Goal: Information Seeking & Learning: Check status

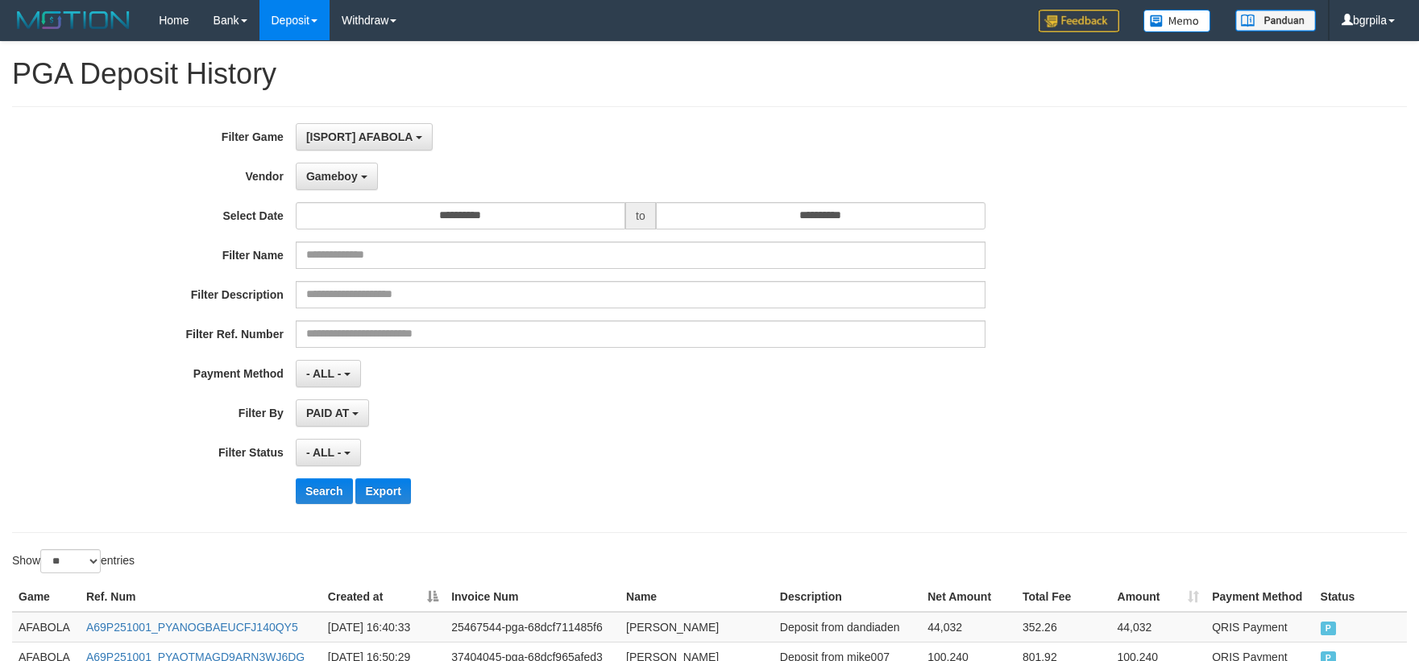
select select "**********"
select select "**"
click at [301, 485] on button "Search" at bounding box center [324, 492] width 57 height 26
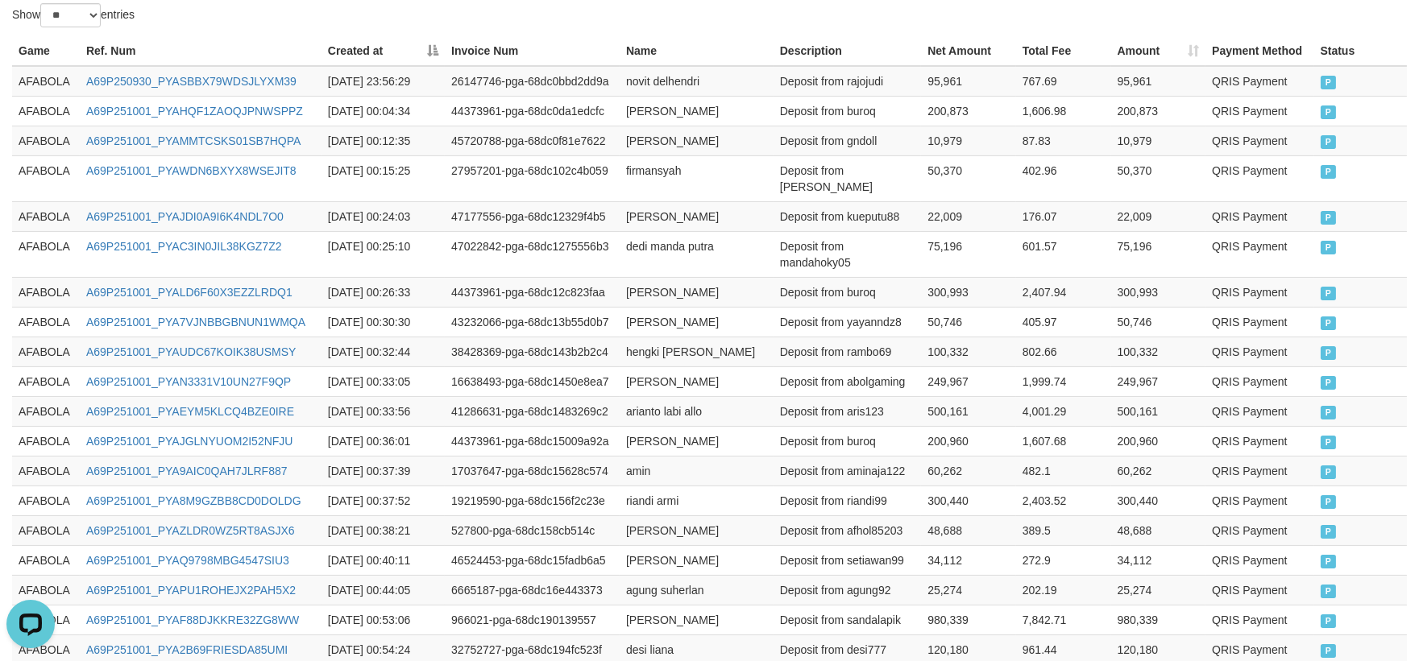
scroll to position [806, 0]
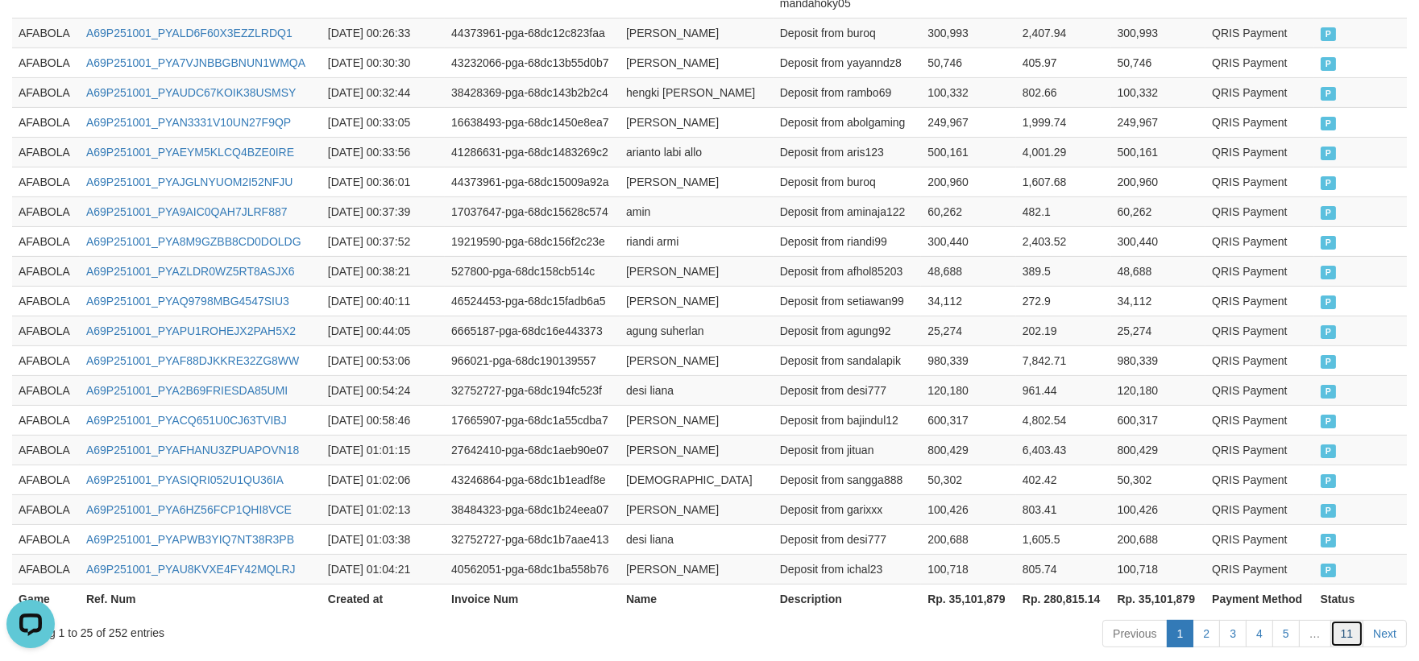
click at [1347, 646] on link "11" at bounding box center [1347, 633] width 34 height 27
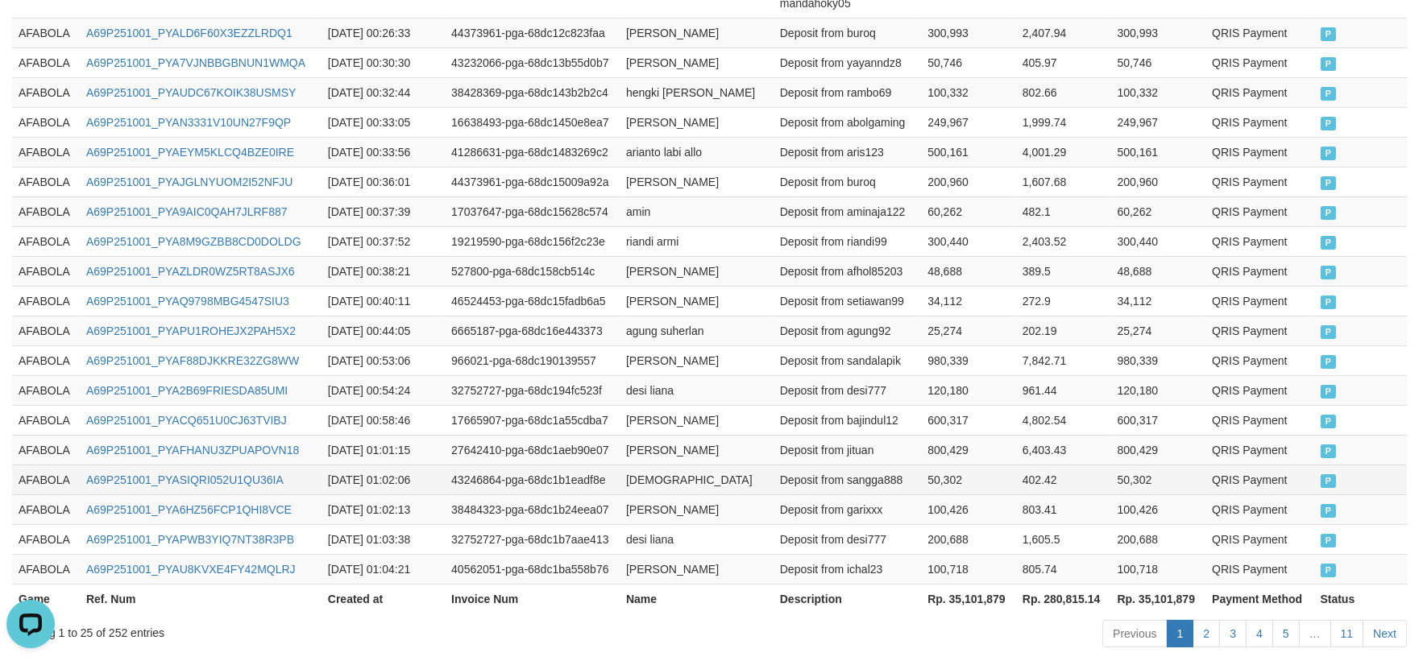
scroll to position [85, 0]
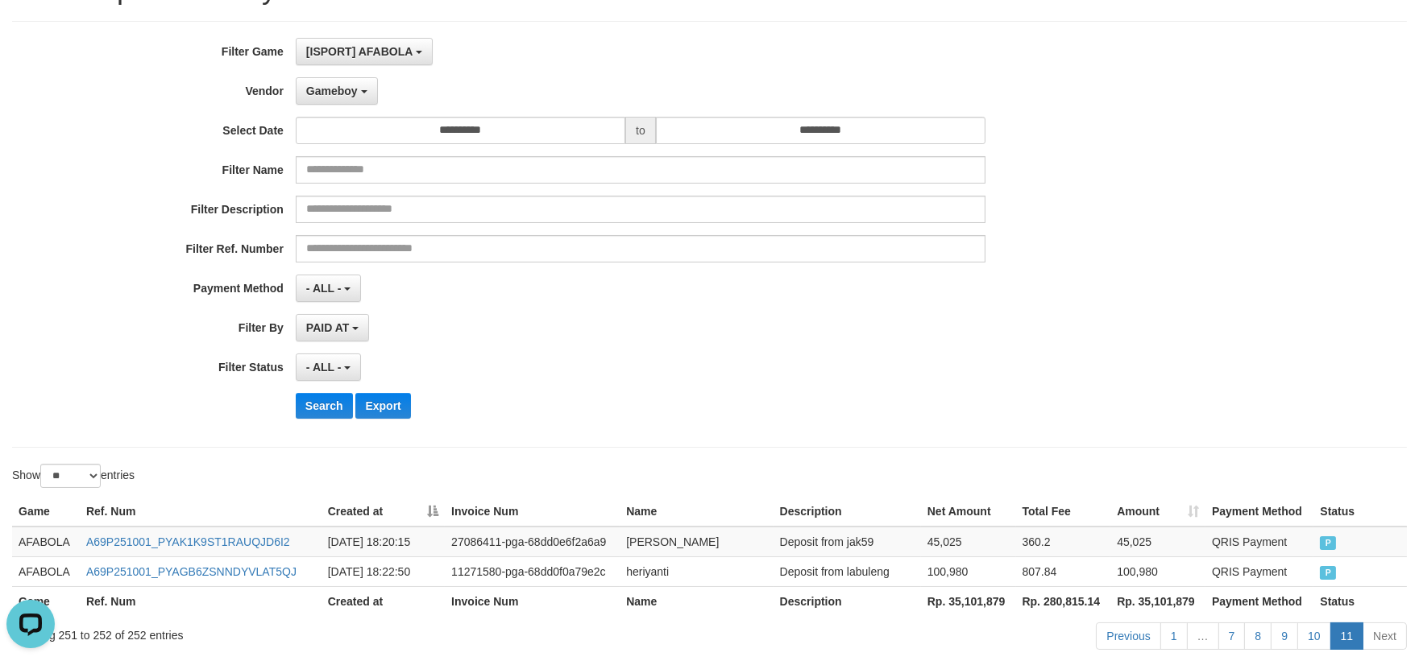
click at [843, 491] on div "Show ** ** ** *** entries" at bounding box center [709, 478] width 1419 height 28
click at [1324, 632] on link "10" at bounding box center [1314, 636] width 34 height 27
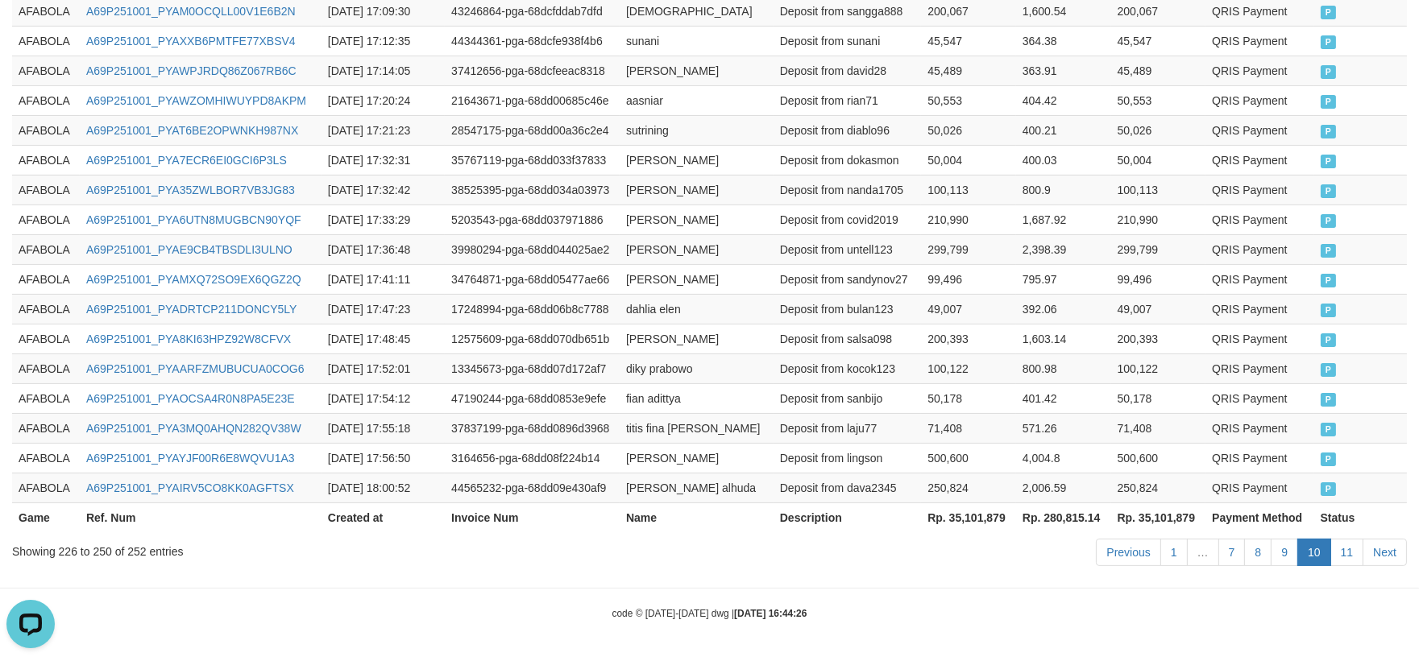
click at [887, 468] on td "Deposit from lingson" at bounding box center [846, 458] width 147 height 30
click at [31, 413] on td "AFABOLA" at bounding box center [46, 428] width 68 height 30
drag, startPoint x: 33, startPoint y: 413, endPoint x: 116, endPoint y: 421, distance: 83.4
click at [43, 415] on td "AFABOLA" at bounding box center [46, 428] width 68 height 30
click at [36, 383] on td "AFABOLA" at bounding box center [46, 398] width 68 height 30
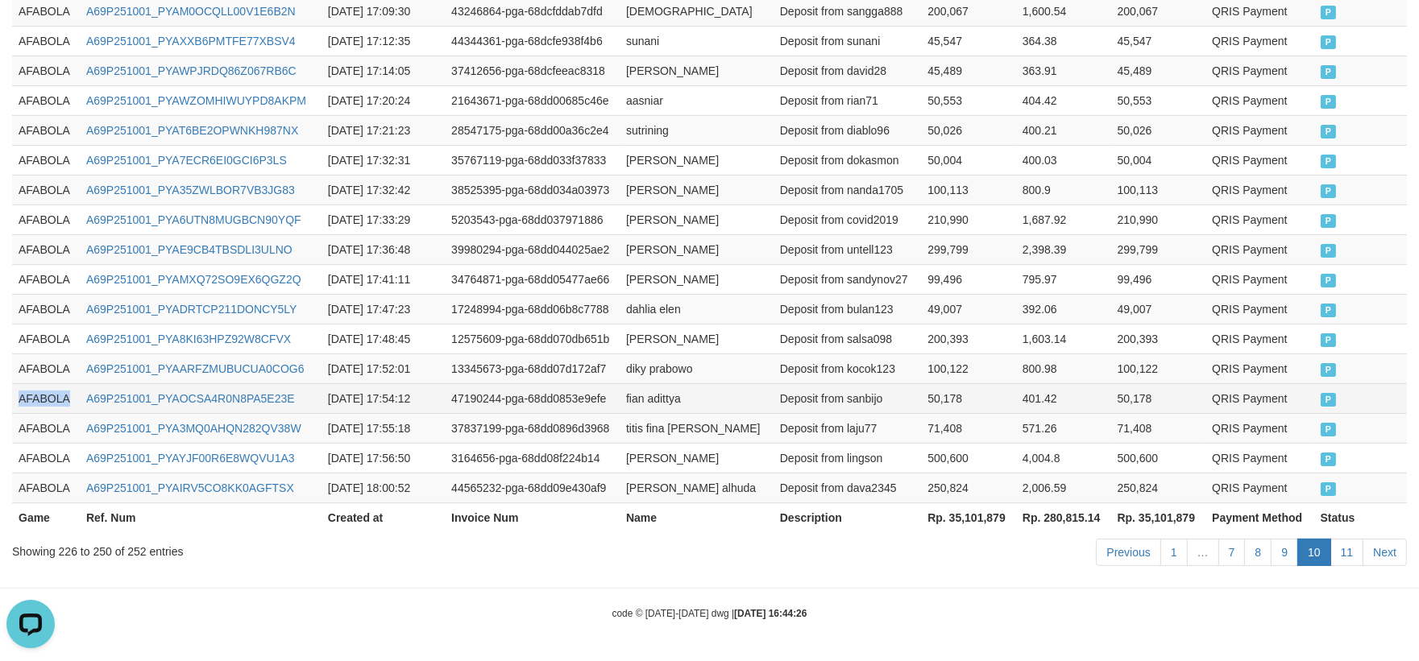
click at [36, 383] on td "AFABOLA" at bounding box center [46, 398] width 68 height 30
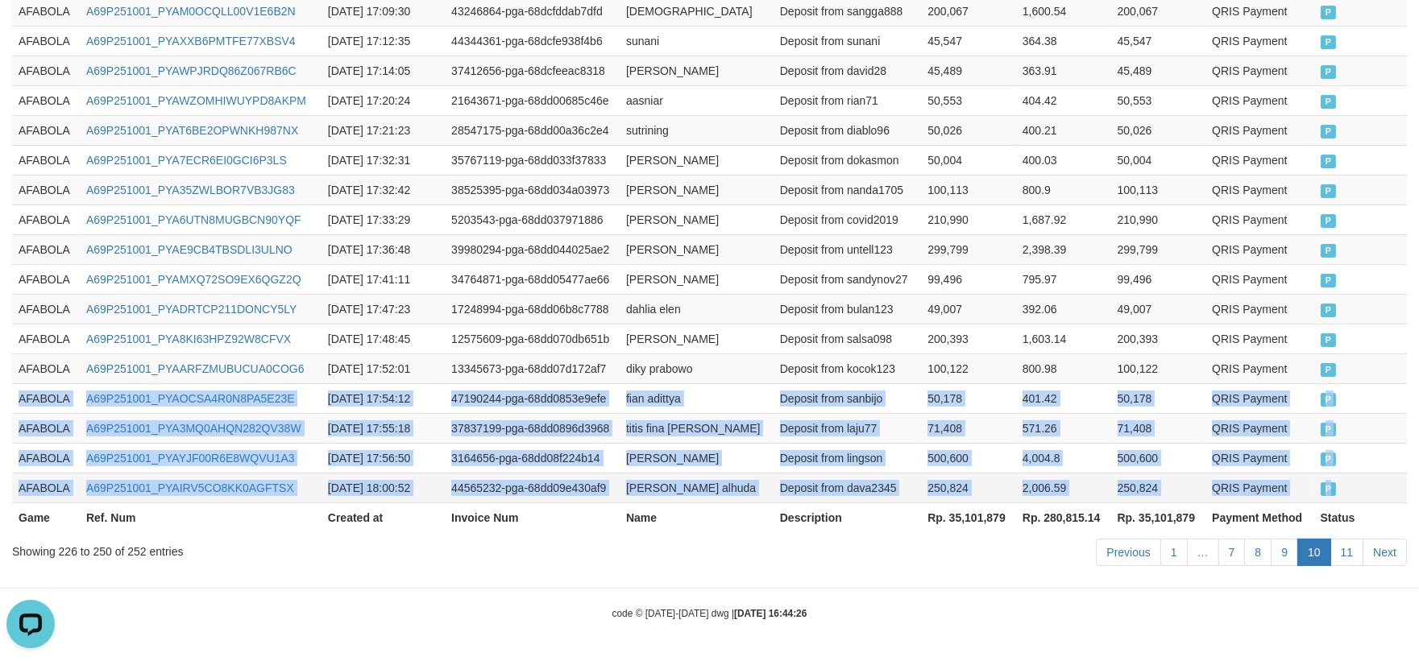
click at [1394, 479] on td "P" at bounding box center [1360, 488] width 93 height 30
copy tbody "AFABOLA A69P251001_PYAOCSA4R0N8PA5E23E [DATE] 17:54:12 47190244-pga-68dd0853e9e…"
click at [1341, 550] on link "11" at bounding box center [1347, 552] width 34 height 27
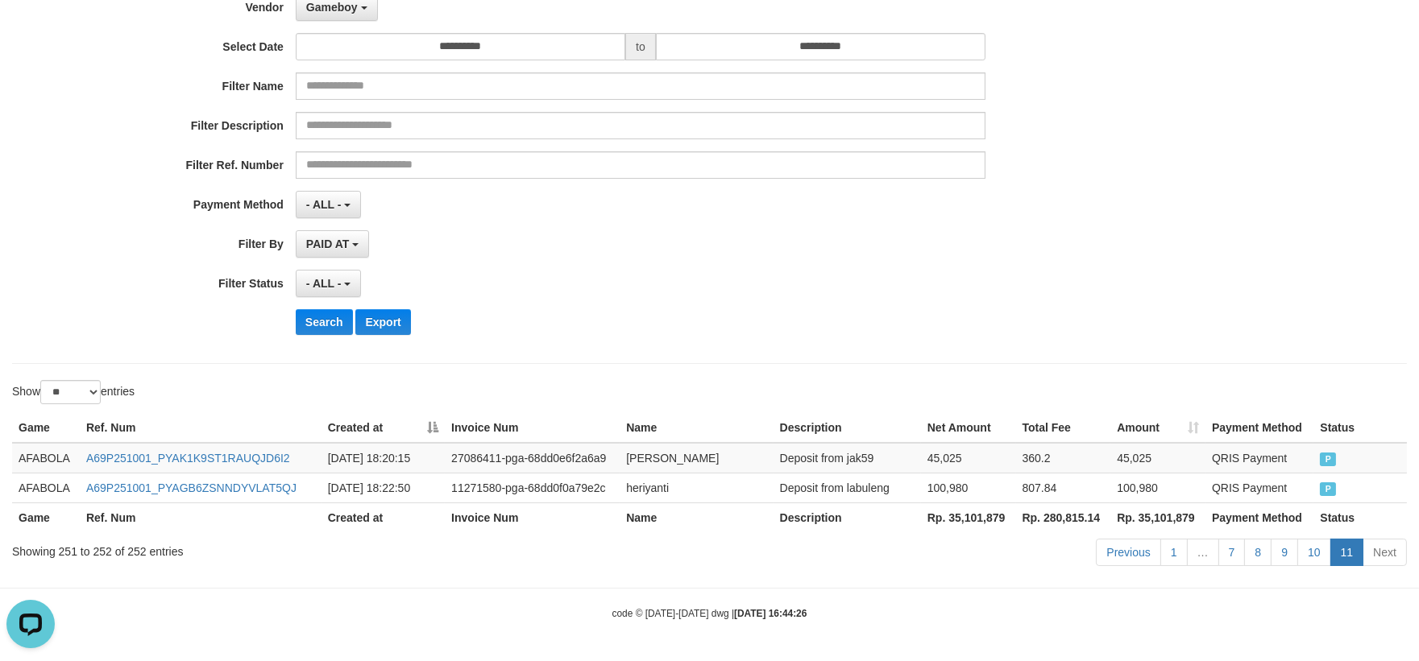
scroll to position [170, 0]
click at [42, 473] on td "AFABOLA" at bounding box center [46, 488] width 68 height 30
click at [61, 455] on td "AFABOLA" at bounding box center [46, 458] width 68 height 31
drag, startPoint x: 61, startPoint y: 455, endPoint x: 984, endPoint y: 463, distance: 922.4
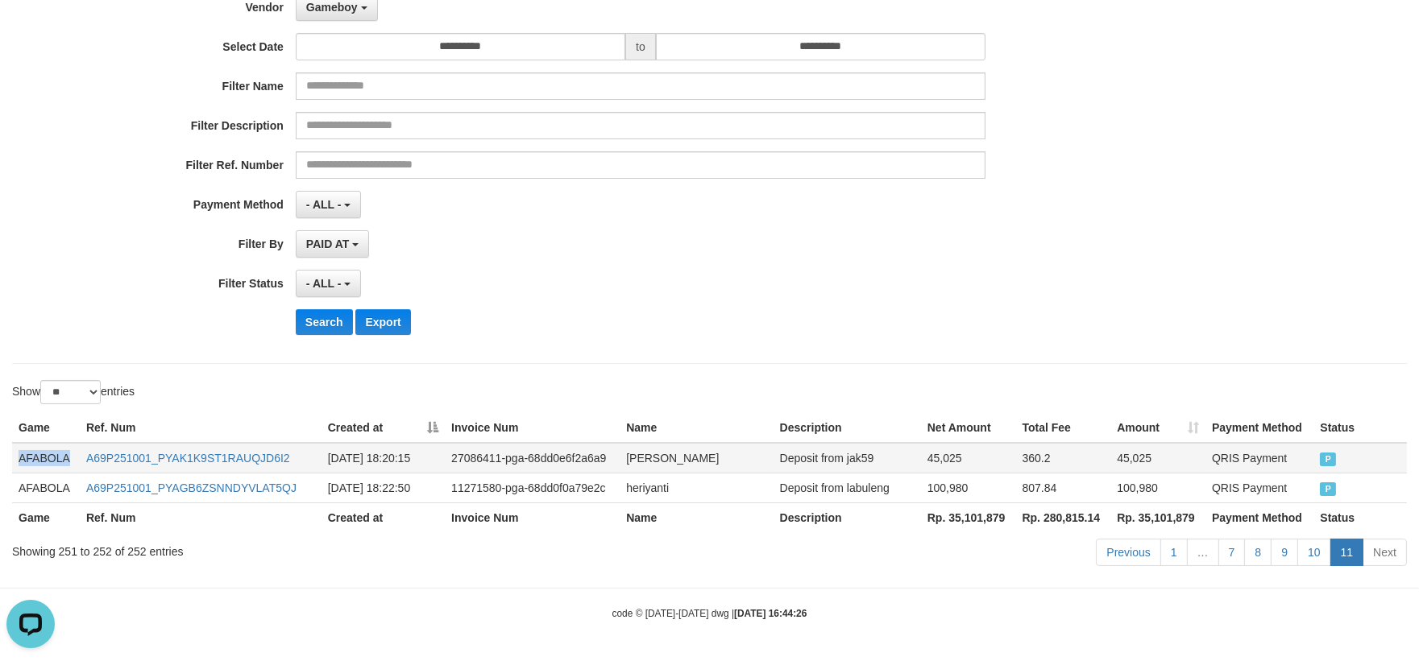
click at [70, 457] on td "AFABOLA" at bounding box center [46, 458] width 68 height 31
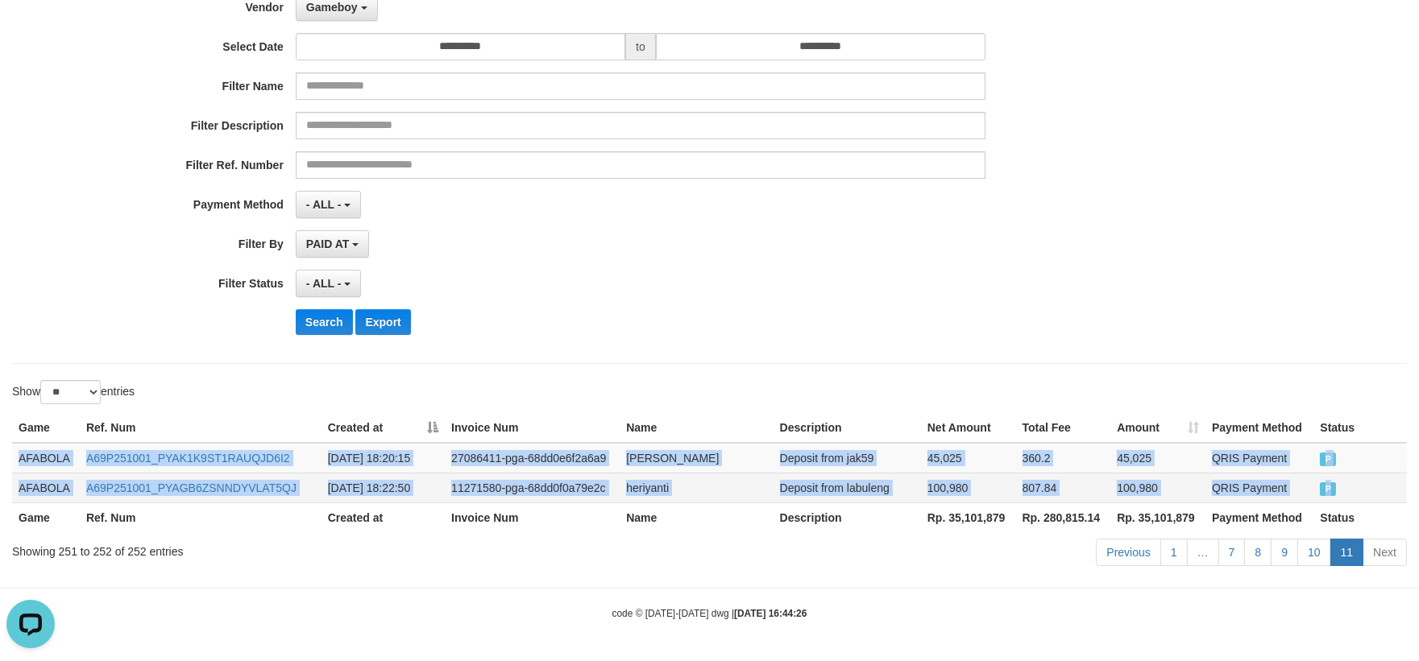
click at [1373, 482] on td "P" at bounding box center [1359, 488] width 93 height 30
copy tbody "AFABOLA A69P251001_PYAK1K9ST1RAUQJD6I2 [DATE] 18:20:15 27086411-pga-68dd0e6f2a6…"
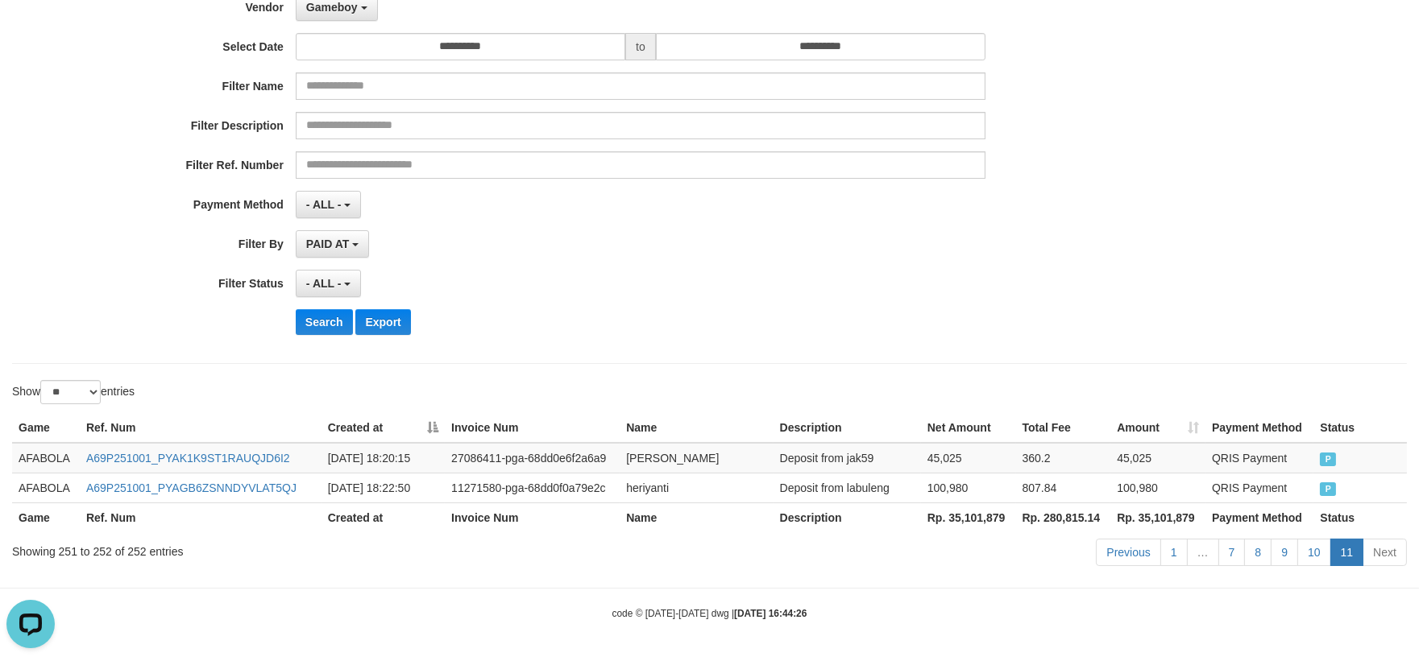
drag, startPoint x: 1179, startPoint y: 317, endPoint x: 1206, endPoint y: 319, distance: 26.7
click at [1179, 317] on div "Search Export" at bounding box center [739, 322] width 887 height 26
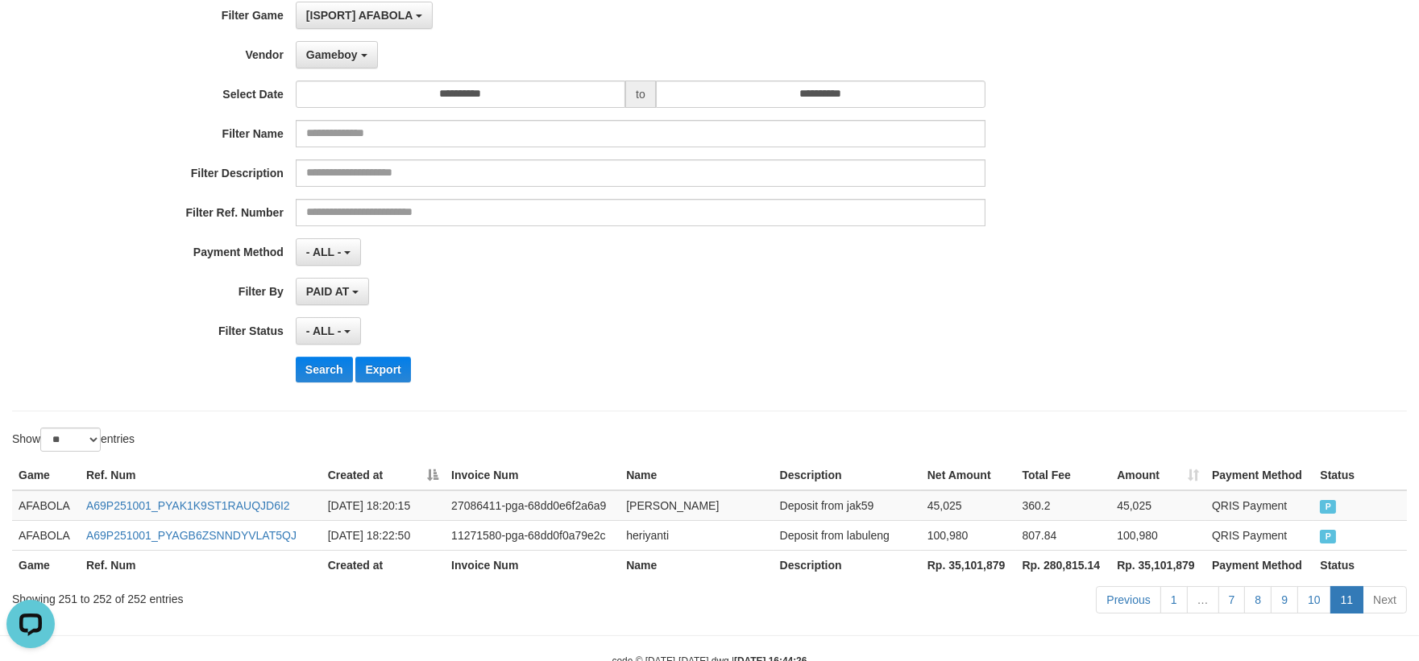
scroll to position [81, 0]
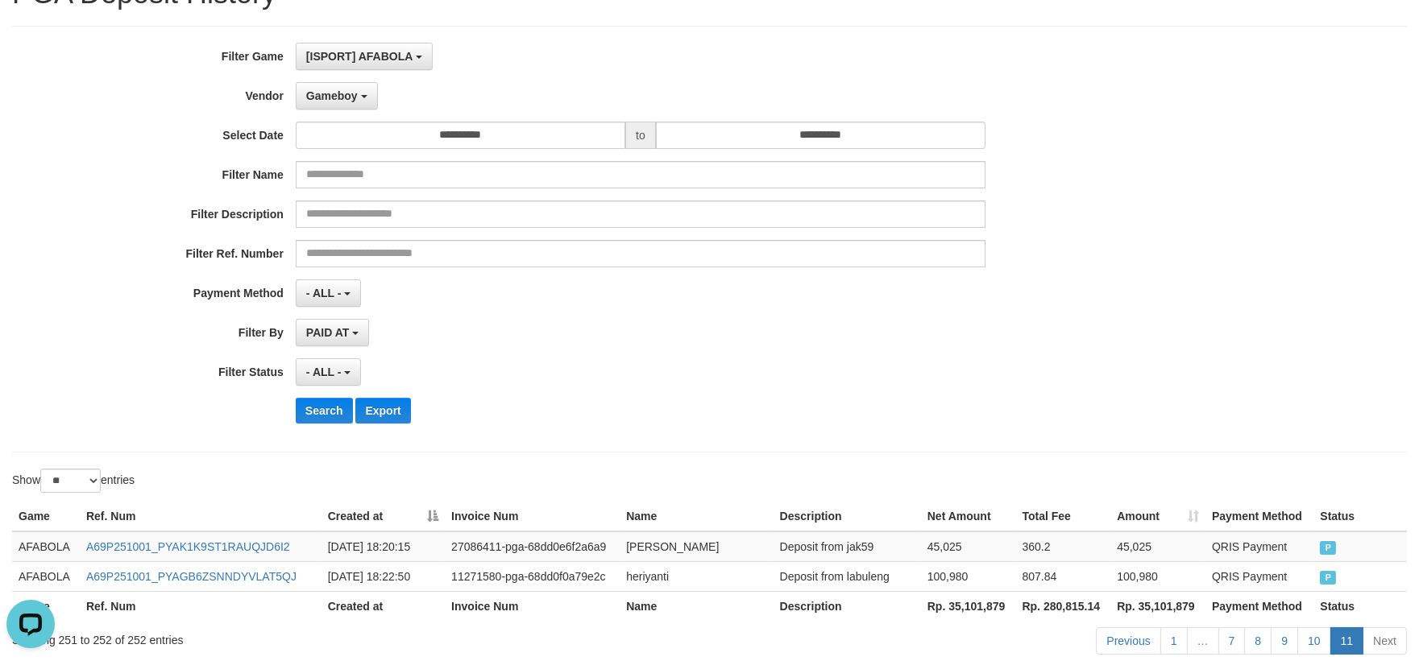
click at [1225, 342] on div "**********" at bounding box center [709, 239] width 1419 height 393
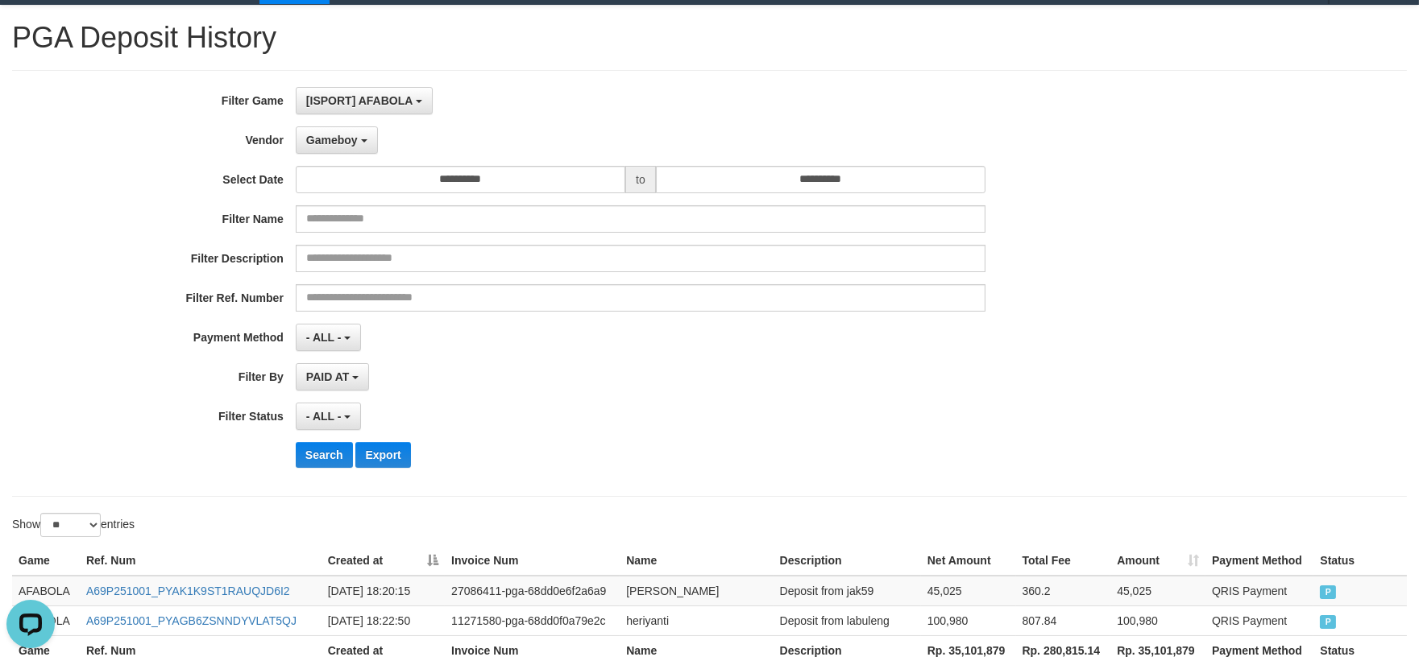
scroll to position [0, 0]
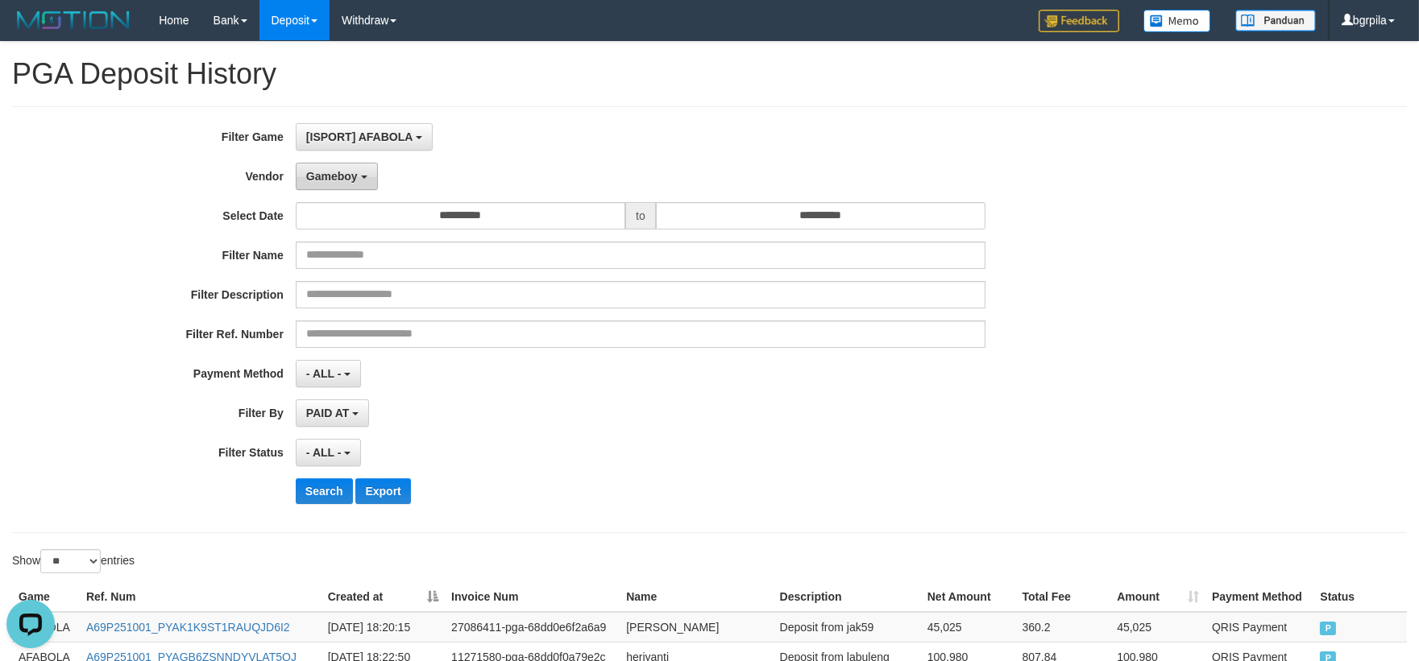
click at [355, 184] on button "Gameboy" at bounding box center [337, 176] width 82 height 27
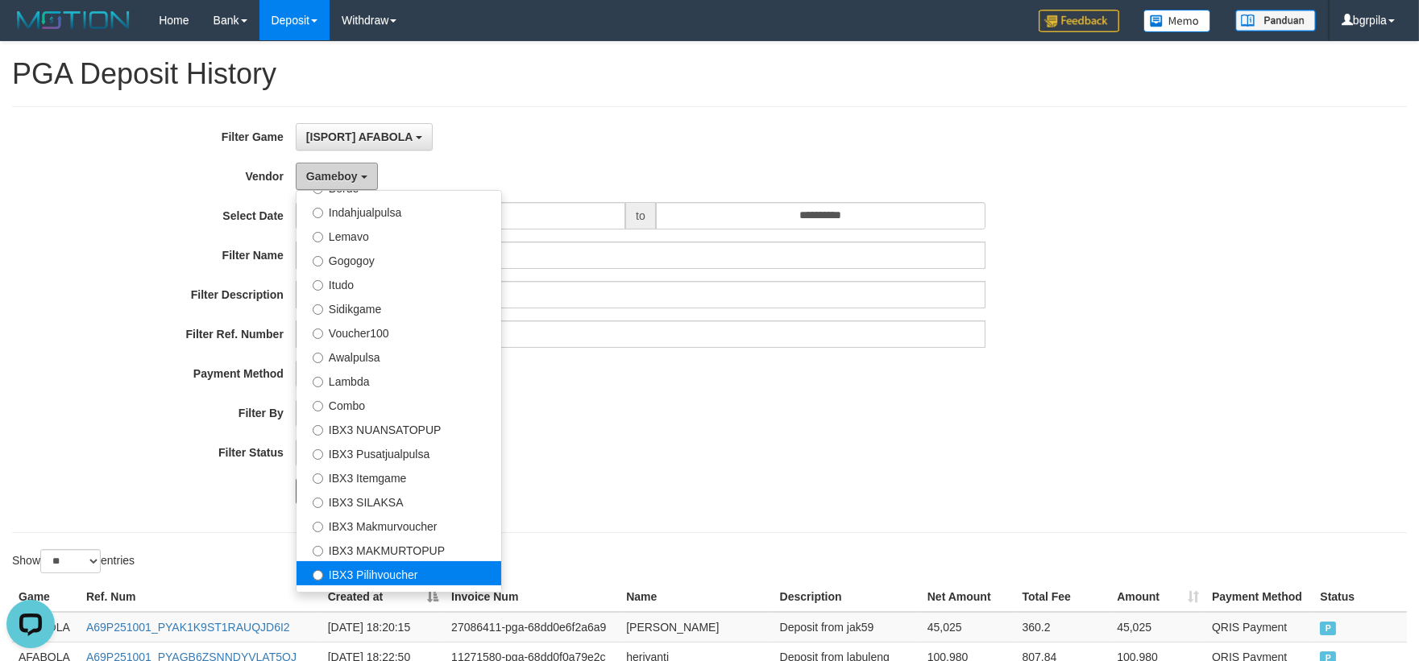
scroll to position [599, 0]
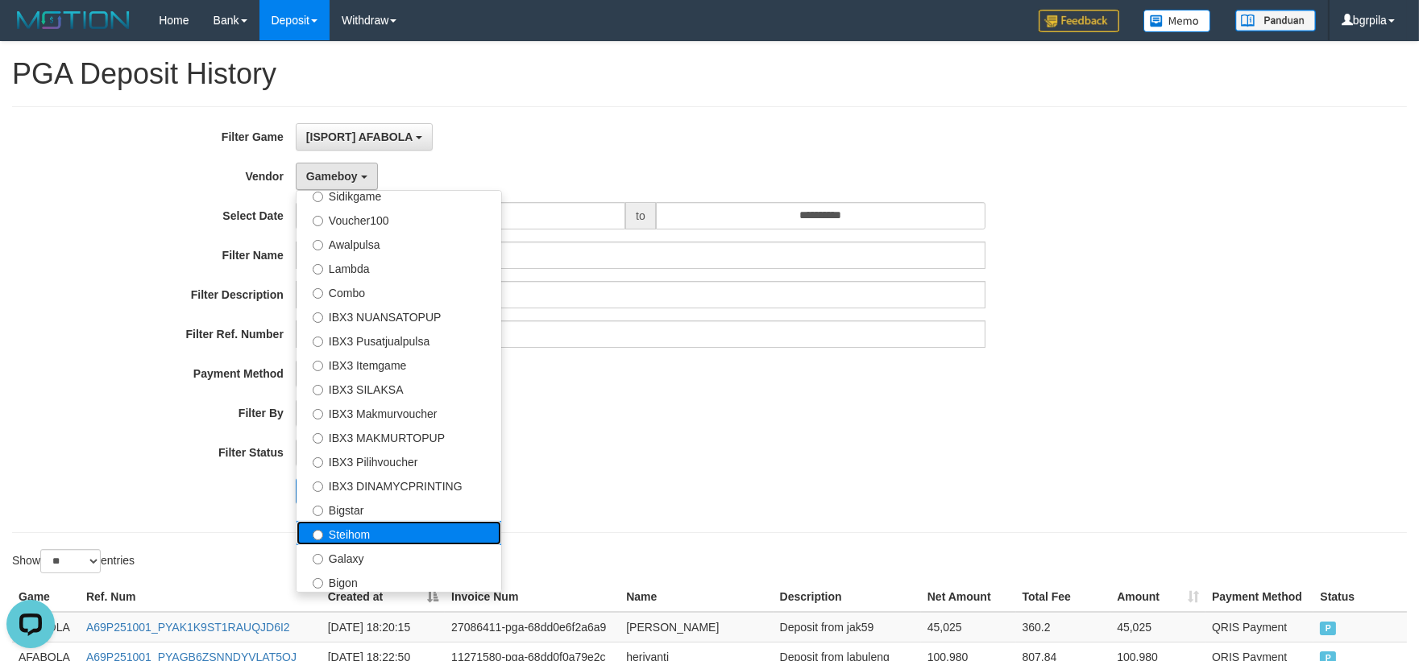
click at [403, 542] on label "Steihom" at bounding box center [398, 533] width 205 height 24
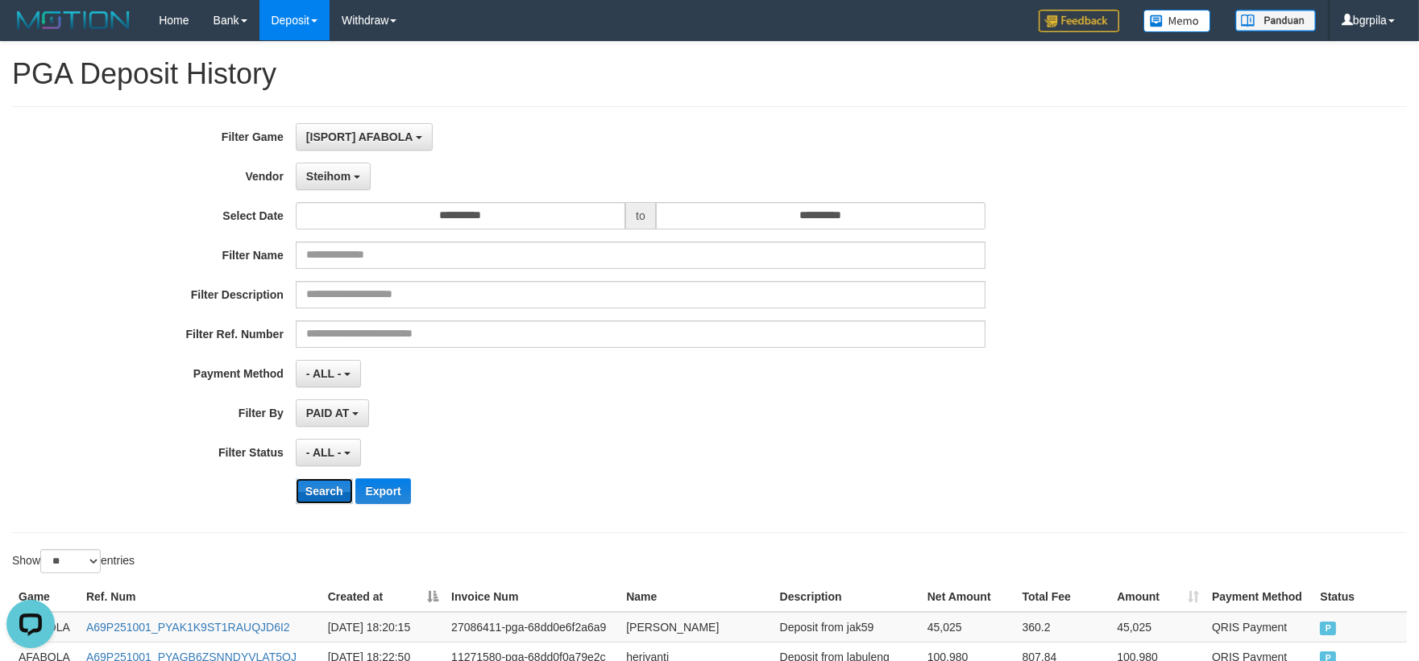
click at [341, 499] on button "Search" at bounding box center [324, 492] width 57 height 26
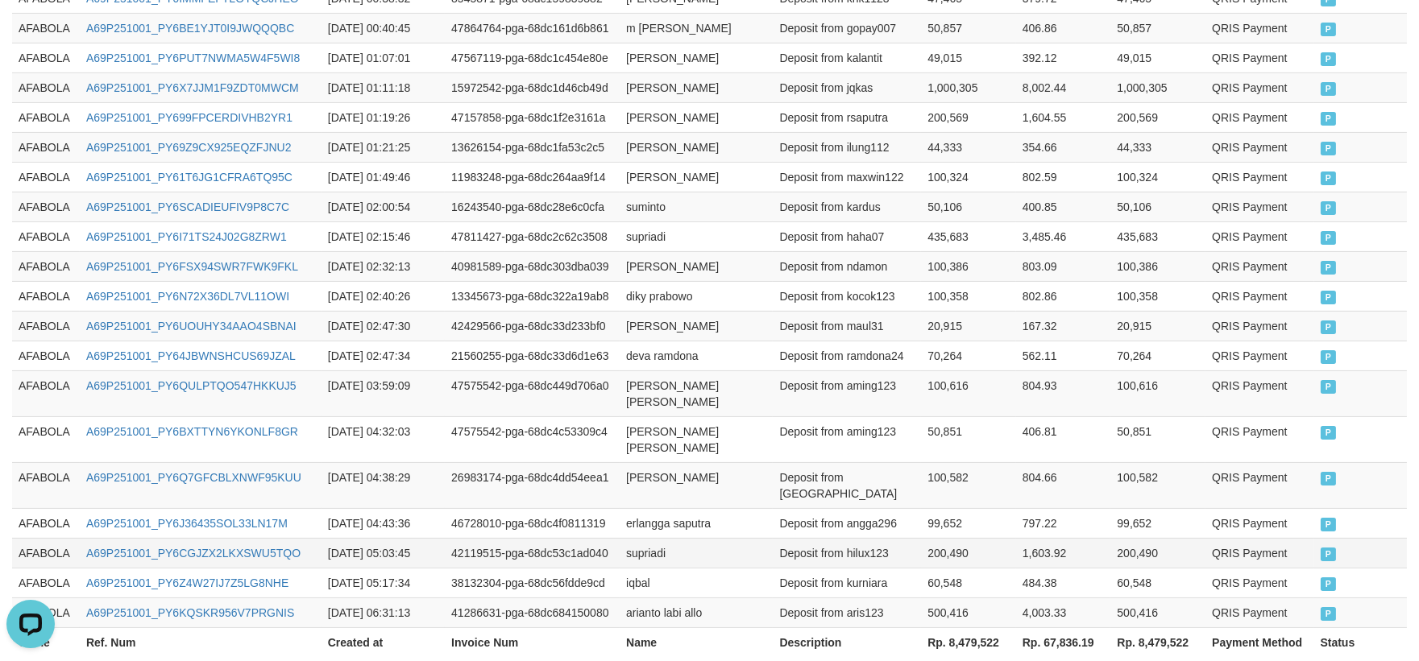
scroll to position [857, 0]
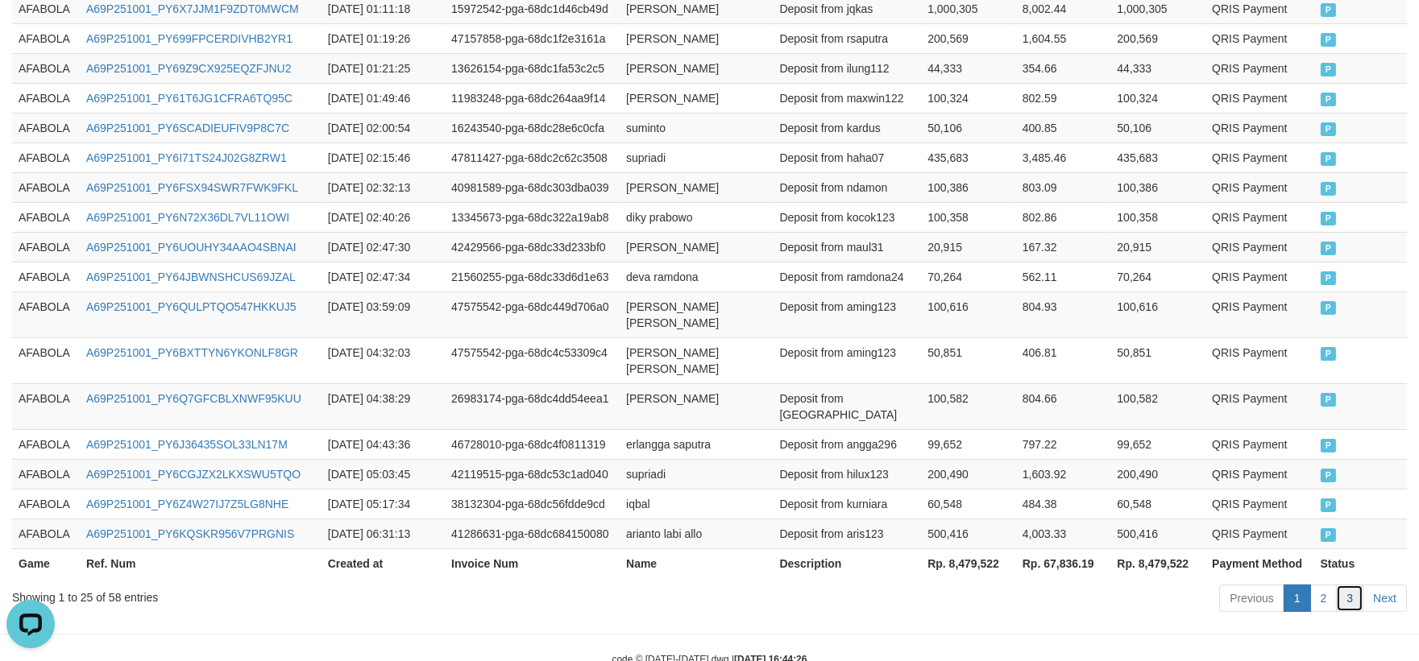
click at [1357, 585] on link "3" at bounding box center [1349, 598] width 27 height 27
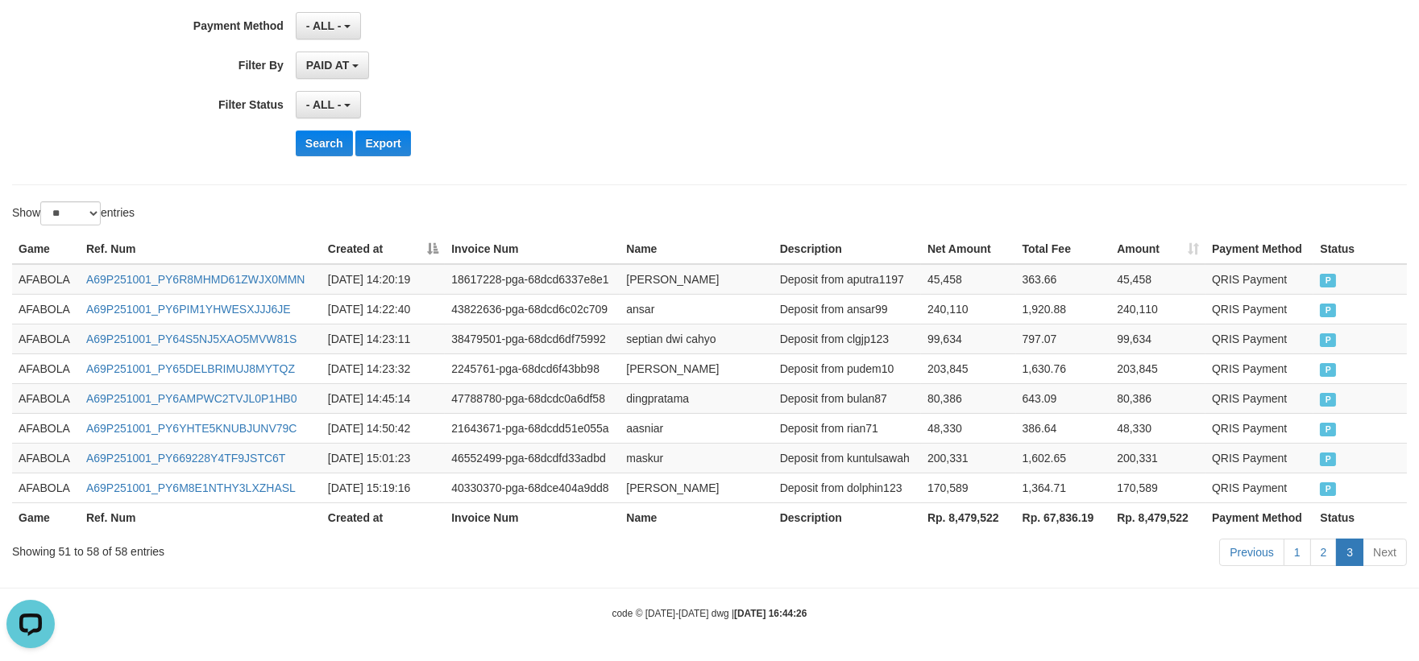
click at [944, 403] on td "80,386" at bounding box center [968, 398] width 95 height 30
click at [1326, 554] on link "2" at bounding box center [1323, 552] width 27 height 27
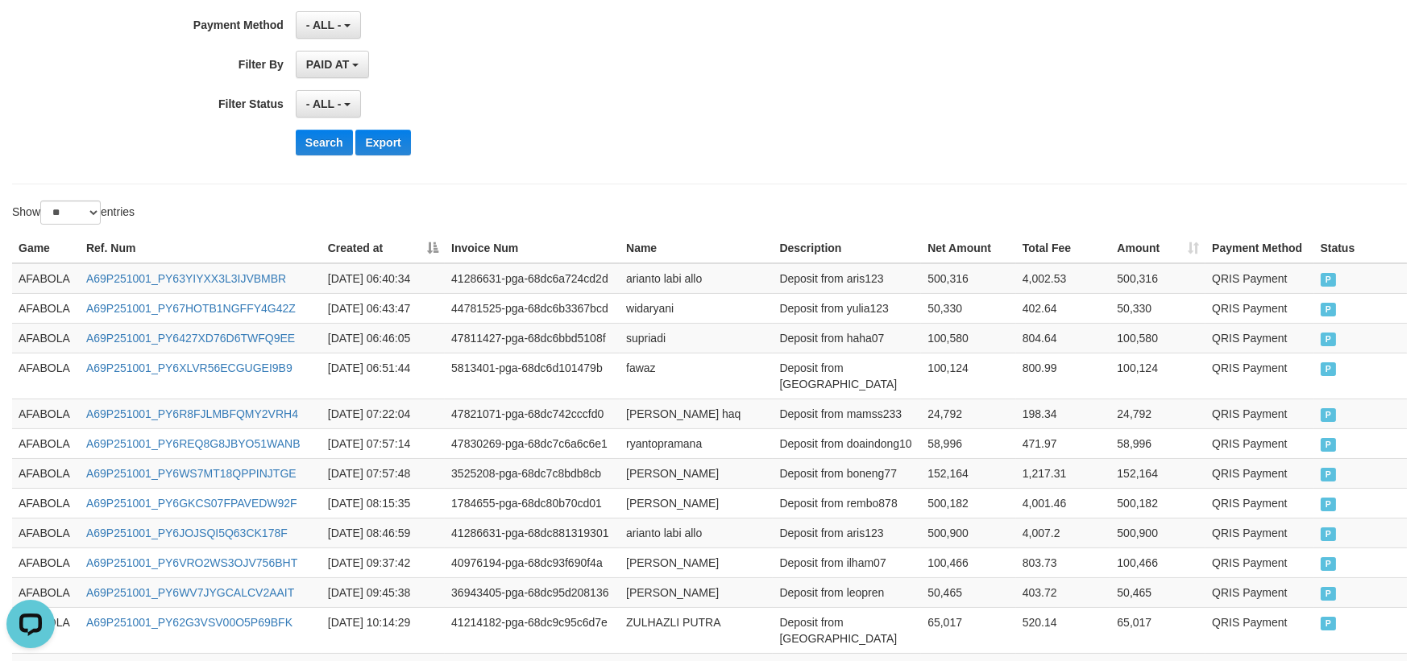
scroll to position [857, 0]
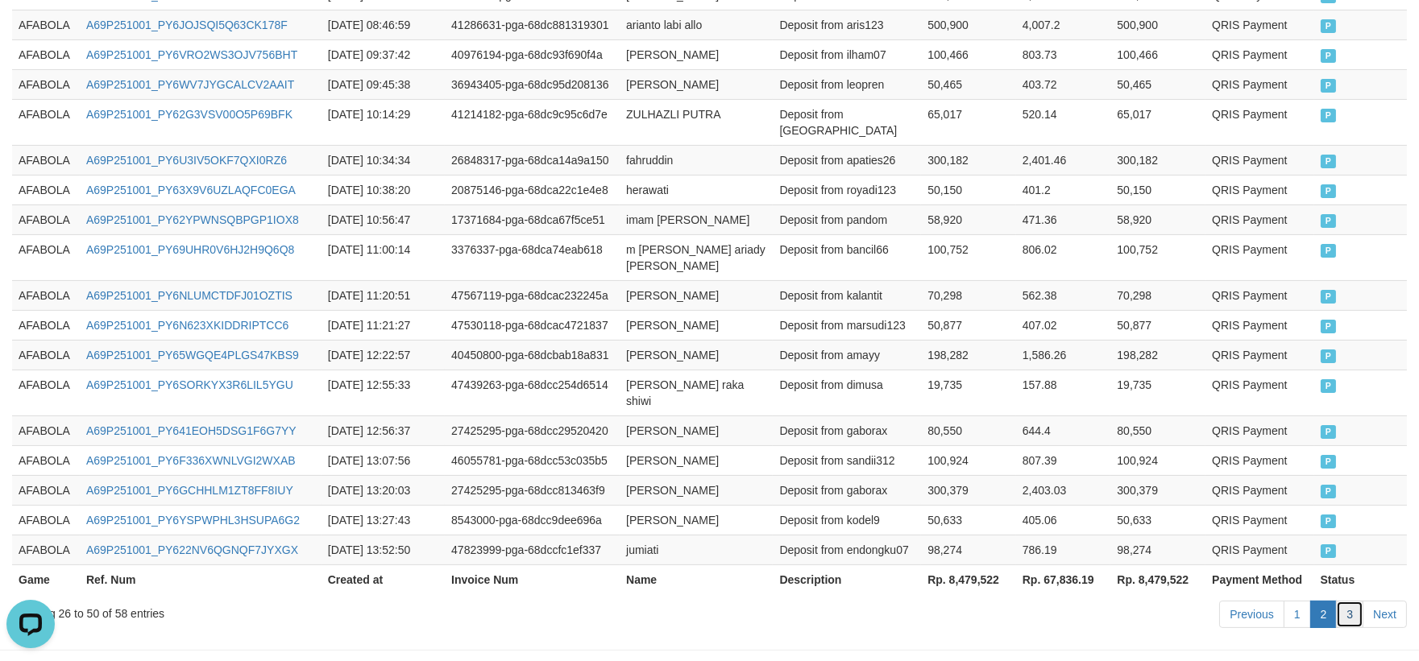
click at [1344, 601] on link "3" at bounding box center [1349, 614] width 27 height 27
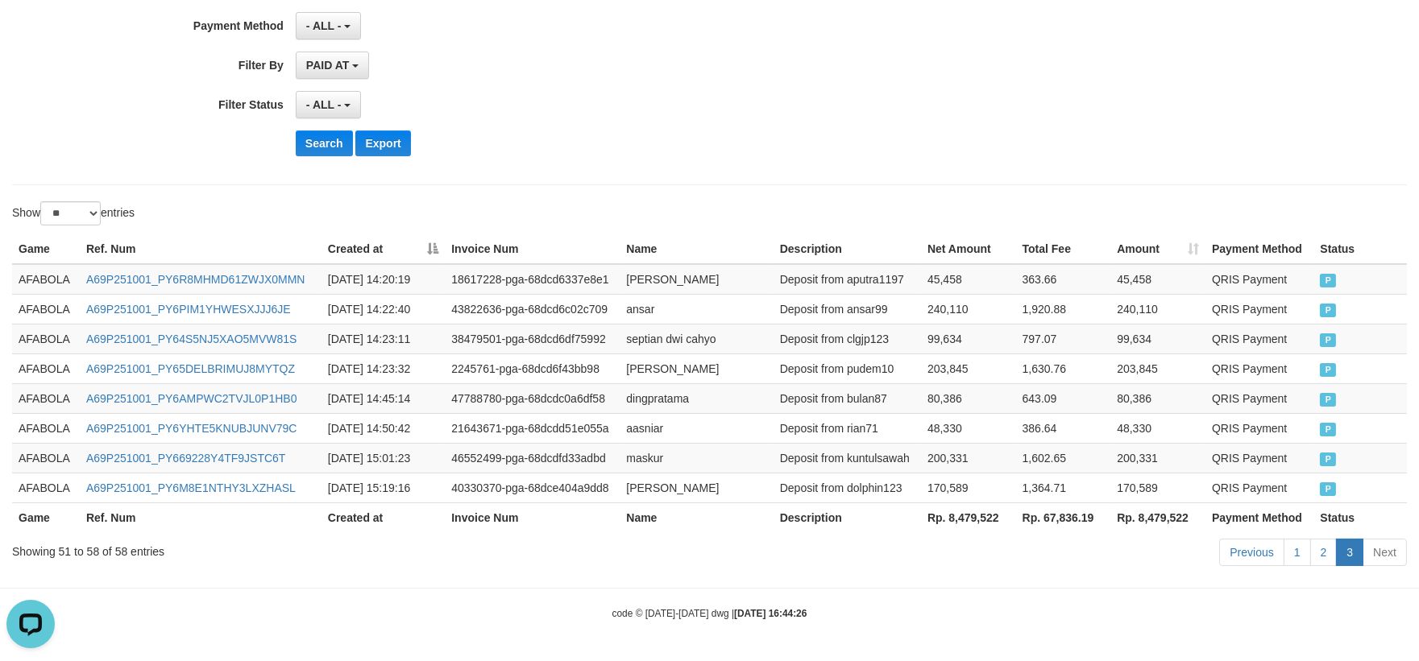
scroll to position [349, 0]
click at [842, 413] on td "Deposit from rian71" at bounding box center [846, 428] width 147 height 30
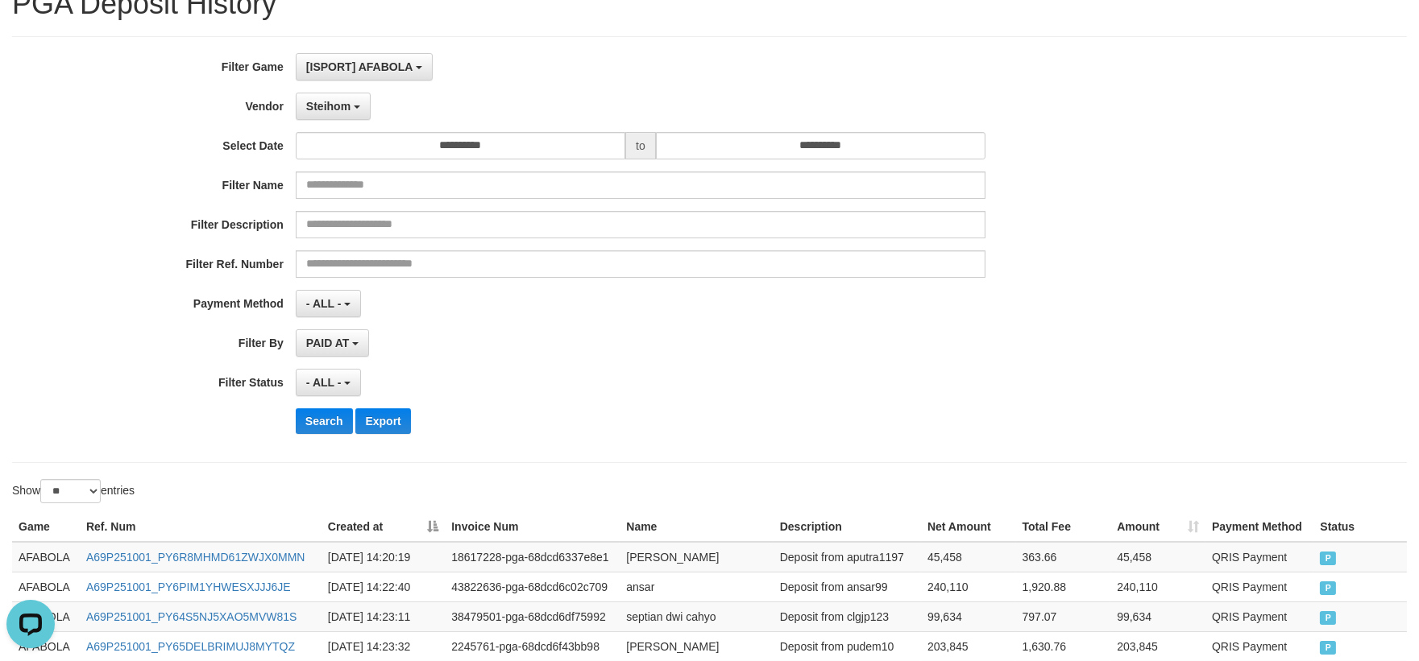
scroll to position [0, 0]
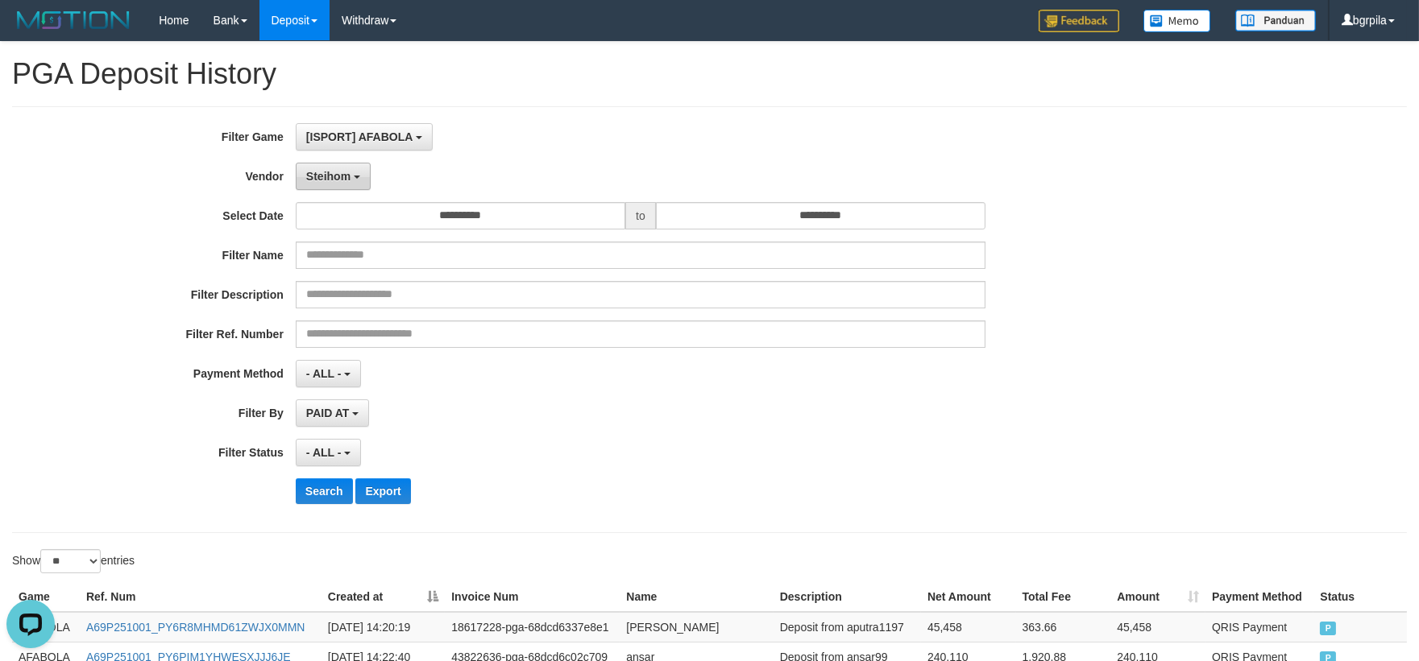
click at [340, 189] on button "Steihom" at bounding box center [333, 176] width 75 height 27
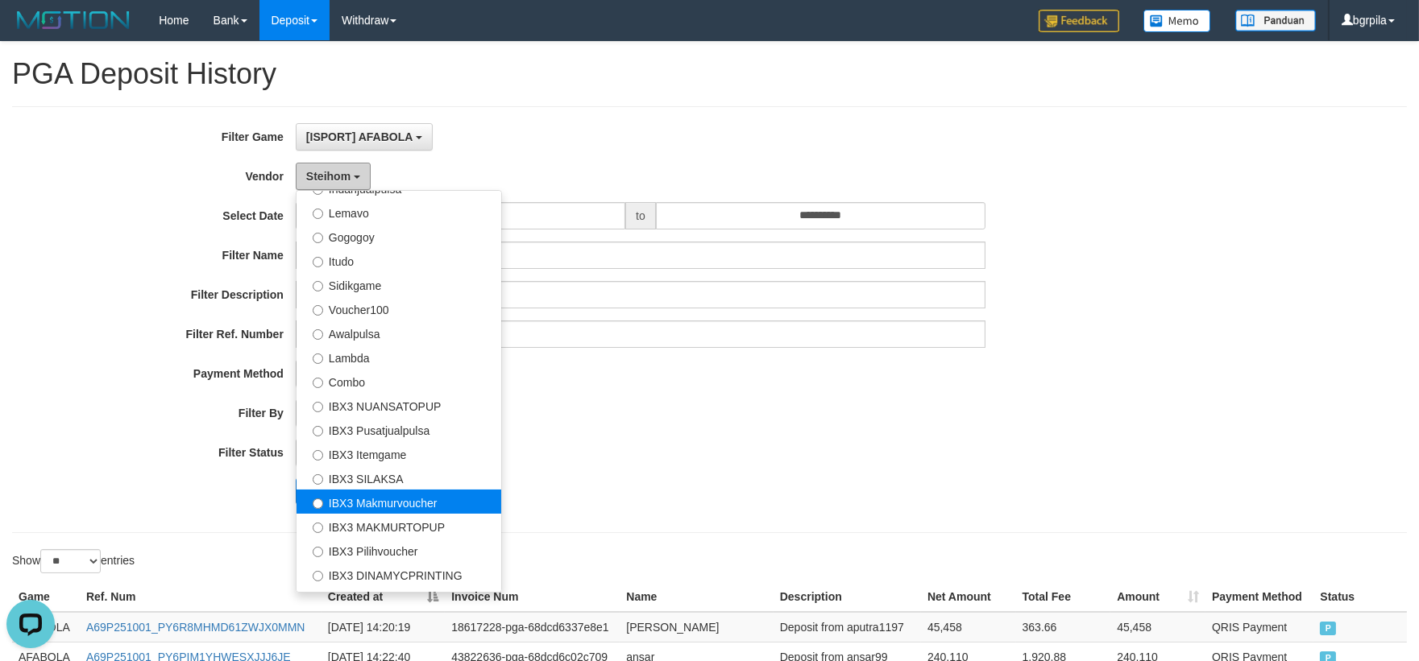
scroll to position [331, 0]
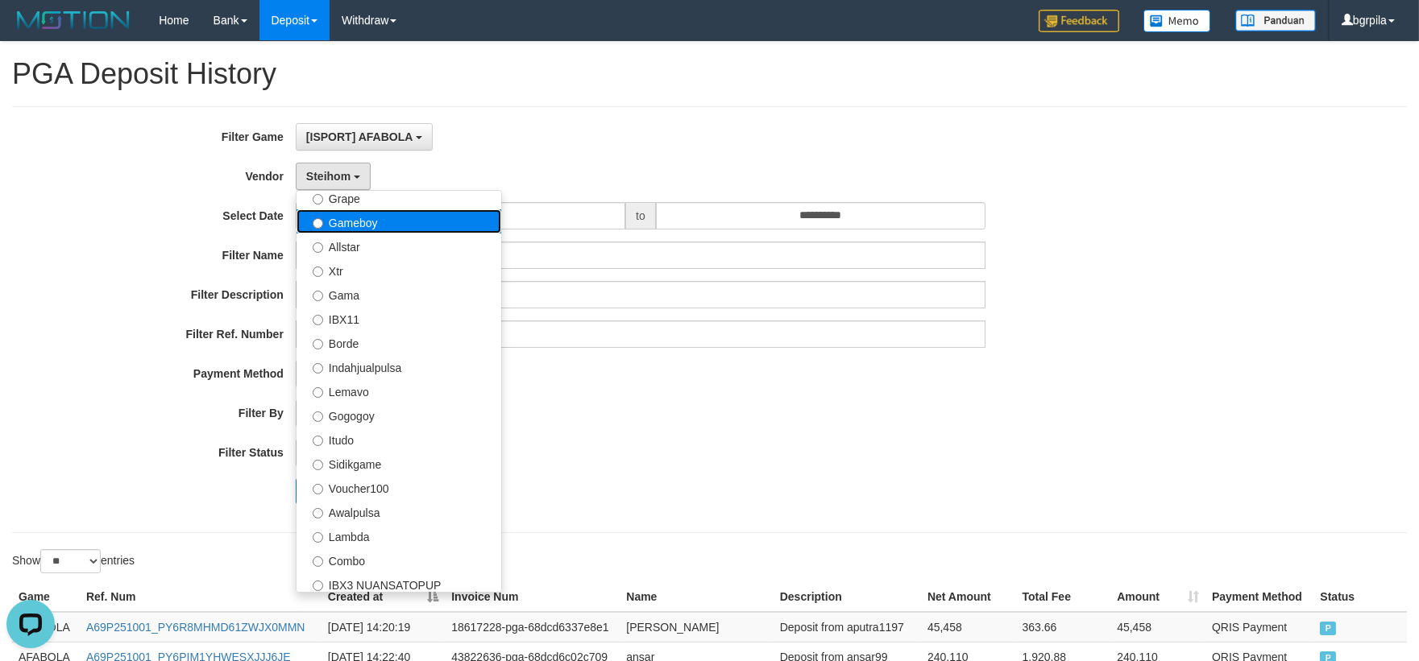
click at [383, 230] on label "Gameboy" at bounding box center [398, 221] width 205 height 24
select select "**********"
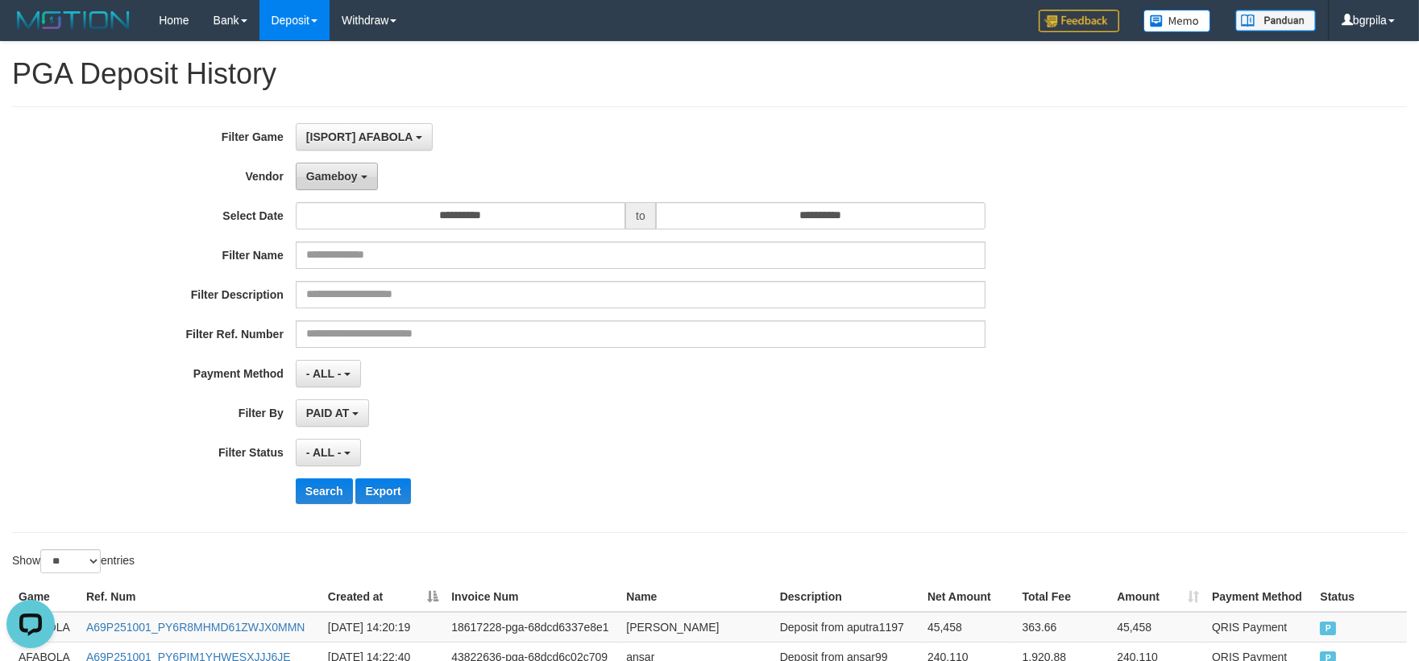
click at [352, 182] on button "Gameboy" at bounding box center [337, 176] width 82 height 27
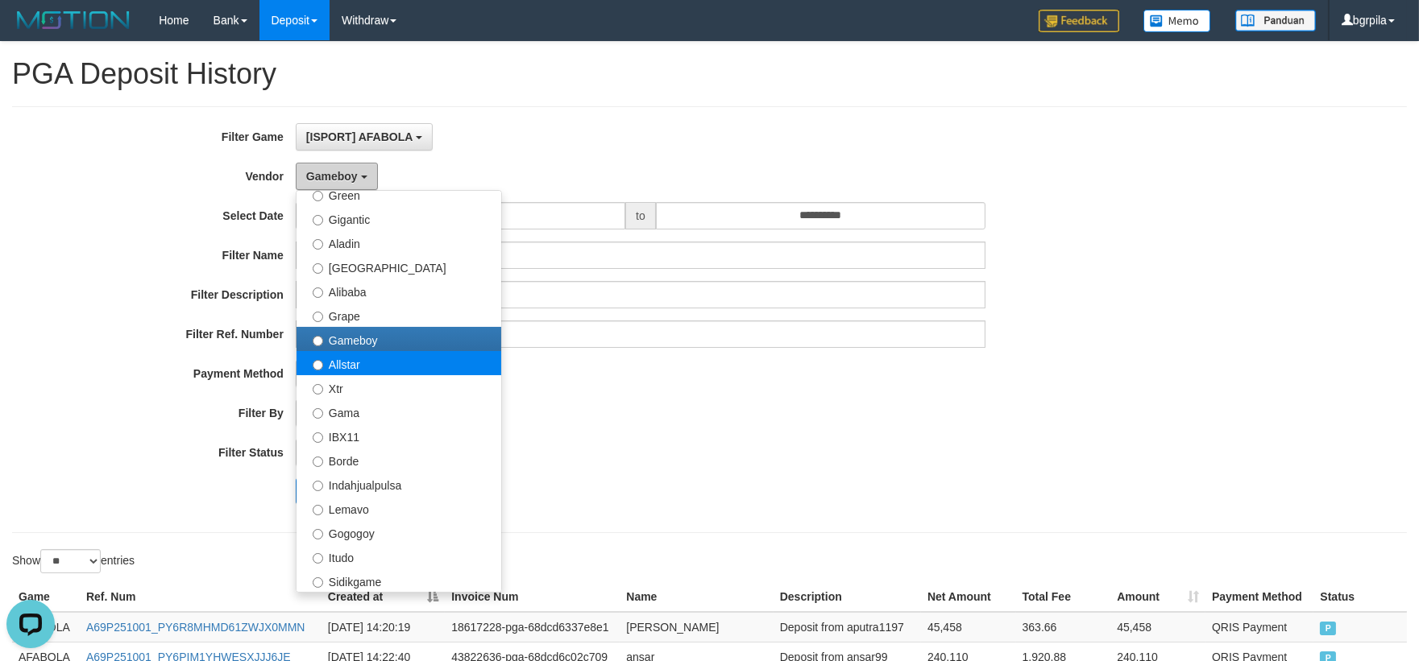
scroll to position [0, 0]
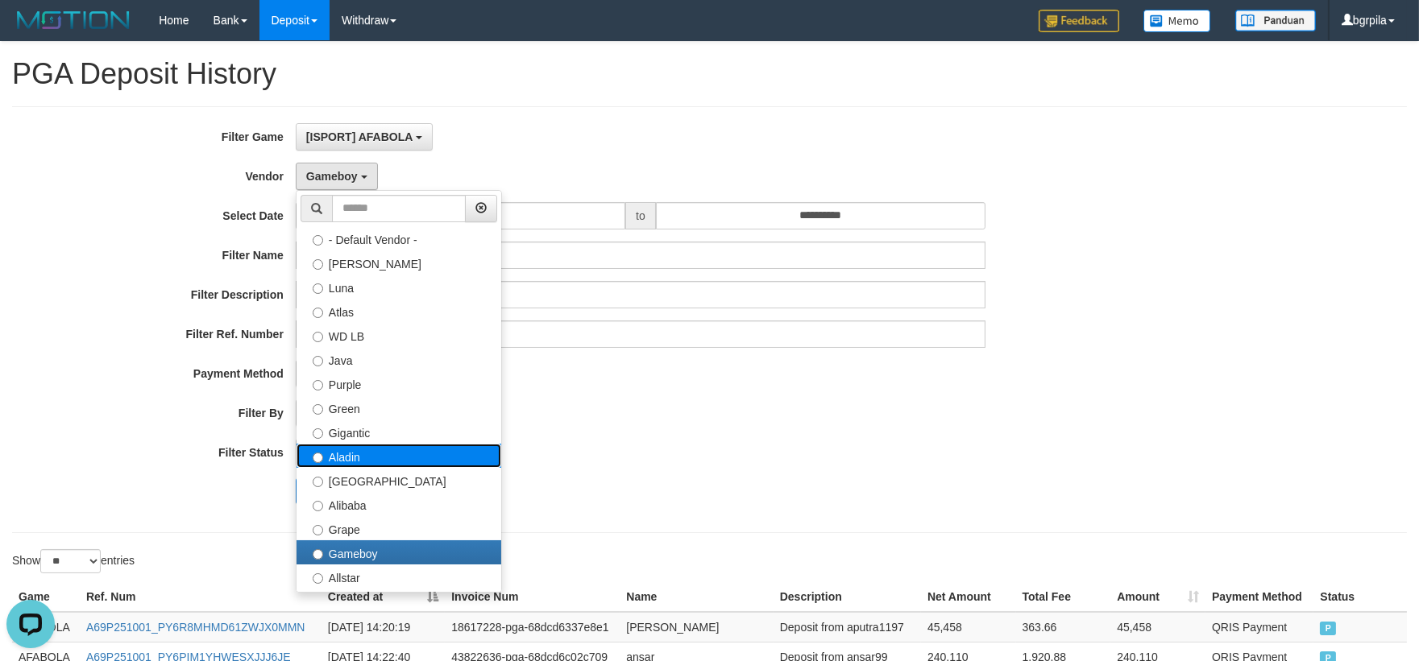
click at [396, 464] on label "Aladin" at bounding box center [398, 456] width 205 height 24
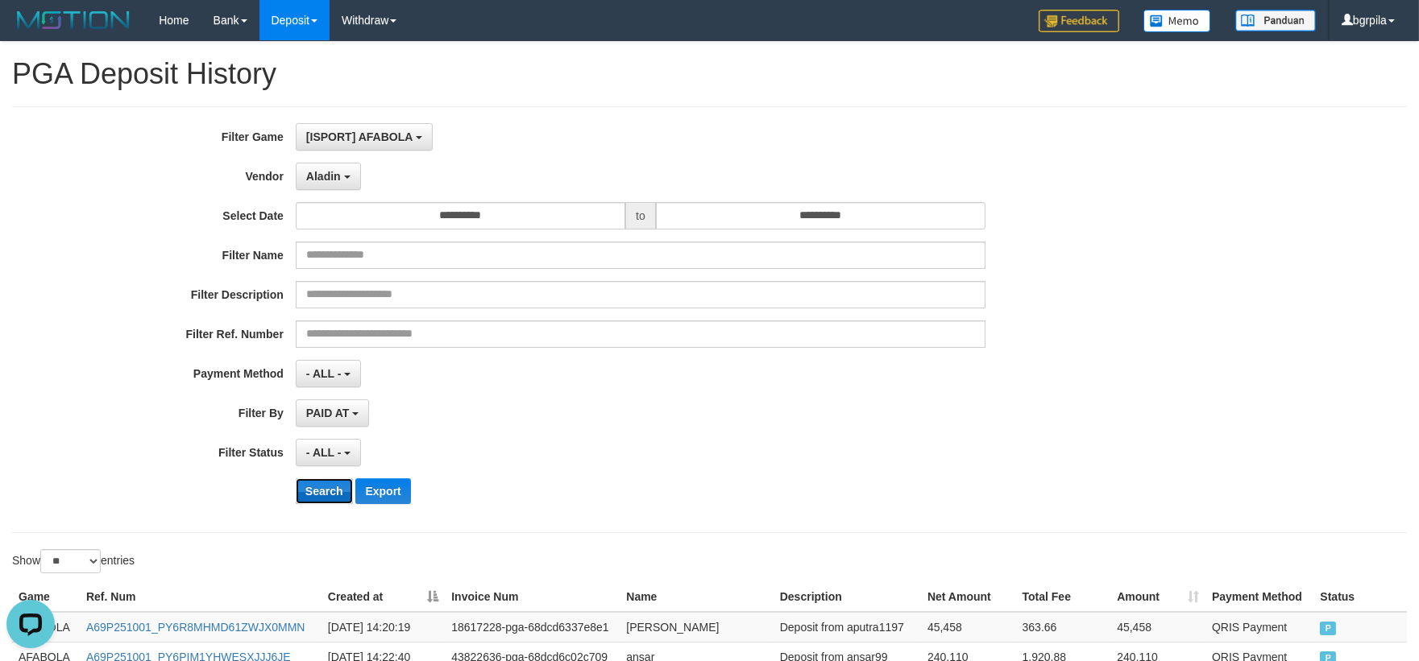
click at [326, 498] on button "Search" at bounding box center [324, 492] width 57 height 26
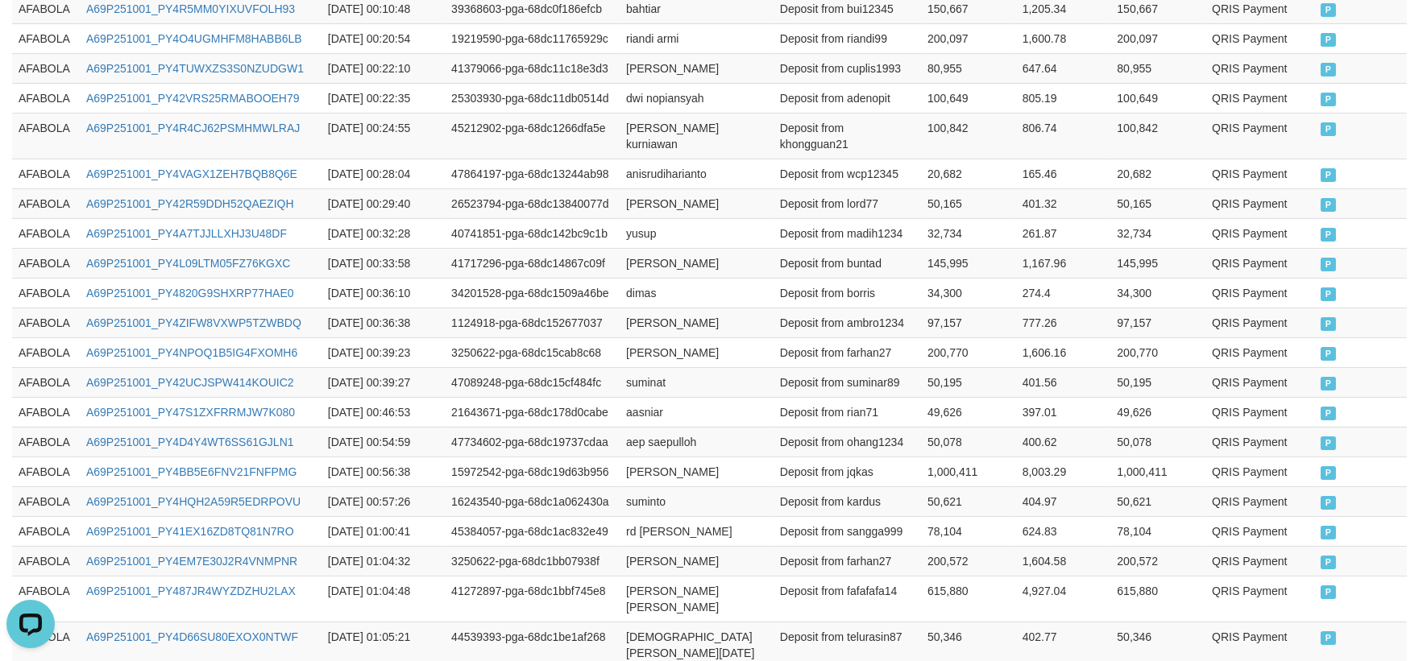
scroll to position [873, 0]
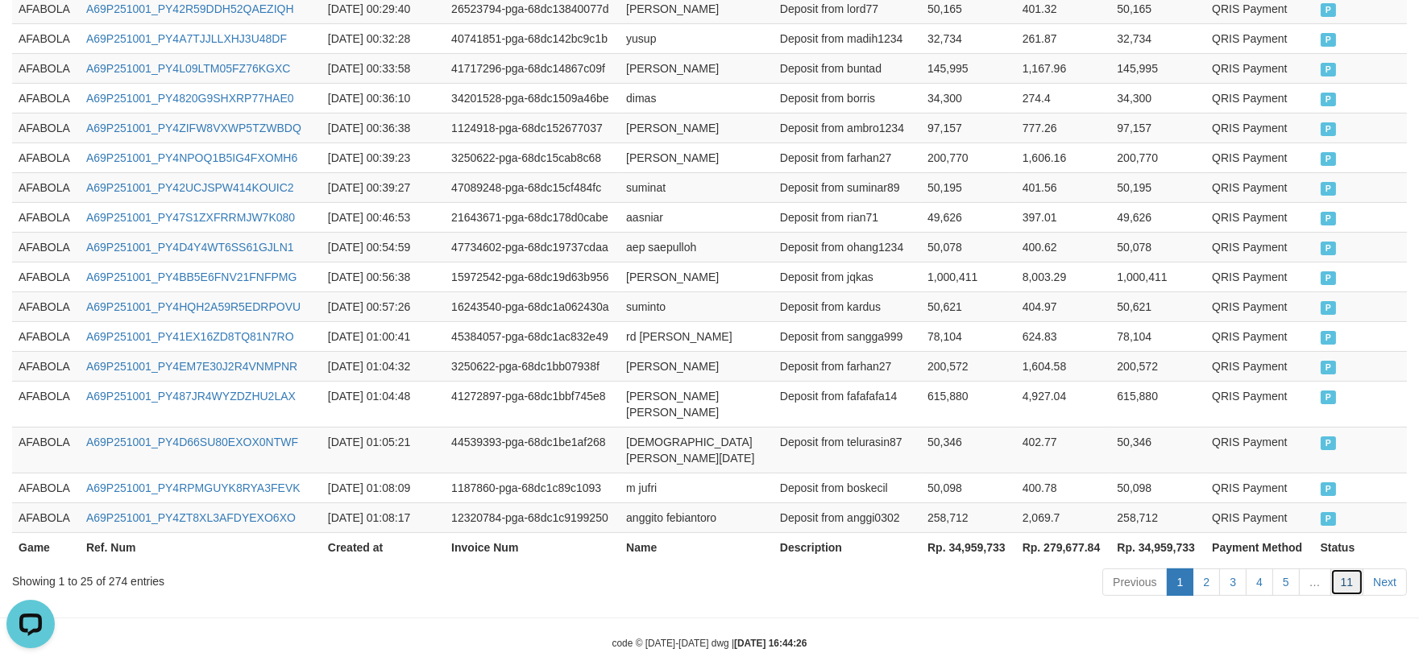
click at [1349, 569] on link "11" at bounding box center [1347, 582] width 34 height 27
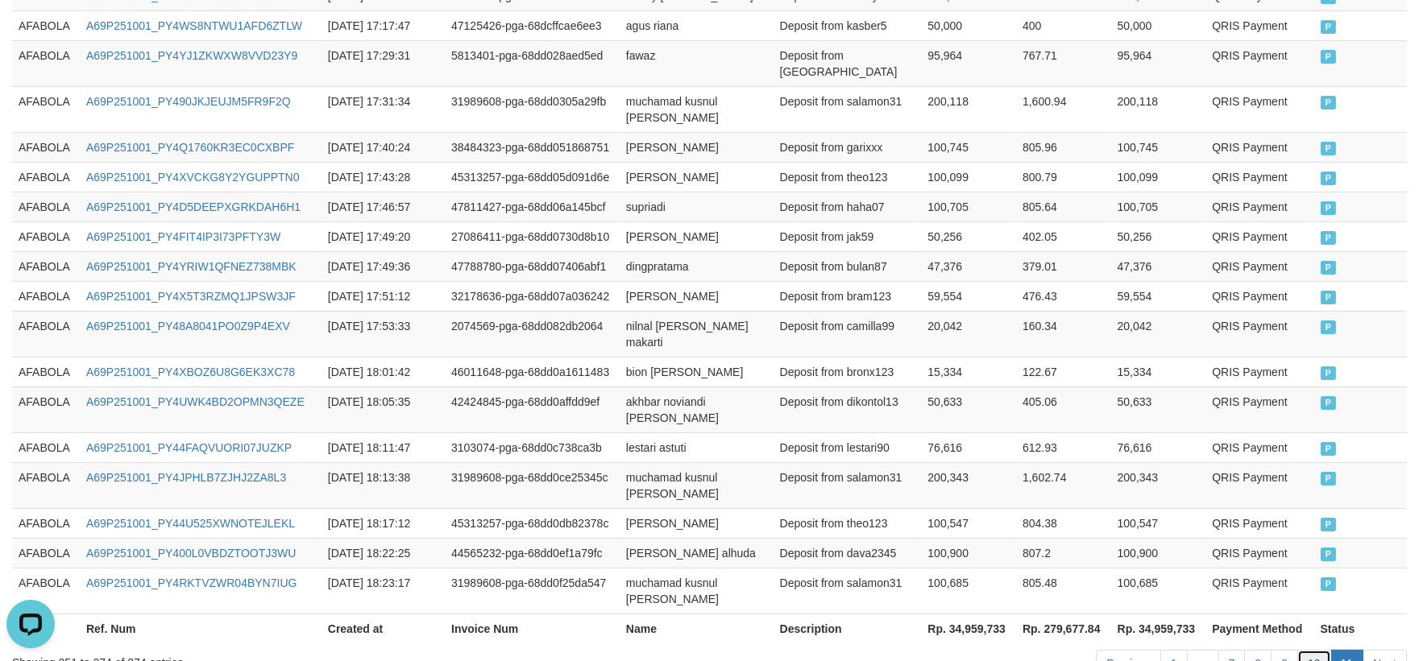
click at [1323, 650] on link "10" at bounding box center [1314, 663] width 34 height 27
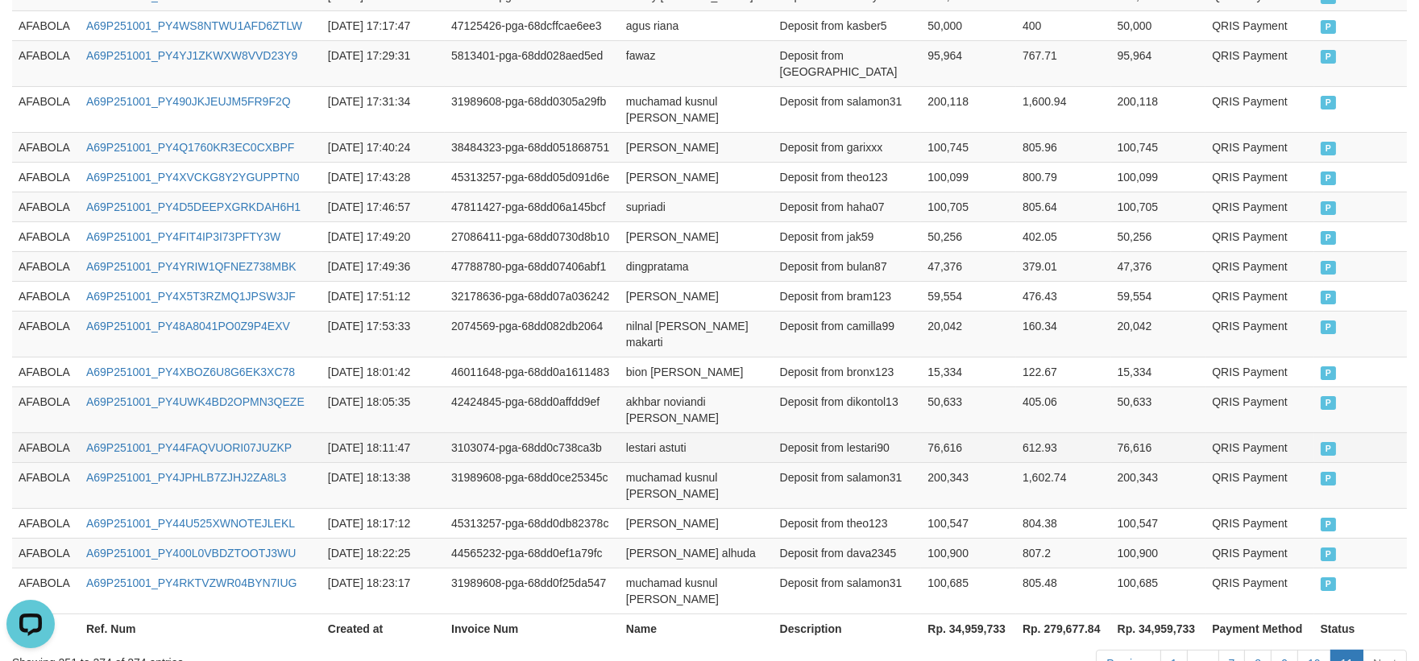
scroll to position [857, 0]
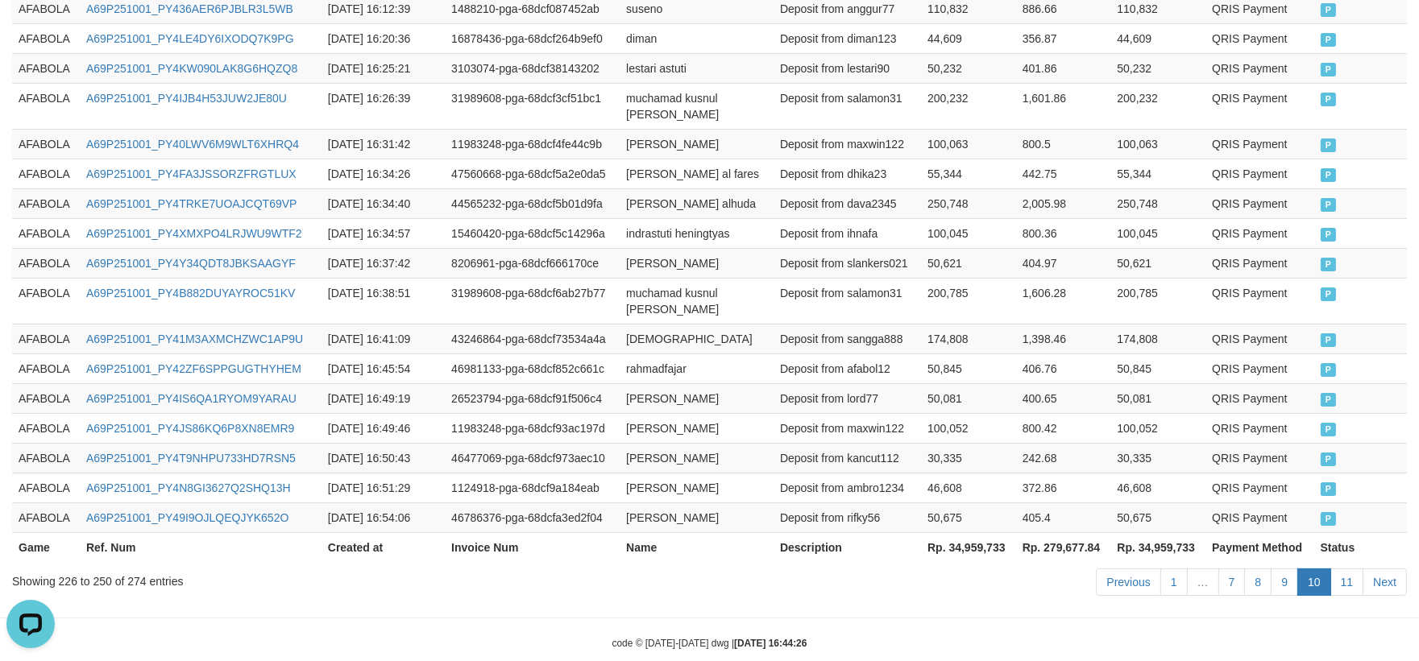
click at [1005, 383] on td "50,081" at bounding box center [968, 398] width 95 height 30
click at [27, 32] on td "AFABOLA" at bounding box center [46, 38] width 68 height 30
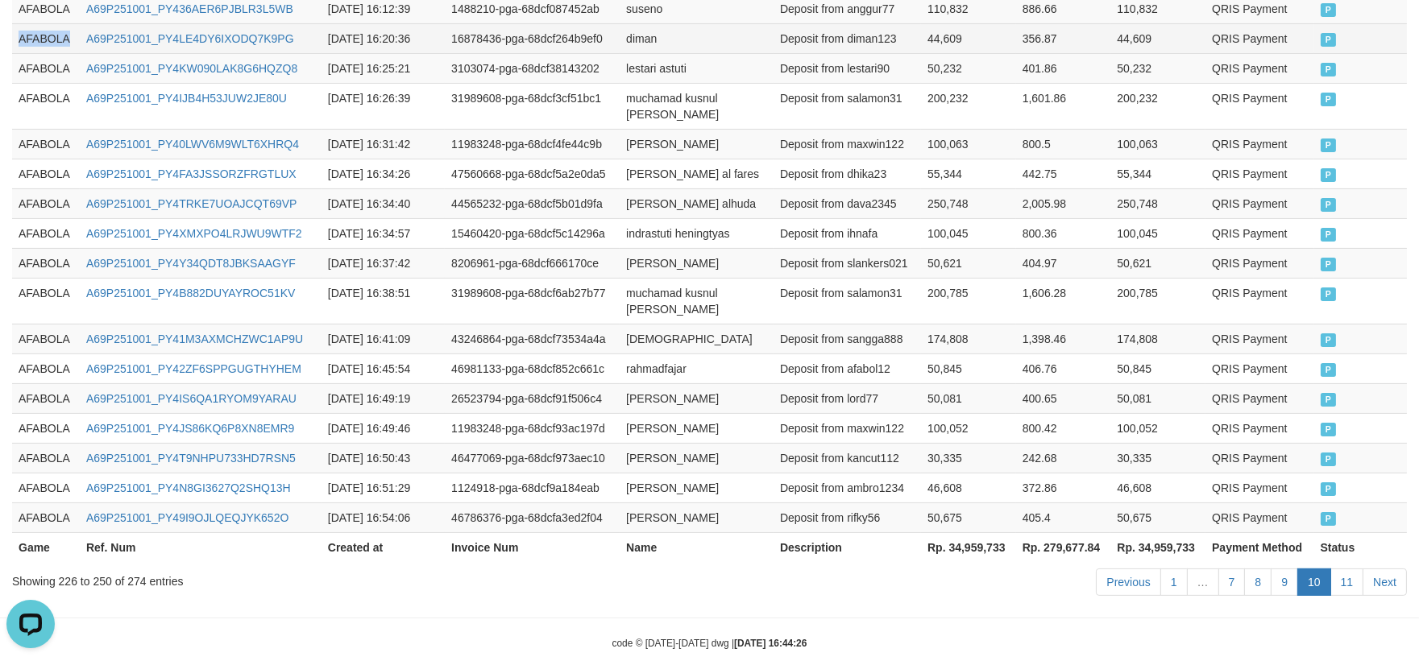
click at [27, 32] on td "AFABOLA" at bounding box center [46, 38] width 68 height 30
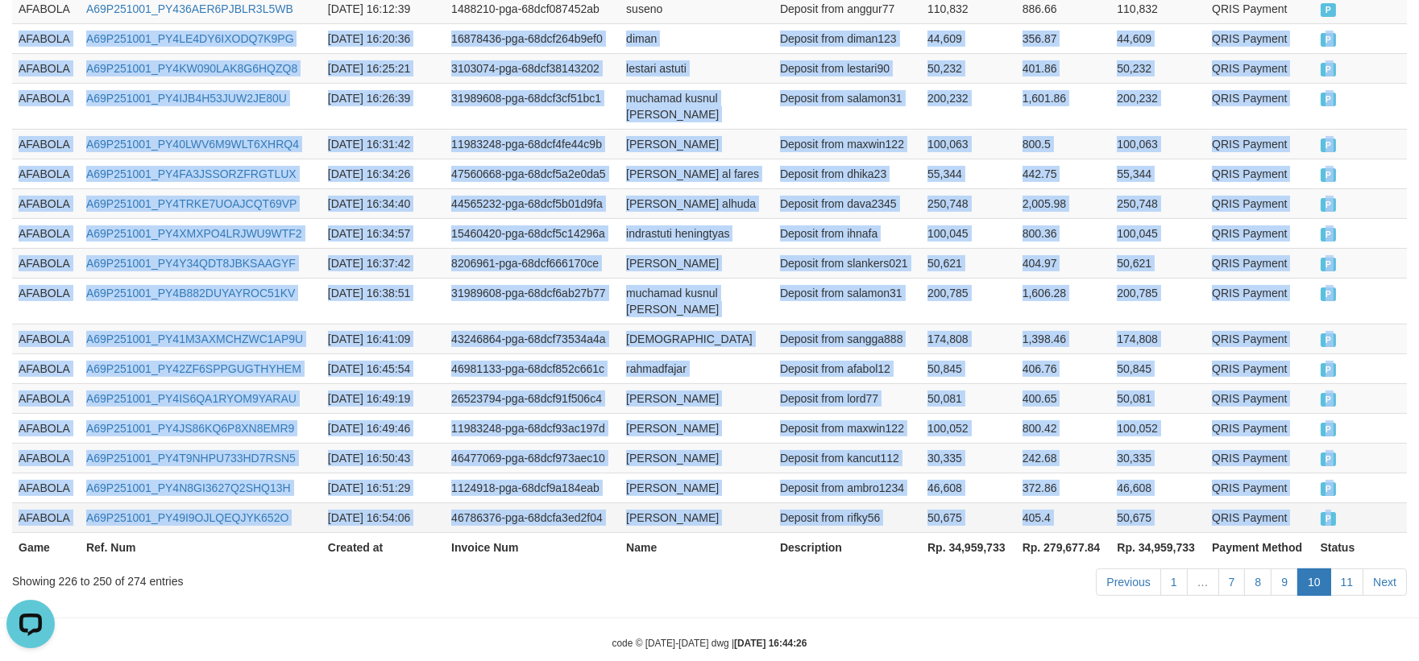
click at [1375, 503] on td "P" at bounding box center [1360, 518] width 93 height 30
copy tbody "AFABOLA A69P251001_PY4LE4DY6IXODQ7K9PG [DATE] 16:20:36 16878436-pga-68dcf264b9e…"
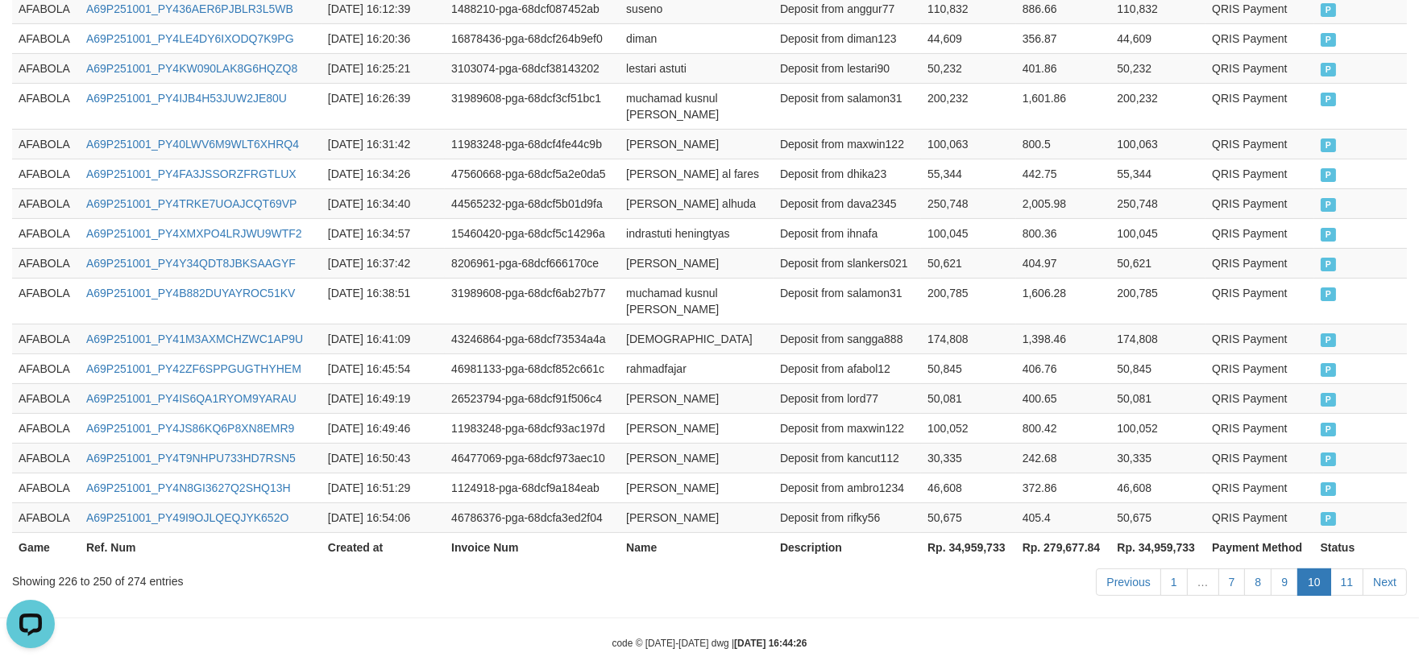
drag, startPoint x: 1079, startPoint y: 589, endPoint x: 1150, endPoint y: 589, distance: 70.1
click at [1080, 618] on hr at bounding box center [709, 618] width 1419 height 1
click at [1349, 569] on link "11" at bounding box center [1347, 582] width 34 height 27
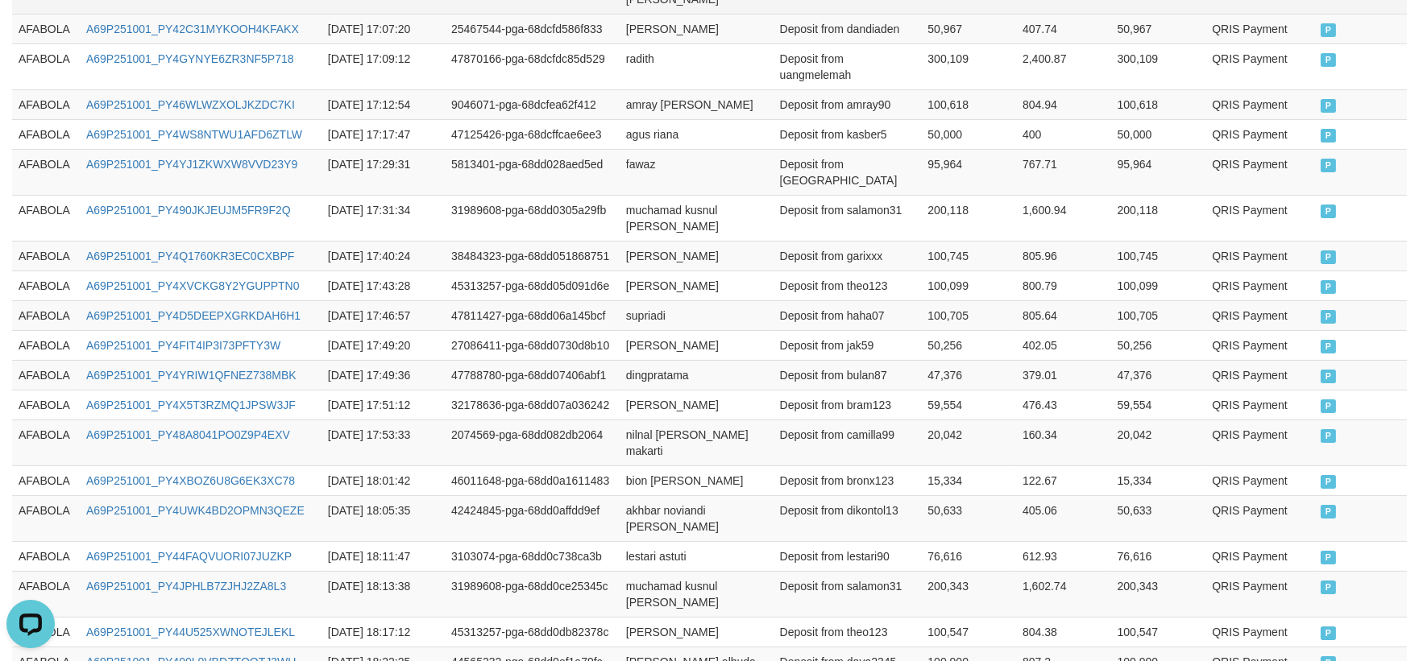
scroll to position [574, 0]
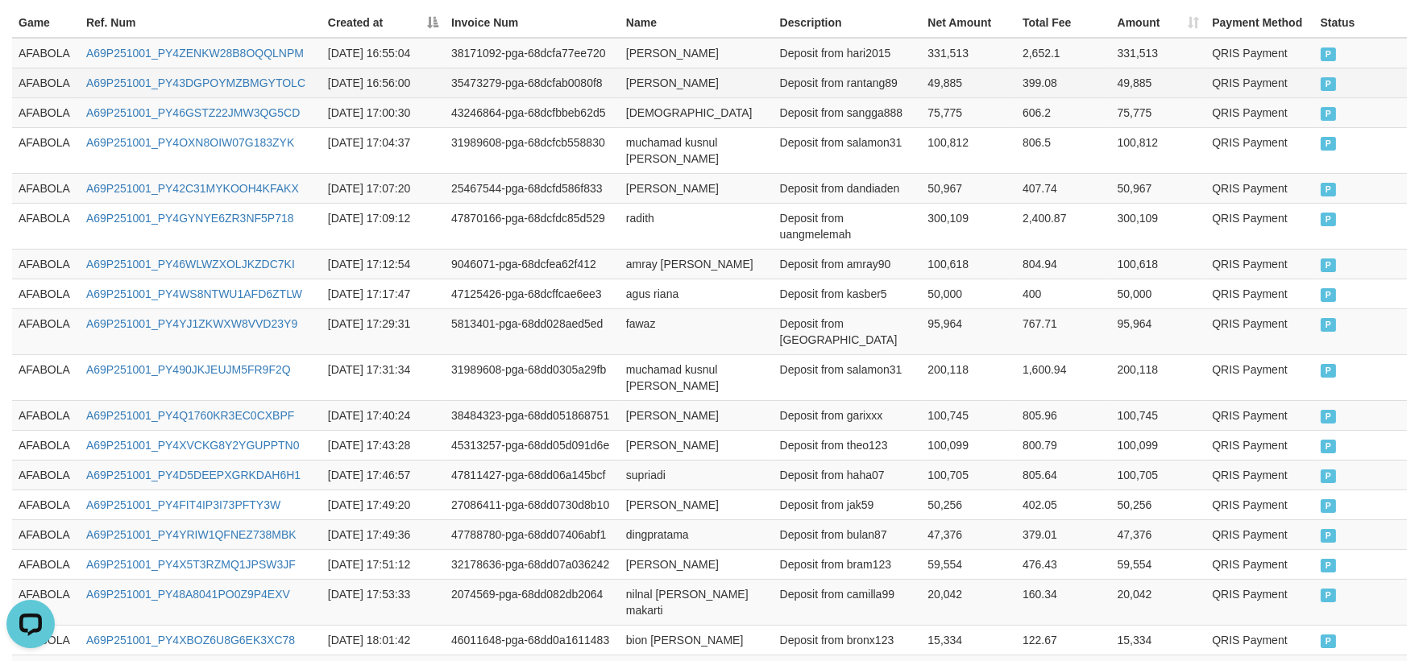
click at [54, 68] on td "AFABOLA" at bounding box center [46, 83] width 68 height 30
click at [54, 66] on tbody "AFABOLA A69P251001_PY4ZENKW28B8OQQLNPM [DATE] 16:55:04 38171092-pga-68dcfa77ee7…" at bounding box center [709, 460] width 1394 height 845
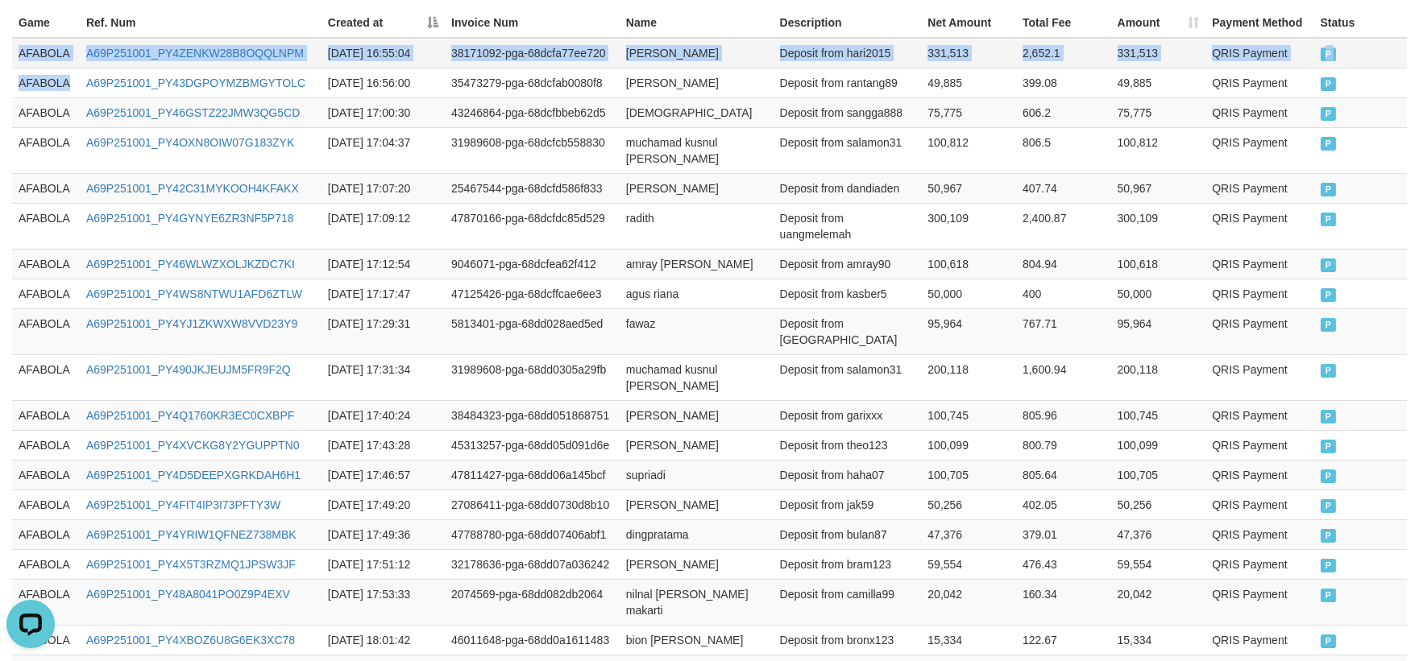
click at [54, 56] on td "AFABOLA" at bounding box center [46, 53] width 68 height 31
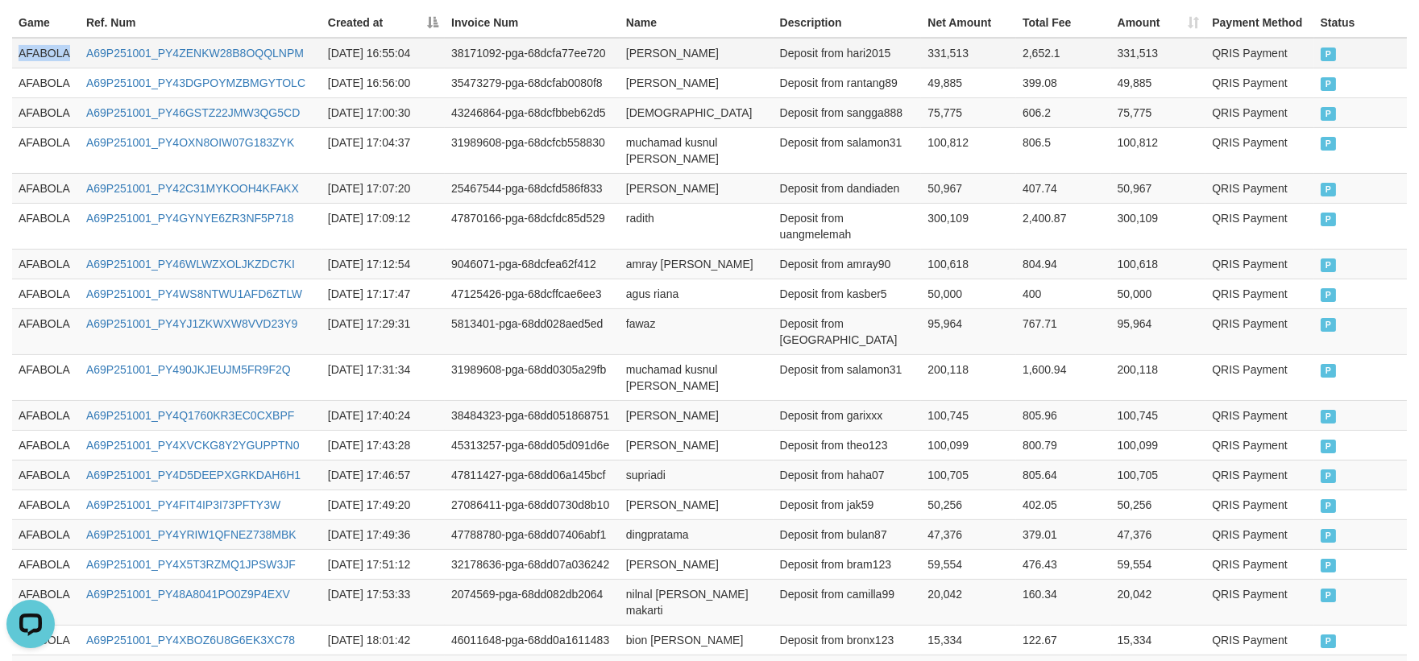
click at [54, 56] on td "AFABOLA" at bounding box center [46, 53] width 68 height 31
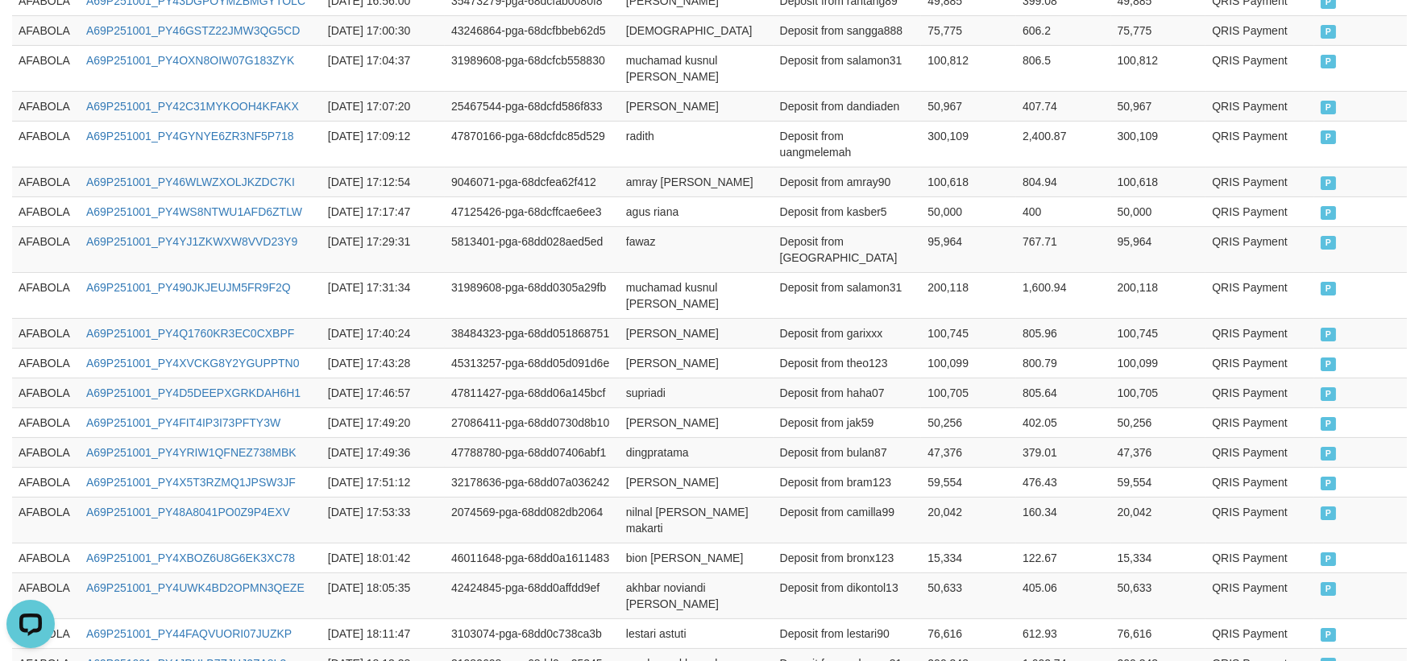
scroll to position [843, 0]
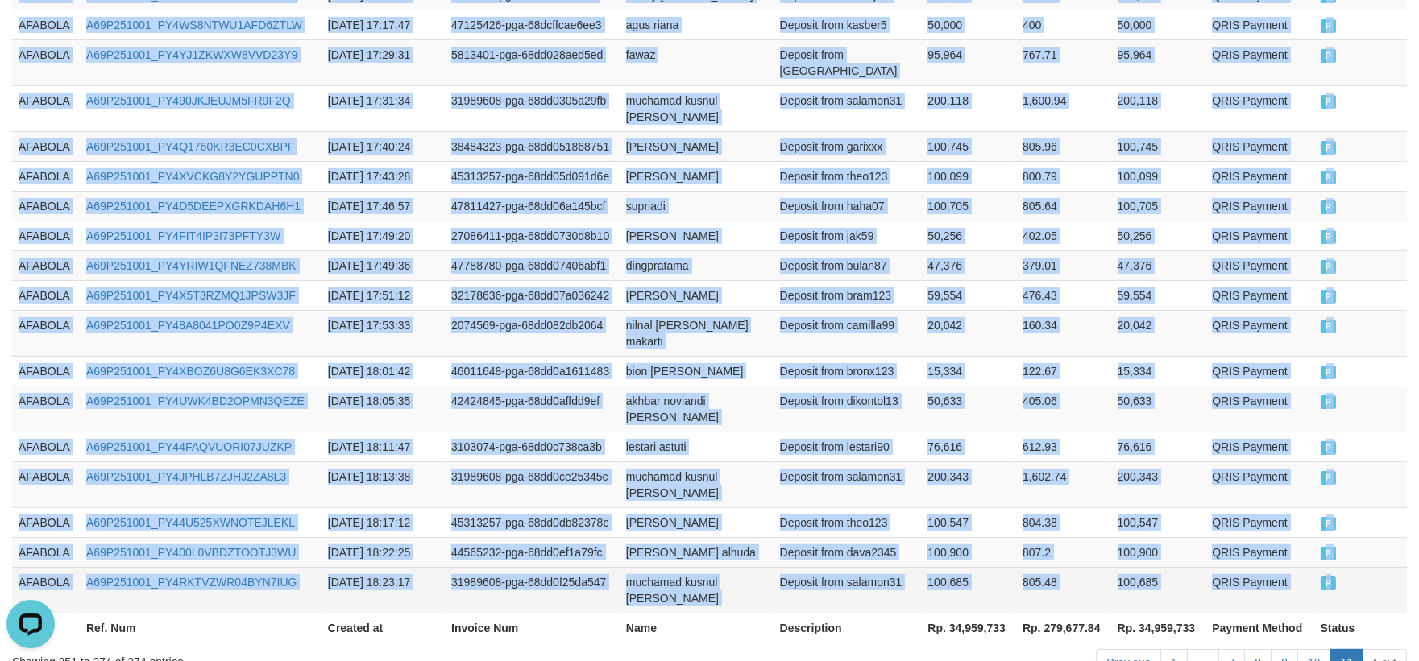
click at [1372, 567] on td "P" at bounding box center [1360, 590] width 93 height 46
click at [1047, 386] on td "405.06" at bounding box center [1063, 409] width 95 height 46
click at [1372, 310] on td "P" at bounding box center [1360, 333] width 93 height 46
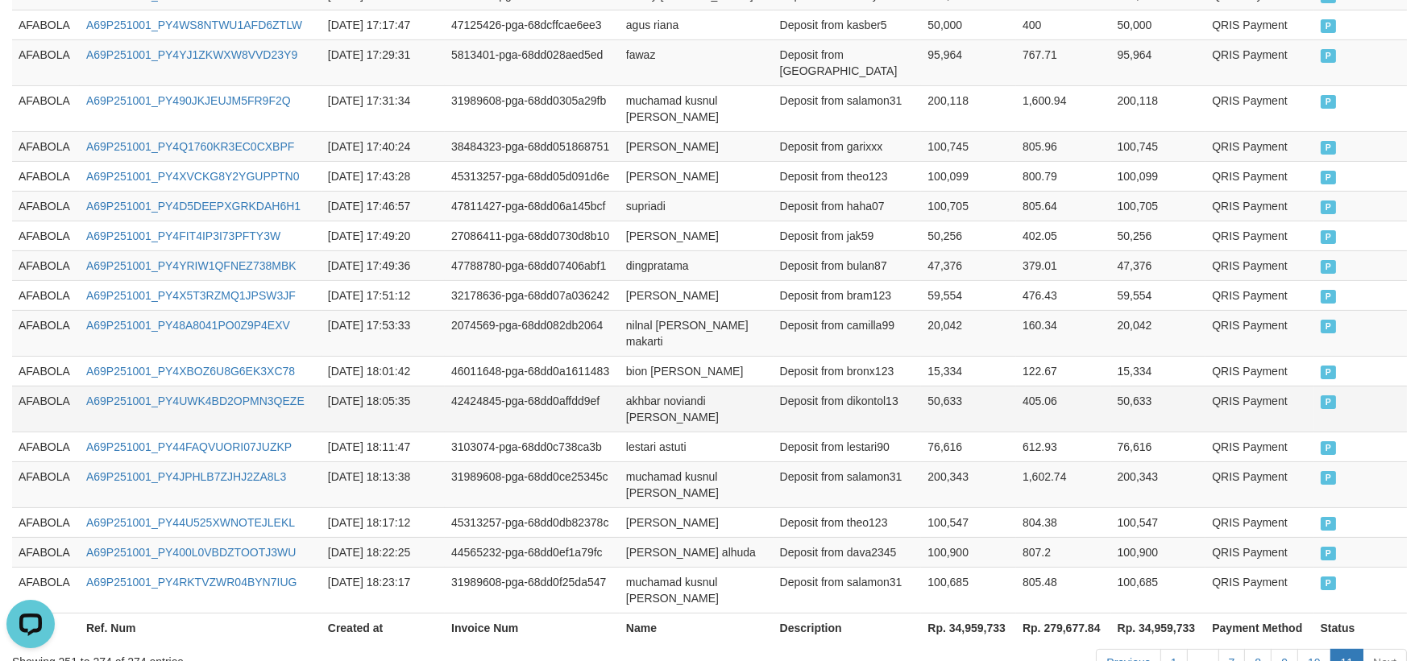
click at [718, 386] on td "akhbar noviandi [PERSON_NAME]" at bounding box center [696, 409] width 154 height 46
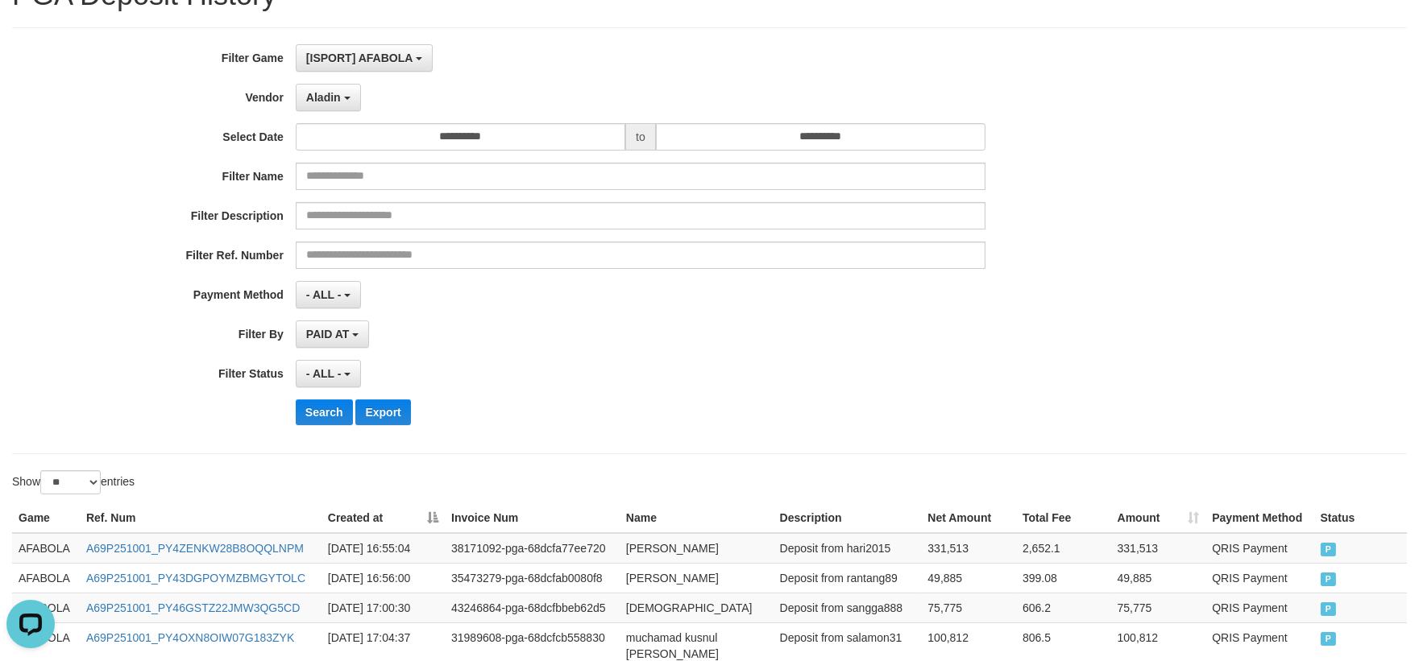
scroll to position [0, 0]
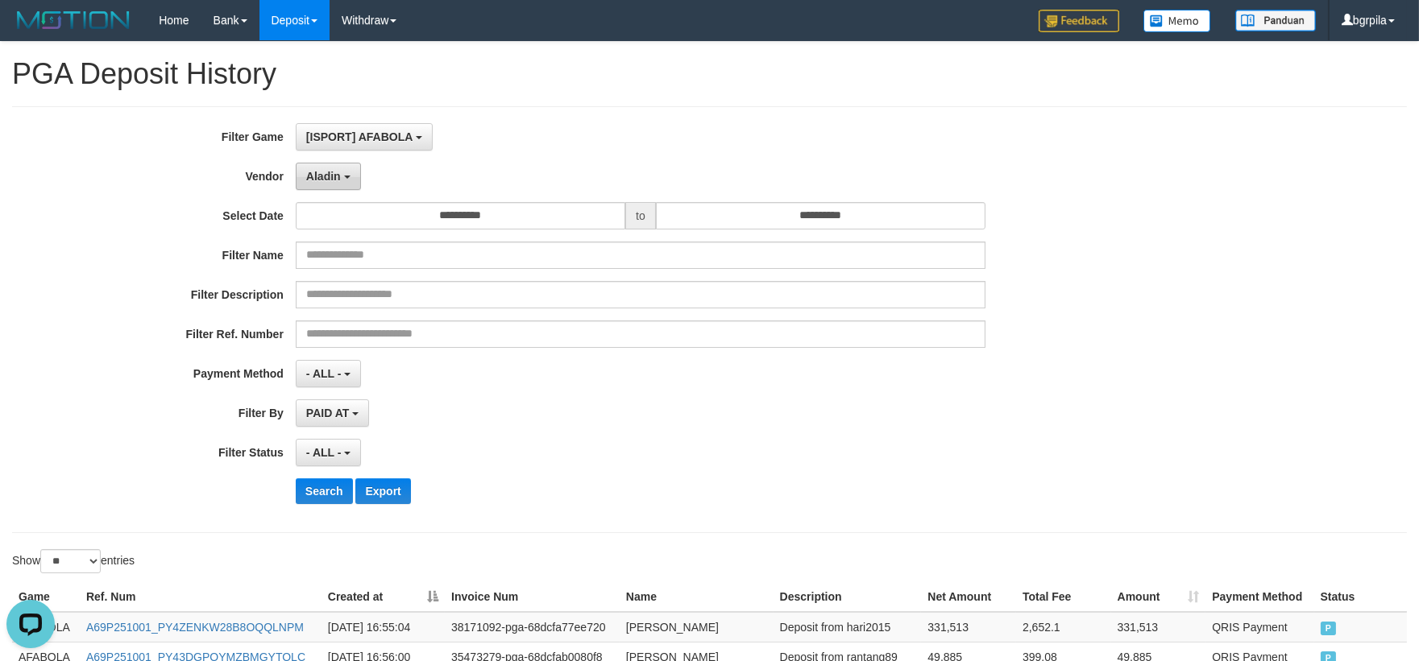
click at [333, 185] on button "Aladin" at bounding box center [328, 176] width 65 height 27
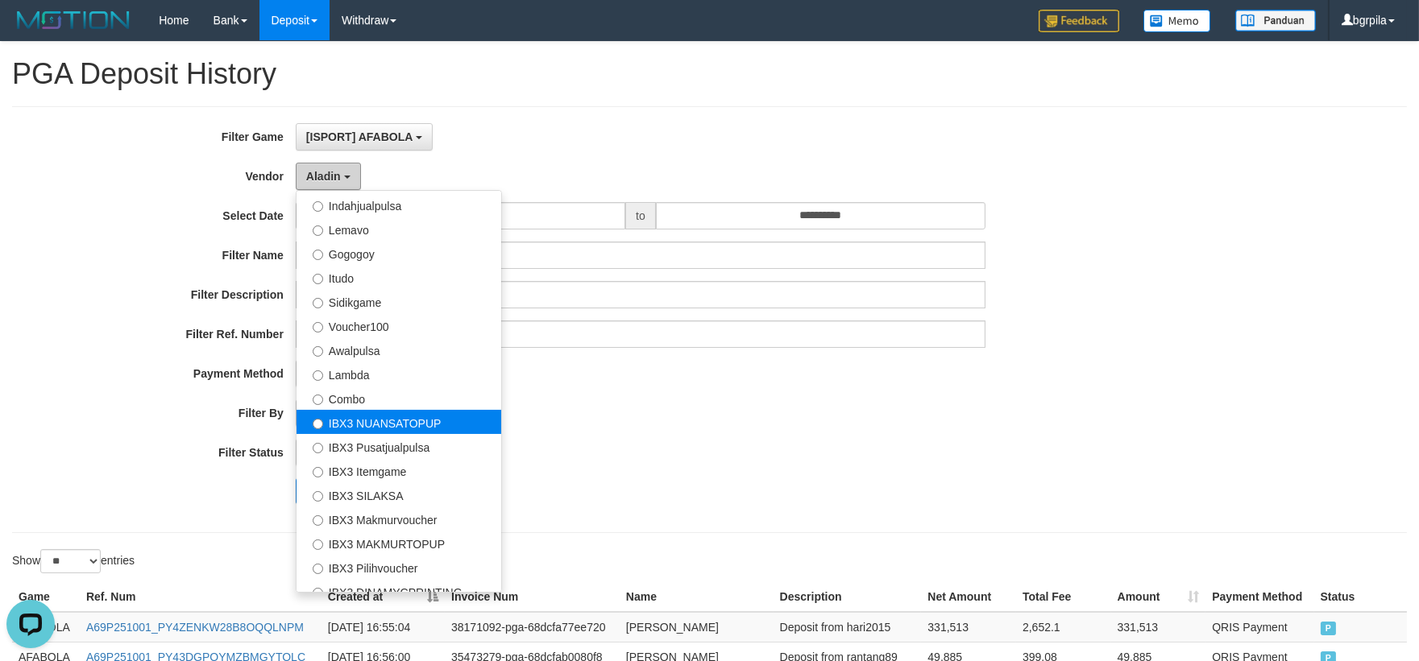
scroll to position [537, 0]
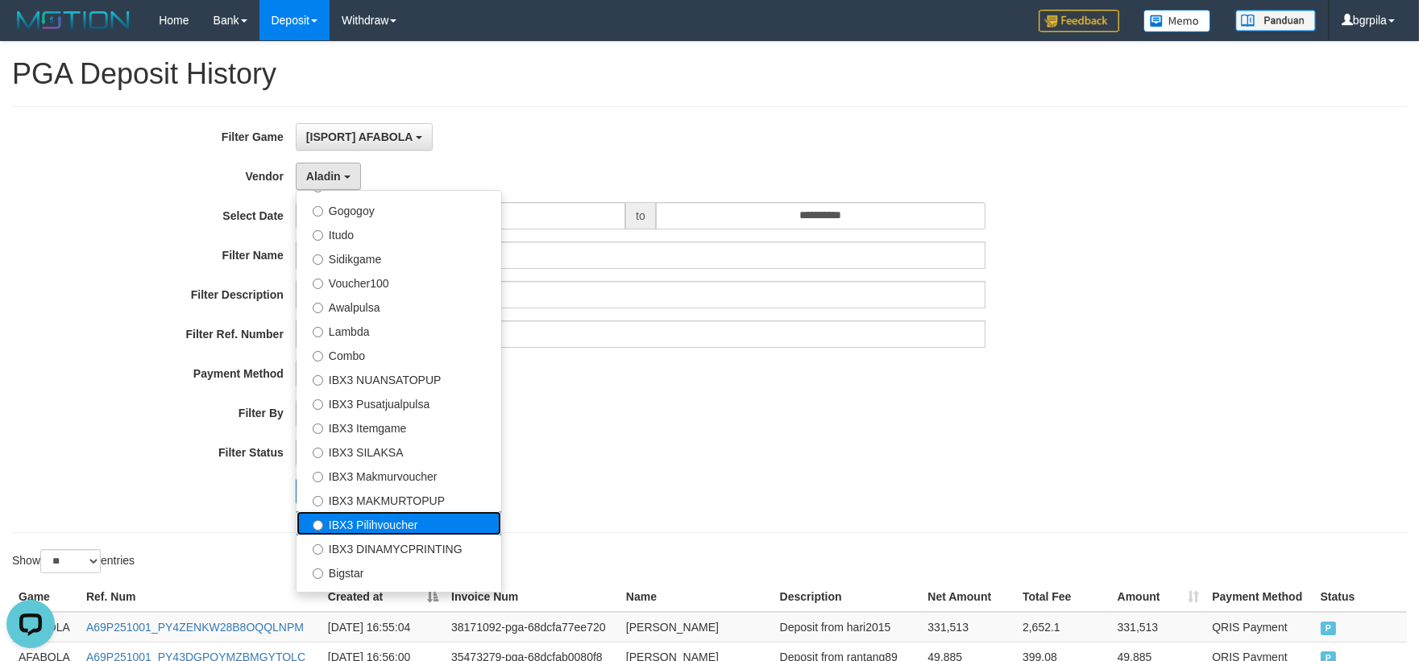
click at [371, 517] on label "IBX3 Pilihvoucher" at bounding box center [398, 524] width 205 height 24
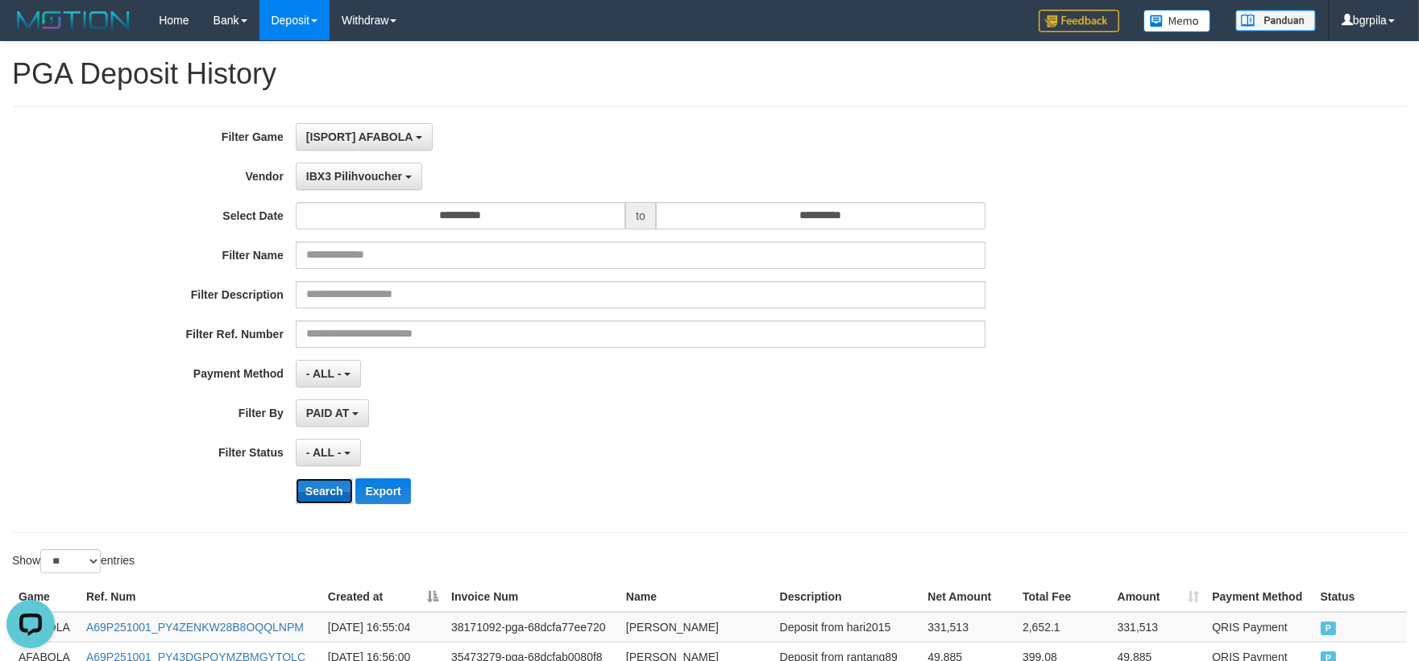
click at [336, 495] on button "Search" at bounding box center [324, 492] width 57 height 26
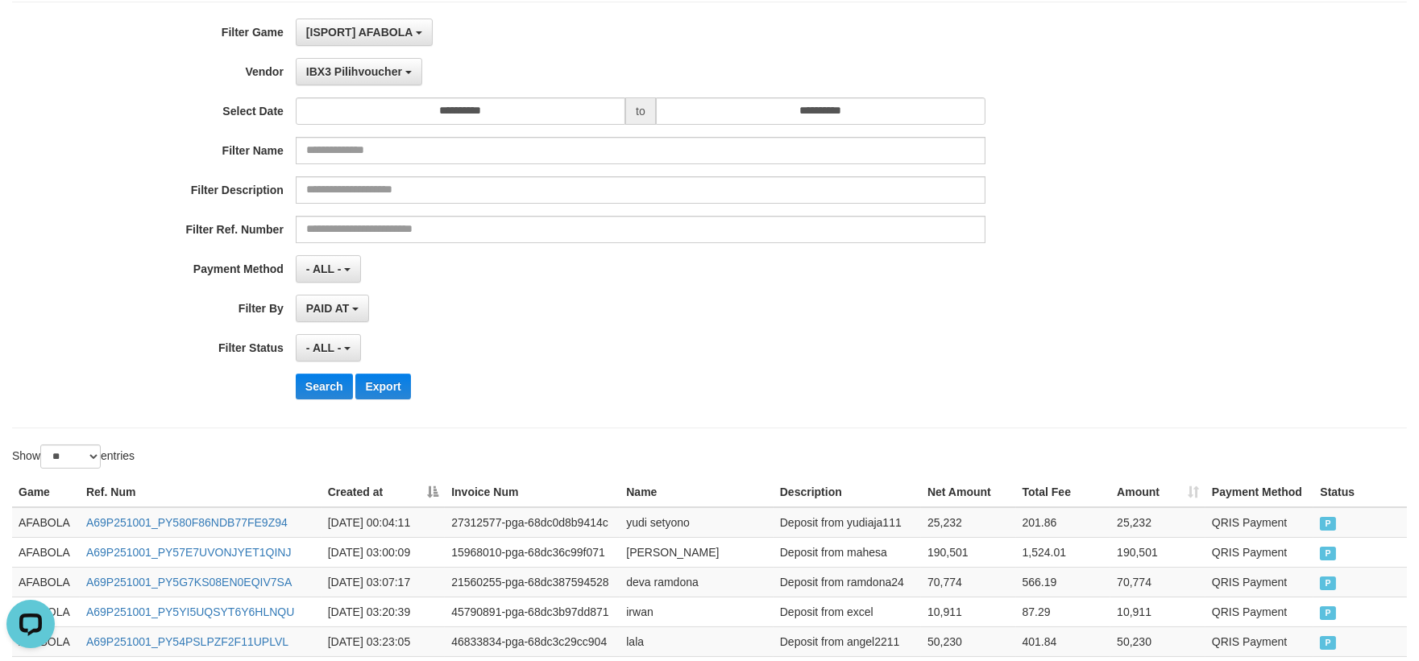
scroll to position [0, 0]
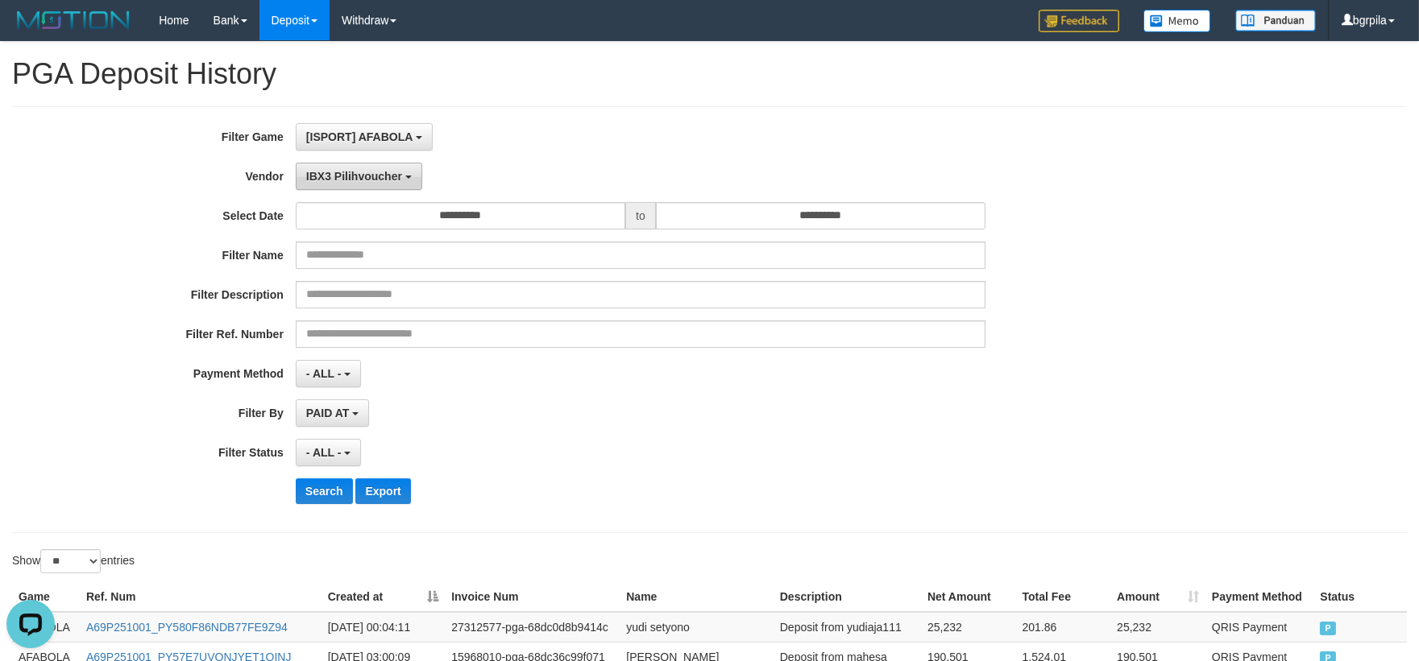
click at [354, 176] on span "IBX3 Pilihvoucher" at bounding box center [354, 176] width 96 height 13
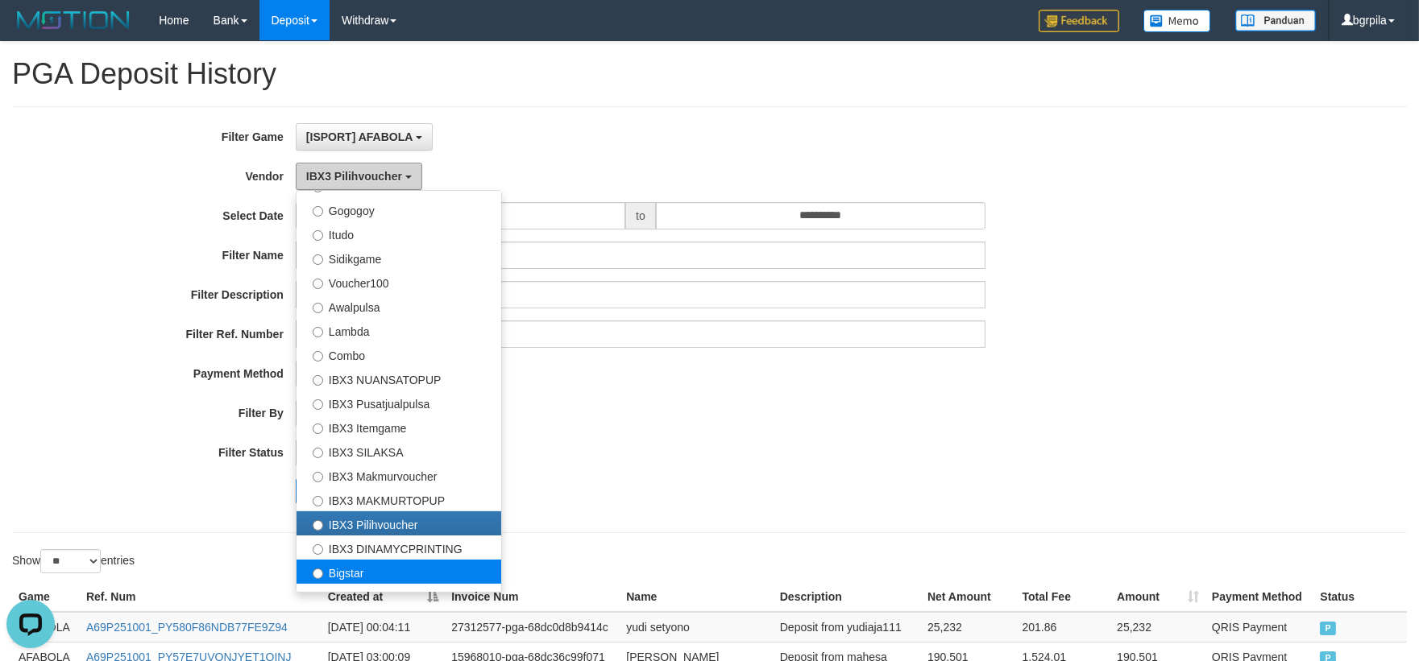
scroll to position [599, 0]
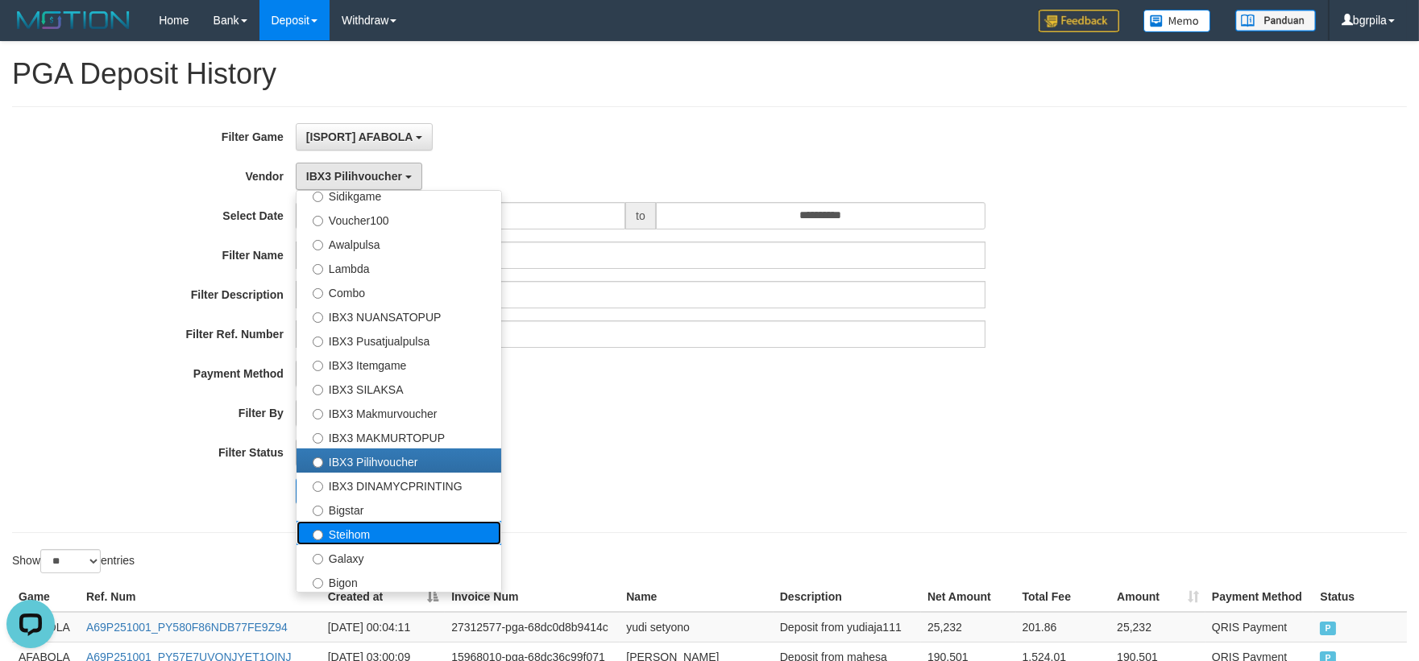
click at [367, 534] on label "Steihom" at bounding box center [398, 533] width 205 height 24
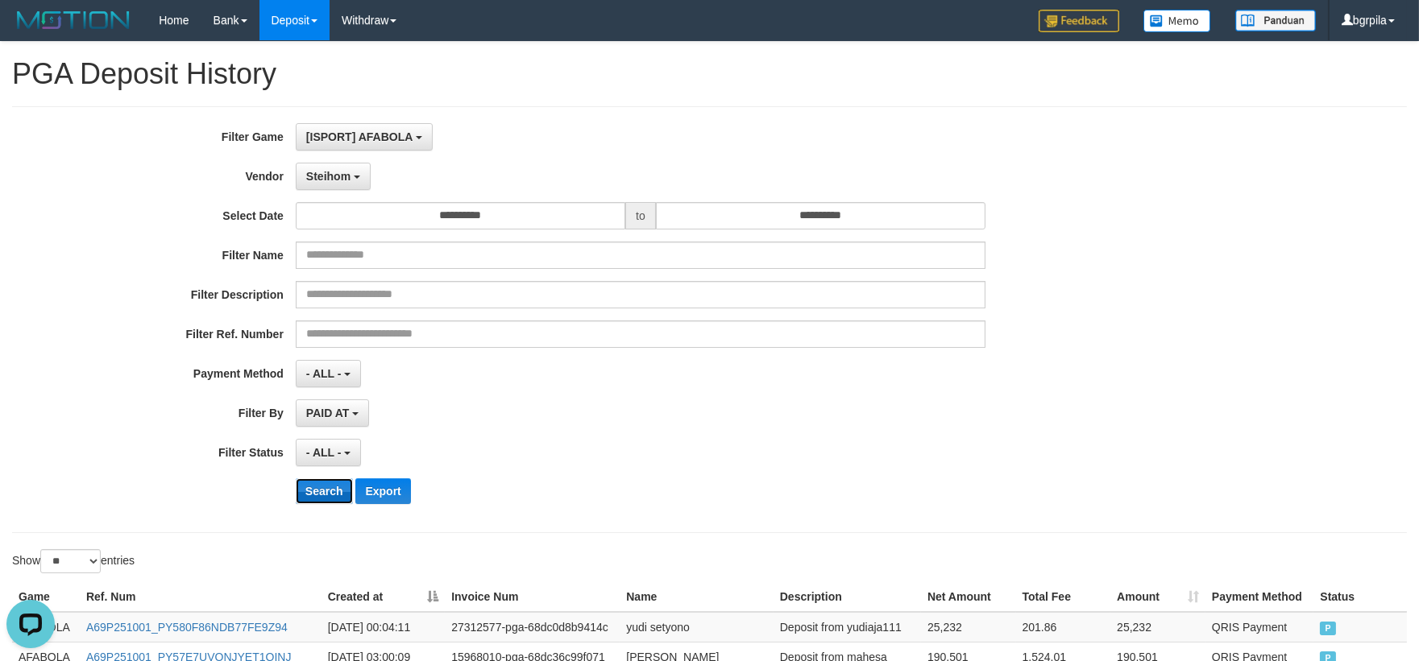
click at [323, 504] on button "Search" at bounding box center [324, 492] width 57 height 26
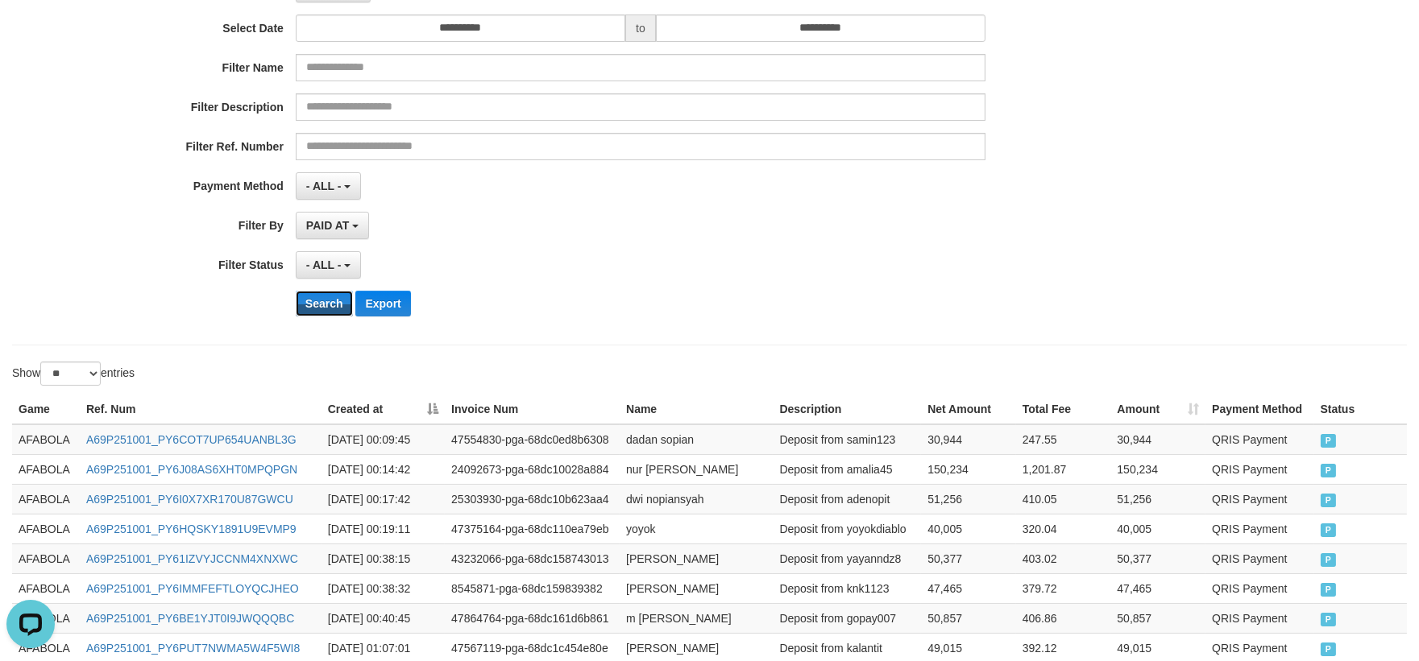
scroll to position [0, 0]
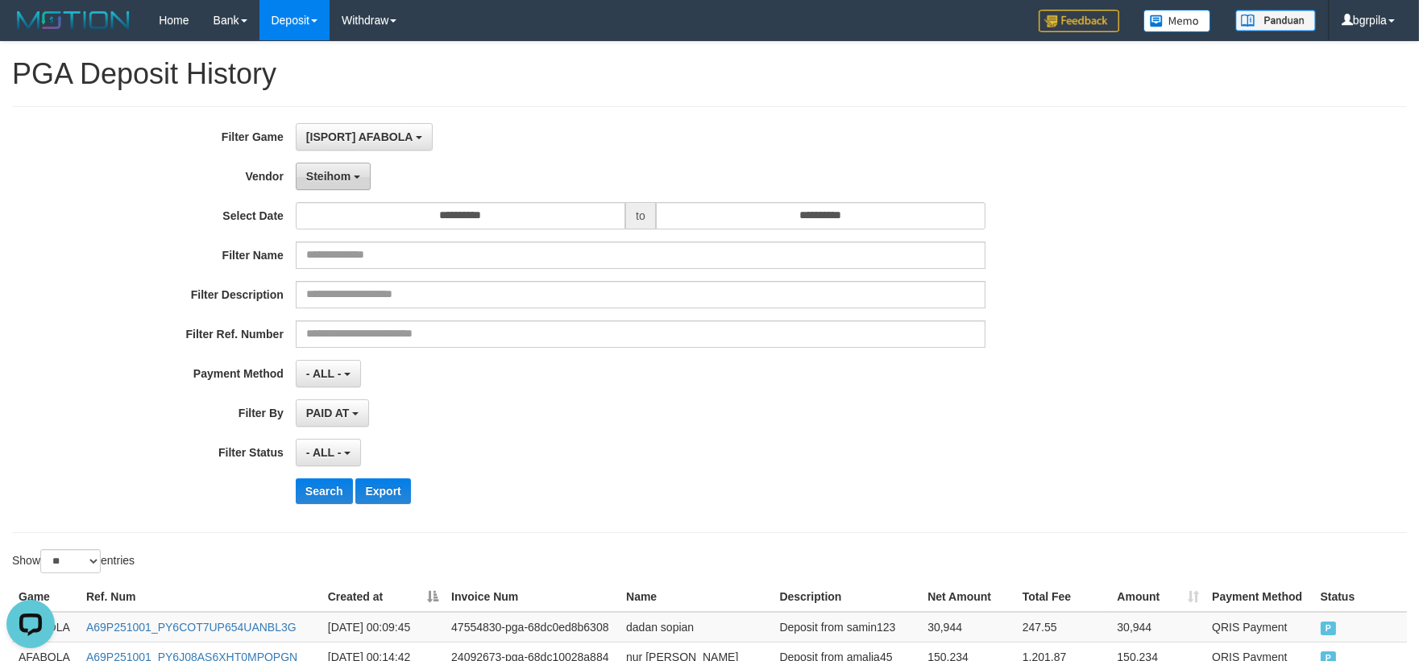
click at [338, 180] on span "Steihom" at bounding box center [328, 176] width 44 height 13
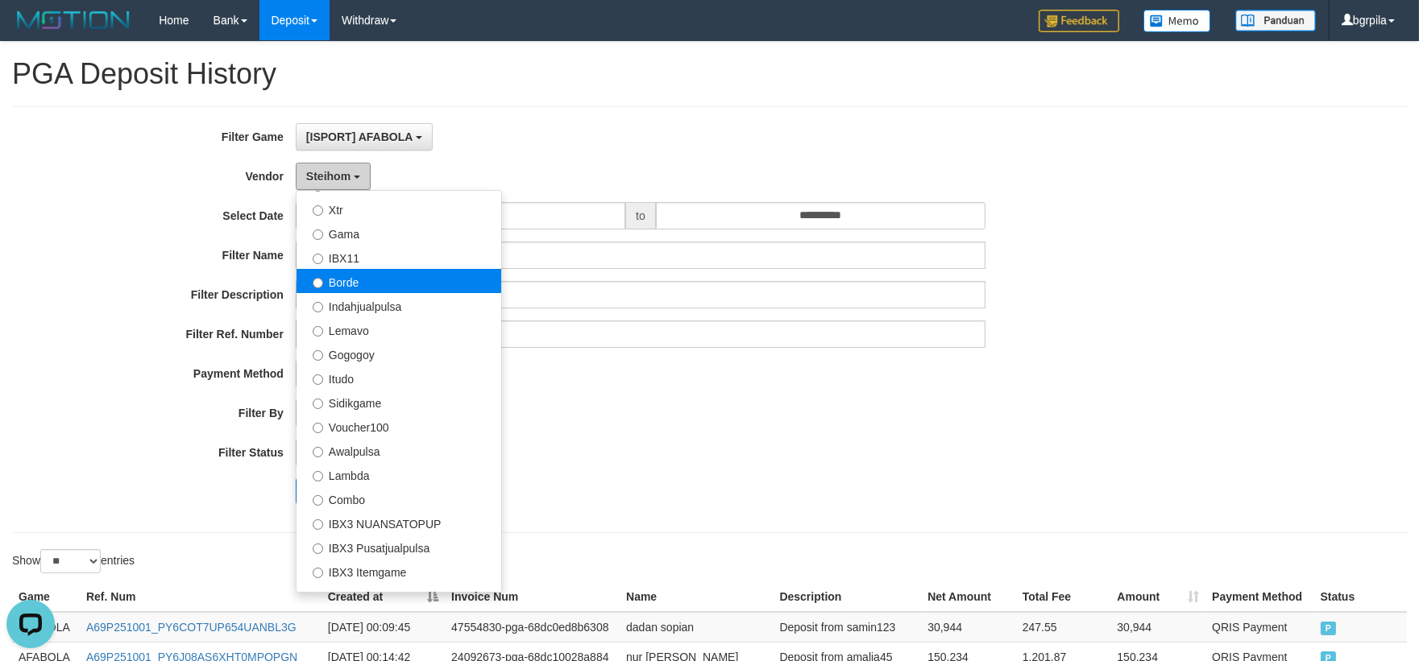
scroll to position [331, 0]
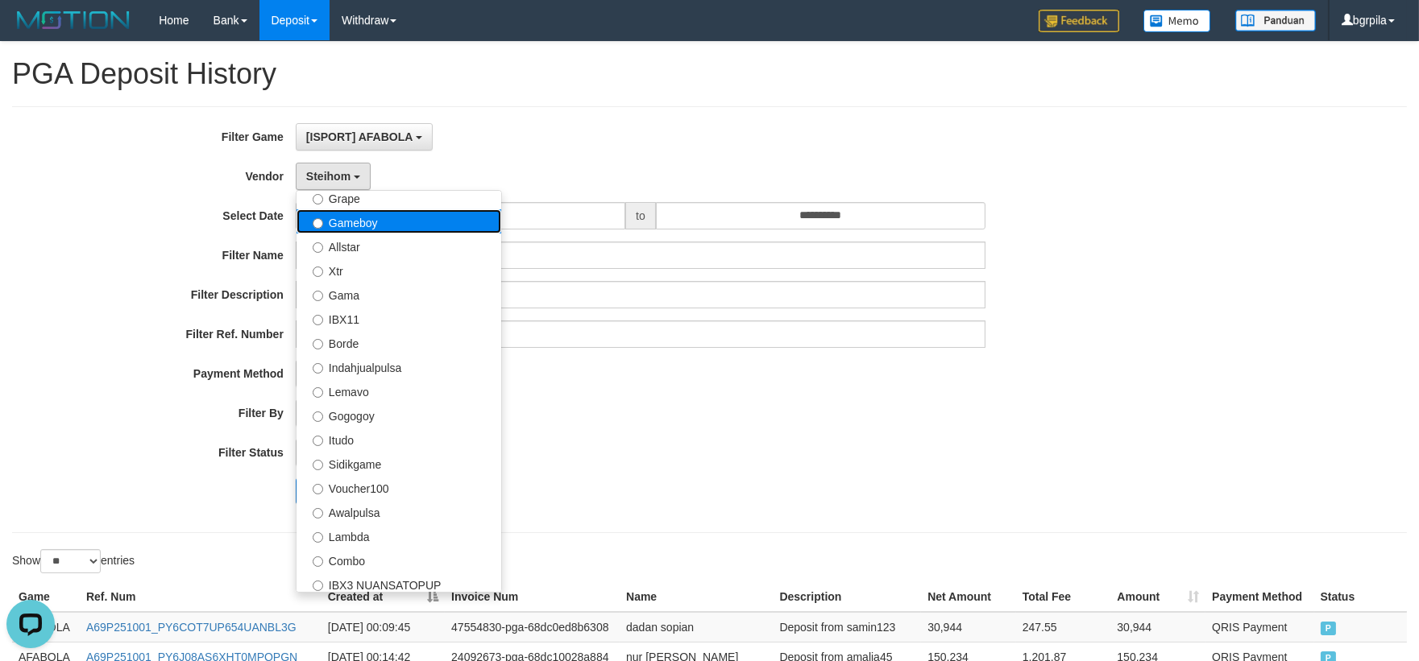
click at [396, 230] on label "Gameboy" at bounding box center [398, 221] width 205 height 24
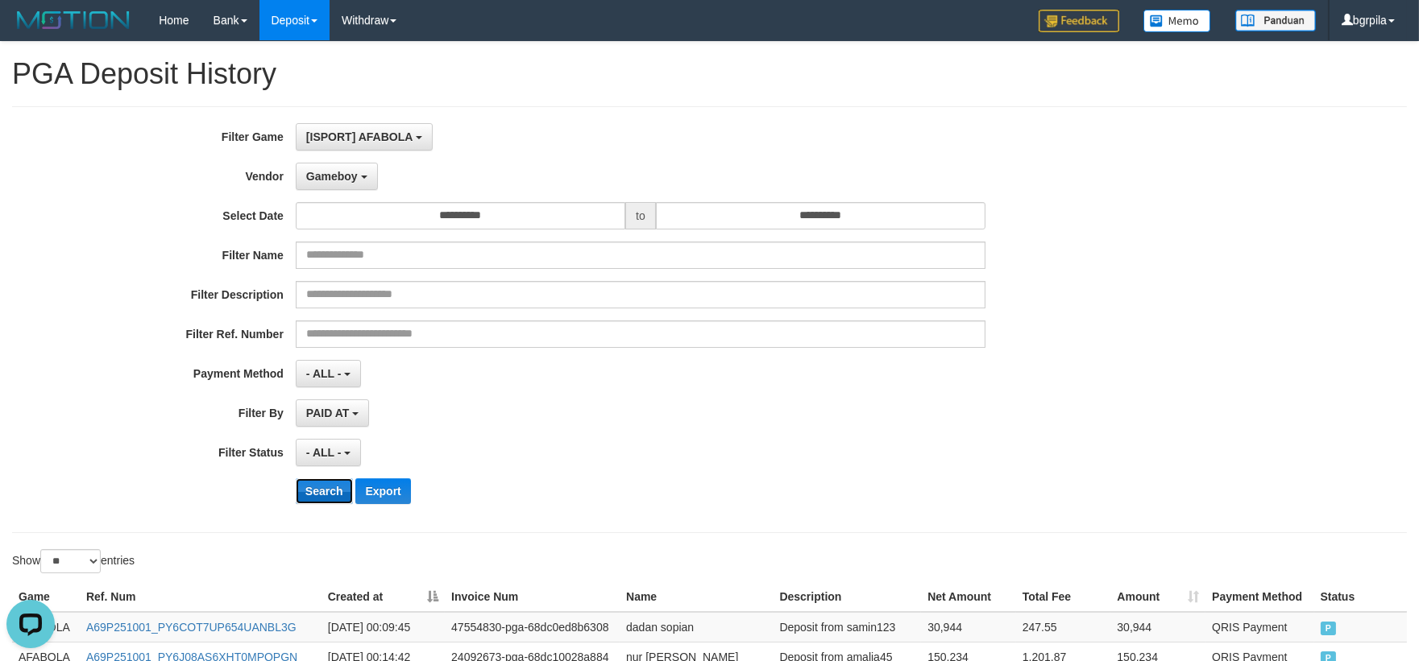
click at [318, 487] on button "Search" at bounding box center [324, 492] width 57 height 26
drag, startPoint x: 339, startPoint y: 490, endPoint x: 1390, endPoint y: 516, distance: 1050.8
click at [342, 490] on button "Search" at bounding box center [324, 492] width 57 height 26
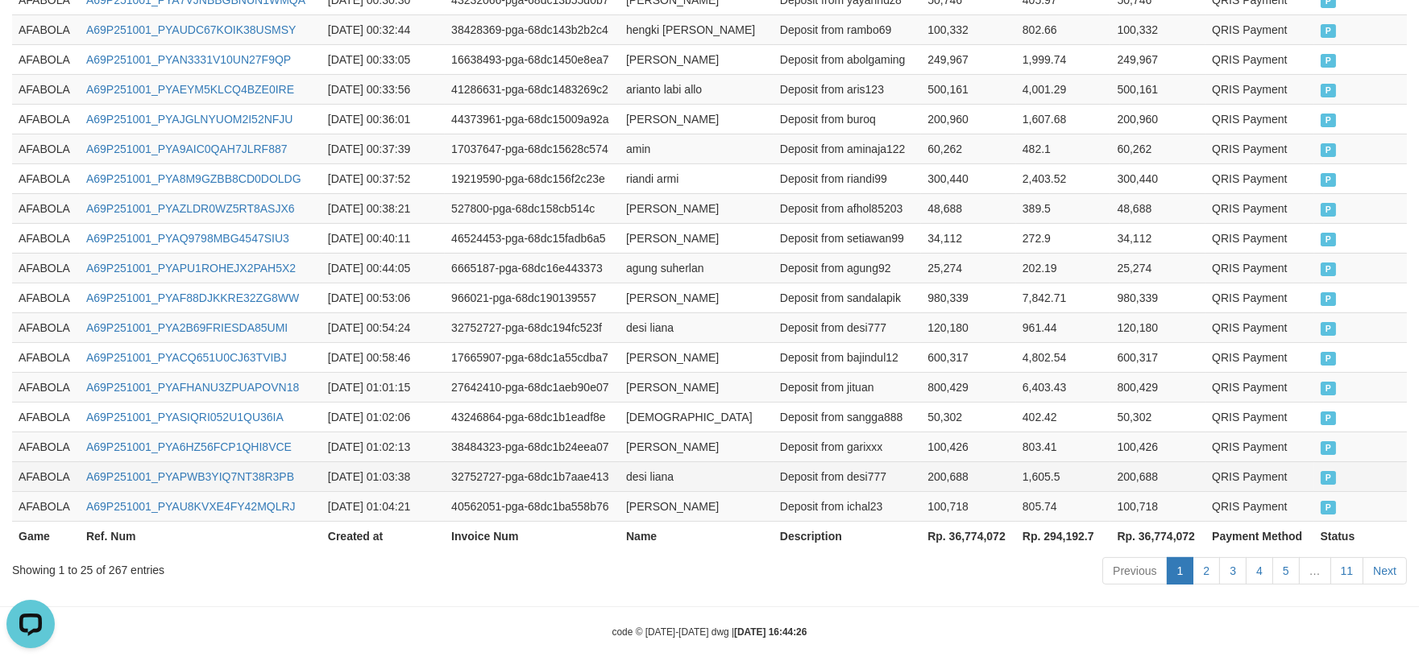
scroll to position [889, 0]
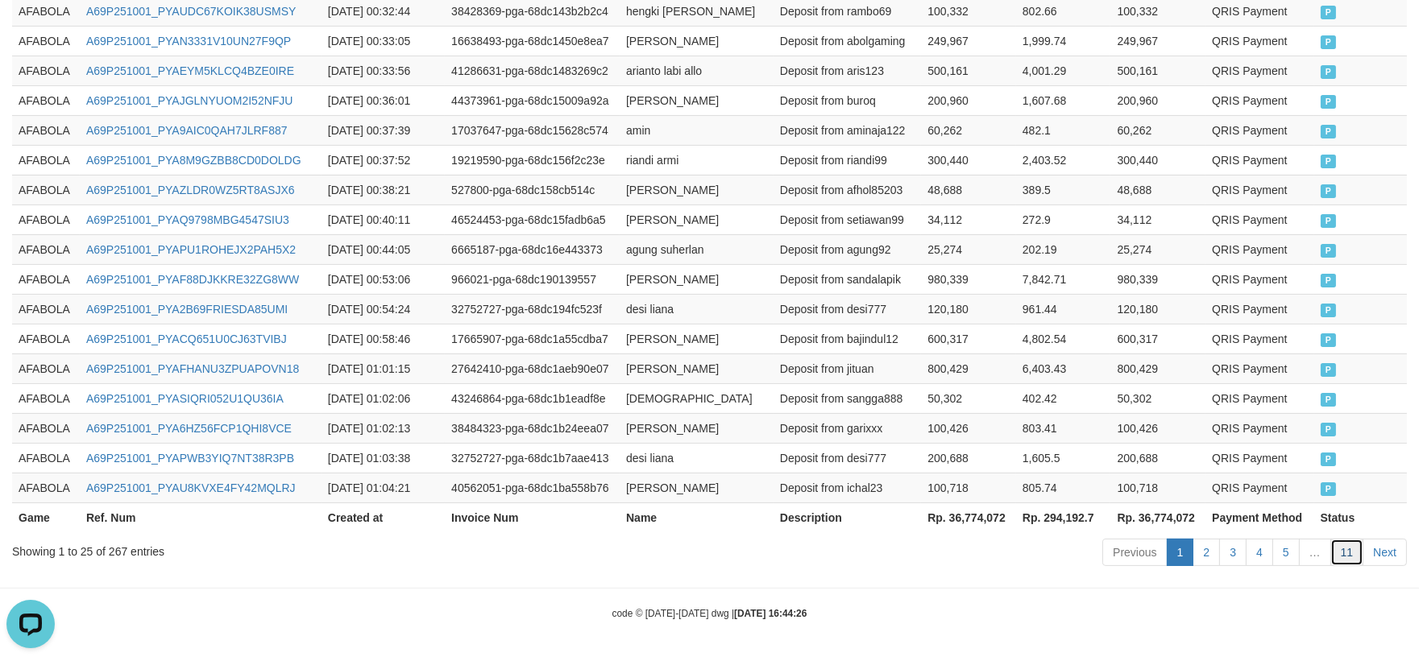
click at [1343, 552] on link "11" at bounding box center [1347, 552] width 34 height 27
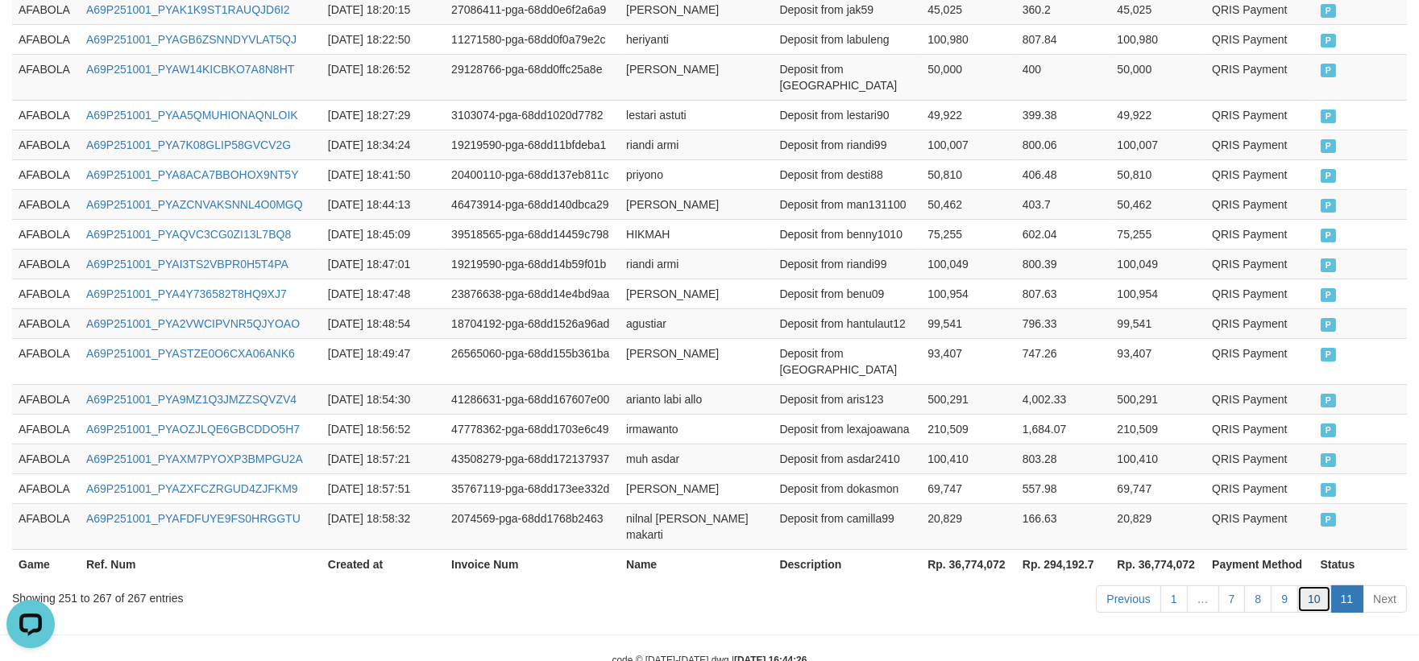
click at [1317, 586] on link "10" at bounding box center [1314, 599] width 34 height 27
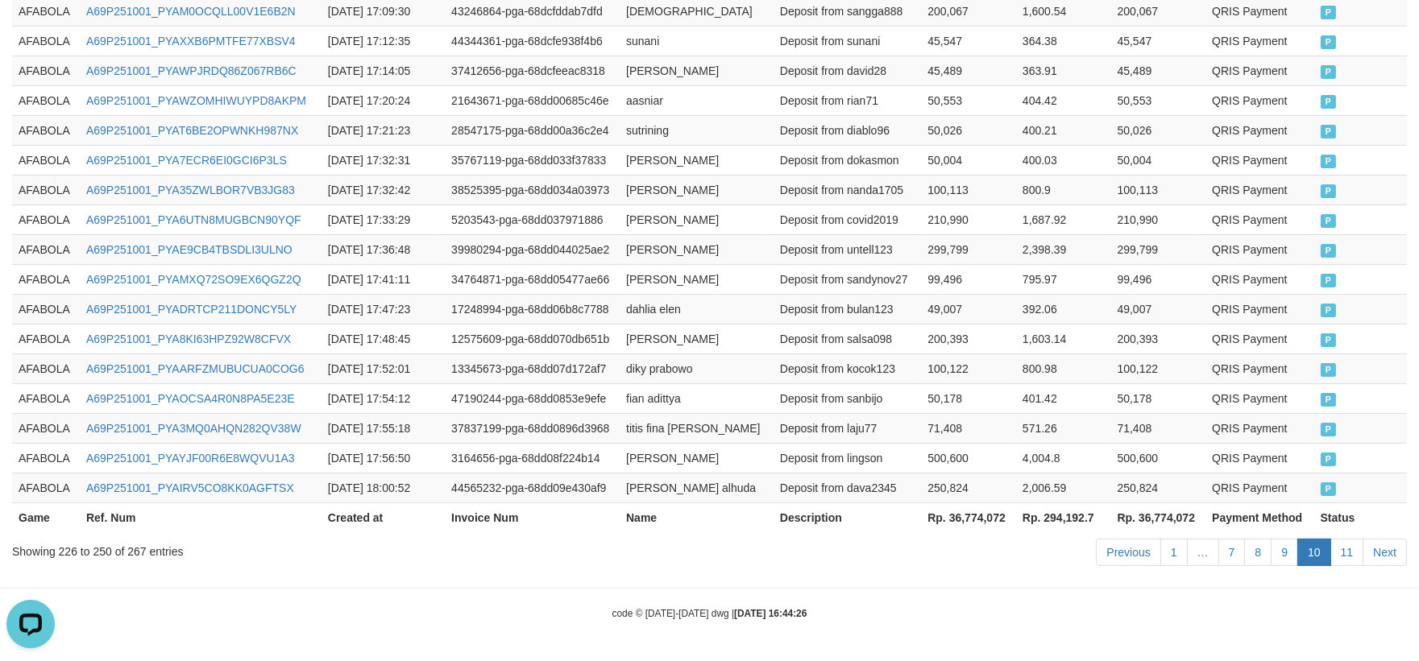
click at [957, 383] on td "50,178" at bounding box center [968, 398] width 95 height 30
click at [1283, 558] on link "9" at bounding box center [1283, 552] width 27 height 27
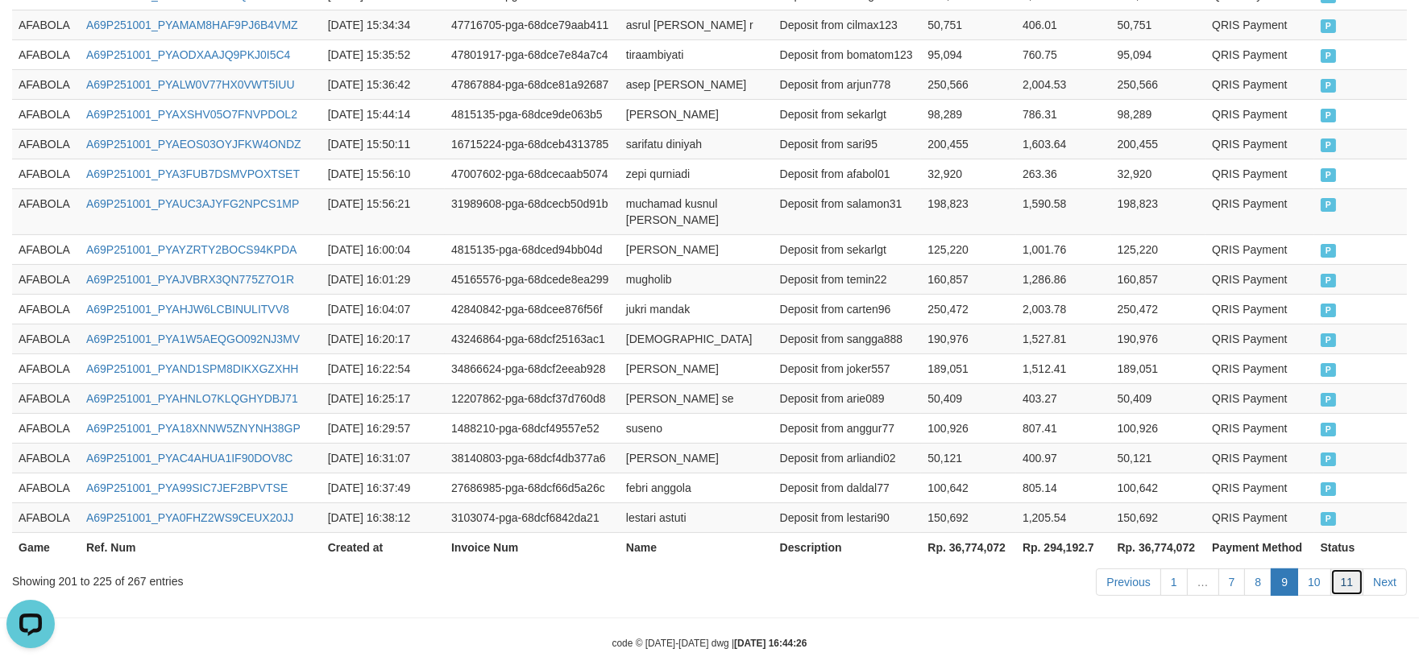
click at [1343, 569] on link "11" at bounding box center [1347, 582] width 34 height 27
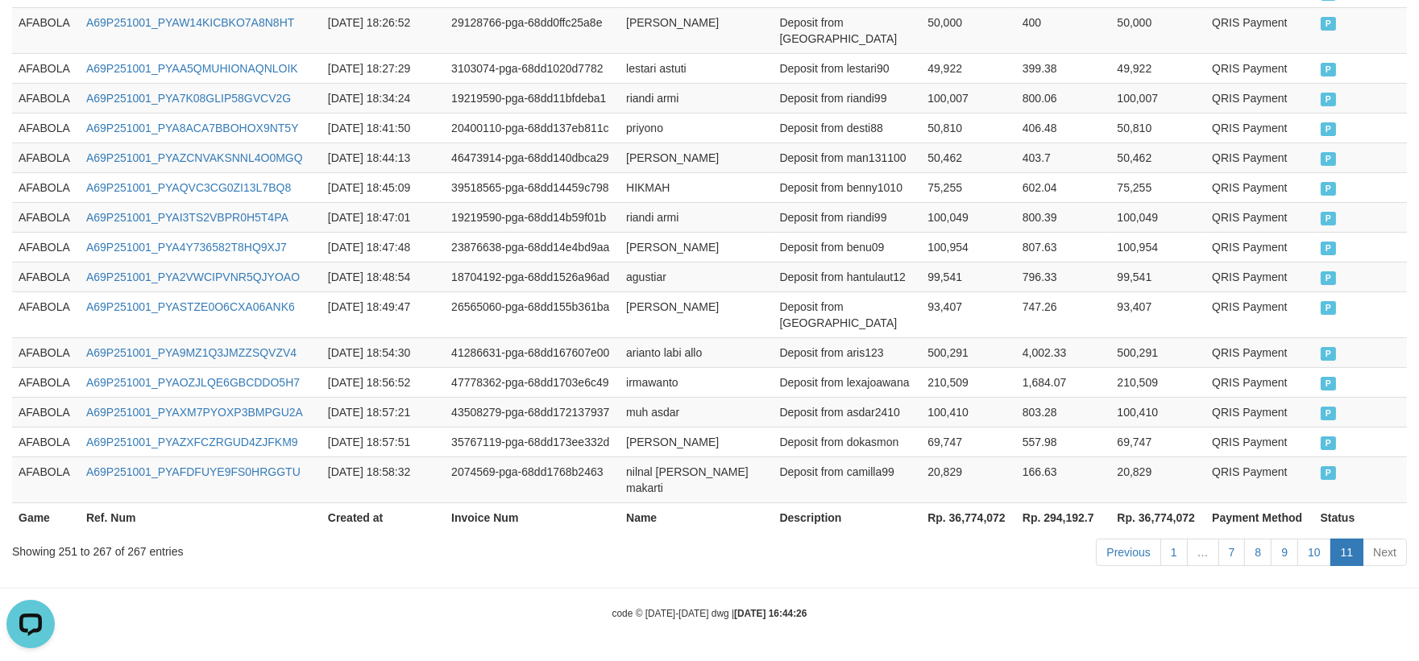
scroll to position [618, 0]
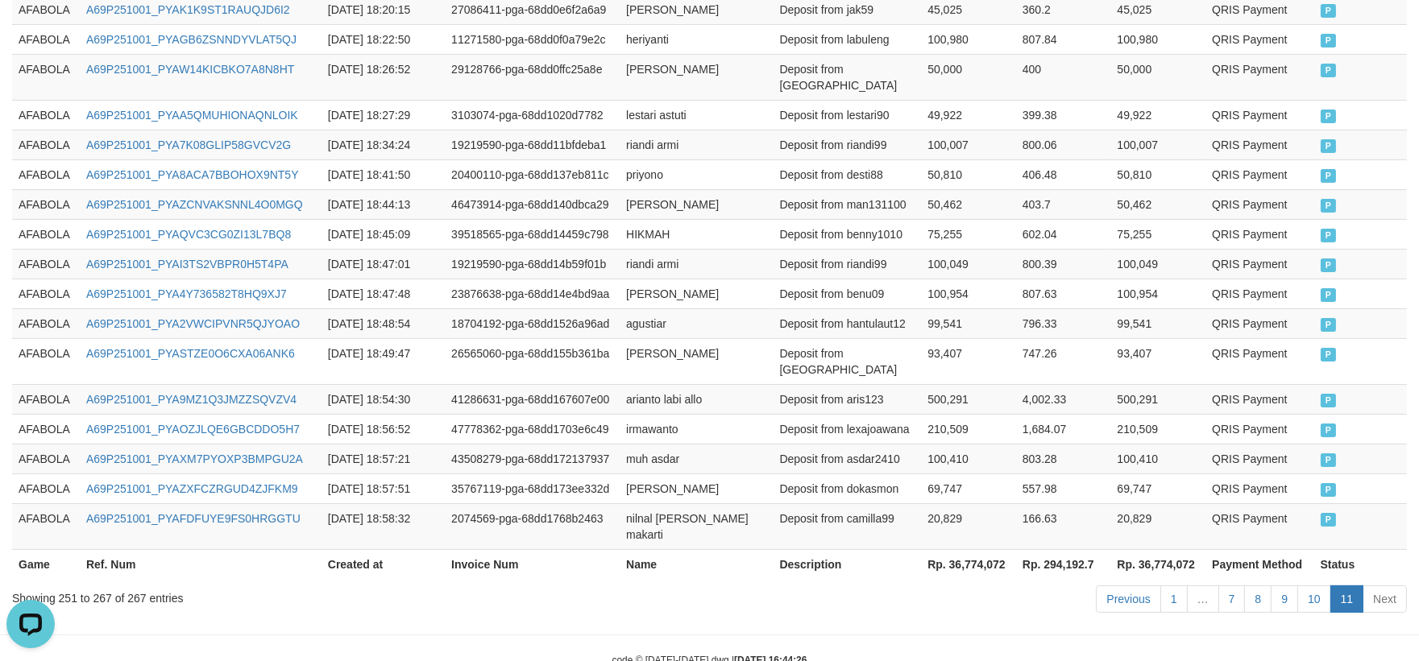
click at [1084, 444] on td "803.28" at bounding box center [1063, 459] width 95 height 30
click at [6, 65] on div "Game Ref. Num Created at Invoice Num Name Description Net Amount Total Fee Amou…" at bounding box center [709, 272] width 1419 height 624
click at [16, 68] on td "AFABOLA" at bounding box center [46, 77] width 68 height 46
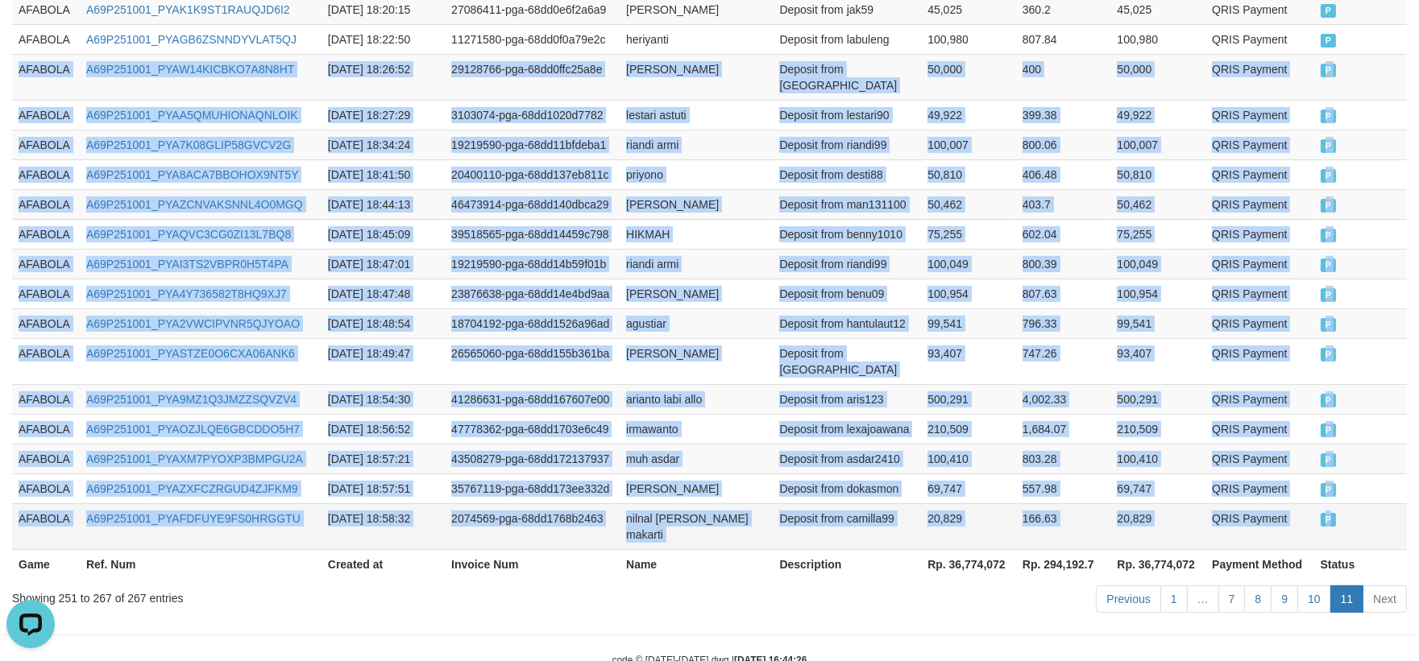
click at [1370, 503] on td "P" at bounding box center [1360, 526] width 93 height 46
copy tbody "AFABOLA A69P251001_PYAW14KICBKO7A8N8HT [DATE] 18:26:52 29128766-pga-68dd0ffc25a…"
click at [1056, 414] on td "1,684.07" at bounding box center [1063, 429] width 95 height 30
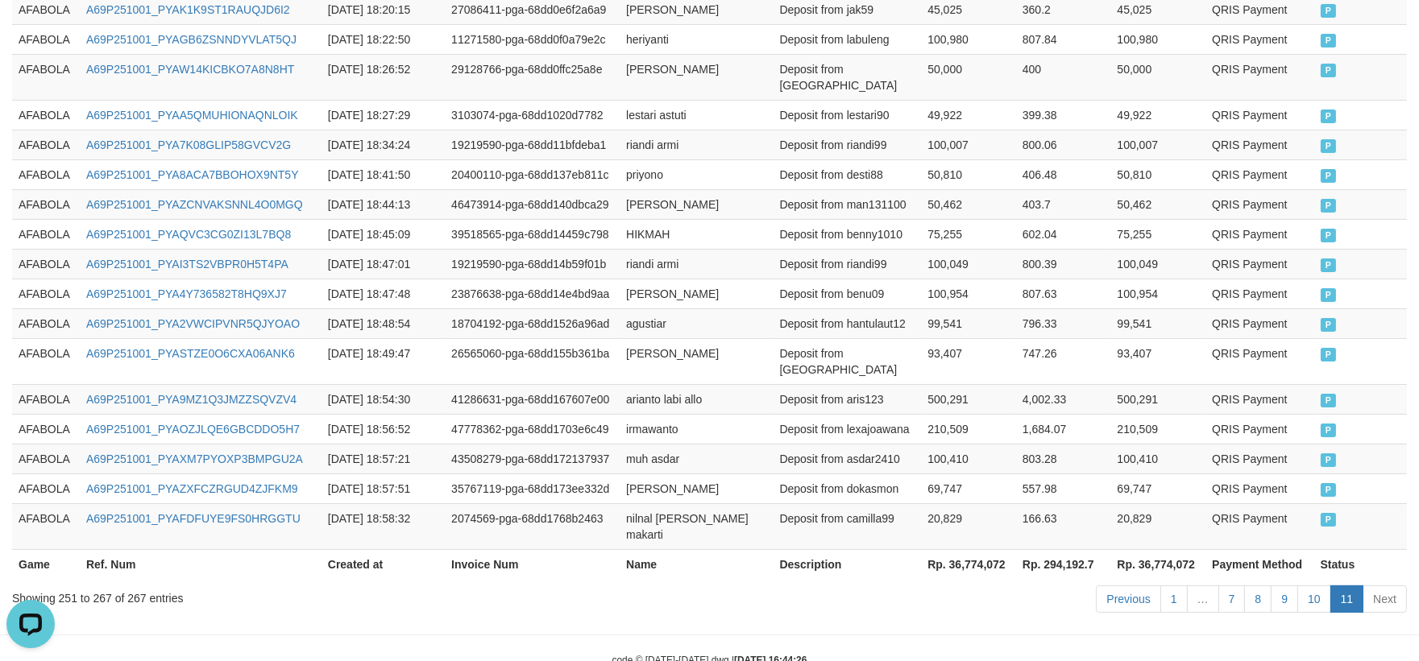
drag, startPoint x: 796, startPoint y: 613, endPoint x: 766, endPoint y: 661, distance: 56.1
click at [796, 655] on strong "[DATE] 16:44:26" at bounding box center [770, 660] width 73 height 11
click at [991, 623] on body "Toggle navigation Home Bank Account List Load By Website Group [ISPORT] AFABOLA…" at bounding box center [709, 45] width 1419 height 1326
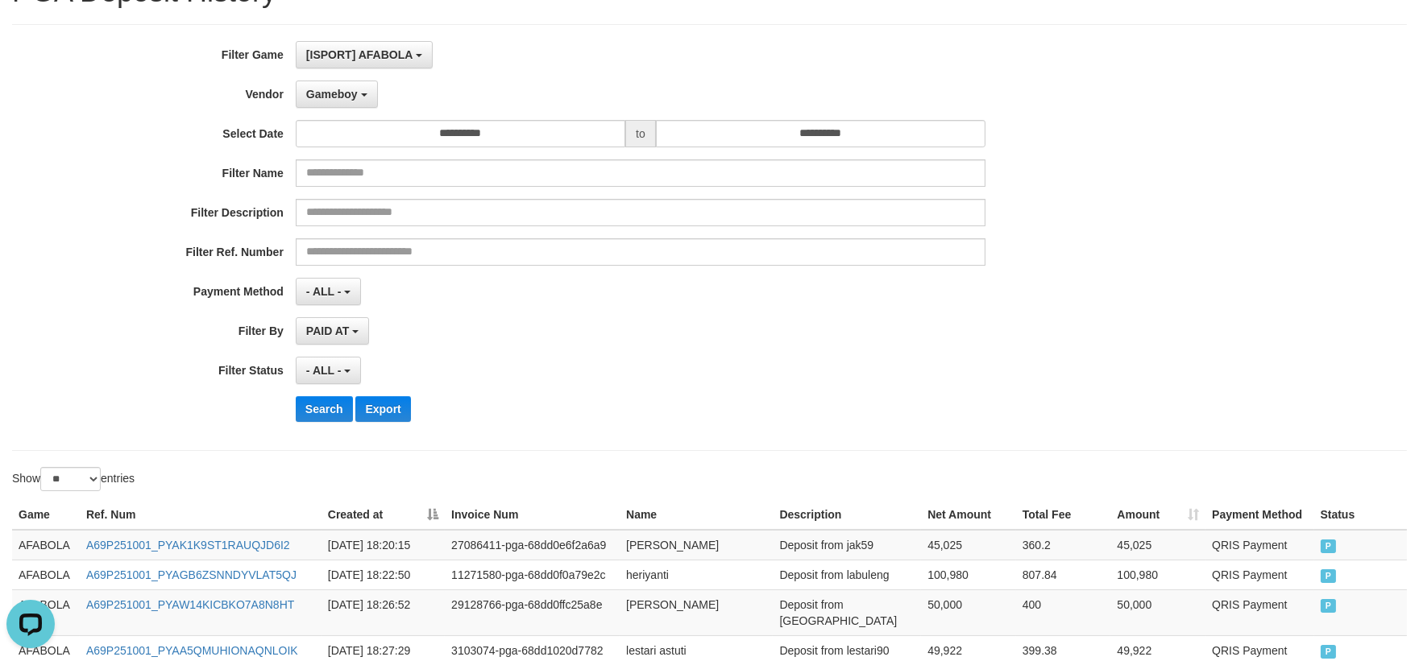
scroll to position [81, 0]
drag, startPoint x: 324, startPoint y: 411, endPoint x: 1382, endPoint y: 334, distance: 1060.5
click at [325, 411] on button "Search" at bounding box center [324, 410] width 57 height 26
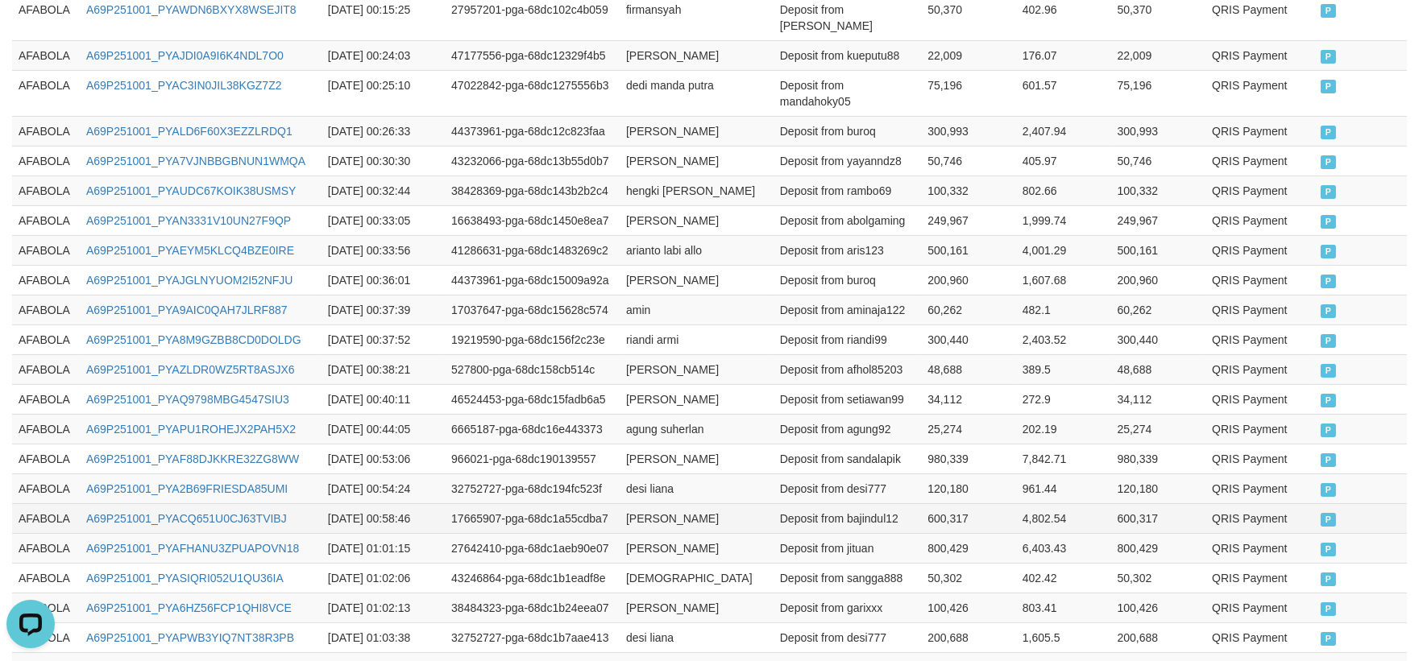
scroll to position [889, 0]
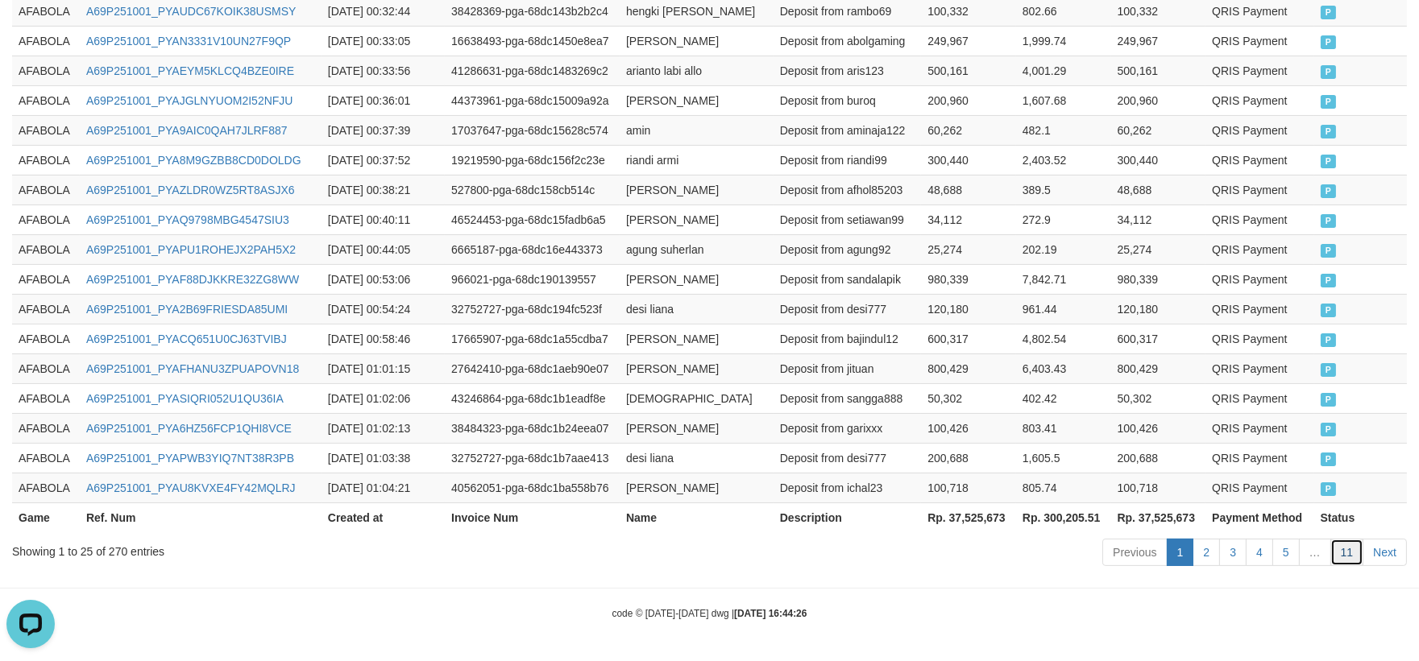
click at [1348, 551] on link "11" at bounding box center [1347, 552] width 34 height 27
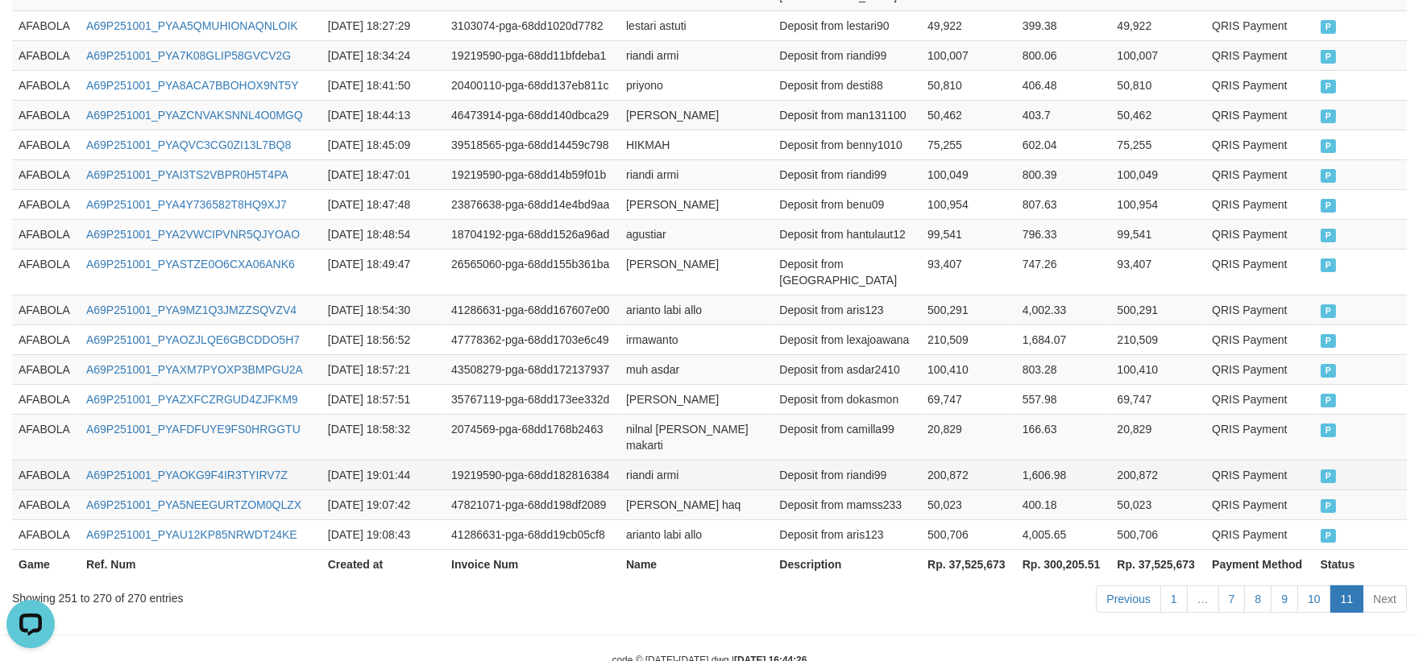
click at [889, 460] on td "Deposit from riandi99" at bounding box center [847, 475] width 148 height 30
click at [876, 460] on td "Deposit from riandi99" at bounding box center [847, 475] width 148 height 30
copy td "riandi99"
click at [905, 490] on td "Deposit from mamss233" at bounding box center [847, 505] width 148 height 30
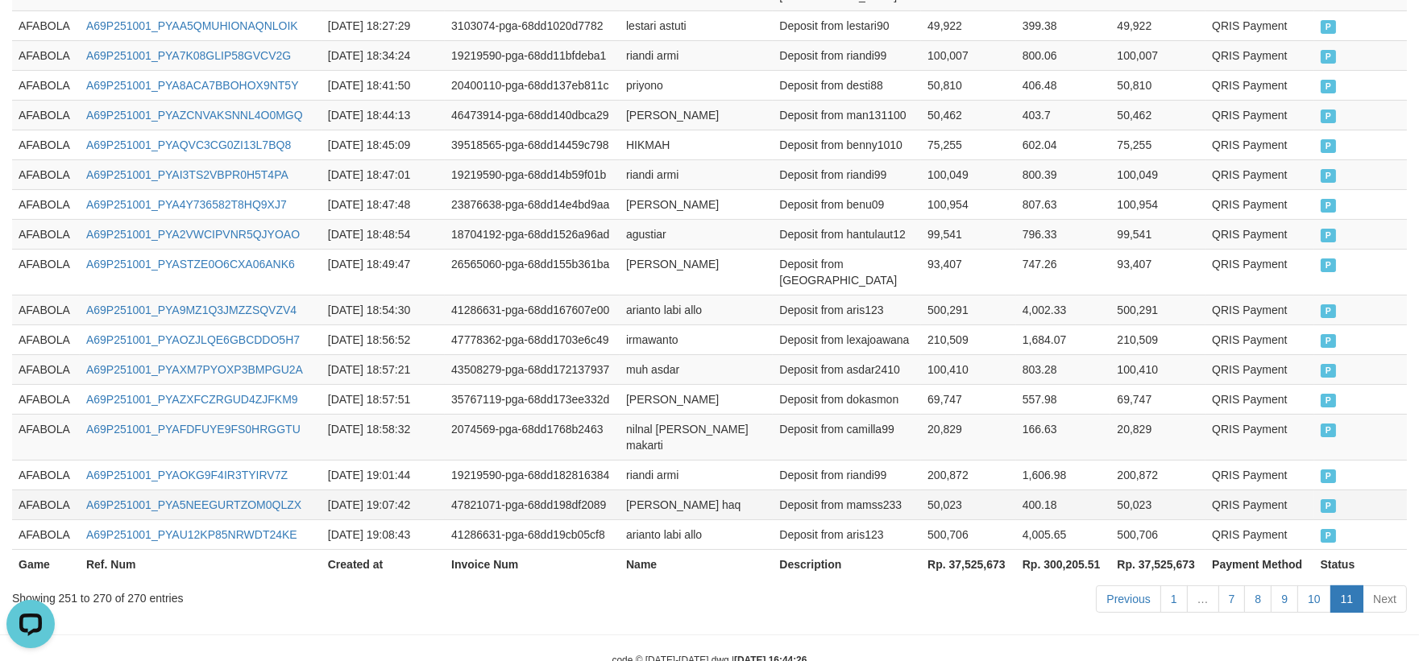
click at [905, 490] on td "Deposit from mamss233" at bounding box center [847, 505] width 148 height 30
click at [859, 460] on td "Deposit from riandi99" at bounding box center [847, 475] width 148 height 30
click at [896, 490] on td "Deposit from mamss233" at bounding box center [847, 505] width 148 height 30
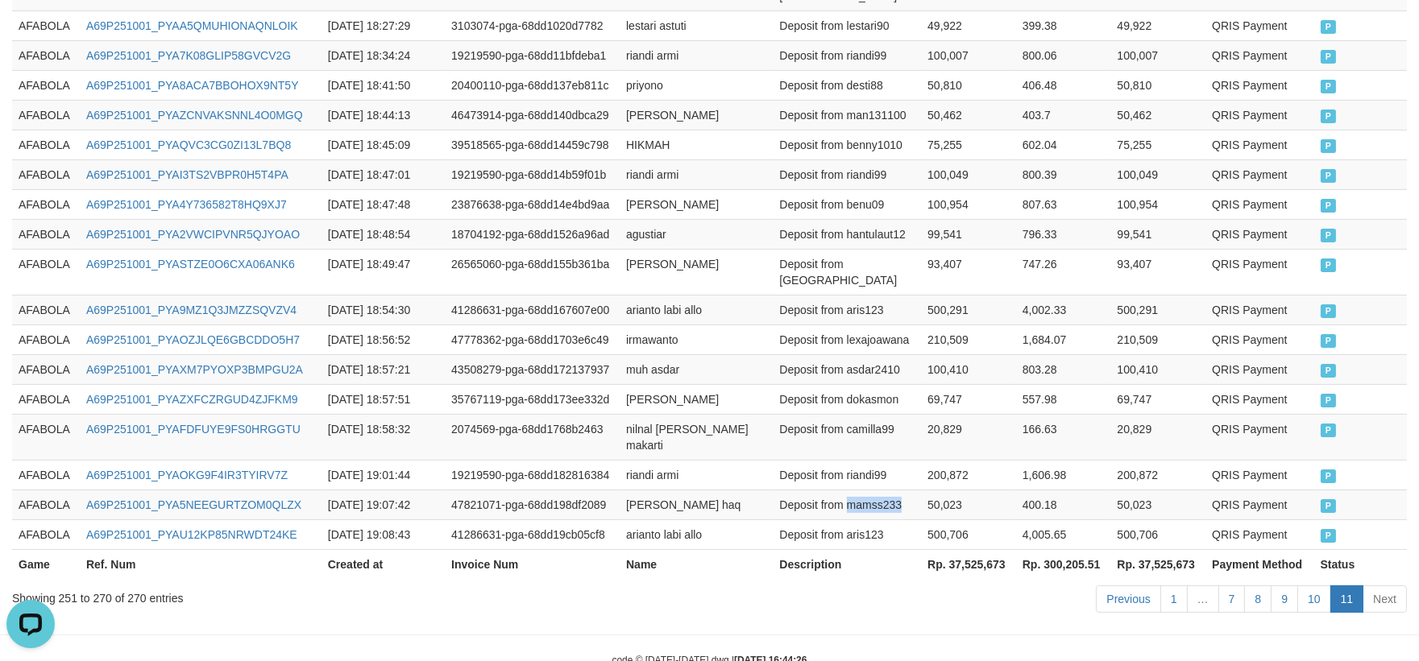
copy td "mamss233"
click at [847, 520] on td "Deposit from aris123" at bounding box center [847, 535] width 148 height 30
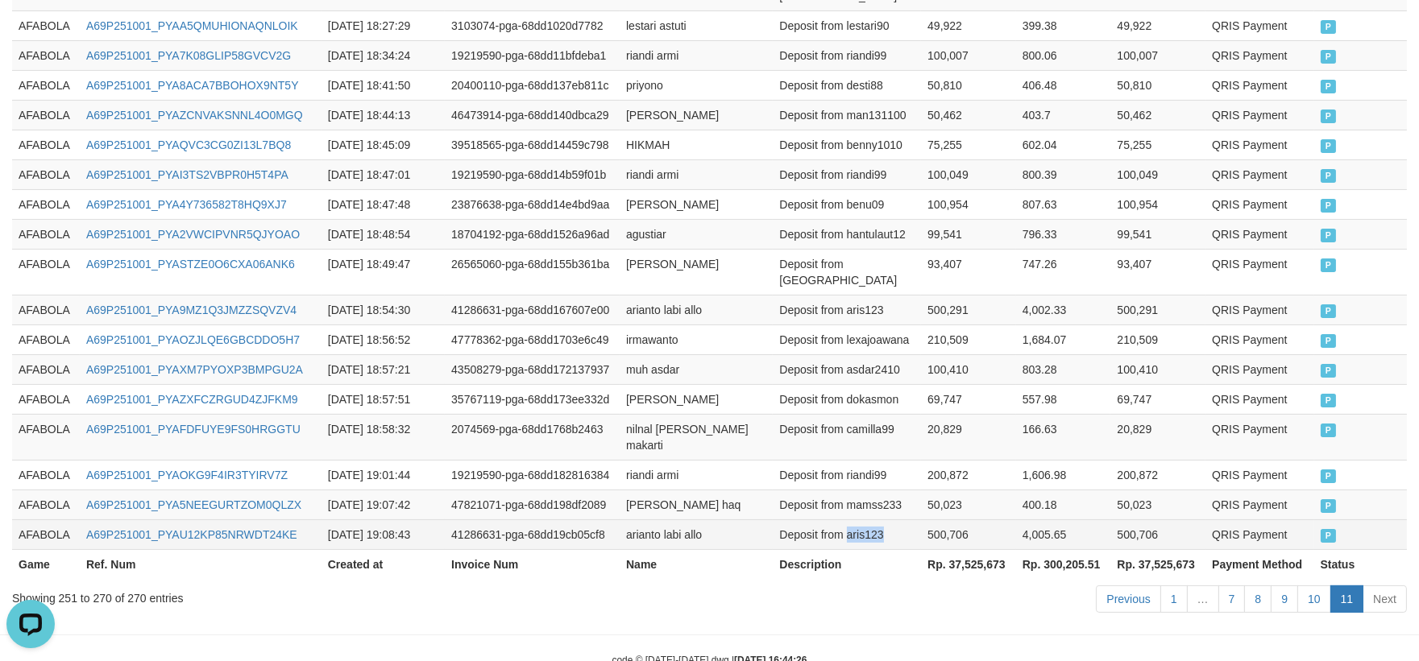
click at [847, 520] on td "Deposit from aris123" at bounding box center [847, 535] width 148 height 30
copy td "aris123"
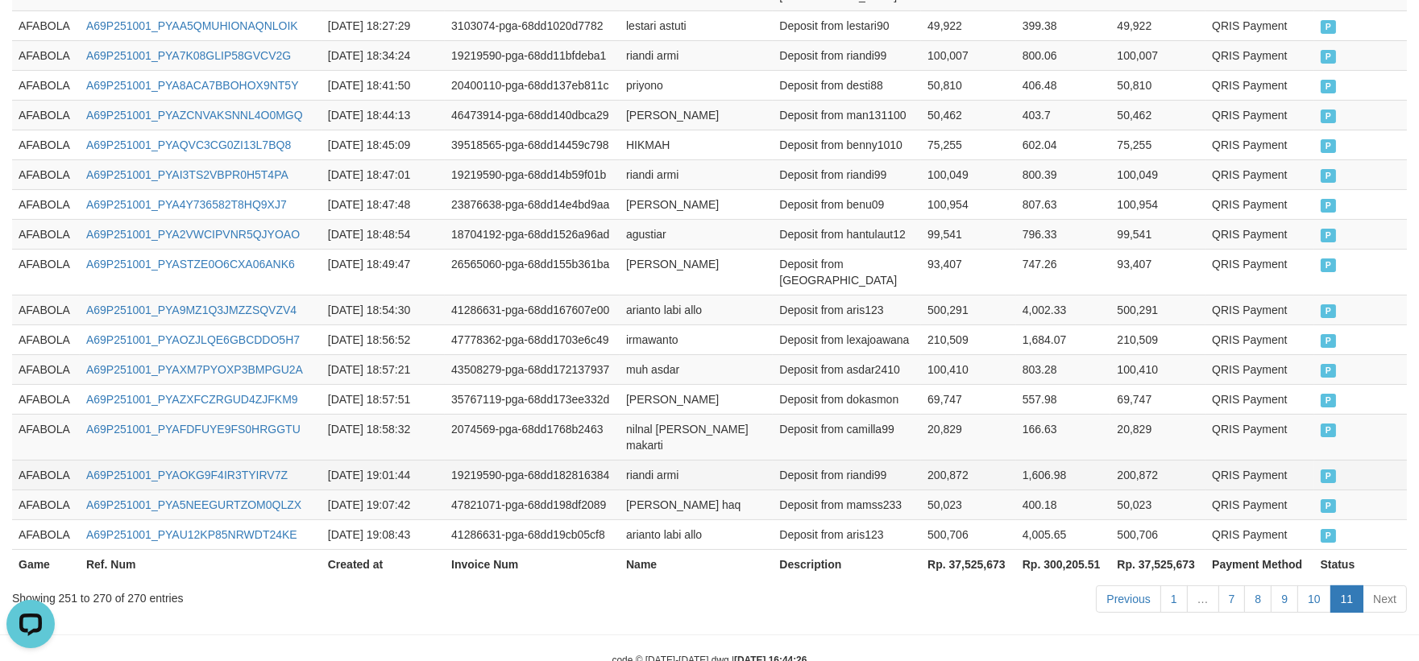
click at [276, 460] on td "A69P251001_PYAOKG9F4IR3TYIRV7Z" at bounding box center [201, 475] width 242 height 30
copy link "A69P251001_PYAOKG9F4IR3TYIRV7Z"
click at [277, 490] on td "A69P251001_PYA5NEEGURTZOM0QLZX" at bounding box center [201, 505] width 242 height 30
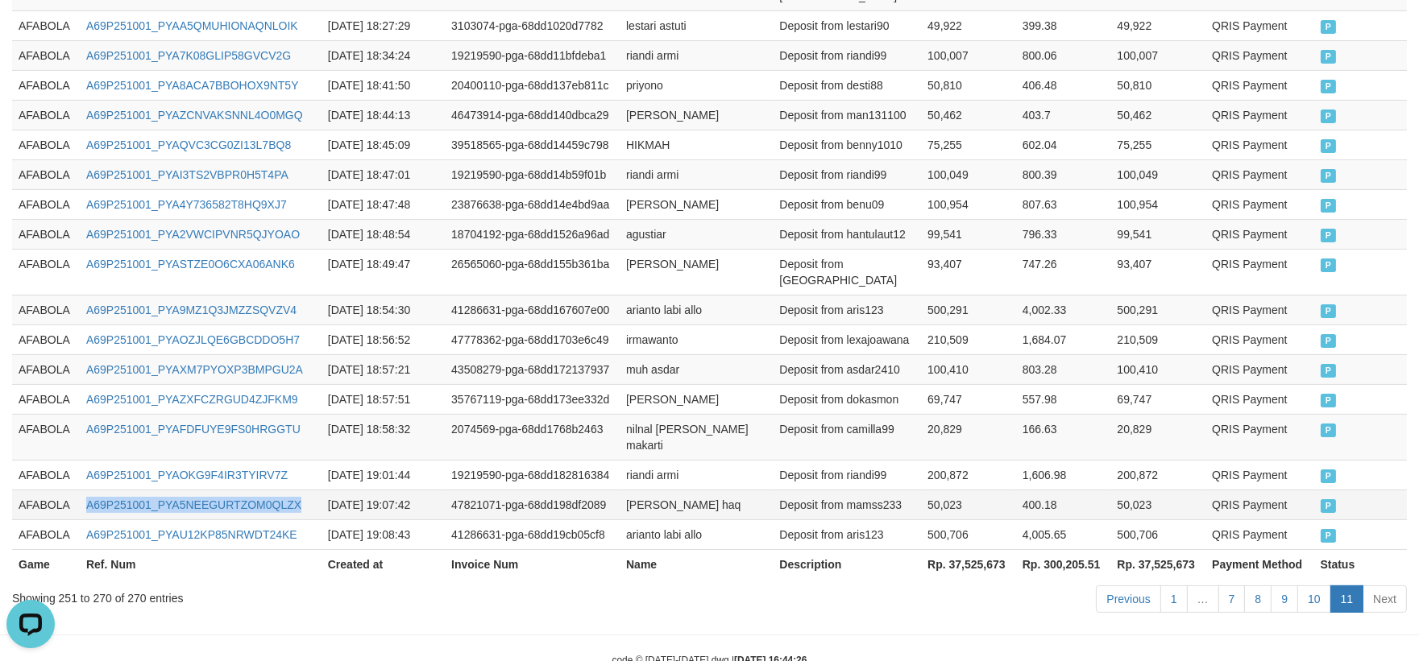
click at [277, 490] on td "A69P251001_PYA5NEEGURTZOM0QLZX" at bounding box center [201, 505] width 242 height 30
copy link "A69P251001_PYA5NEEGURTZOM0QLZX"
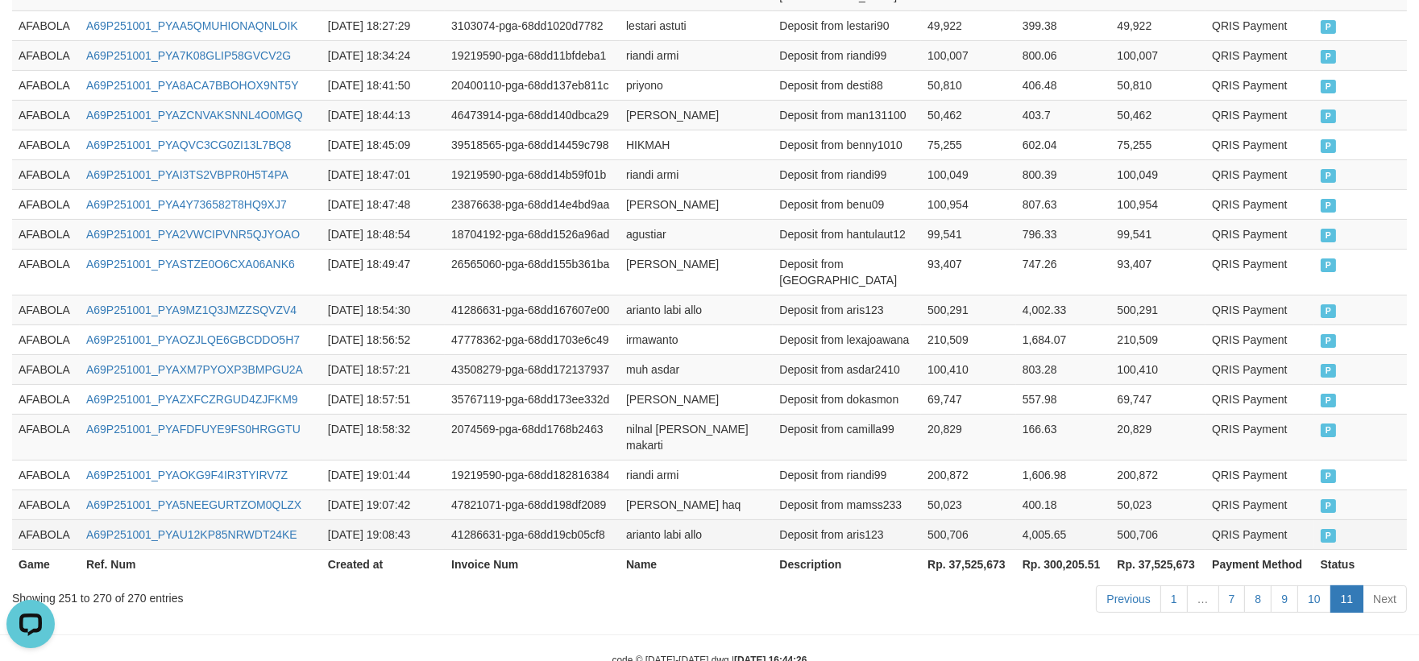
click at [276, 520] on td "A69P251001_PYAU12KP85NRWDT24KE" at bounding box center [201, 535] width 242 height 30
copy link "A69P251001_PYAU12KP85NRWDT24KE"
click at [637, 490] on td "[PERSON_NAME] haq" at bounding box center [695, 505] width 153 height 30
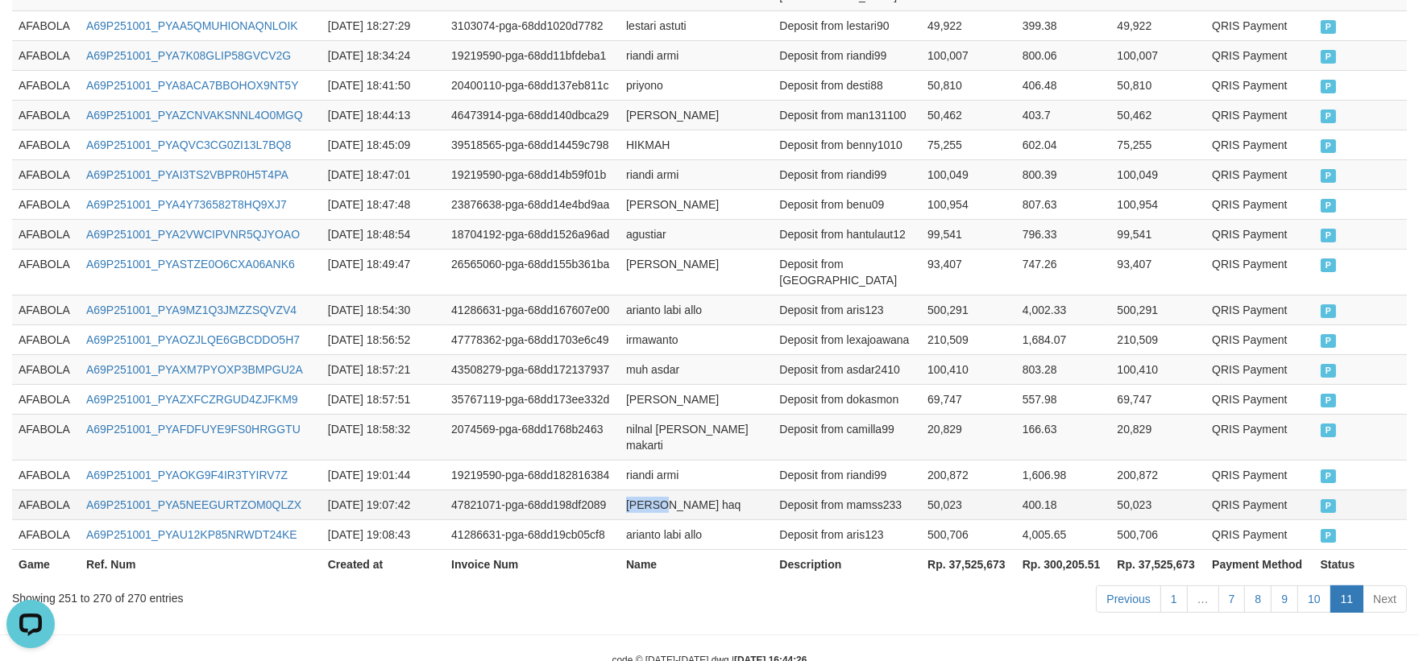
click at [737, 490] on td "[PERSON_NAME] haq" at bounding box center [695, 505] width 153 height 30
click at [661, 460] on td "riandi armi" at bounding box center [695, 475] width 153 height 30
click at [643, 460] on td "riandi armi" at bounding box center [695, 475] width 153 height 30
click at [666, 460] on td "riandi armi" at bounding box center [695, 475] width 153 height 30
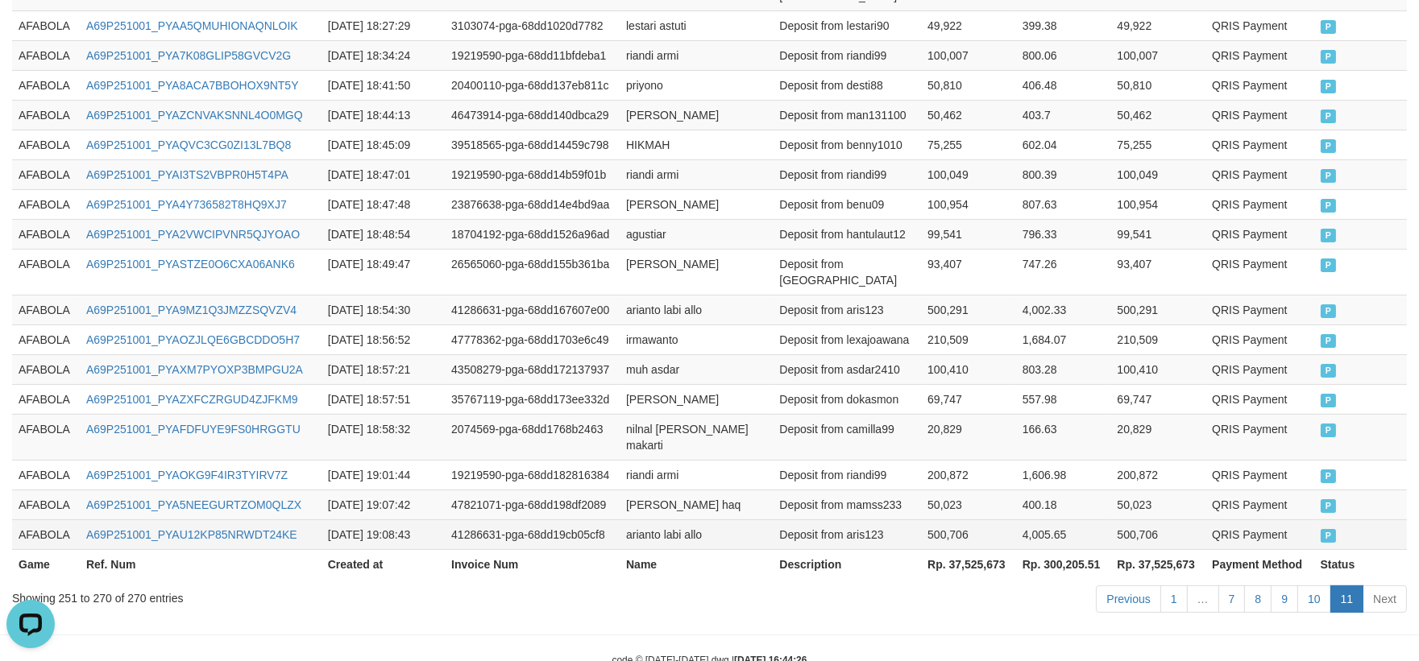
click at [628, 520] on td "arianto labi allo" at bounding box center [695, 535] width 153 height 30
click at [744, 520] on td "arianto labi allo" at bounding box center [695, 535] width 153 height 30
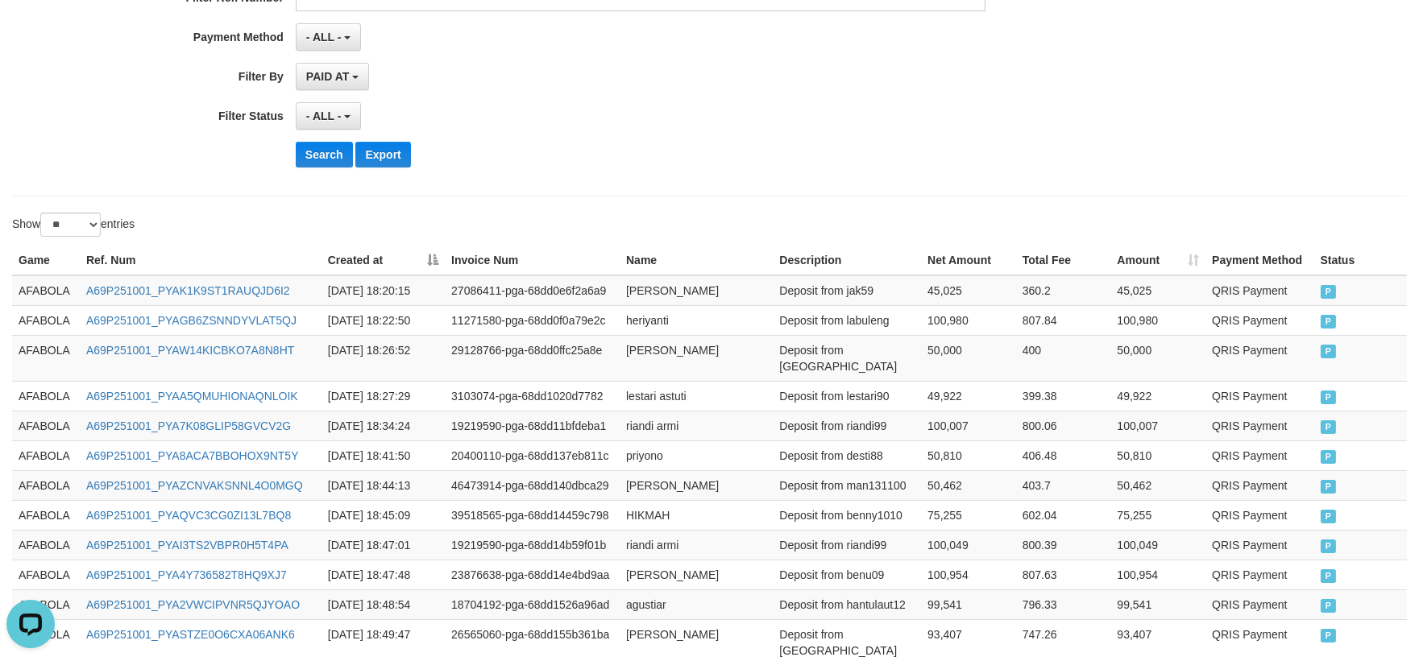
scroll to position [81, 0]
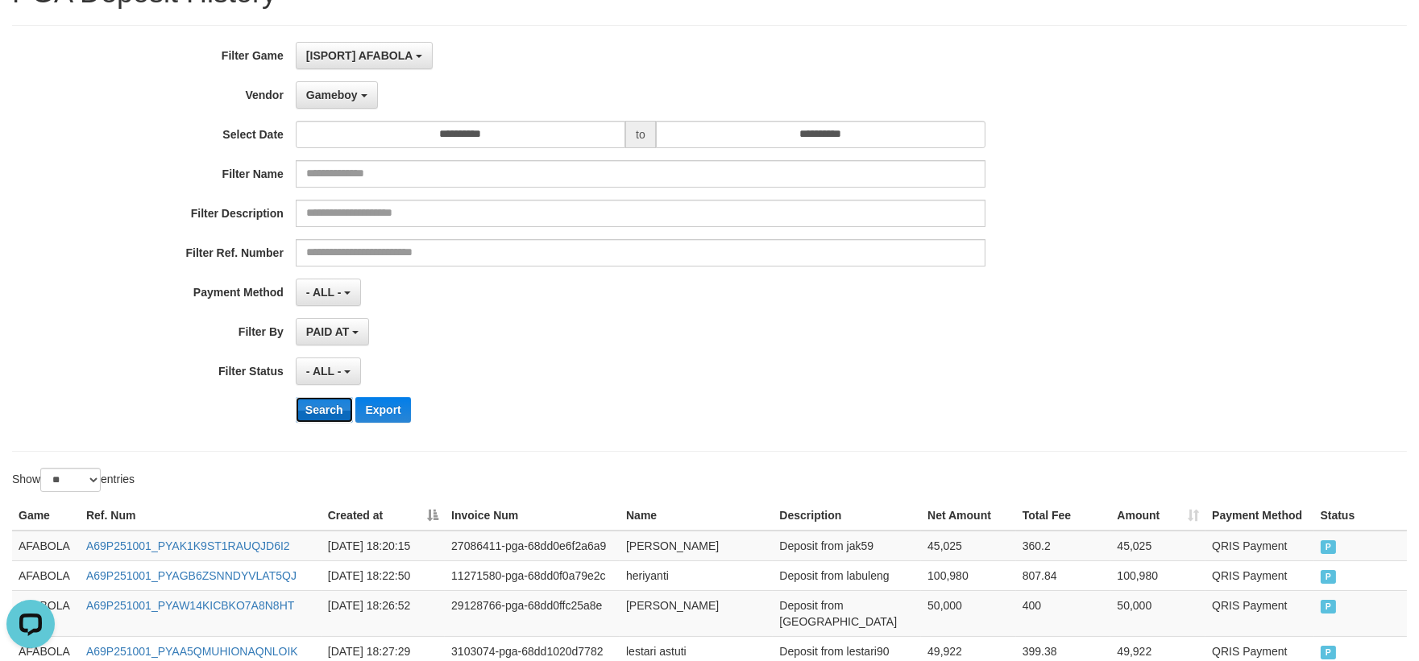
click at [305, 414] on button "Search" at bounding box center [324, 410] width 57 height 26
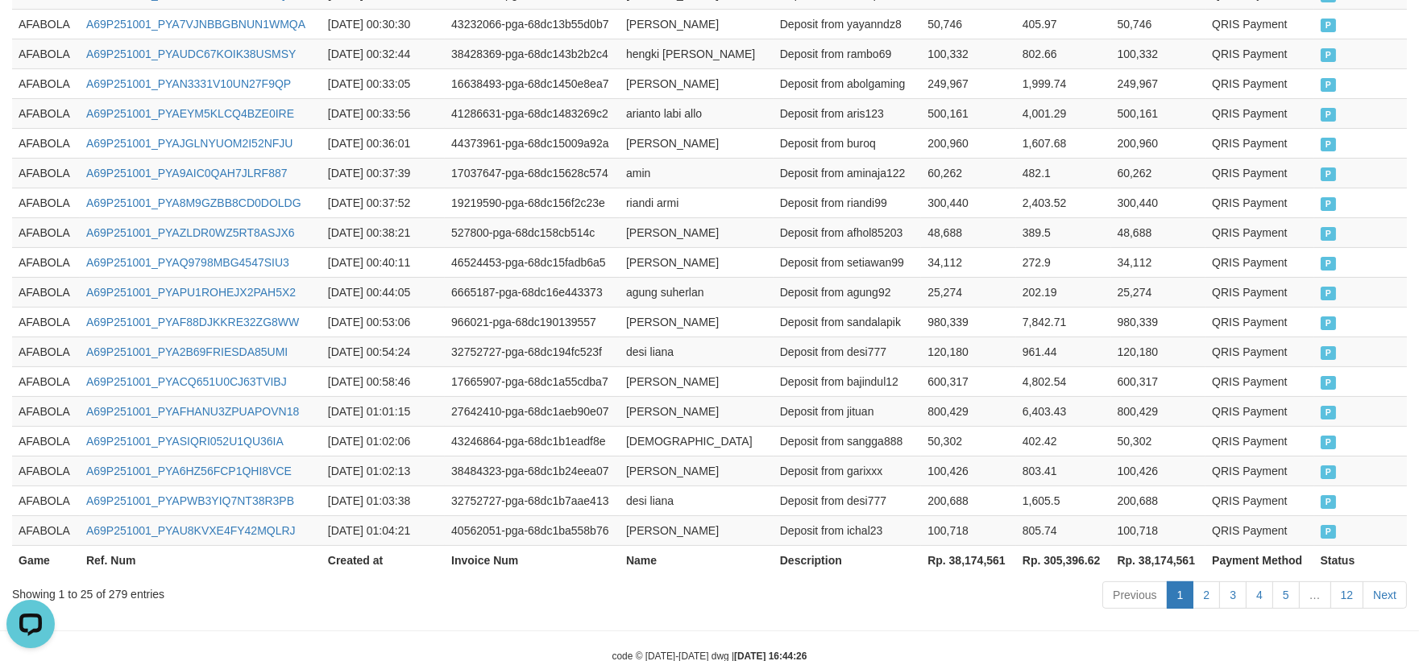
scroll to position [889, 0]
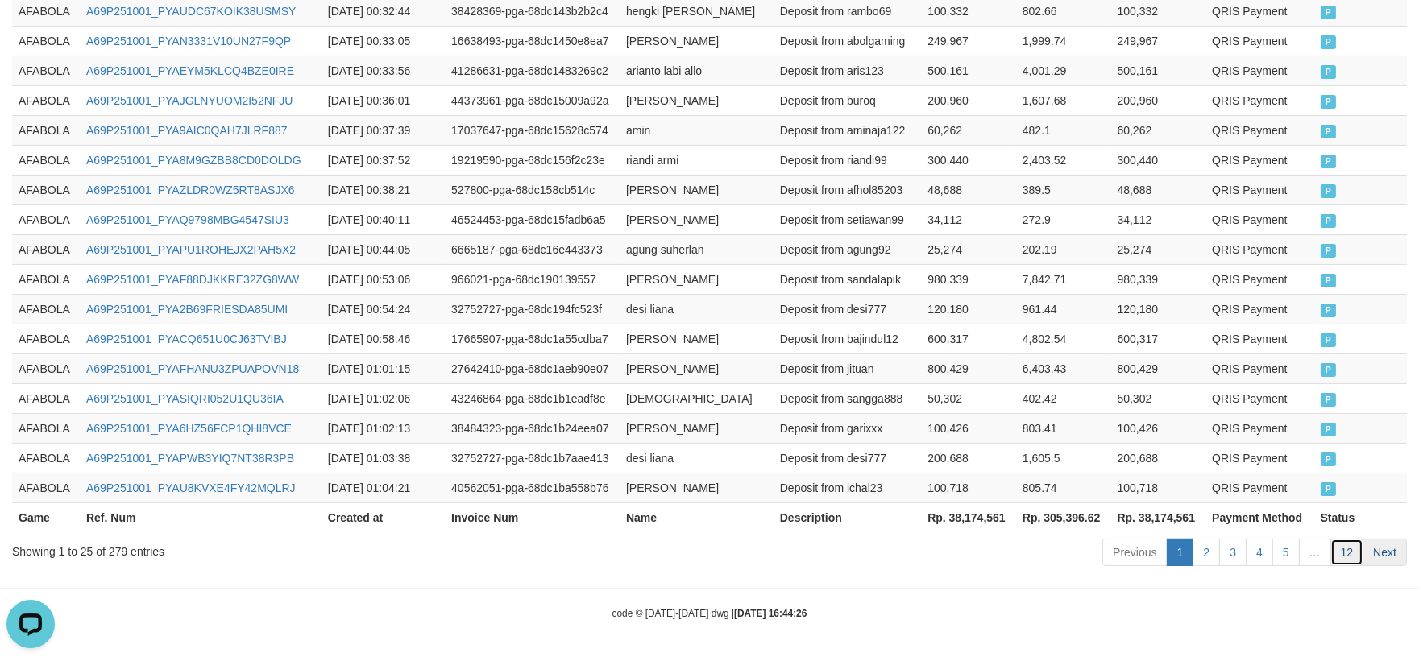
drag, startPoint x: 1344, startPoint y: 559, endPoint x: 1398, endPoint y: 558, distance: 54.0
click at [1344, 559] on link "12" at bounding box center [1347, 552] width 34 height 27
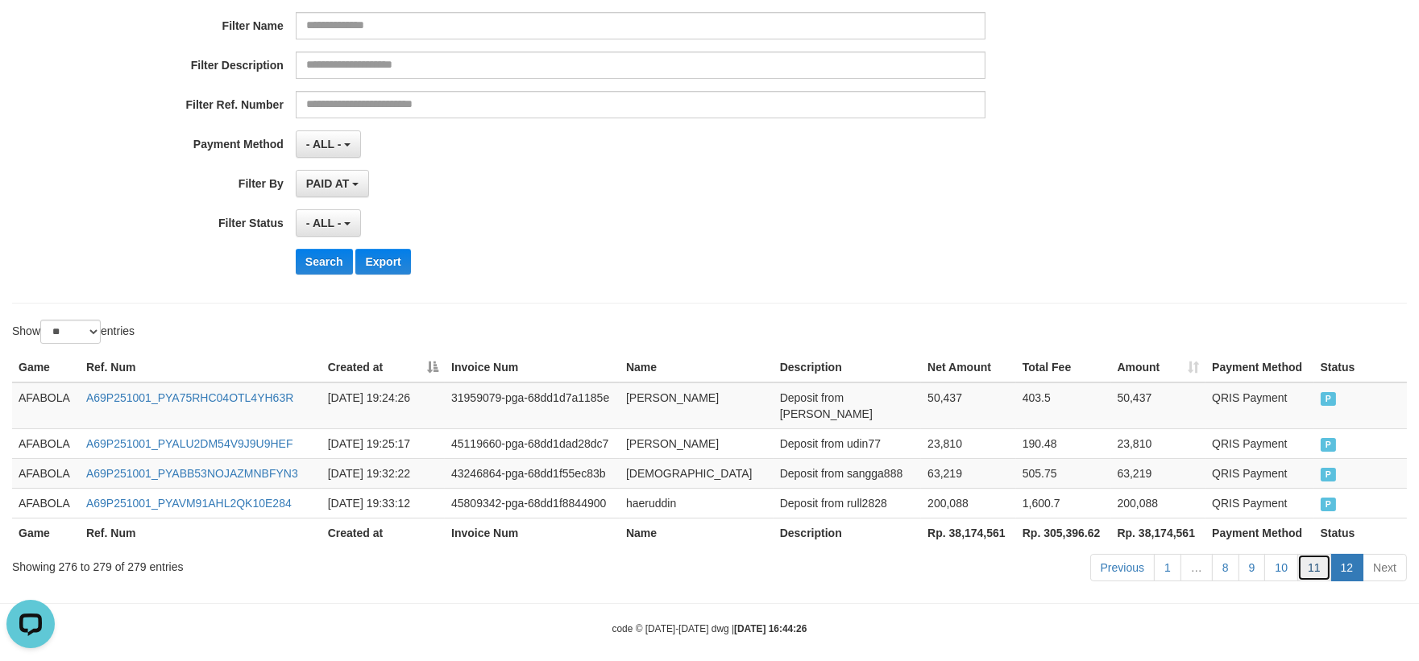
click at [1310, 554] on link "11" at bounding box center [1314, 567] width 34 height 27
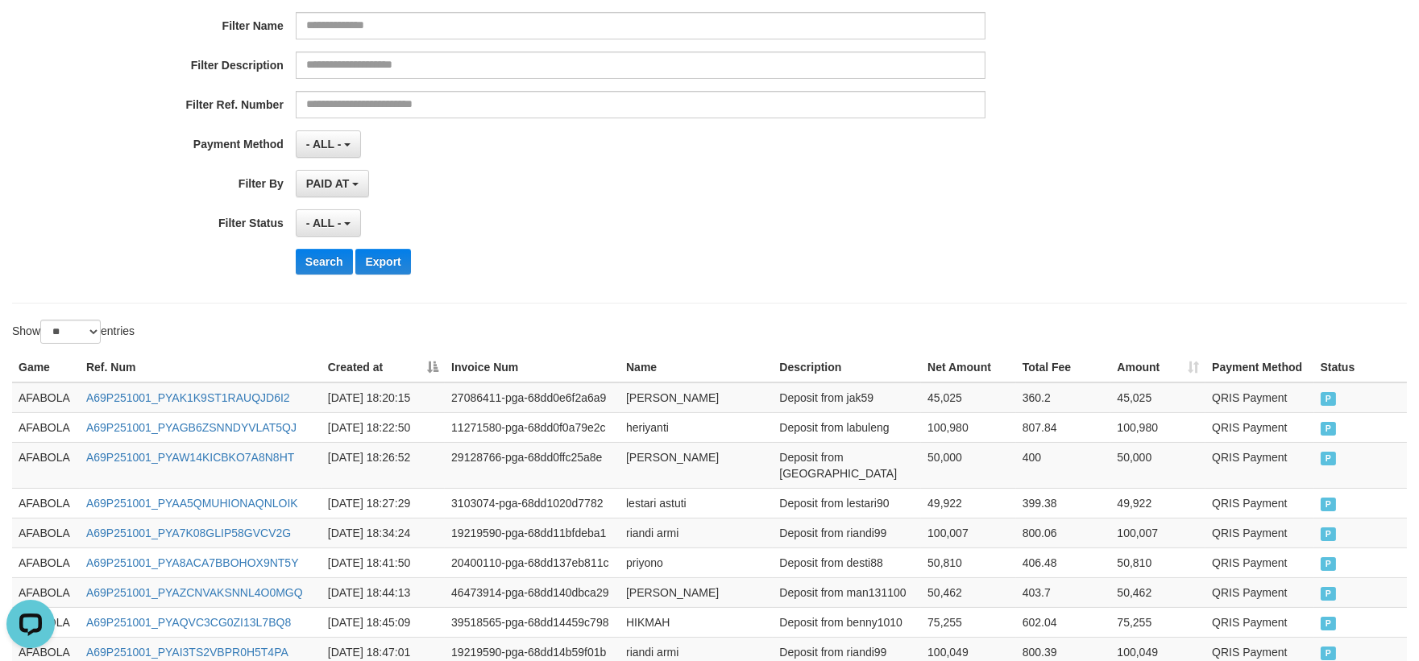
scroll to position [857, 0]
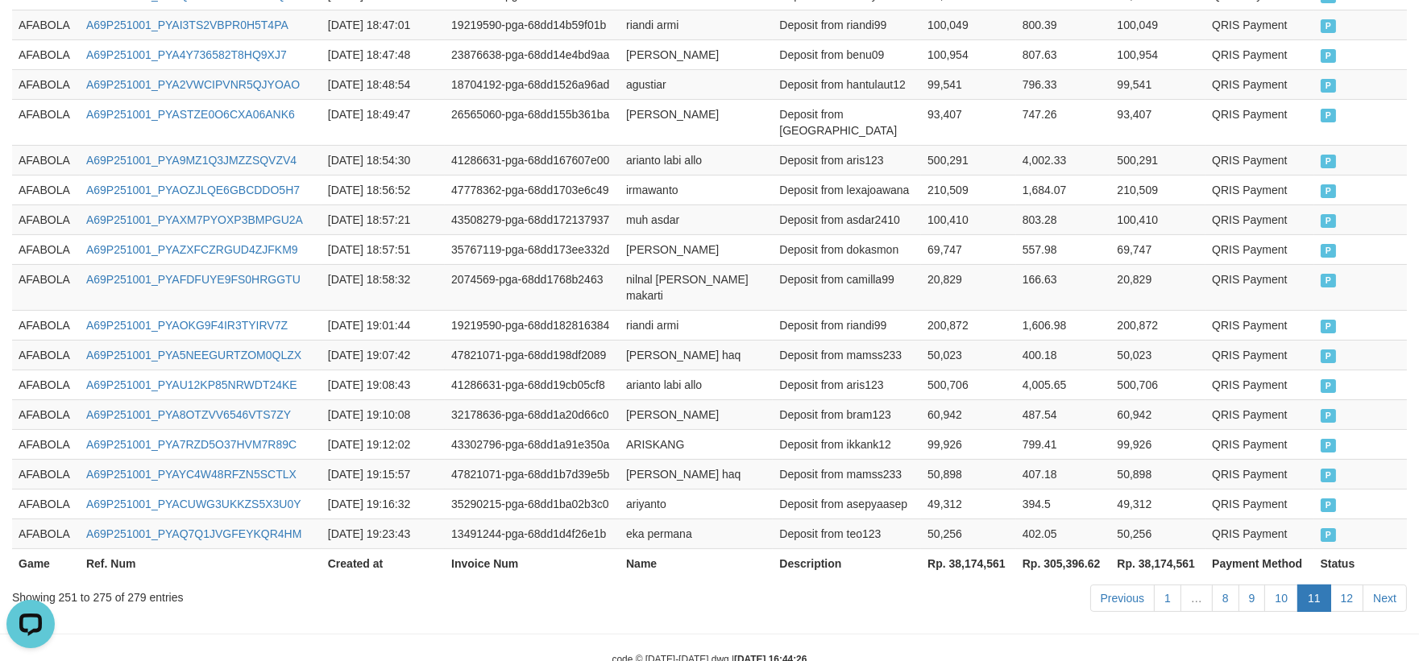
click at [1052, 489] on td "394.5" at bounding box center [1063, 504] width 95 height 30
click at [37, 400] on td "AFABOLA" at bounding box center [46, 415] width 68 height 30
drag, startPoint x: 37, startPoint y: 375, endPoint x: 110, endPoint y: 374, distance: 73.3
click at [41, 400] on td "AFABOLA" at bounding box center [46, 415] width 68 height 30
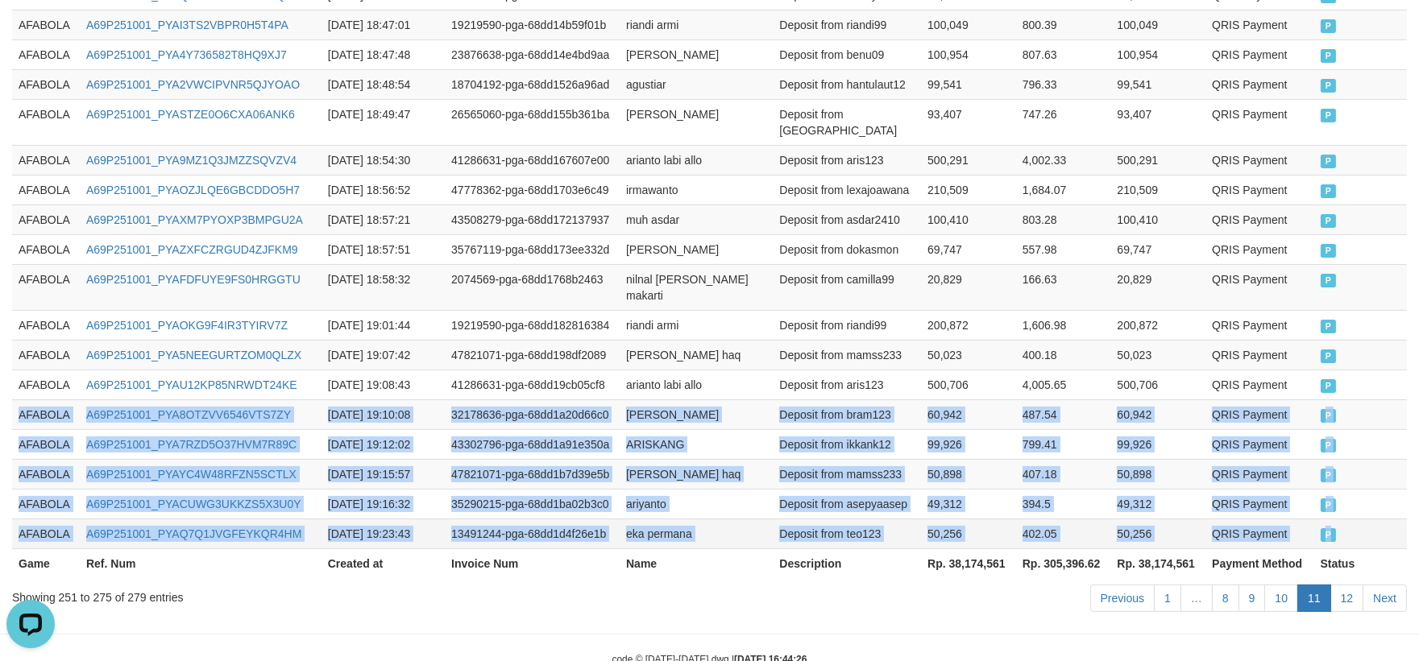
click at [1371, 519] on td "P" at bounding box center [1360, 534] width 93 height 30
click at [1356, 585] on link "12" at bounding box center [1347, 598] width 34 height 27
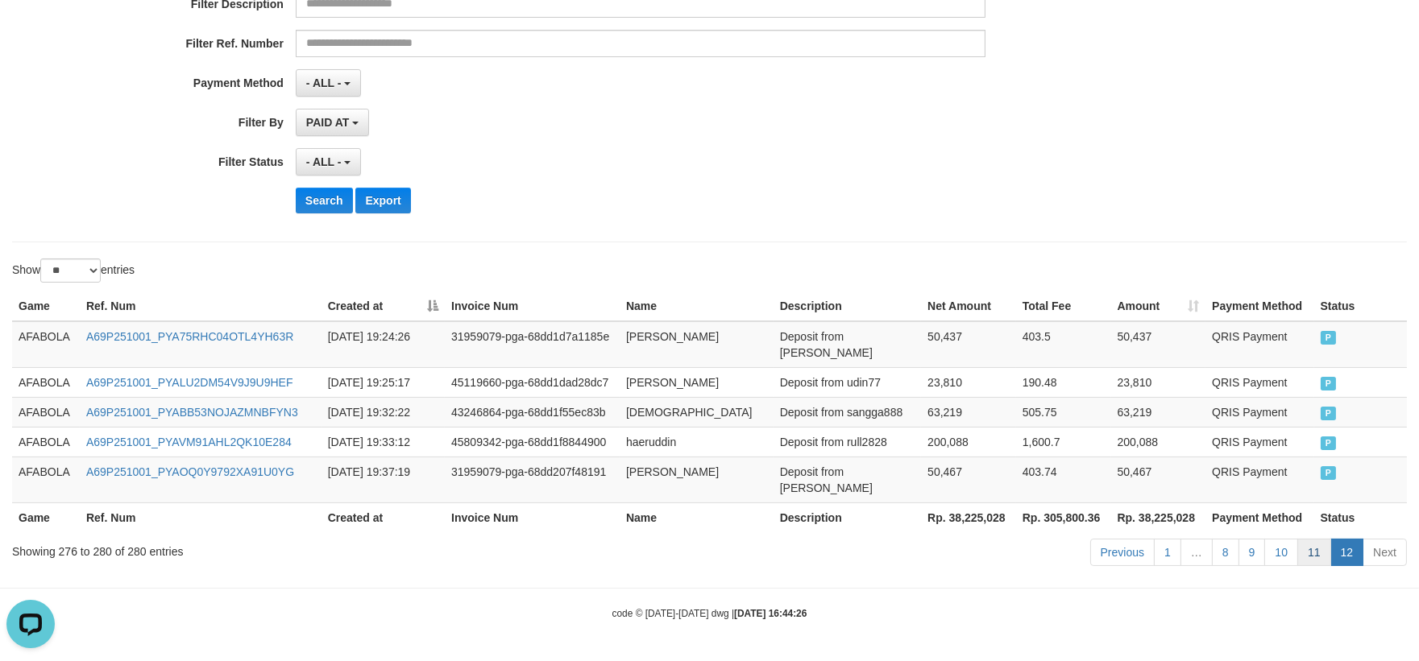
scroll to position [259, 0]
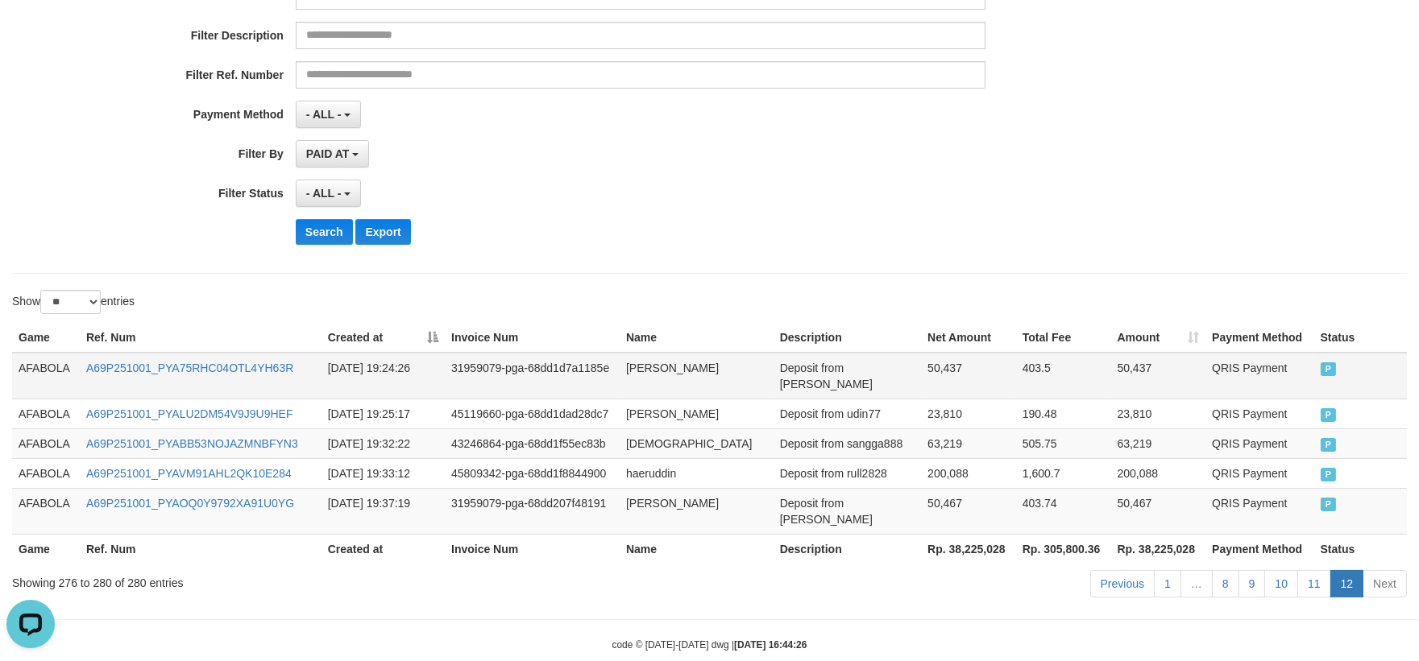
click at [52, 371] on td "AFABOLA" at bounding box center [46, 376] width 68 height 47
drag, startPoint x: 52, startPoint y: 371, endPoint x: 190, endPoint y: 384, distance: 139.2
click at [54, 371] on td "AFABOLA" at bounding box center [46, 376] width 68 height 47
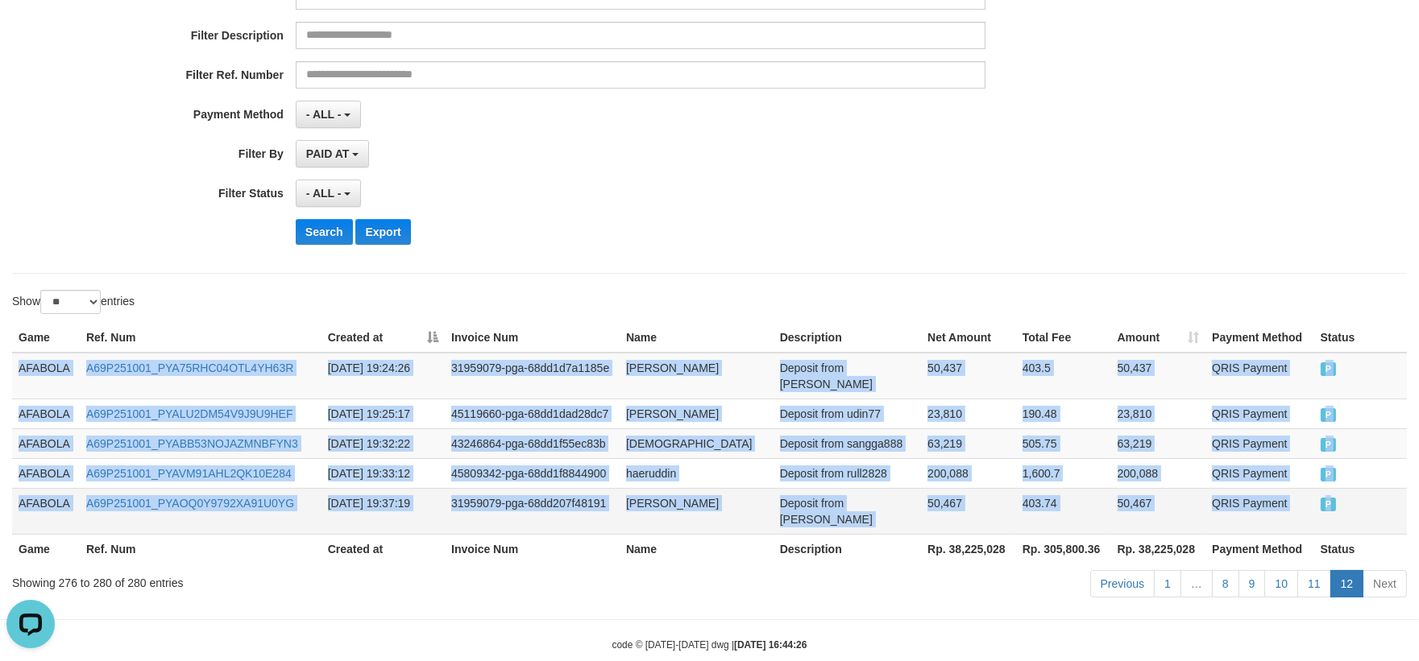
click at [1386, 488] on td "P" at bounding box center [1360, 511] width 93 height 46
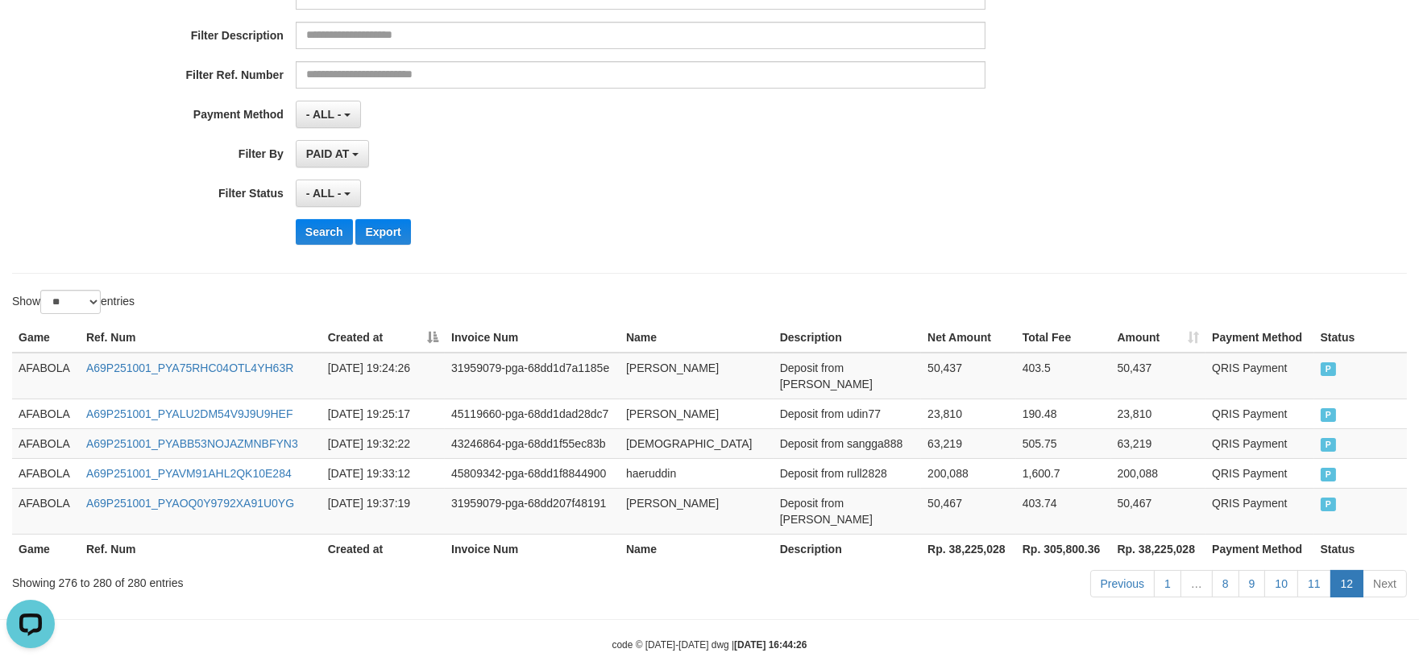
click at [1047, 569] on div "Previous 1 … 8 9 10 11 12 Next" at bounding box center [1004, 586] width 803 height 35
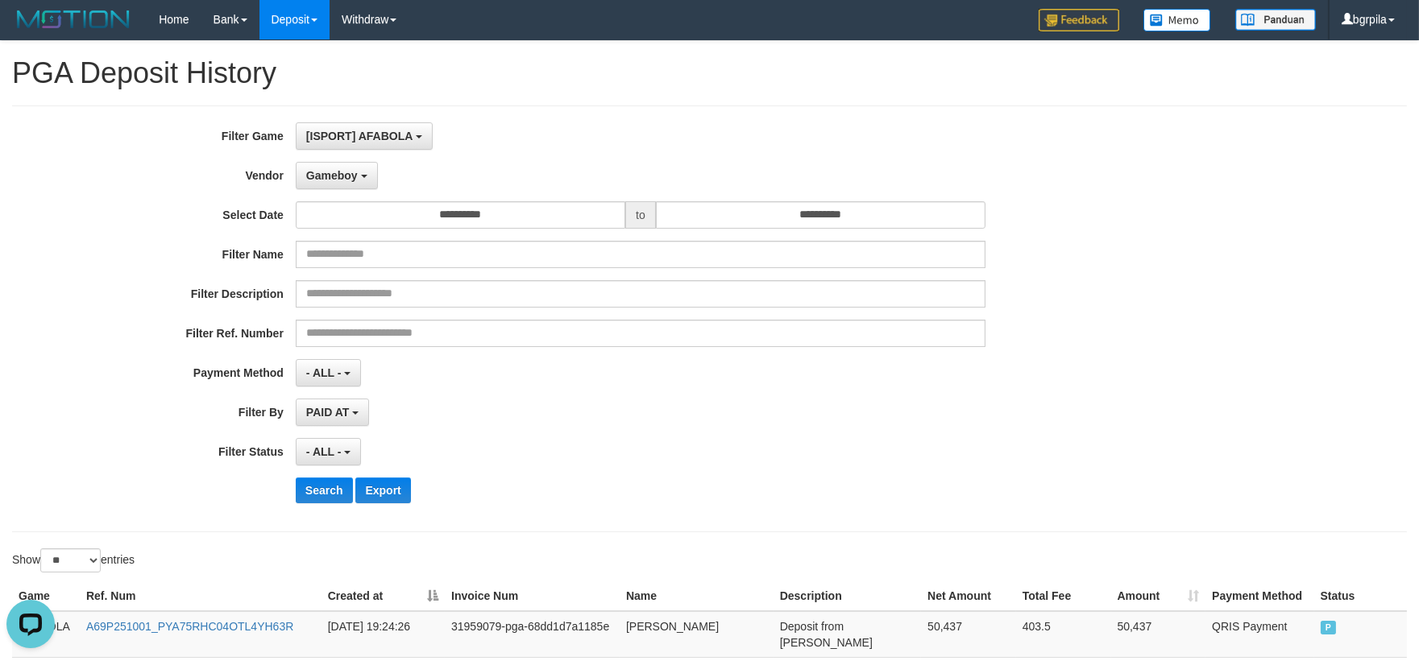
scroll to position [0, 0]
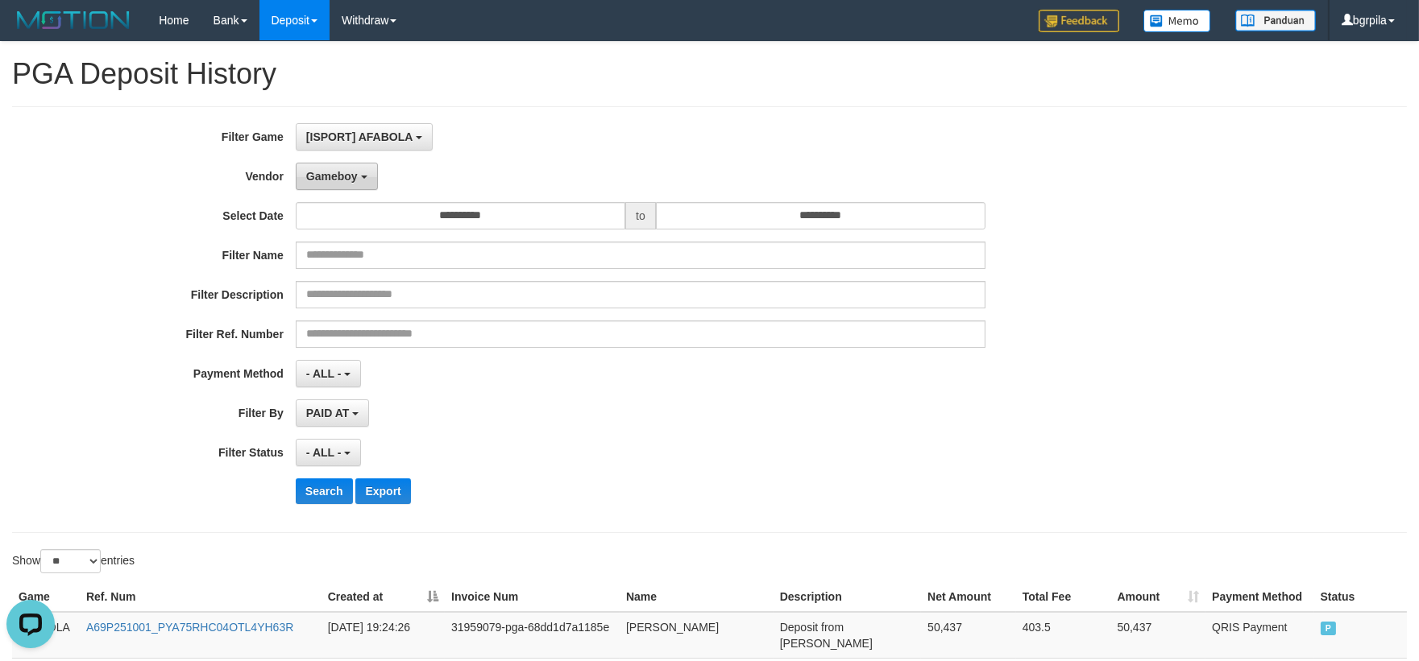
click at [339, 172] on span "Gameboy" at bounding box center [332, 176] width 52 height 13
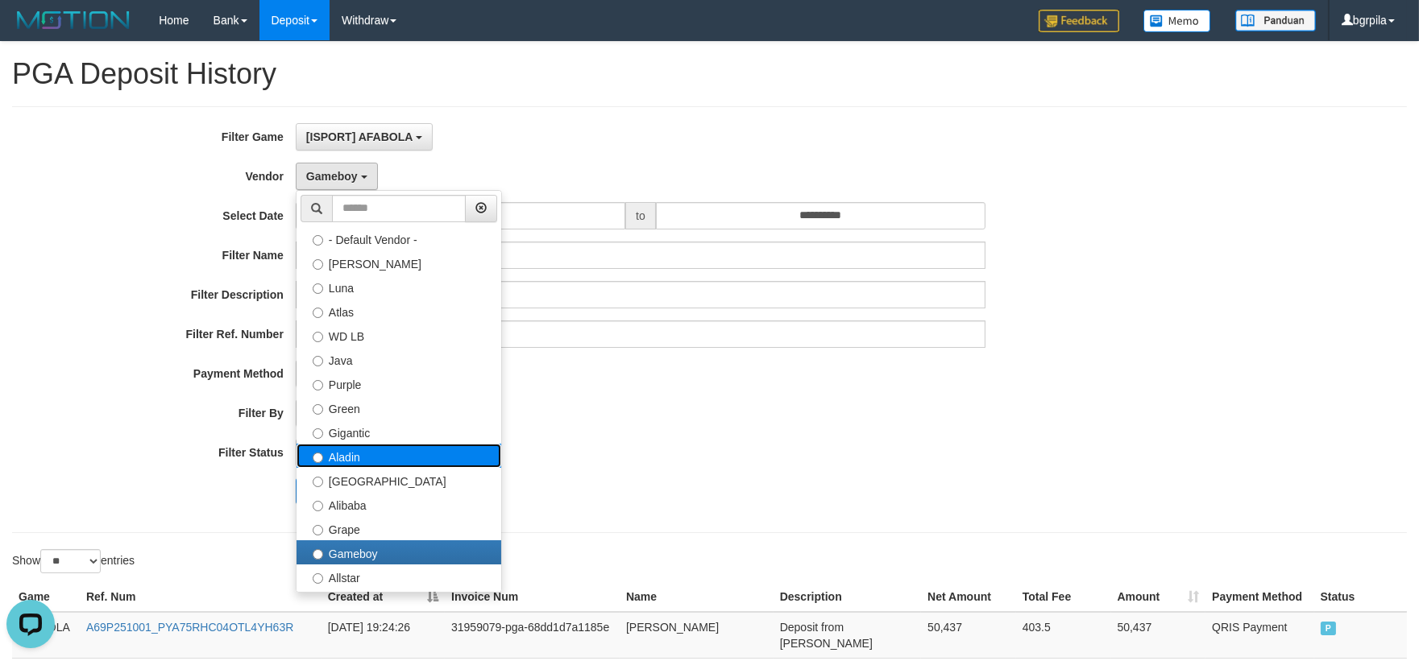
click at [372, 462] on label "Aladin" at bounding box center [398, 456] width 205 height 24
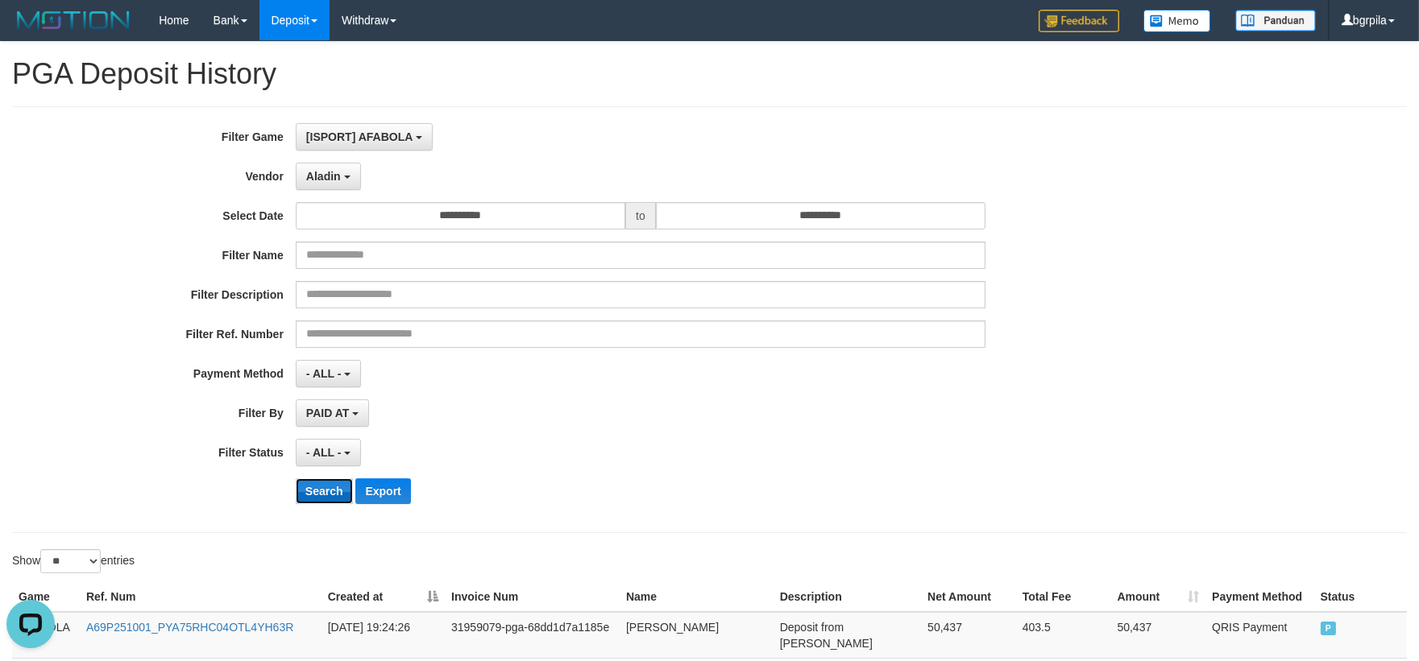
click at [299, 496] on button "Search" at bounding box center [324, 492] width 57 height 26
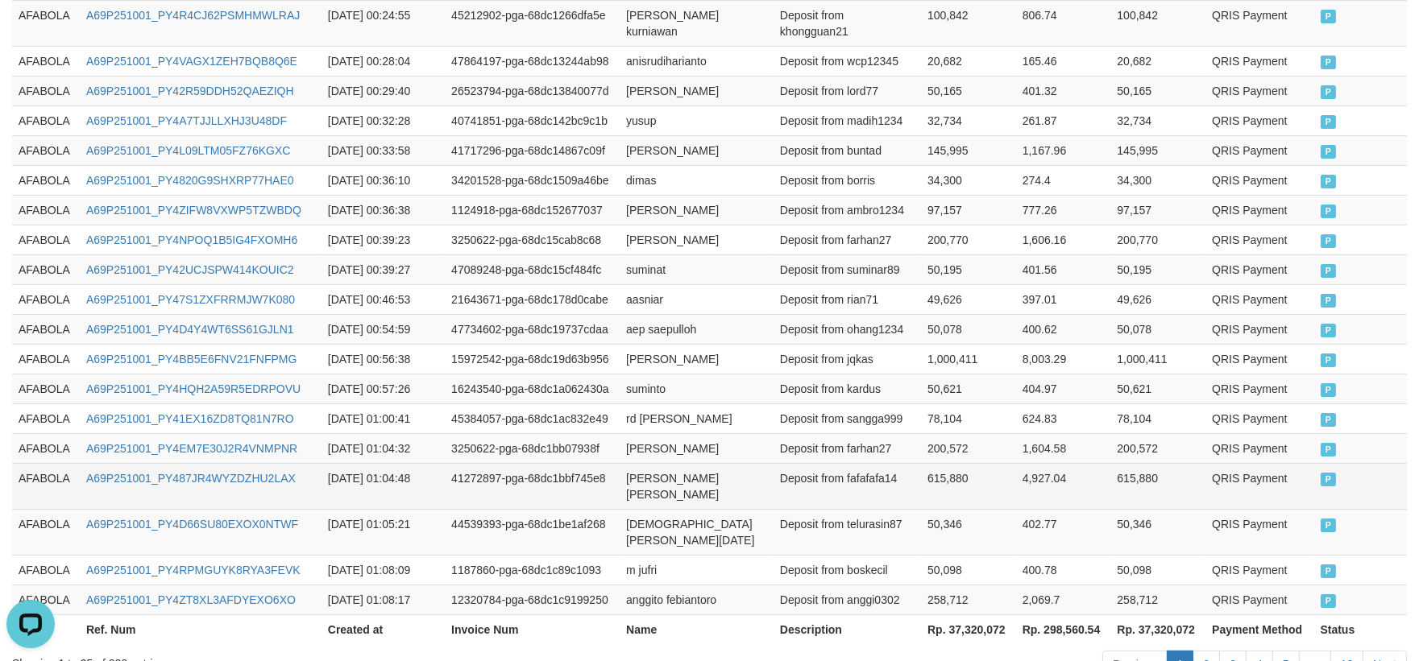
scroll to position [873, 0]
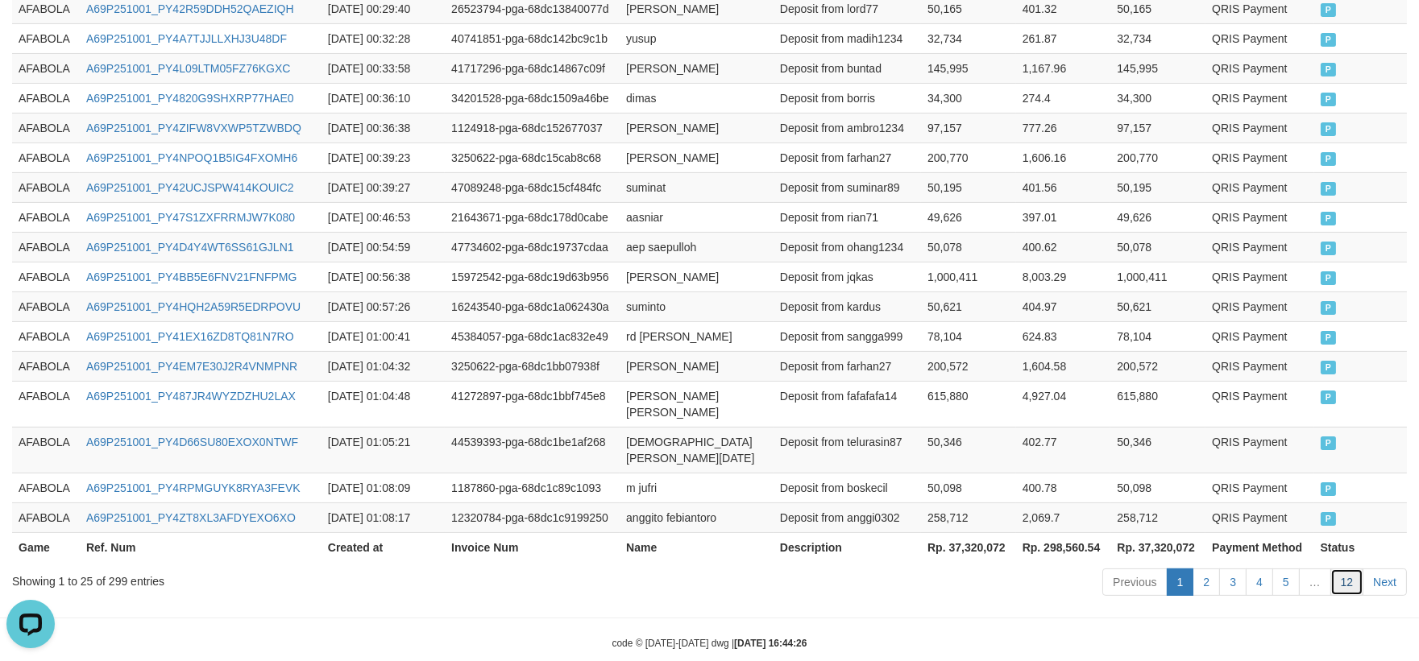
click at [1351, 569] on link "12" at bounding box center [1347, 582] width 34 height 27
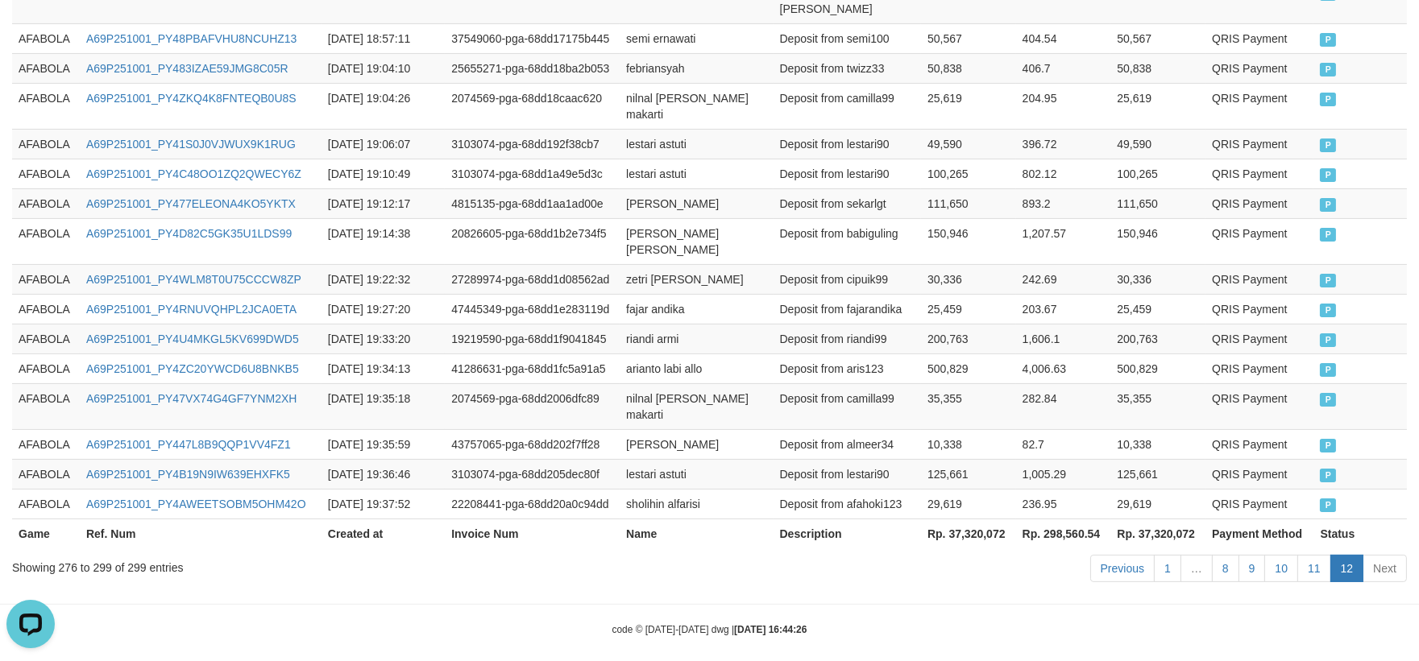
scroll to position [843, 0]
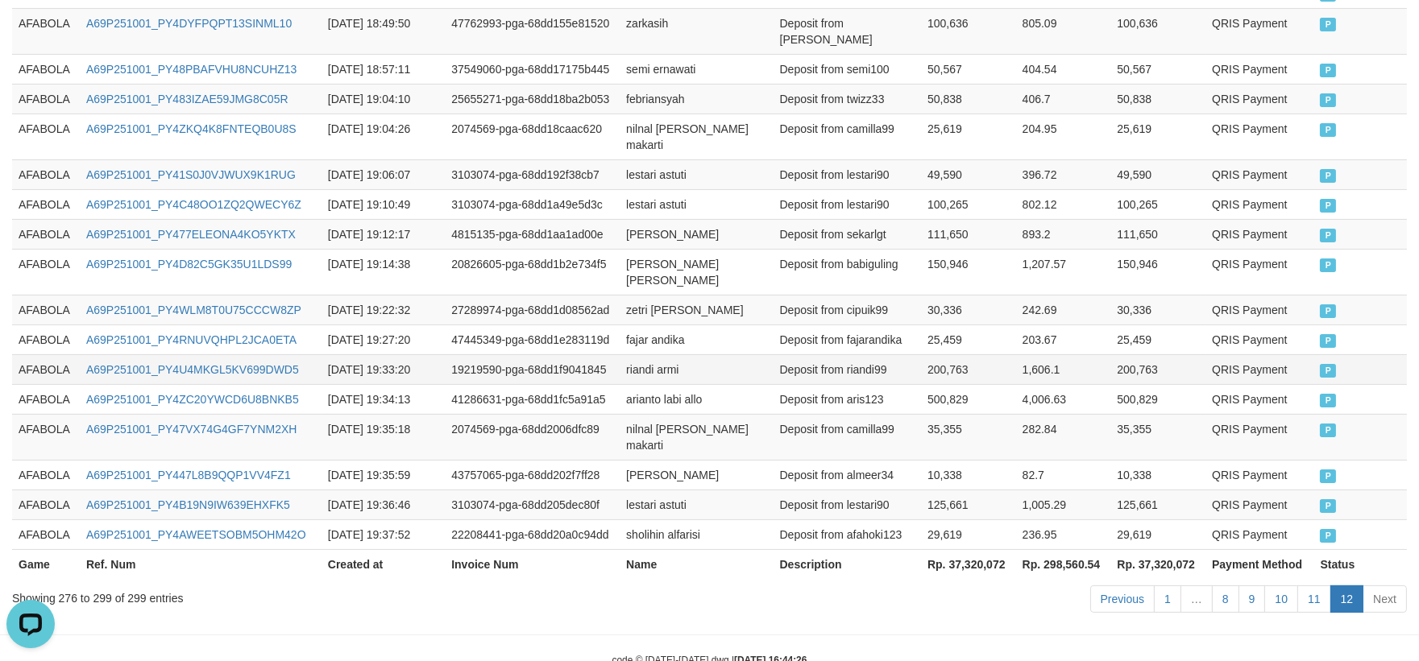
click at [782, 354] on td "Deposit from riandi99" at bounding box center [846, 369] width 147 height 30
click at [1311, 586] on link "11" at bounding box center [1314, 599] width 34 height 27
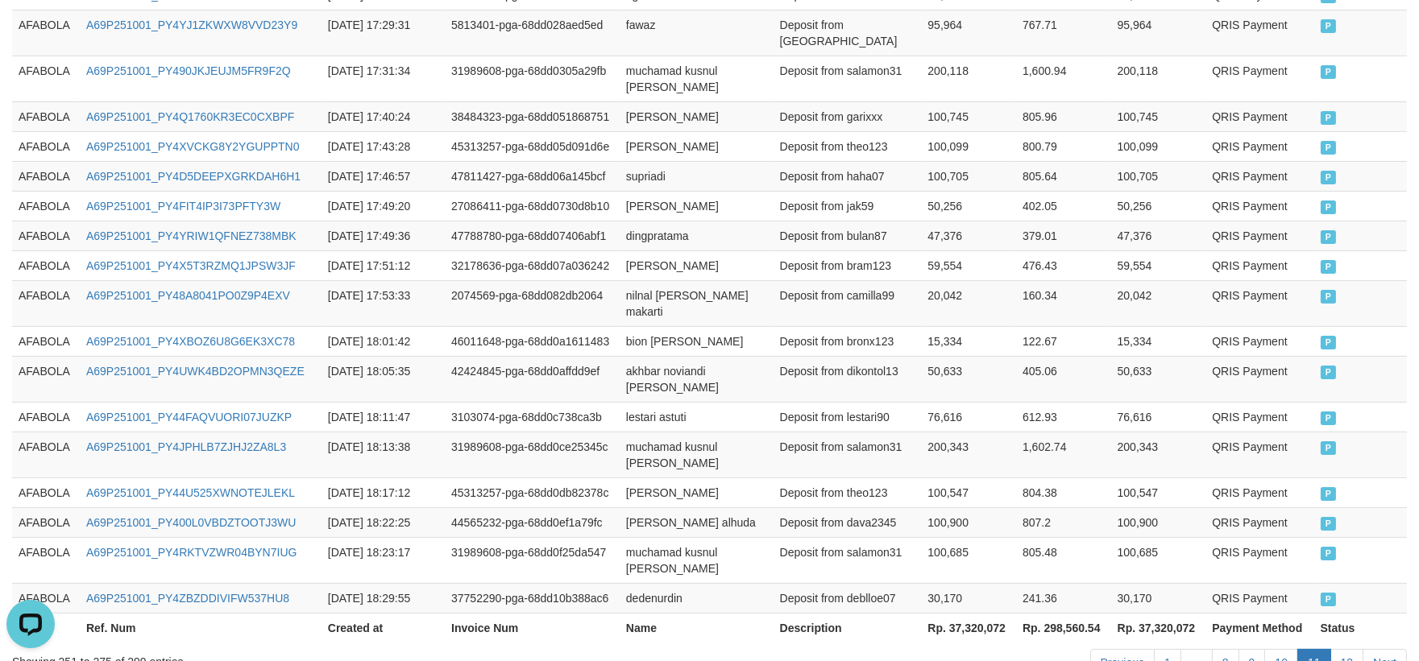
click at [577, 326] on td "46011648-pga-68dd0a1611483" at bounding box center [532, 341] width 175 height 30
click at [32, 583] on td "AFABOLA" at bounding box center [46, 598] width 68 height 30
drag, startPoint x: 32, startPoint y: 484, endPoint x: 427, endPoint y: 484, distance: 394.7
click at [52, 583] on td "AFABOLA" at bounding box center [46, 598] width 68 height 30
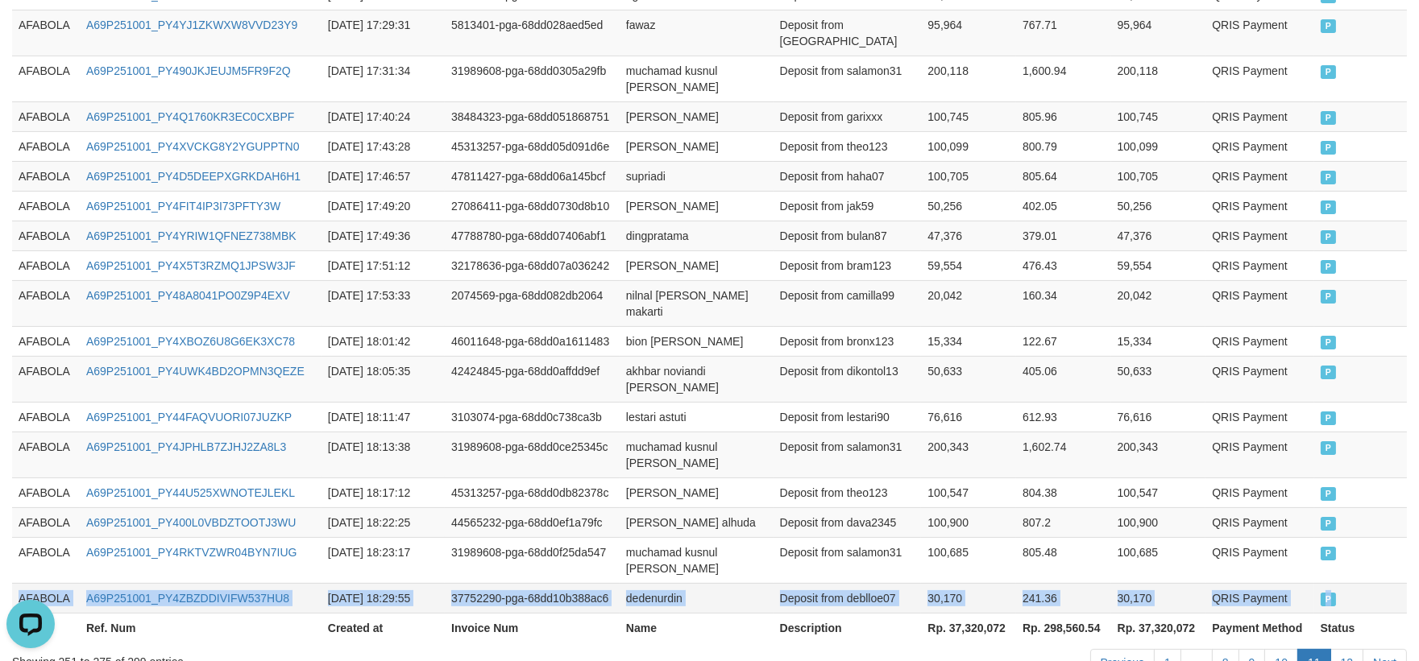
click at [1384, 583] on td "P" at bounding box center [1360, 598] width 93 height 30
click at [1344, 649] on link "12" at bounding box center [1347, 662] width 34 height 27
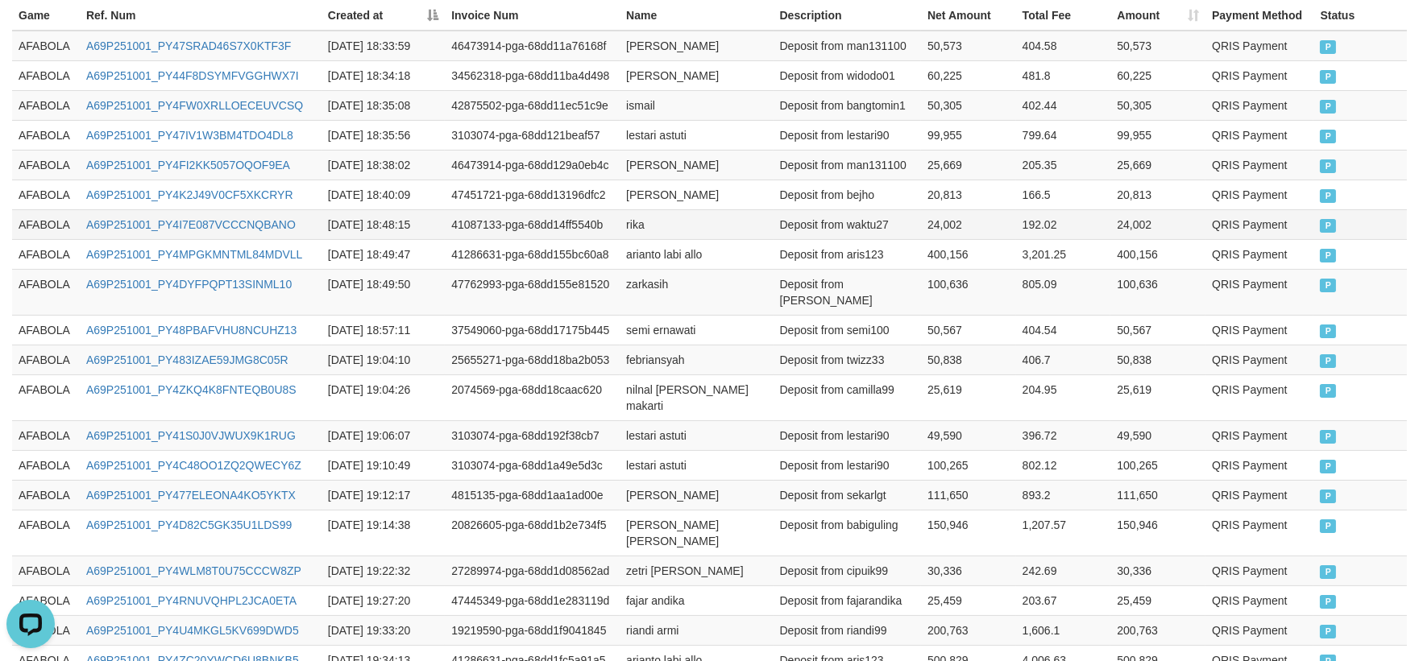
scroll to position [574, 0]
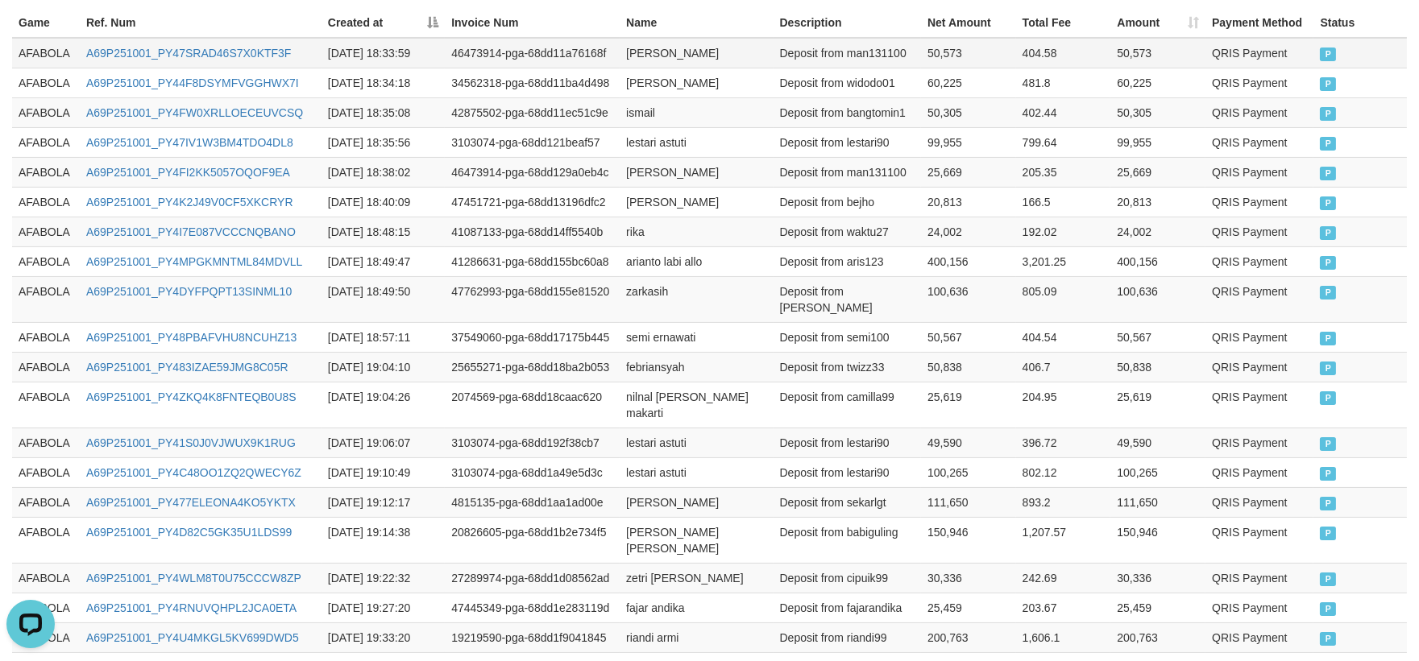
click at [36, 58] on td "AFABOLA" at bounding box center [46, 53] width 68 height 31
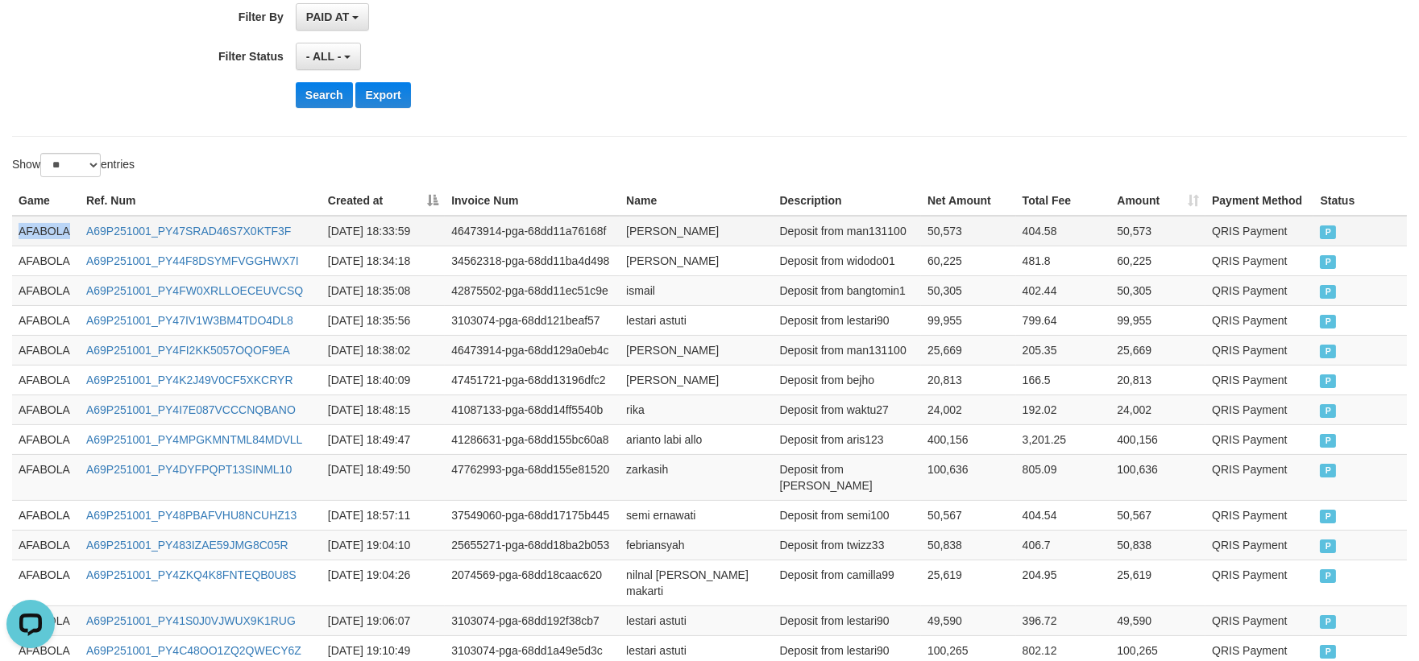
scroll to position [396, 0]
click at [55, 231] on td "AFABOLA" at bounding box center [46, 232] width 68 height 31
click at [54, 231] on td "AFABOLA" at bounding box center [46, 232] width 68 height 31
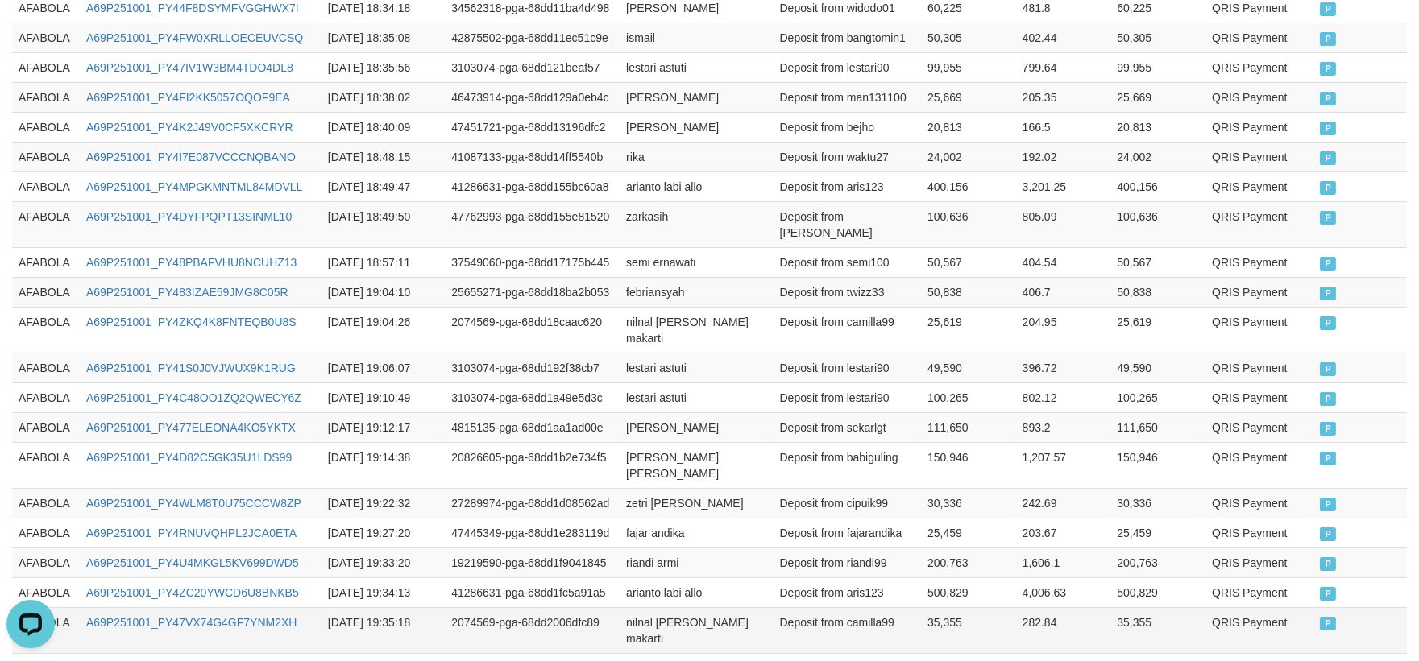
scroll to position [753, 0]
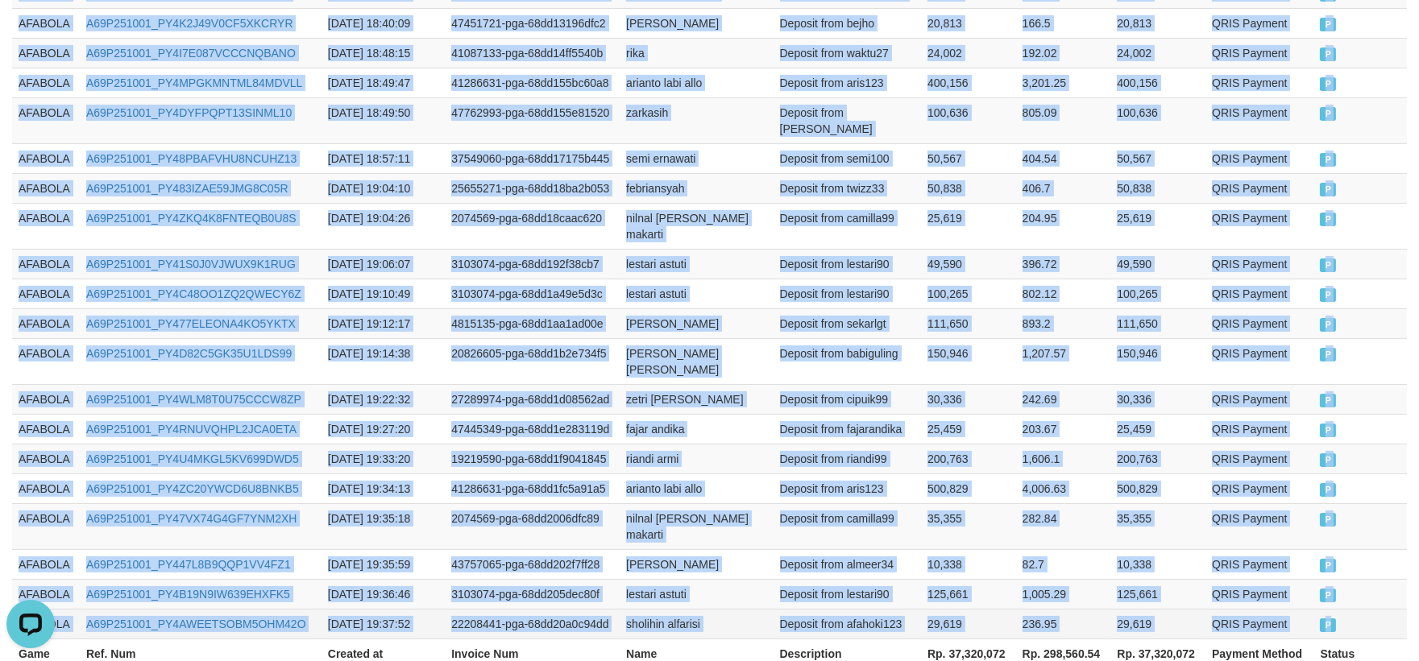
click at [1357, 609] on td "P" at bounding box center [1359, 624] width 93 height 30
click at [1182, 414] on td "25,459" at bounding box center [1157, 429] width 95 height 30
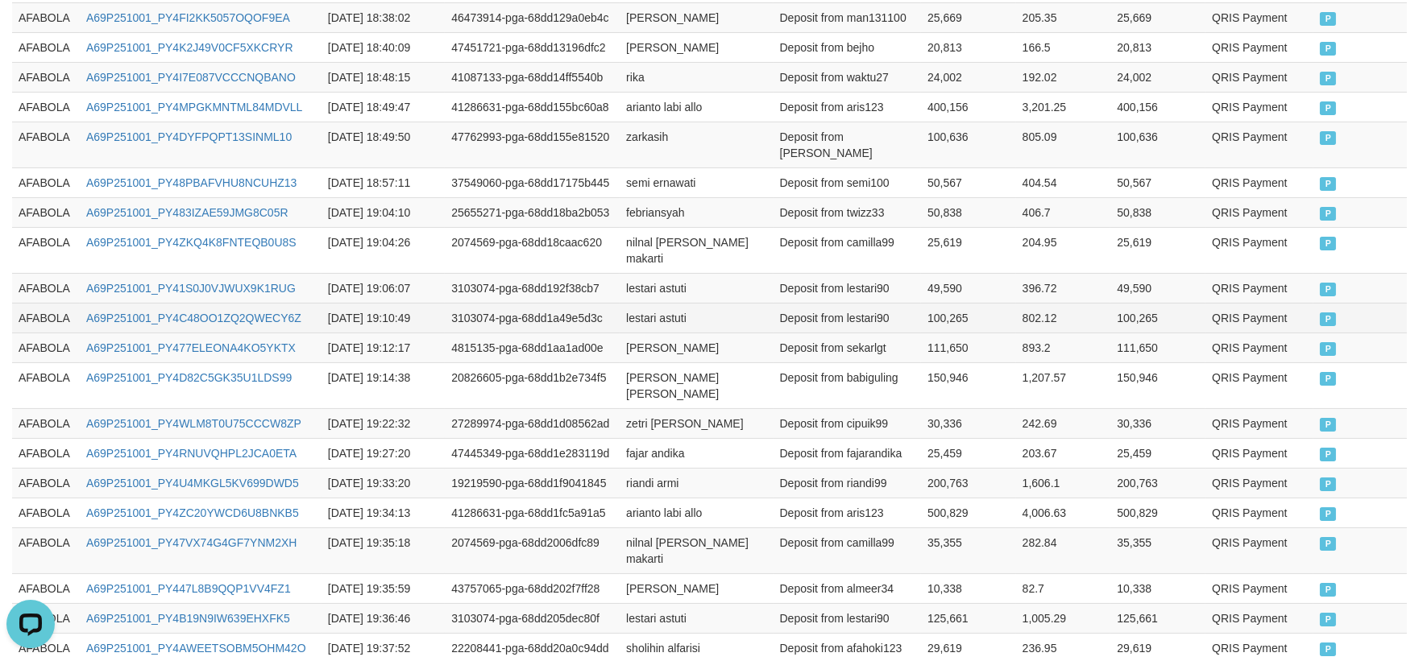
scroll to position [843, 0]
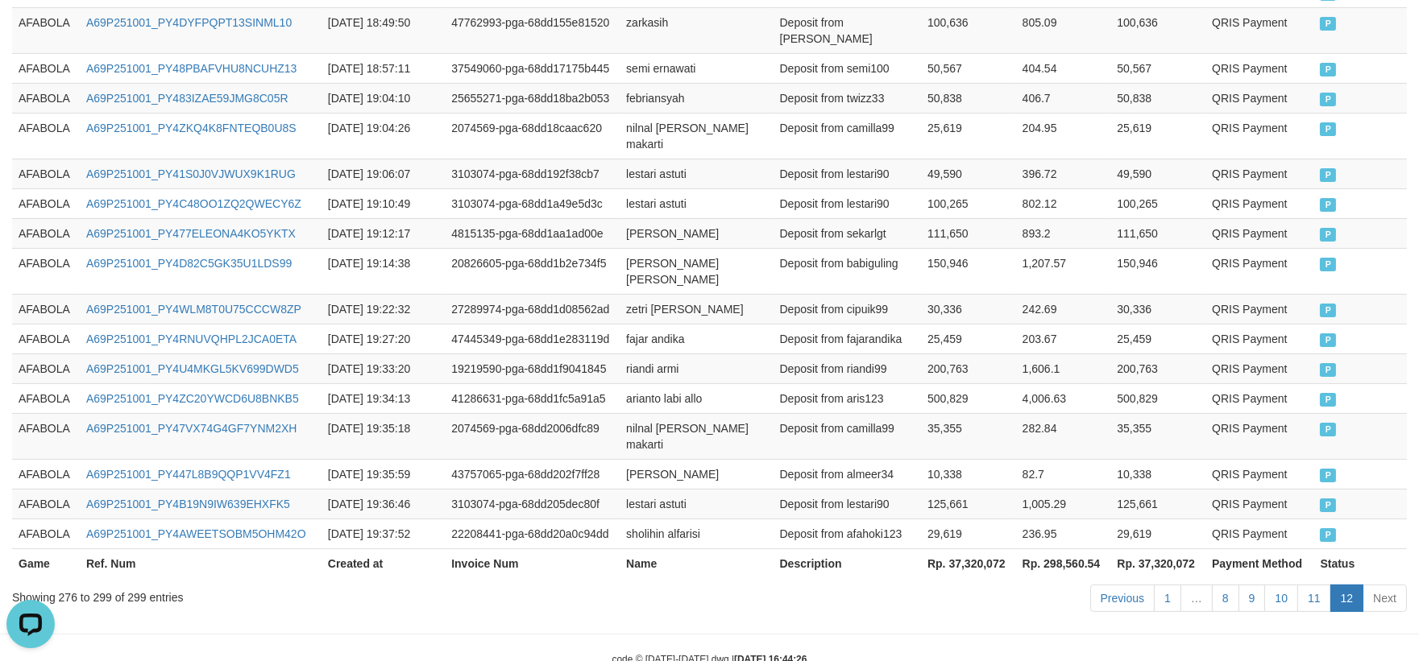
click at [993, 583] on div "Previous 1 … 8 9 10 11 12 Next" at bounding box center [1004, 600] width 803 height 35
drag, startPoint x: 768, startPoint y: 343, endPoint x: 967, endPoint y: 115, distance: 303.1
click at [769, 354] on td "riandi armi" at bounding box center [695, 369] width 153 height 30
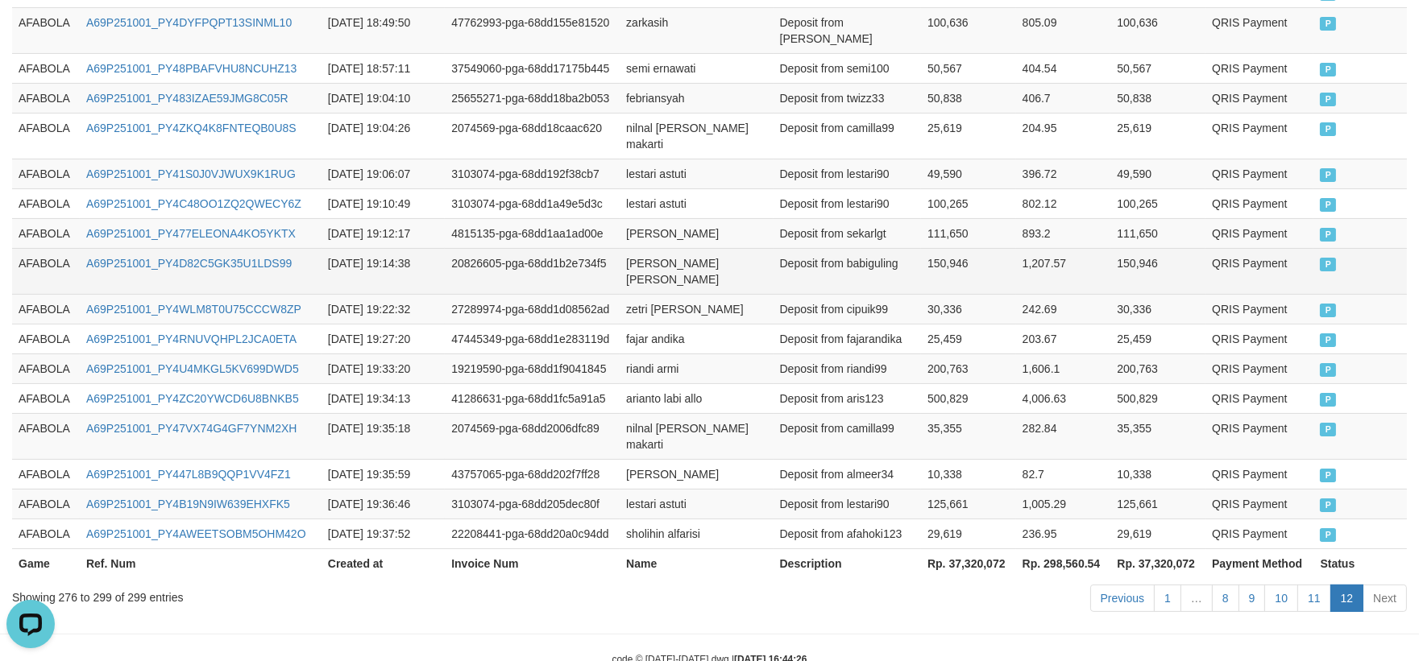
click at [787, 261] on td "Deposit from babiguling" at bounding box center [846, 271] width 147 height 46
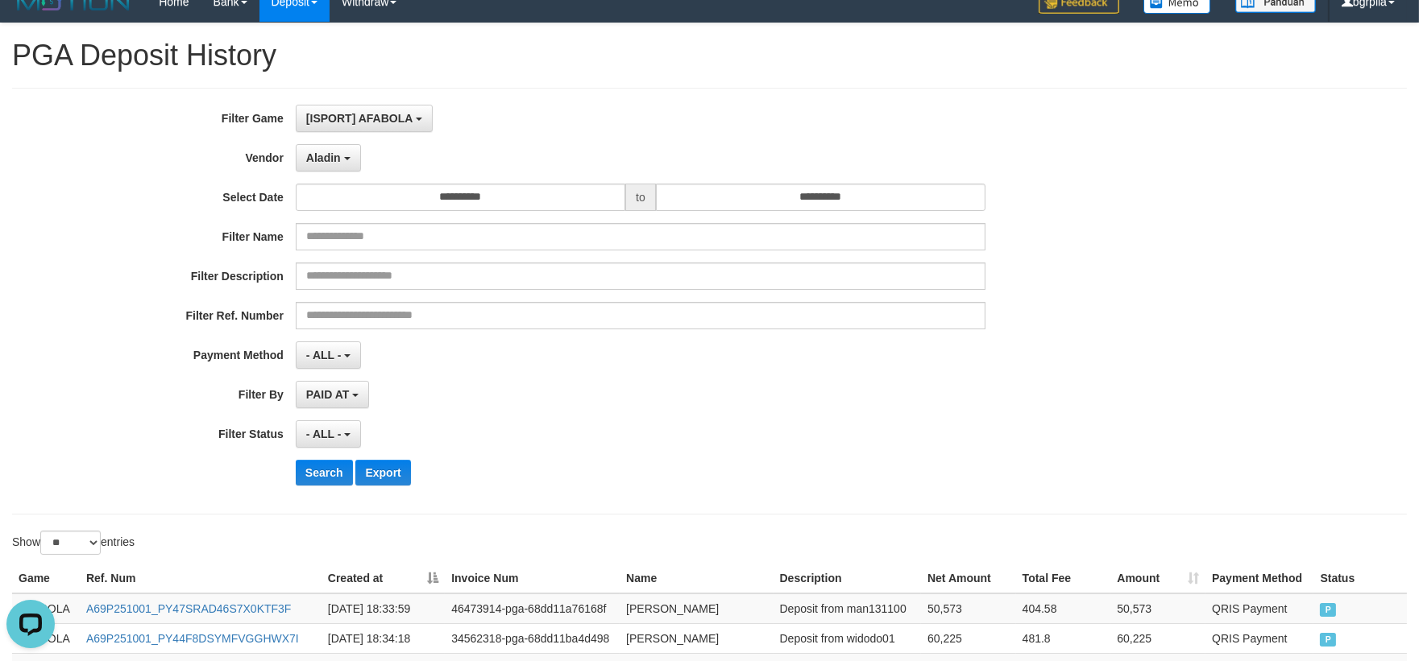
scroll to position [0, 0]
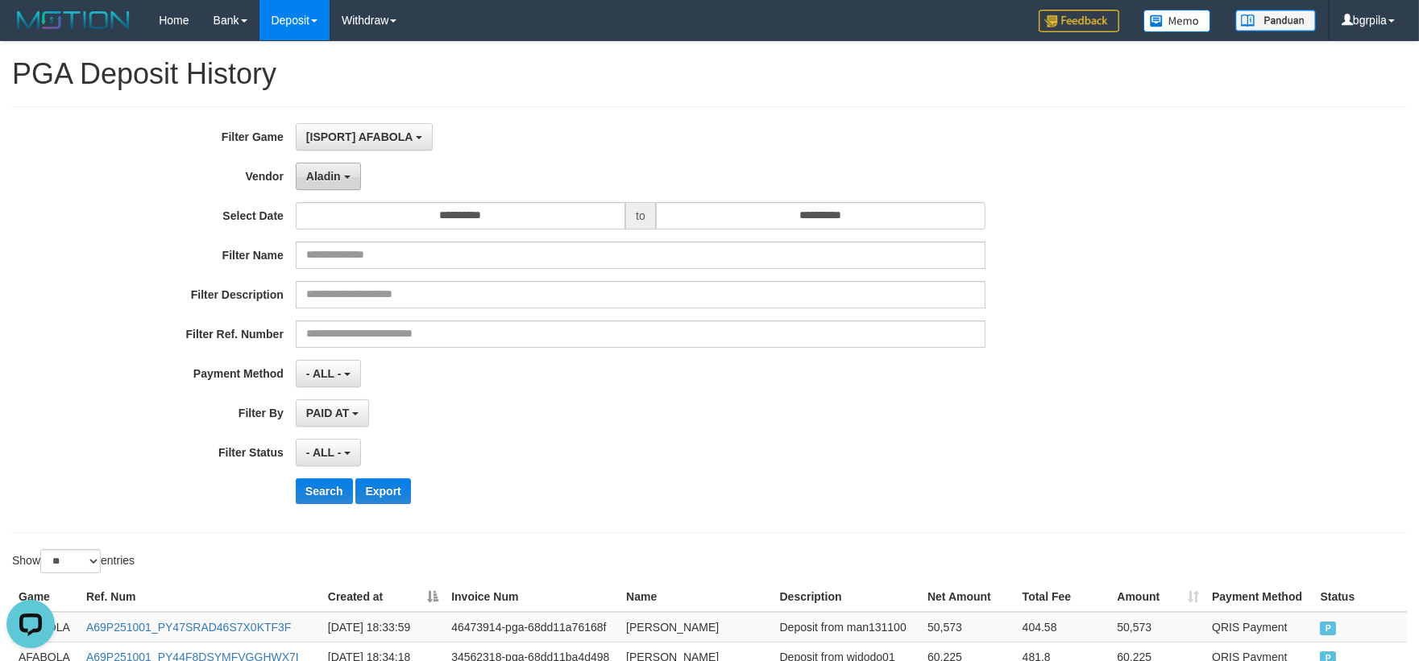
click at [334, 184] on button "Aladin" at bounding box center [328, 176] width 65 height 27
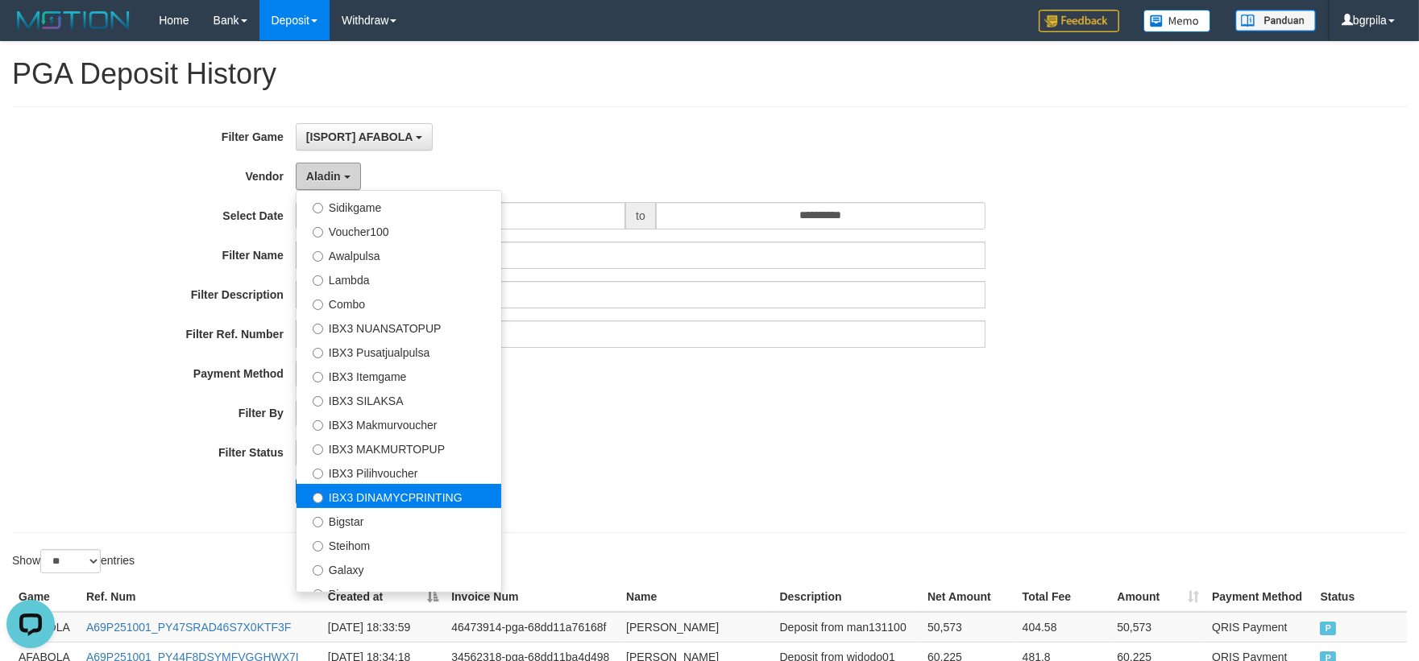
scroll to position [599, 0]
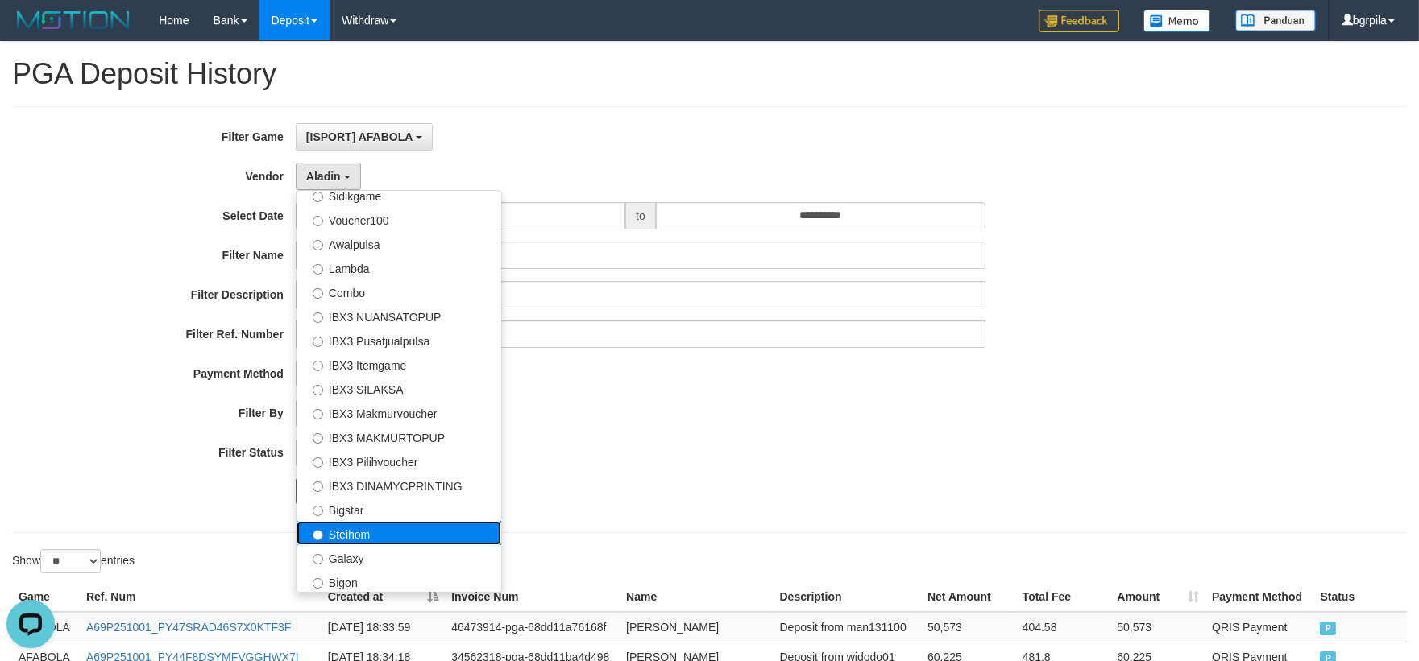
click at [449, 524] on label "Steihom" at bounding box center [398, 533] width 205 height 24
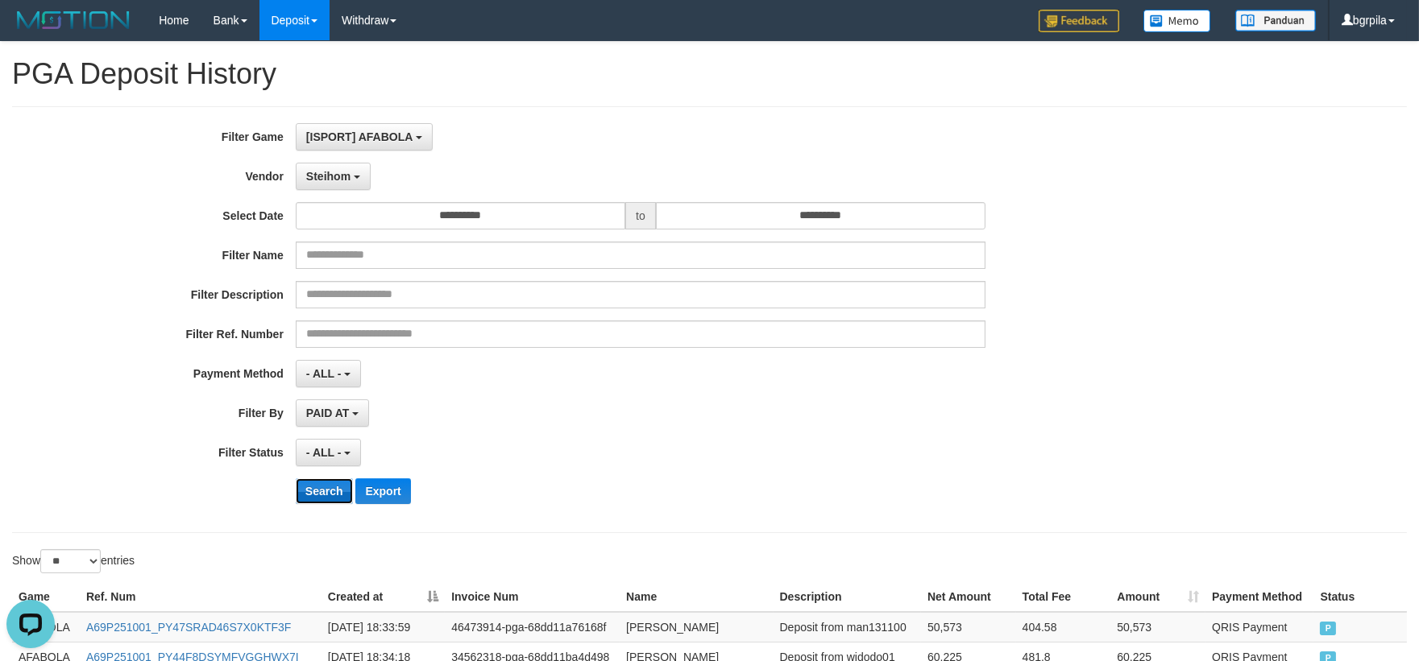
click at [312, 490] on button "Search" at bounding box center [324, 492] width 57 height 26
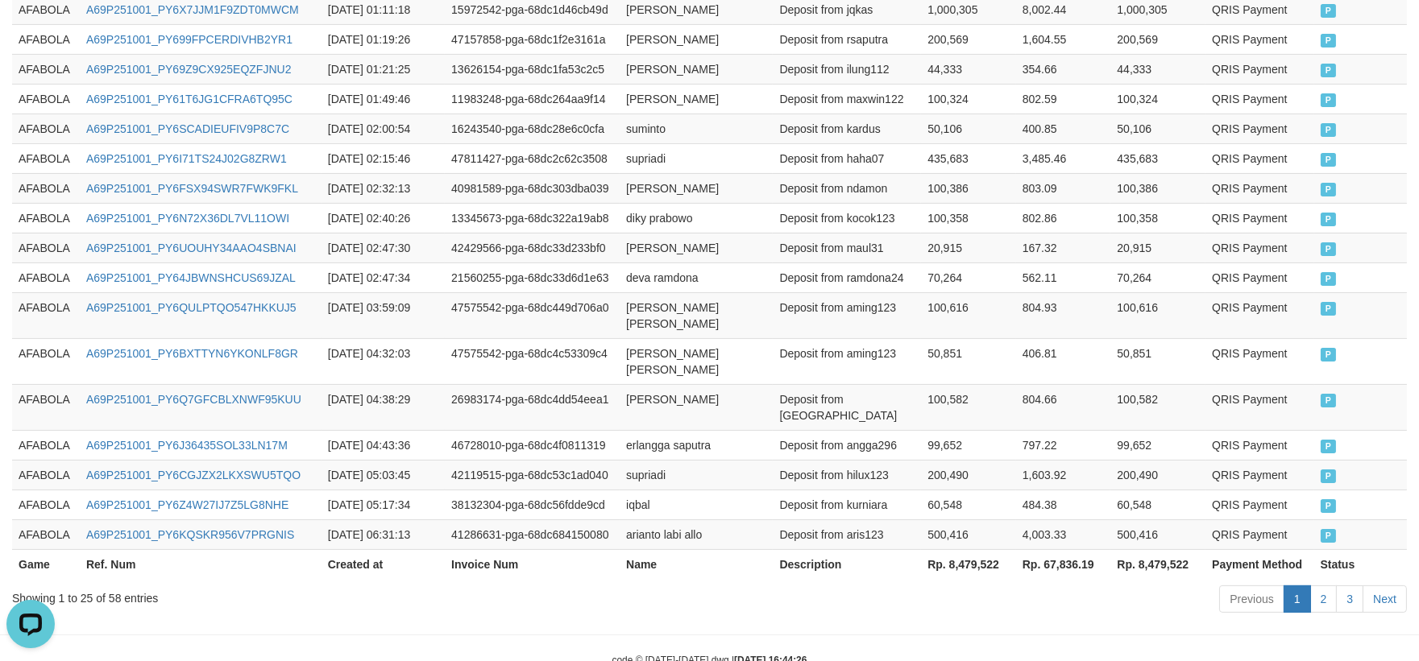
scroll to position [857, 0]
click at [1354, 585] on link "3" at bounding box center [1349, 598] width 27 height 27
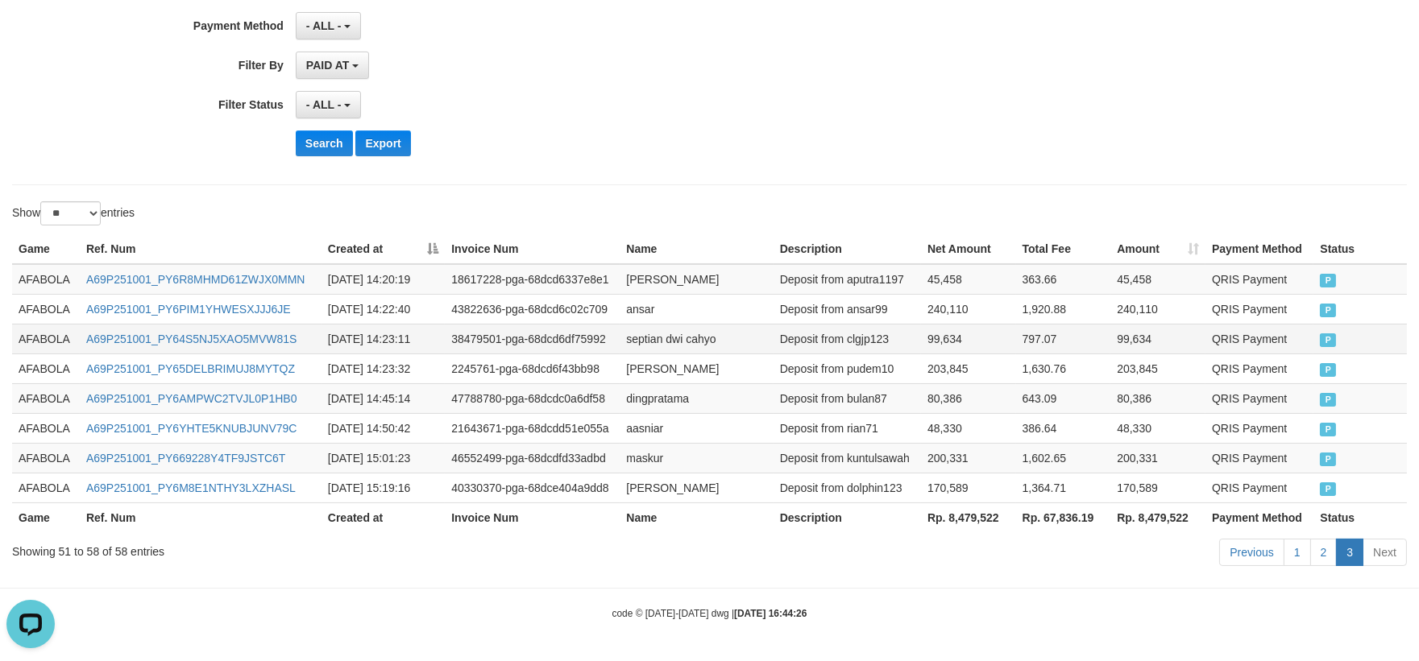
click at [897, 337] on td "Deposit from clgjp123" at bounding box center [846, 339] width 147 height 30
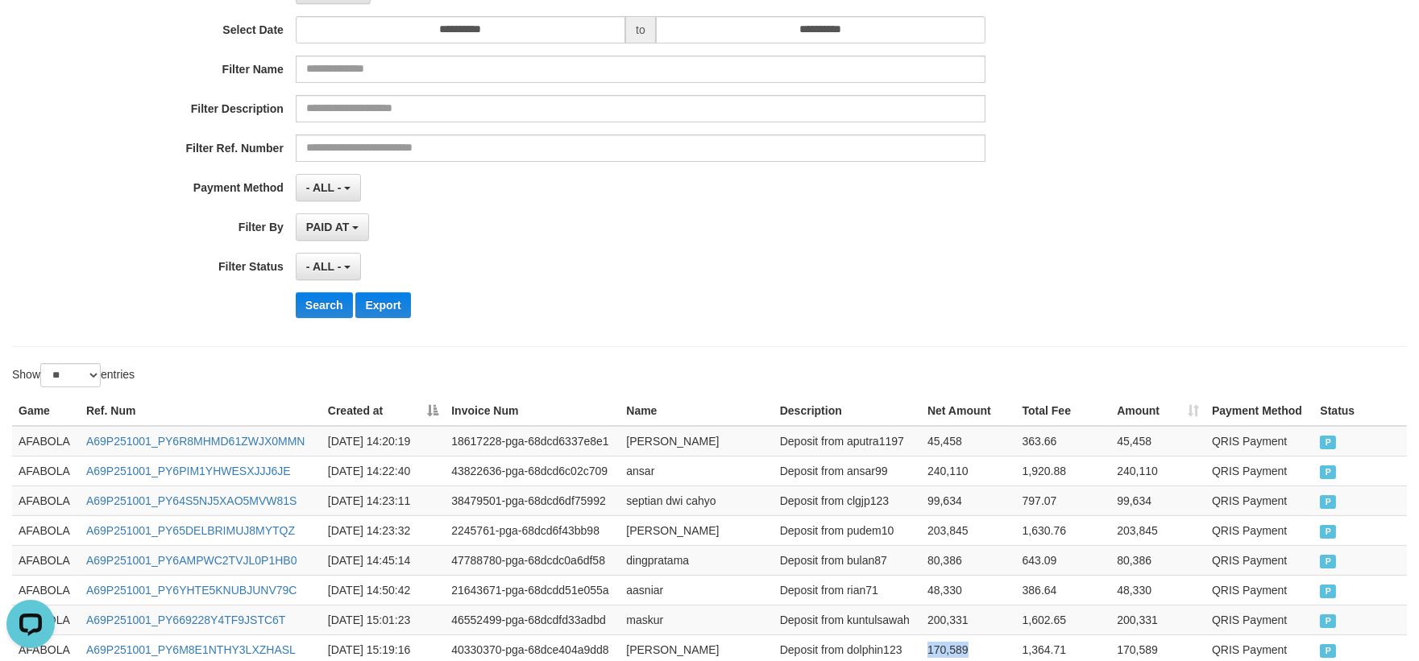
scroll to position [0, 0]
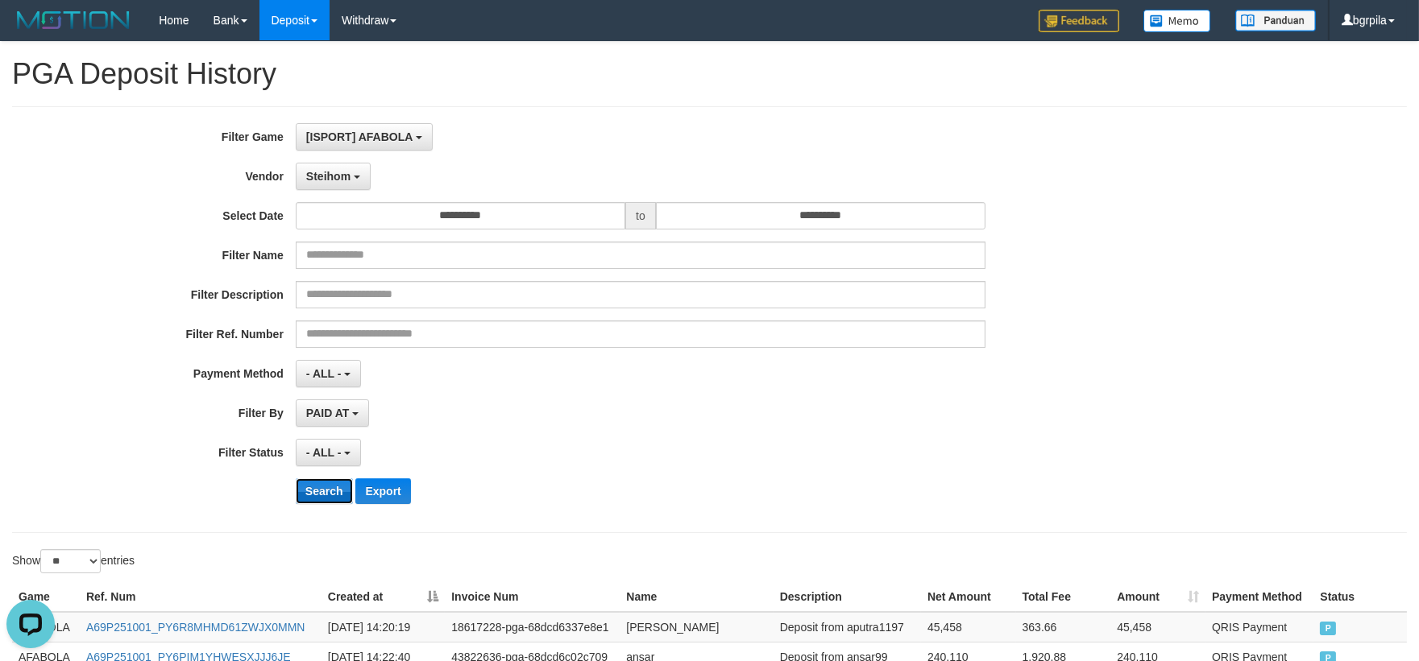
click at [325, 483] on button "Search" at bounding box center [324, 492] width 57 height 26
click at [355, 133] on span "[ISPORT] AFABOLA" at bounding box center [359, 137] width 106 height 13
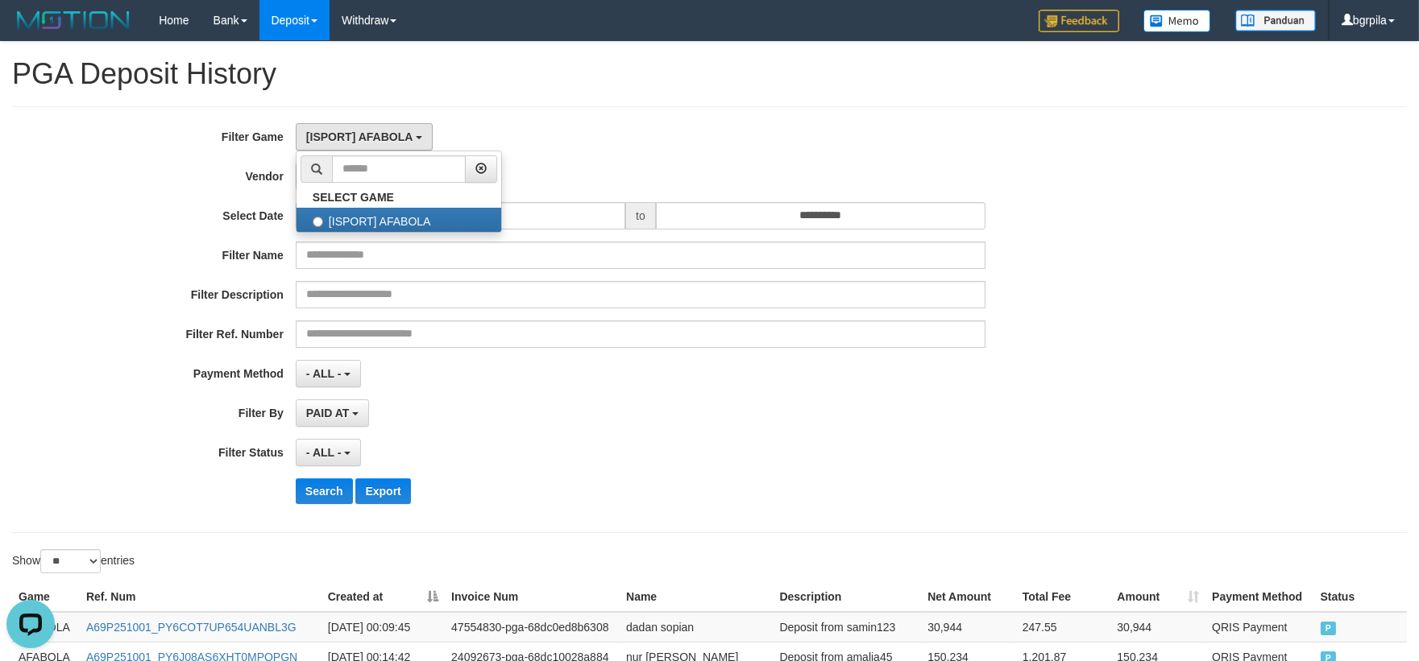
click at [795, 147] on div "[ISPORT] AFABOLA SELECT GAME [ISPORT] AFABOLA" at bounding box center [641, 136] width 690 height 27
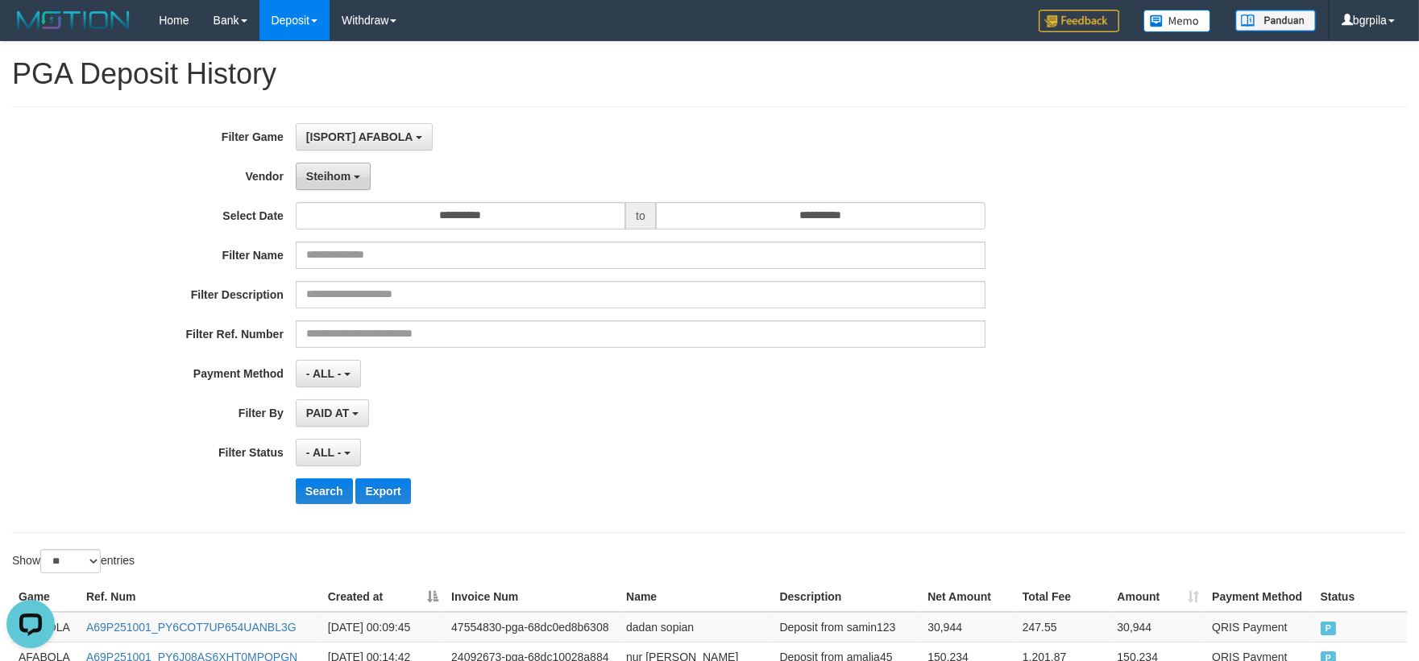
click at [341, 167] on button "Steihom" at bounding box center [333, 176] width 75 height 27
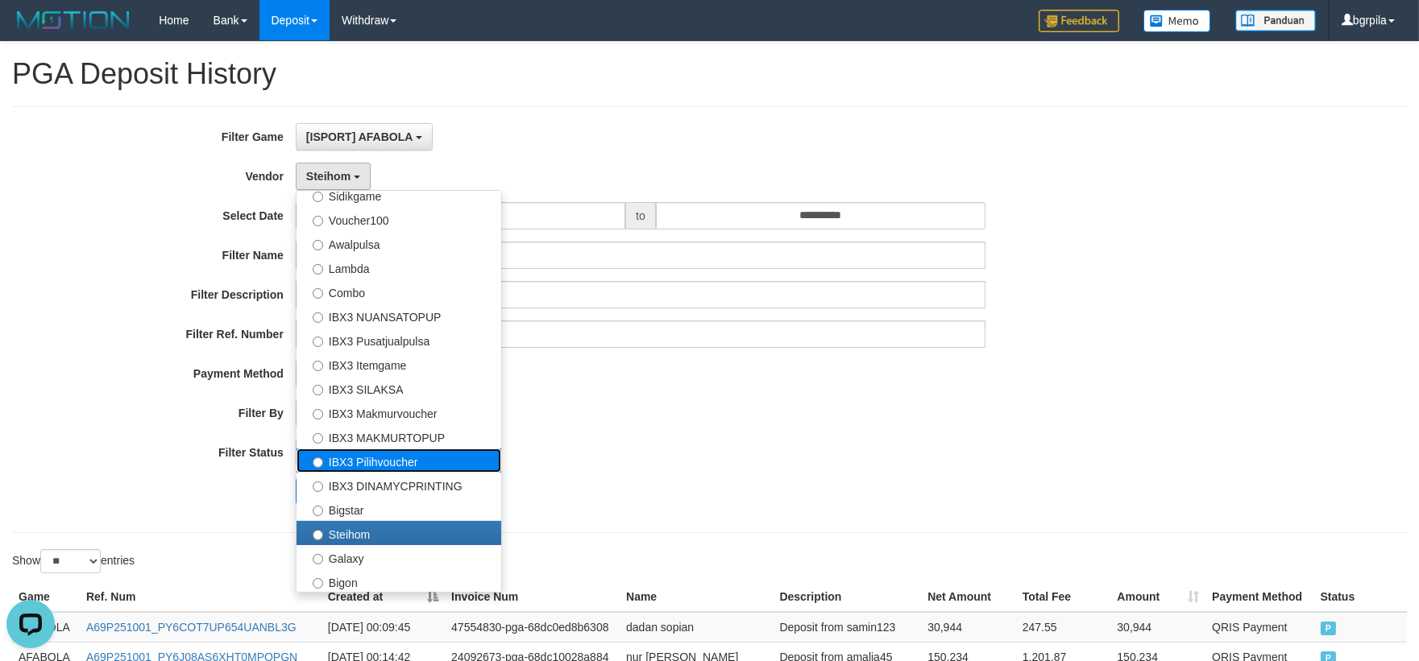
click at [419, 455] on label "IBX3 Pilihvoucher" at bounding box center [398, 461] width 205 height 24
select select "**********"
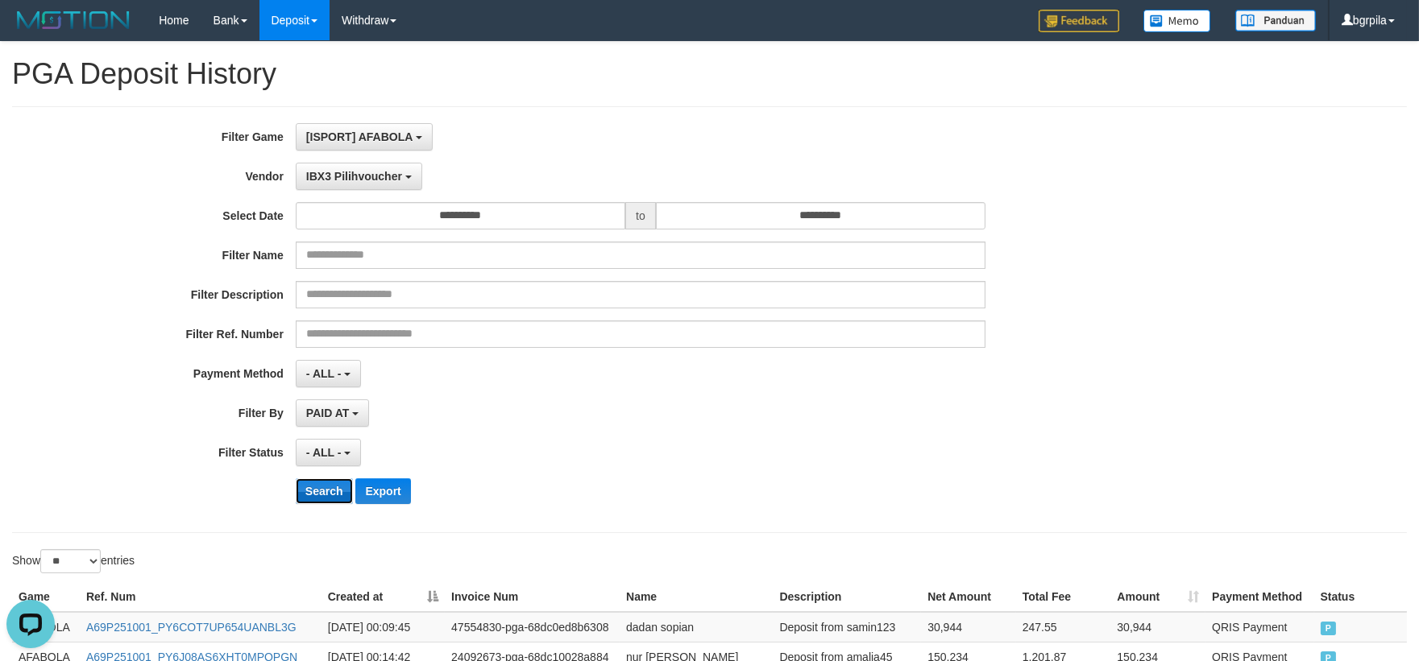
click at [333, 486] on button "Search" at bounding box center [324, 492] width 57 height 26
click at [377, 174] on span "IBX3 Pilihvoucher" at bounding box center [354, 176] width 96 height 13
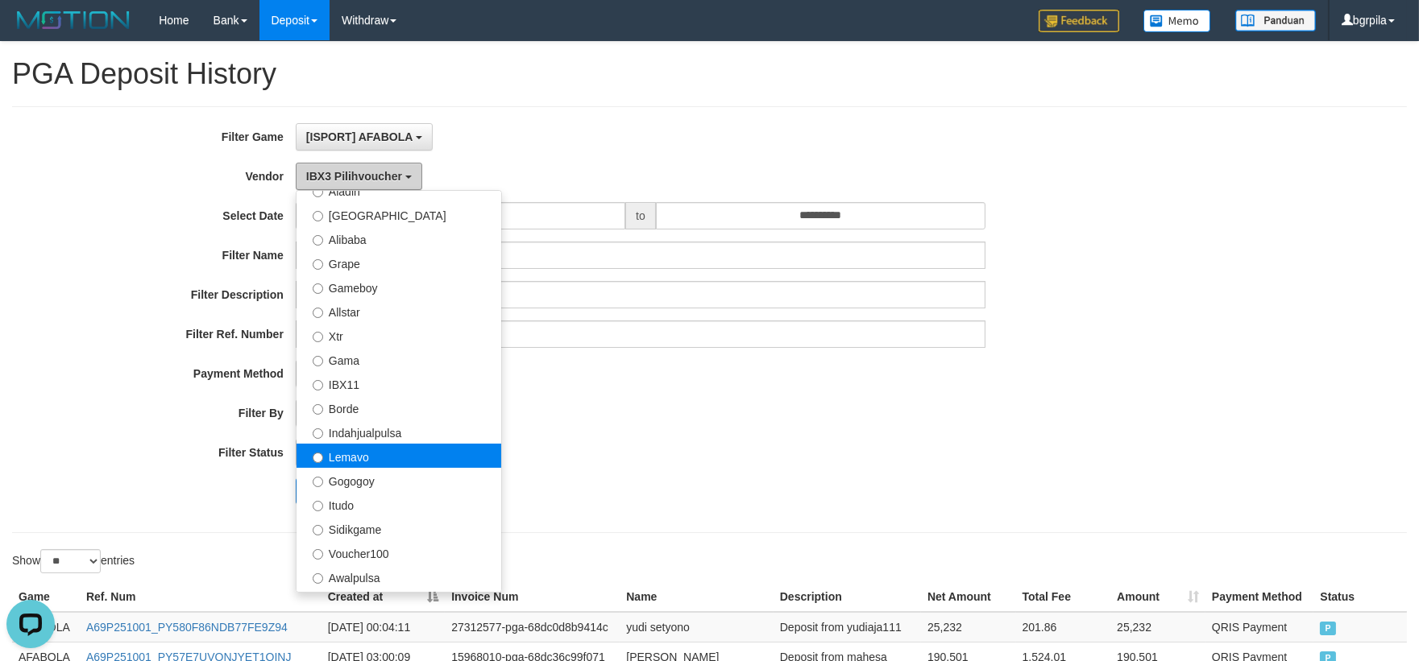
scroll to position [242, 0]
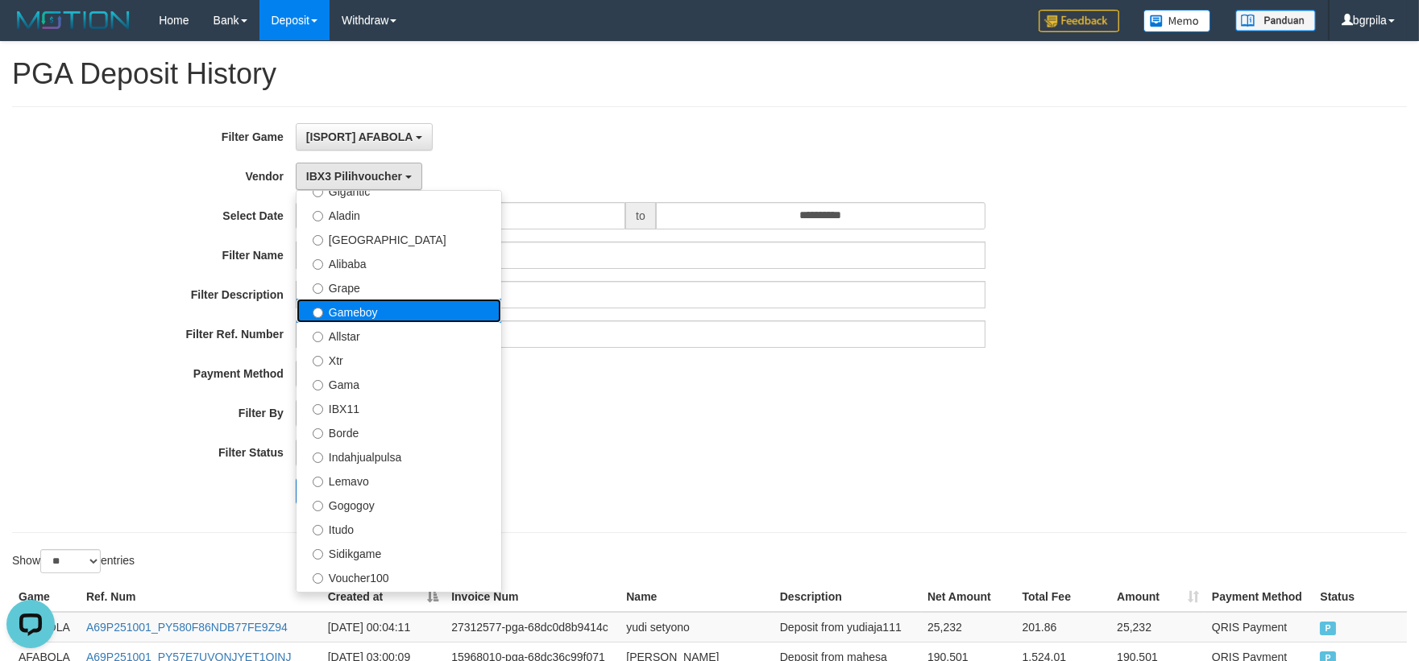
click at [385, 313] on label "Gameboy" at bounding box center [398, 311] width 205 height 24
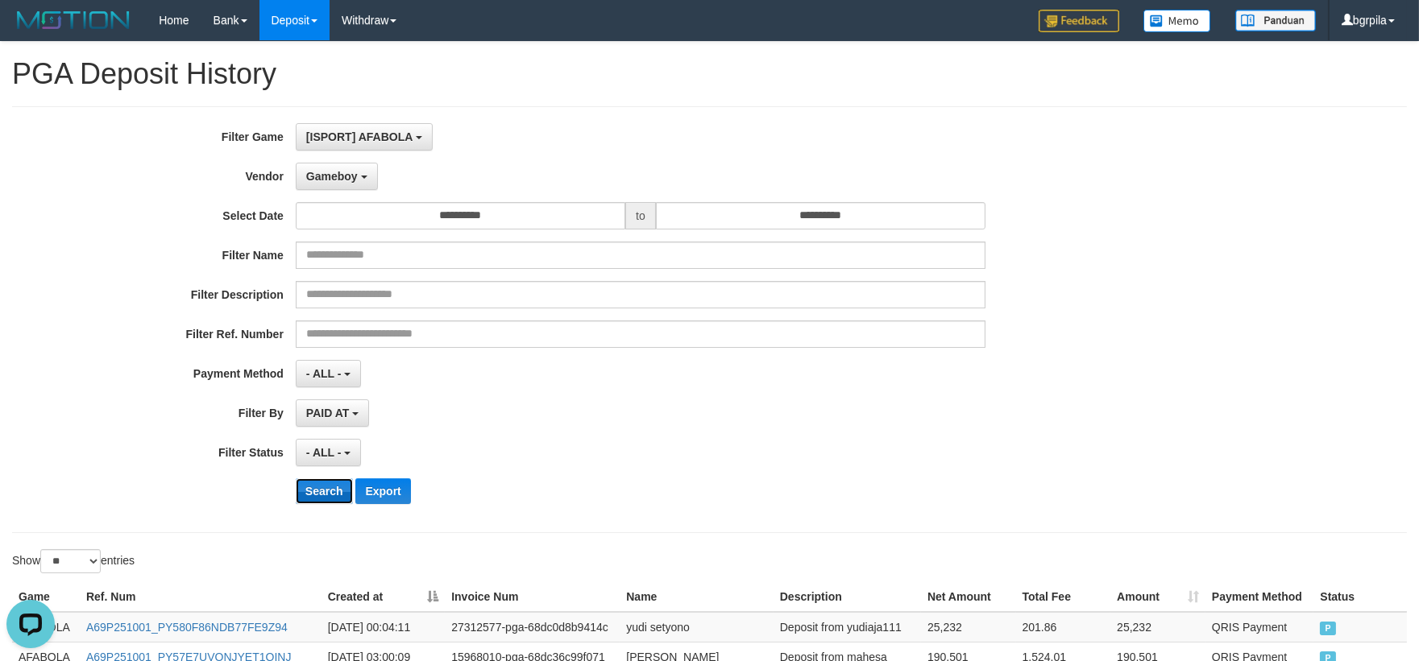
click at [318, 487] on button "Search" at bounding box center [324, 492] width 57 height 26
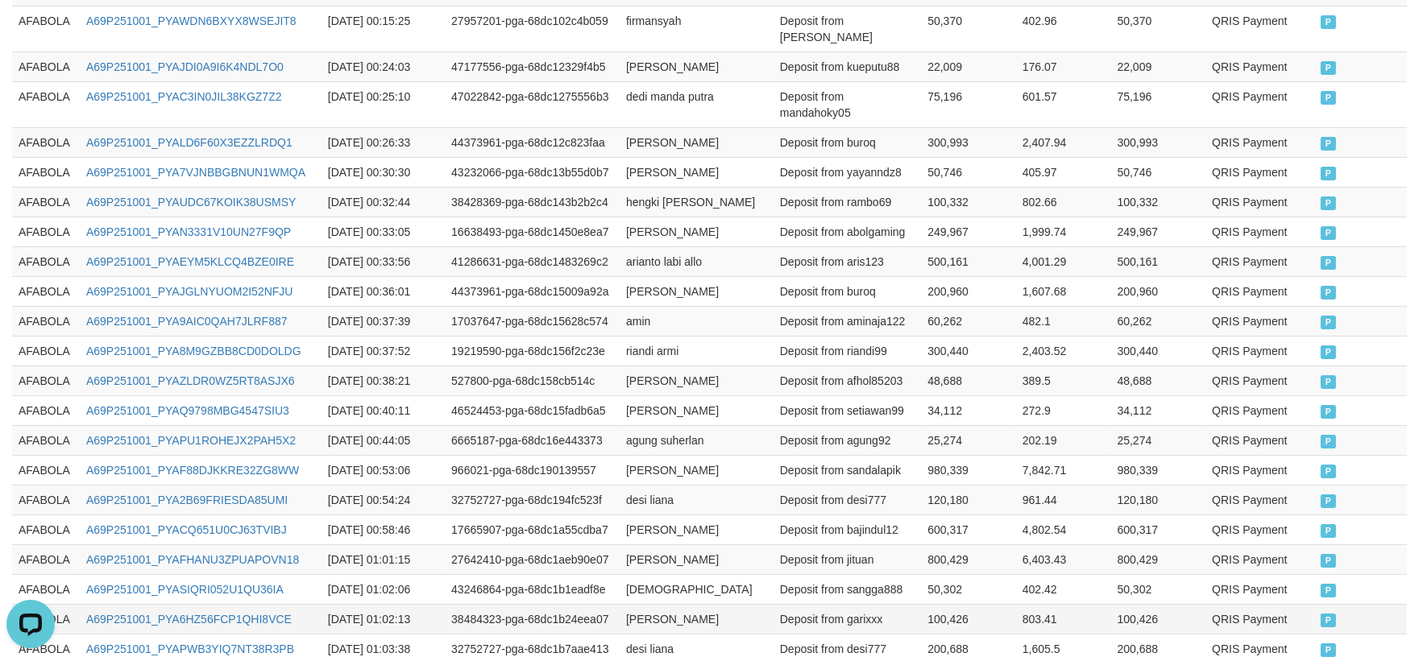
scroll to position [889, 0]
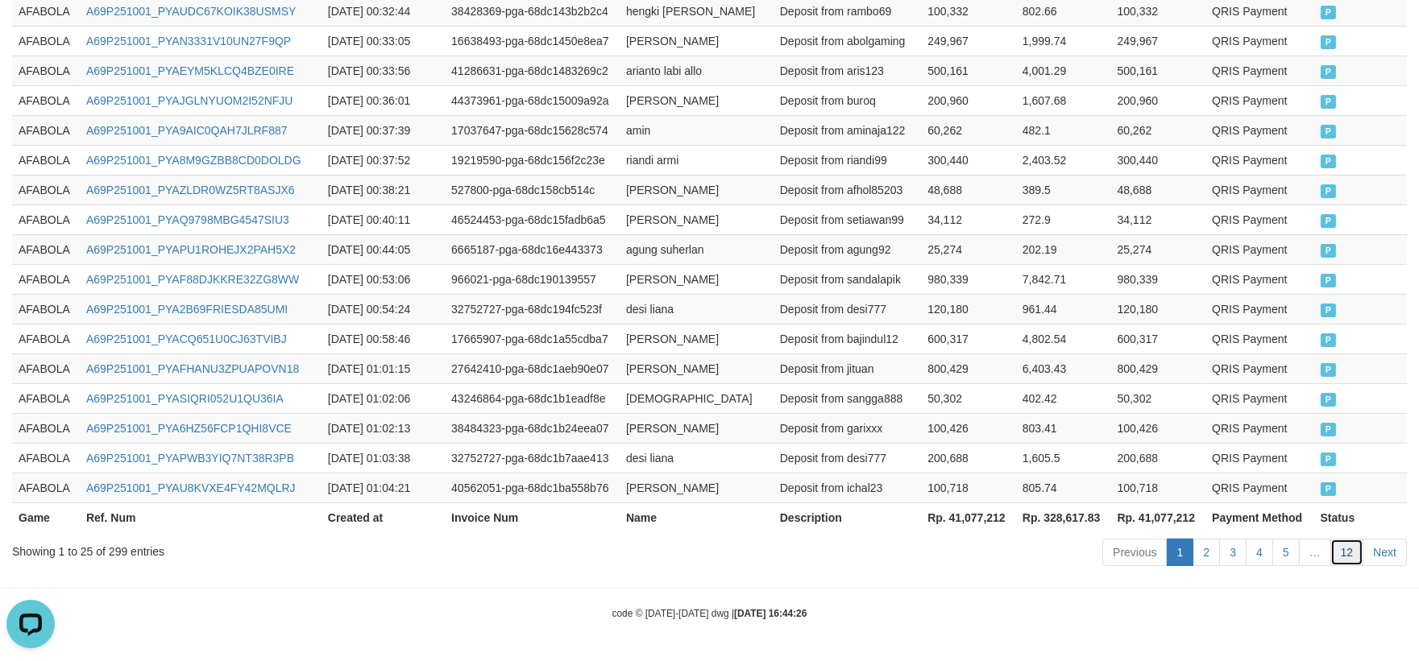
drag, startPoint x: 1349, startPoint y: 549, endPoint x: 1335, endPoint y: 530, distance: 23.5
click at [1349, 549] on link "12" at bounding box center [1347, 552] width 34 height 27
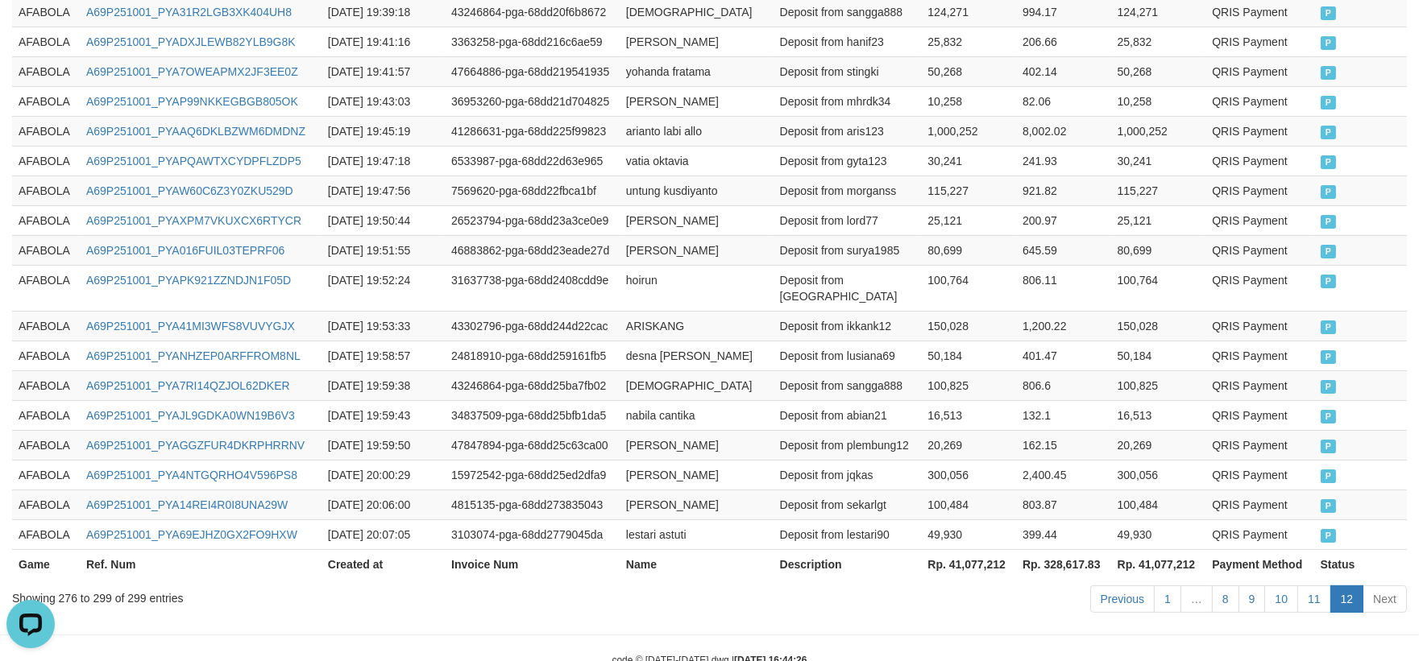
click at [1035, 460] on td "2,400.45" at bounding box center [1063, 475] width 95 height 30
click at [881, 490] on td "Deposit from sekarlgt" at bounding box center [847, 505] width 148 height 30
click at [856, 520] on td "Deposit from lestari90" at bounding box center [847, 535] width 148 height 30
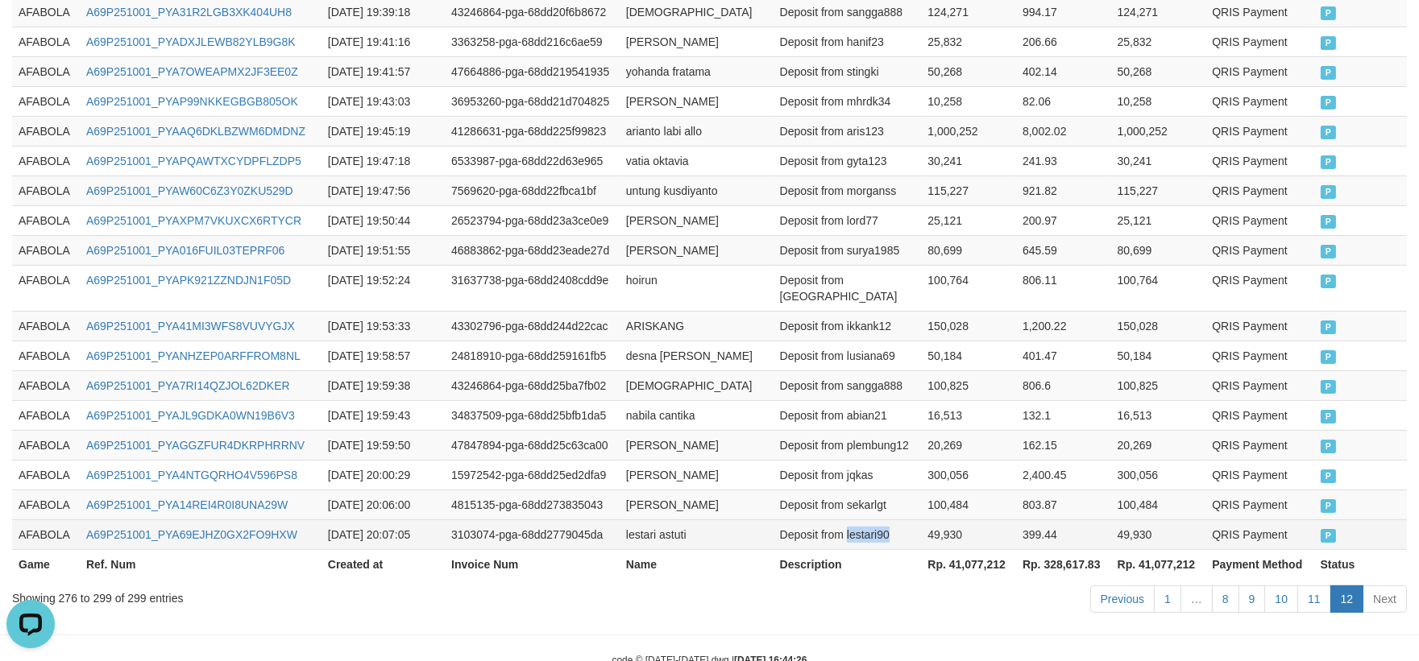
click at [856, 520] on td "Deposit from lestari90" at bounding box center [847, 535] width 148 height 30
click at [271, 520] on td "A69P251001_PYA69EJHZ0GX2FO9HXW" at bounding box center [201, 535] width 242 height 30
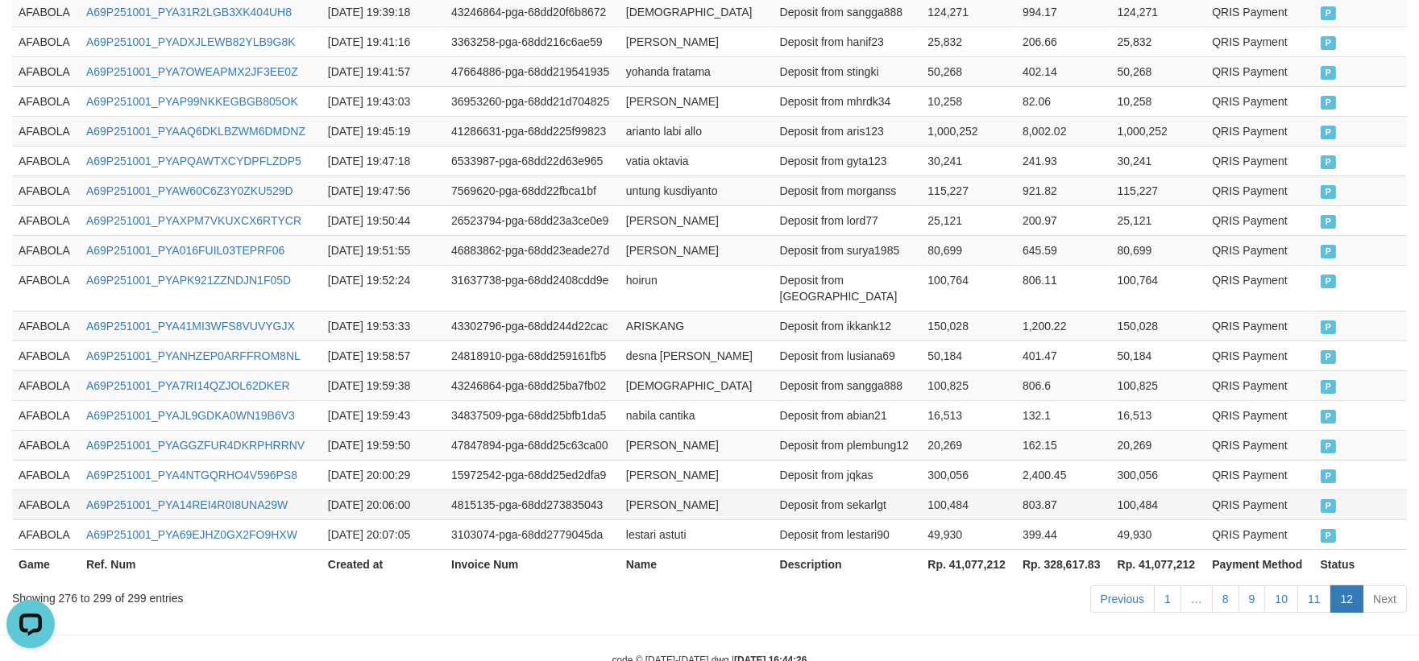
click at [200, 490] on td "A69P251001_PYA14REI4R0I8UNA29W" at bounding box center [201, 505] width 242 height 30
click at [631, 490] on td "[PERSON_NAME]" at bounding box center [696, 505] width 154 height 30
click at [742, 490] on td "[PERSON_NAME]" at bounding box center [696, 505] width 154 height 30
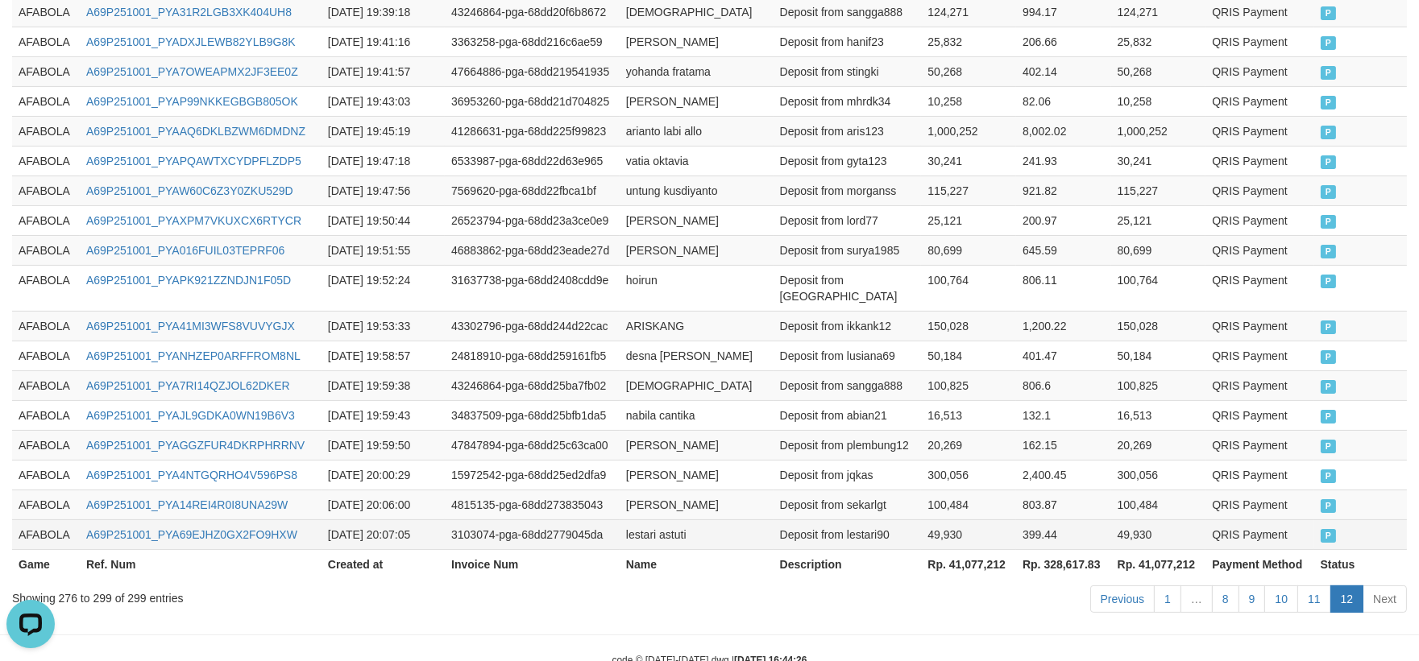
click at [650, 520] on td "lestari astuti" at bounding box center [696, 535] width 154 height 30
click at [720, 520] on td "lestari astuti" at bounding box center [696, 535] width 154 height 30
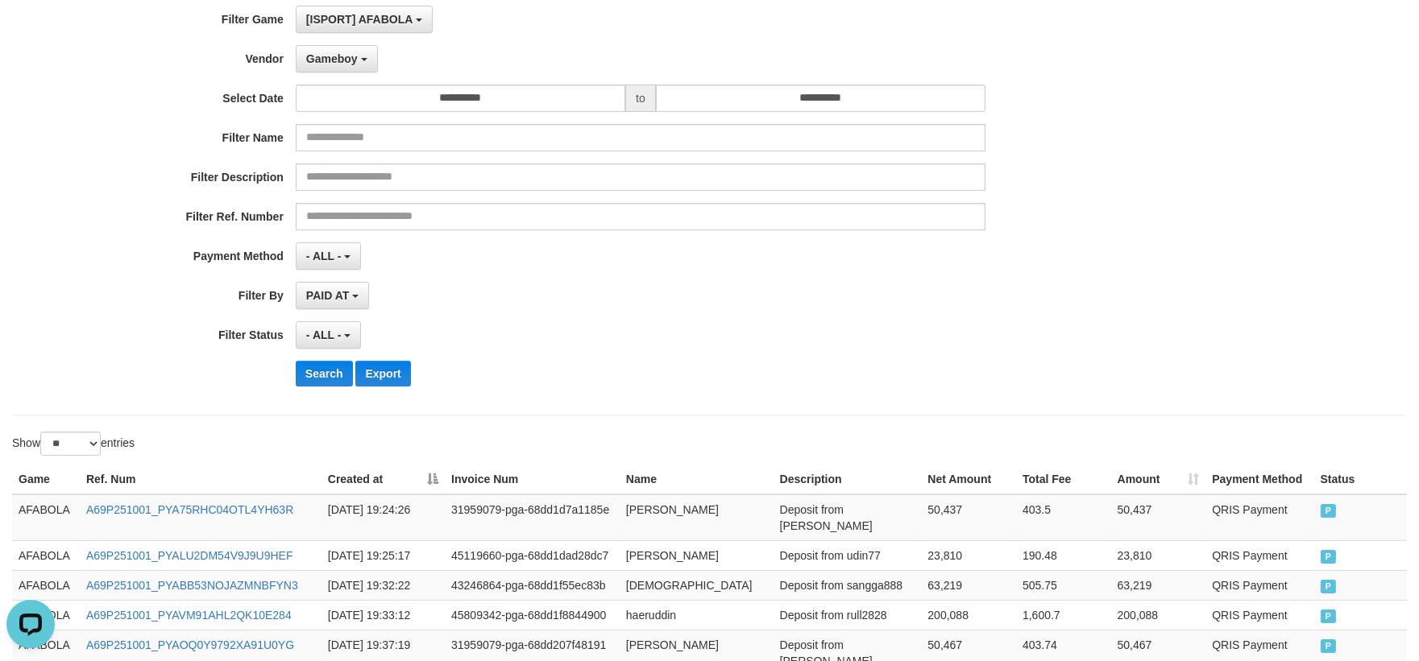
scroll to position [0, 0]
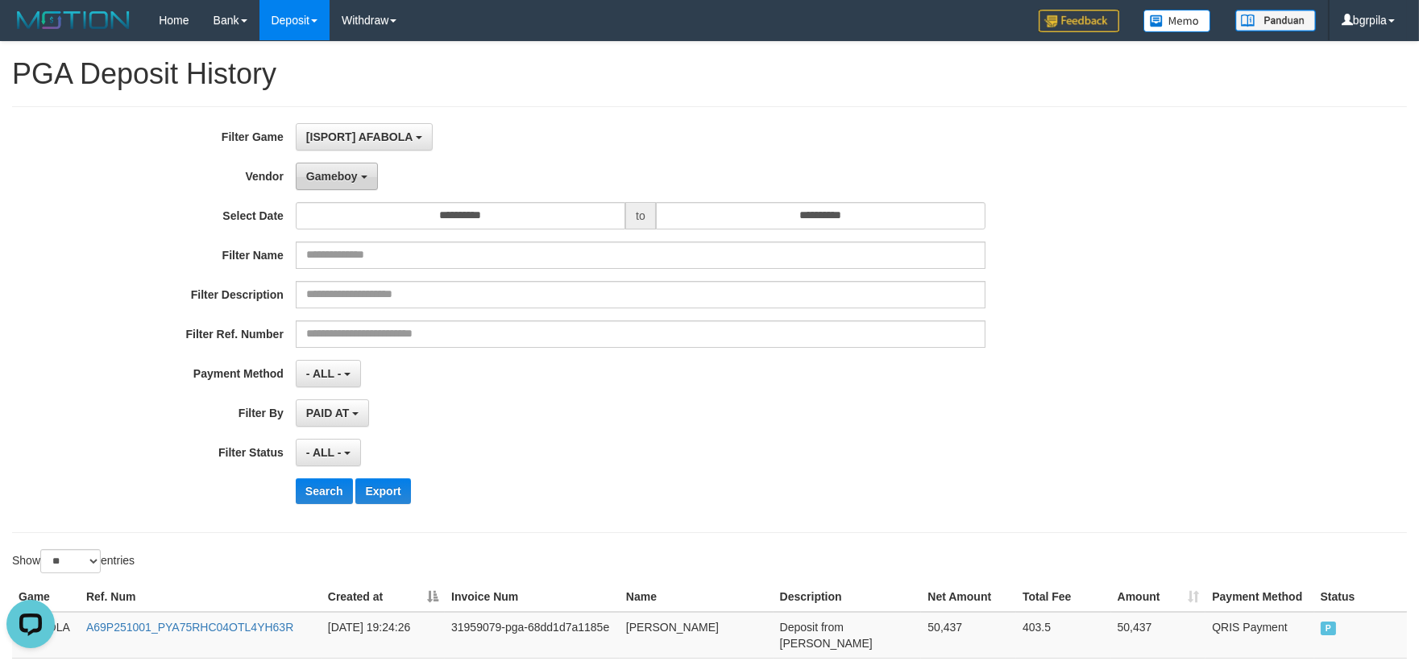
click at [358, 164] on button "Gameboy" at bounding box center [337, 176] width 82 height 27
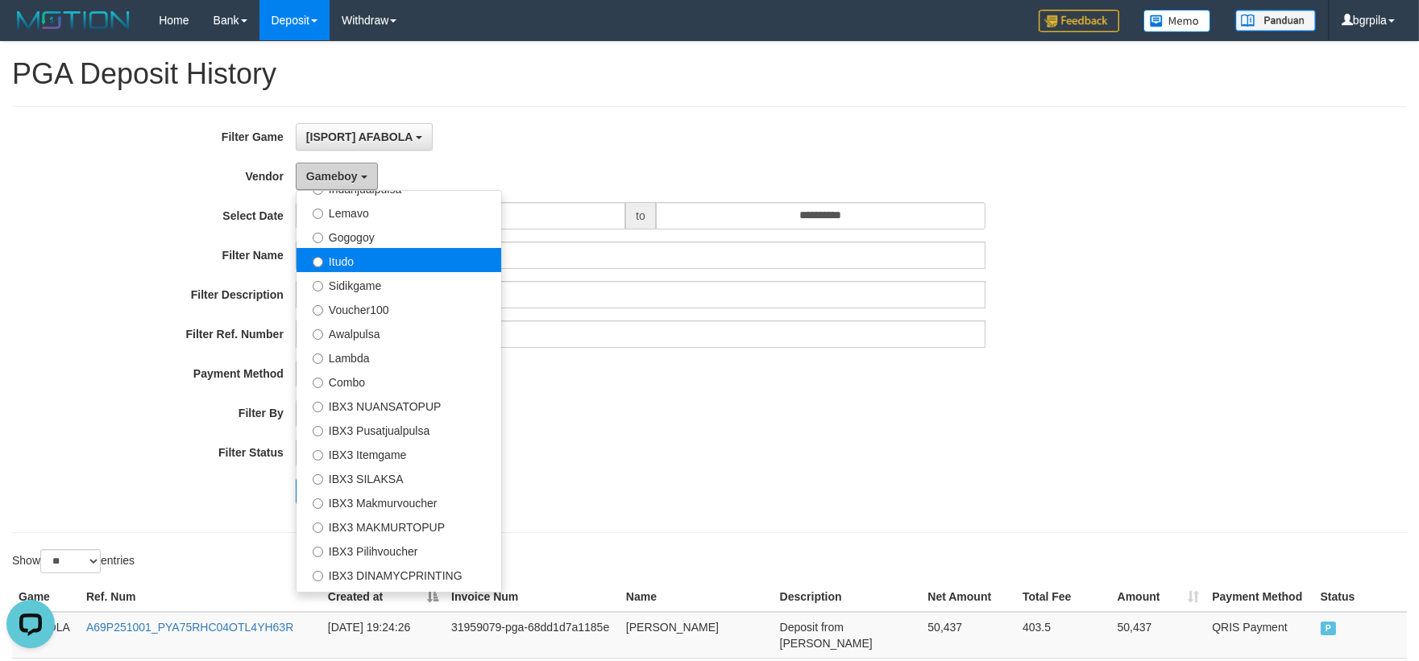
scroll to position [151, 0]
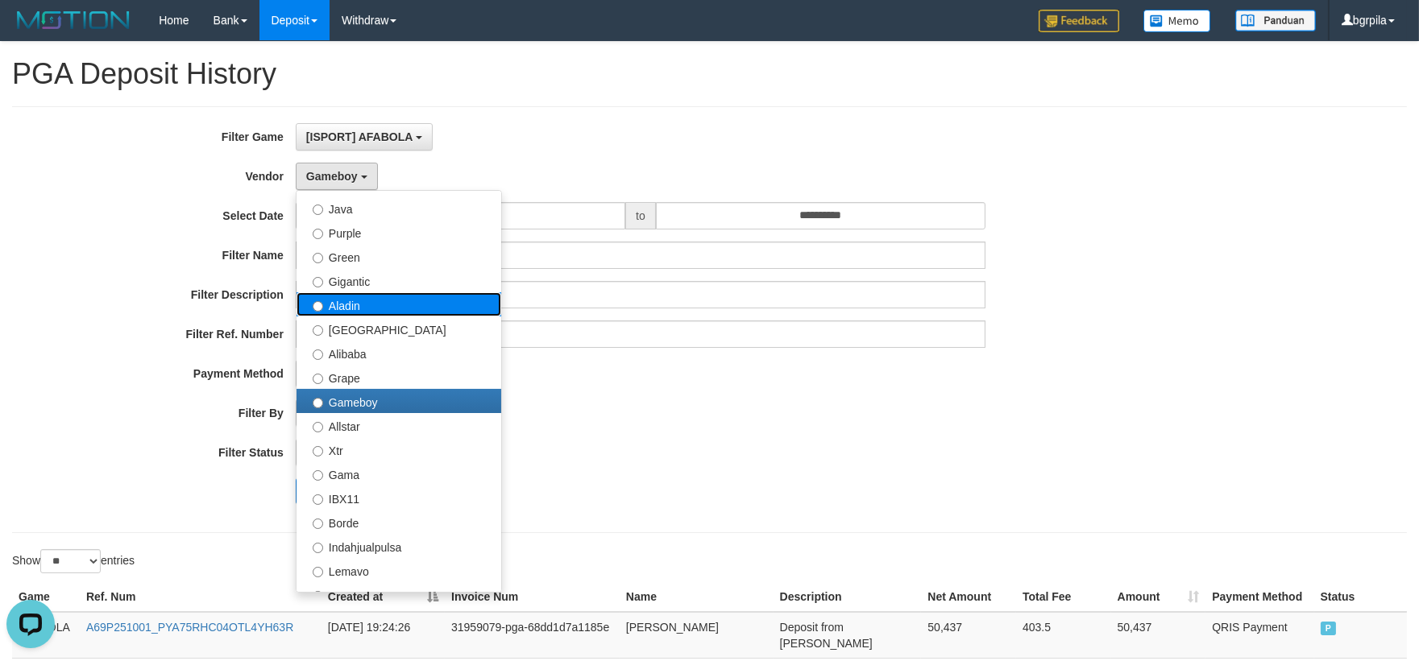
click at [371, 296] on label "Aladin" at bounding box center [398, 304] width 205 height 24
select select "**********"
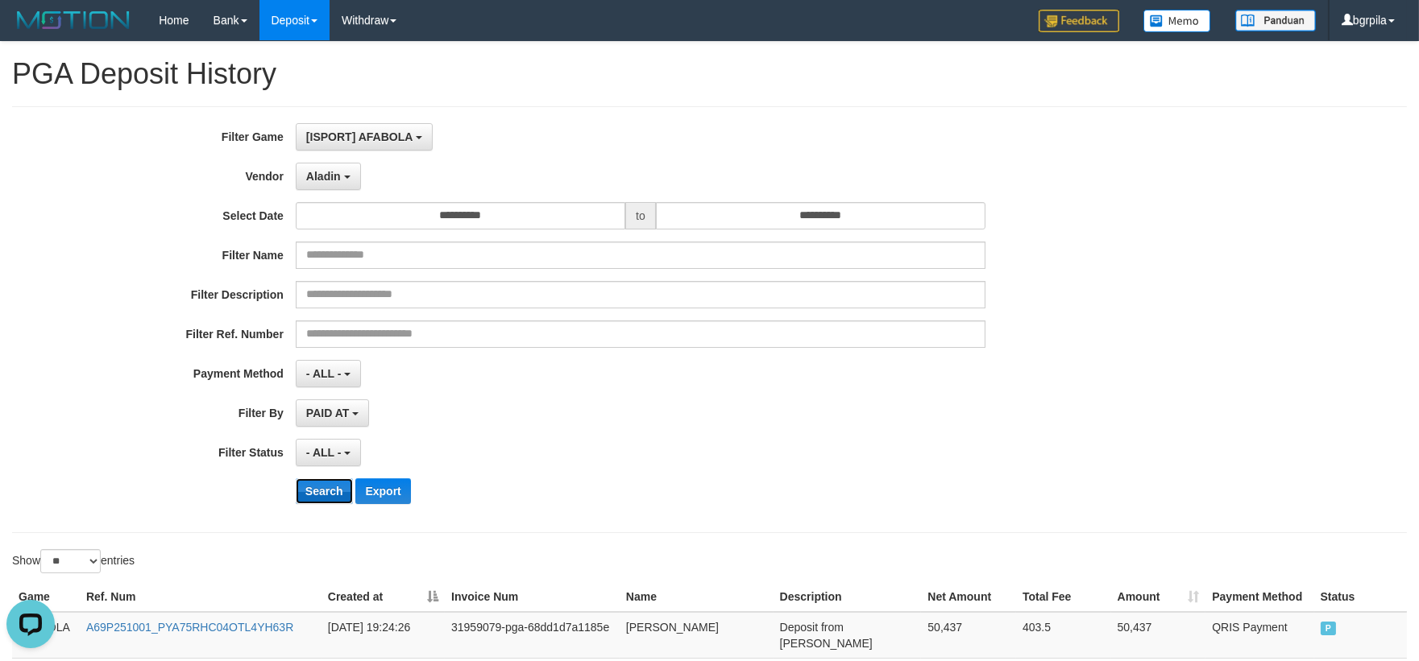
click at [325, 493] on button "Search" at bounding box center [324, 492] width 57 height 26
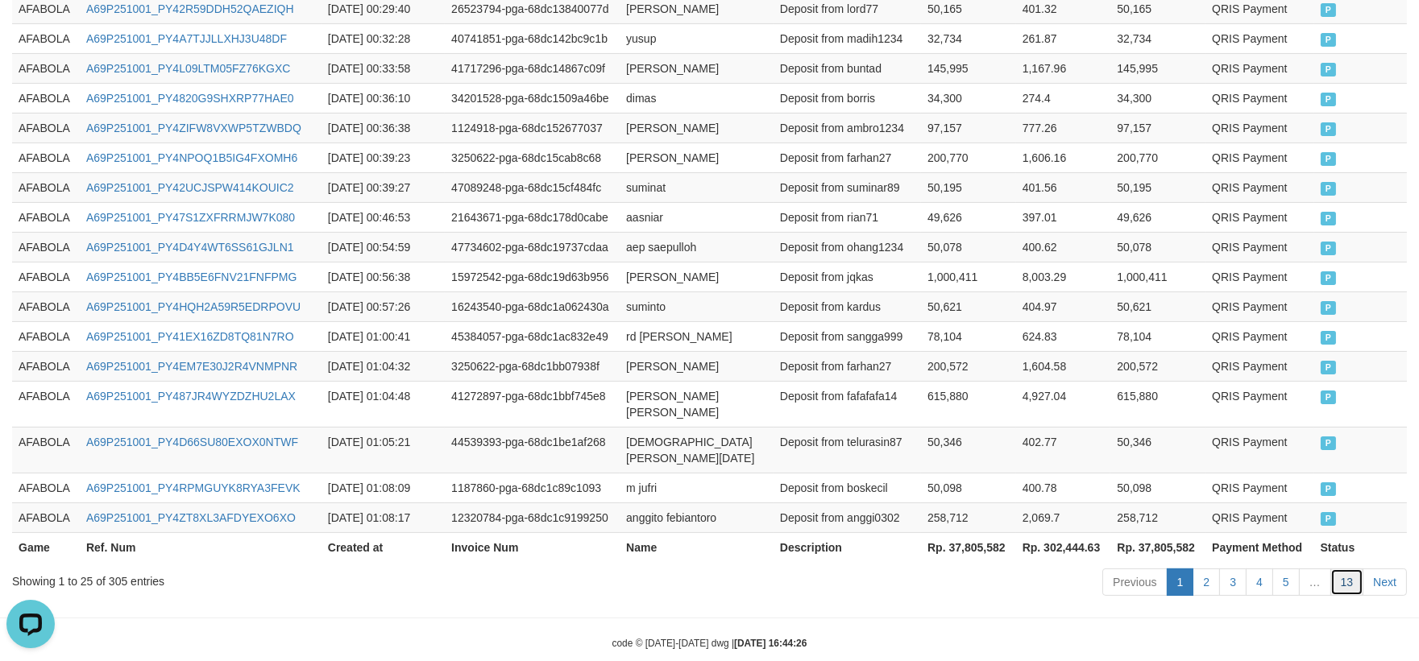
click at [1347, 569] on link "13" at bounding box center [1347, 582] width 34 height 27
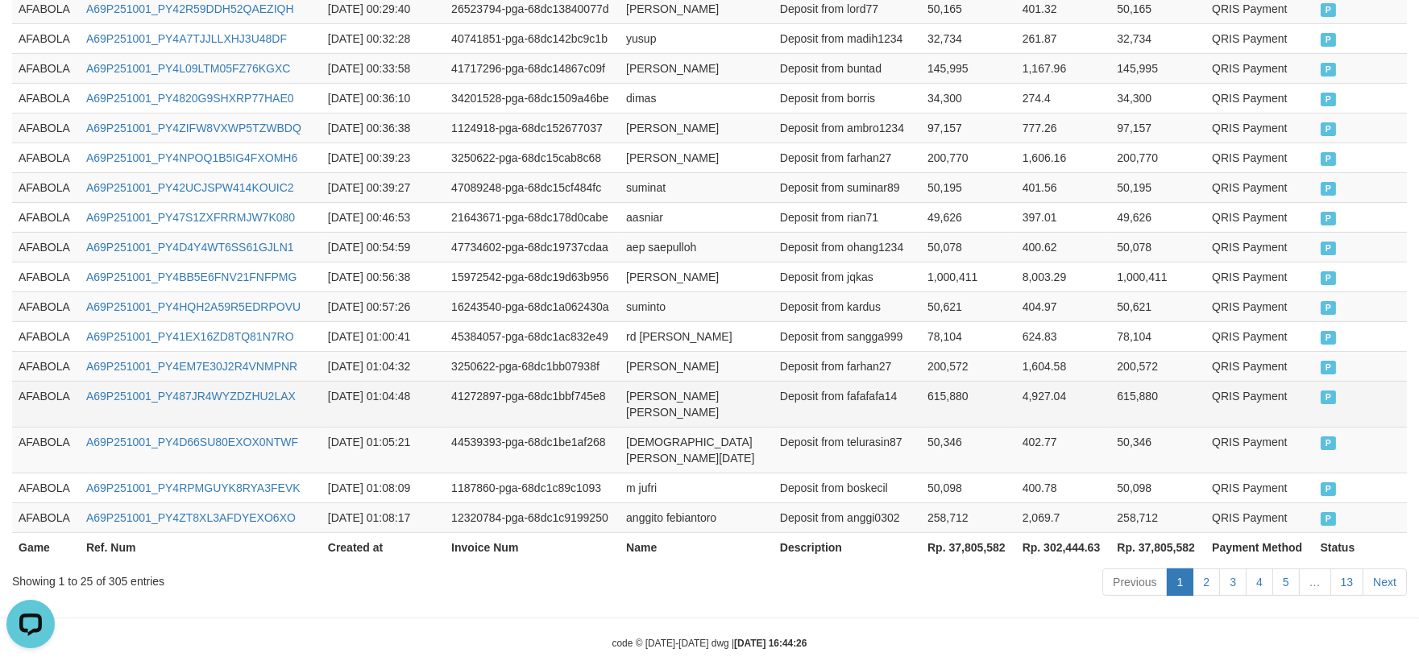
scroll to position [276, 0]
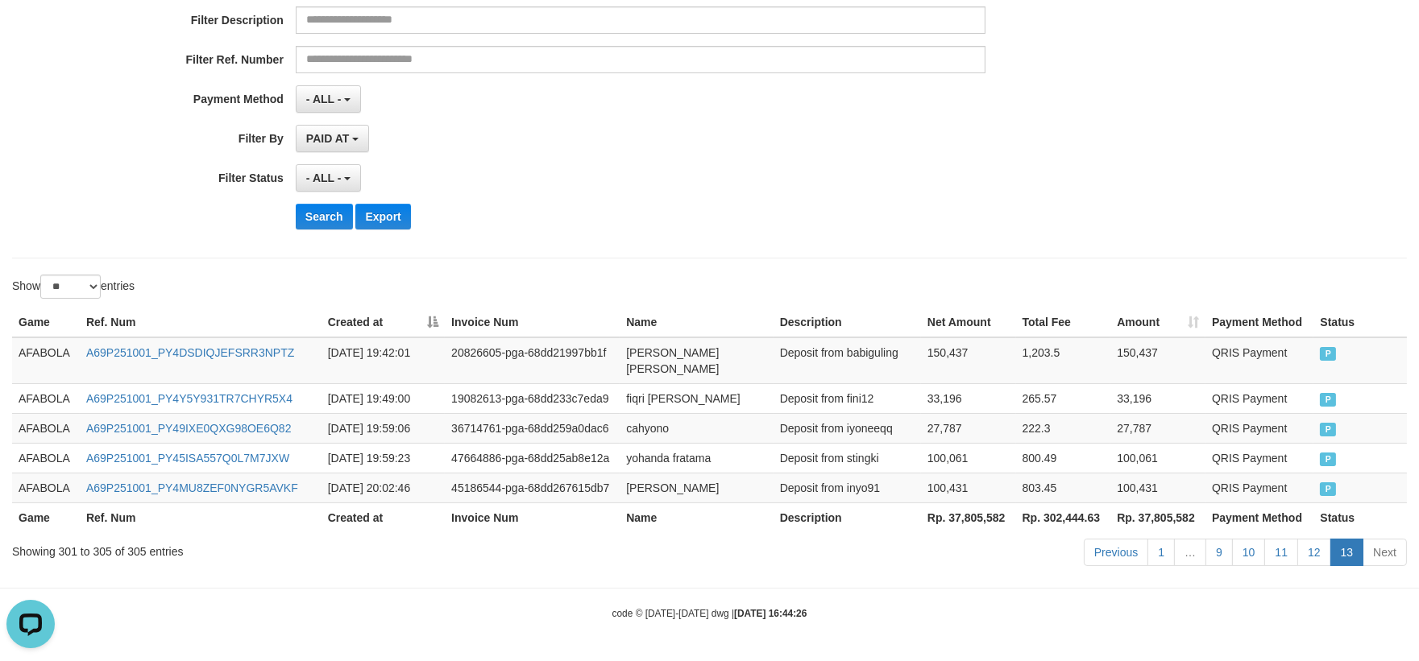
click at [782, 396] on td "Deposit from fini12" at bounding box center [846, 398] width 147 height 30
click at [630, 473] on td "[PERSON_NAME]" at bounding box center [695, 488] width 153 height 30
click at [258, 499] on td "A69P251001_PY4MU8ZEF0NYGR5AVKF" at bounding box center [201, 488] width 242 height 30
click at [650, 486] on td "[PERSON_NAME]" at bounding box center [695, 488] width 153 height 30
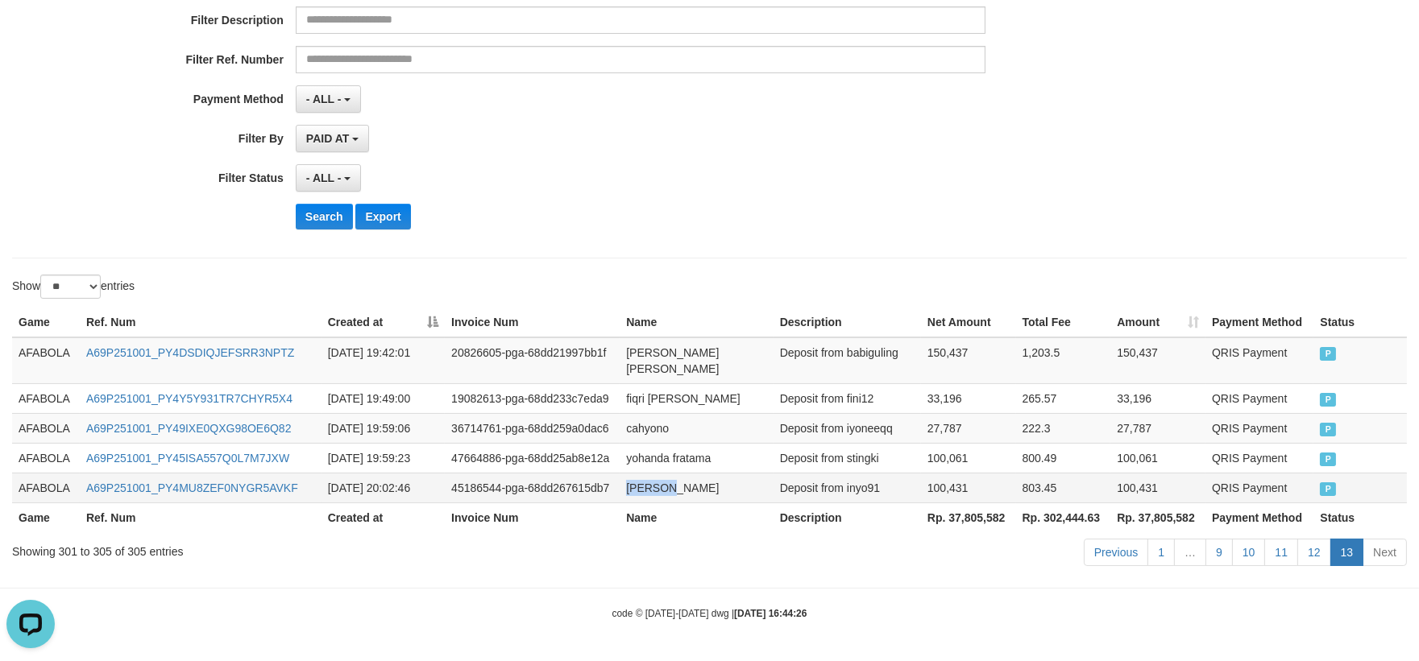
click at [650, 486] on td "[PERSON_NAME]" at bounding box center [695, 488] width 153 height 30
click at [722, 482] on td "[PERSON_NAME]" at bounding box center [695, 488] width 153 height 30
click at [860, 480] on td "Deposit from inyo91" at bounding box center [846, 488] width 147 height 30
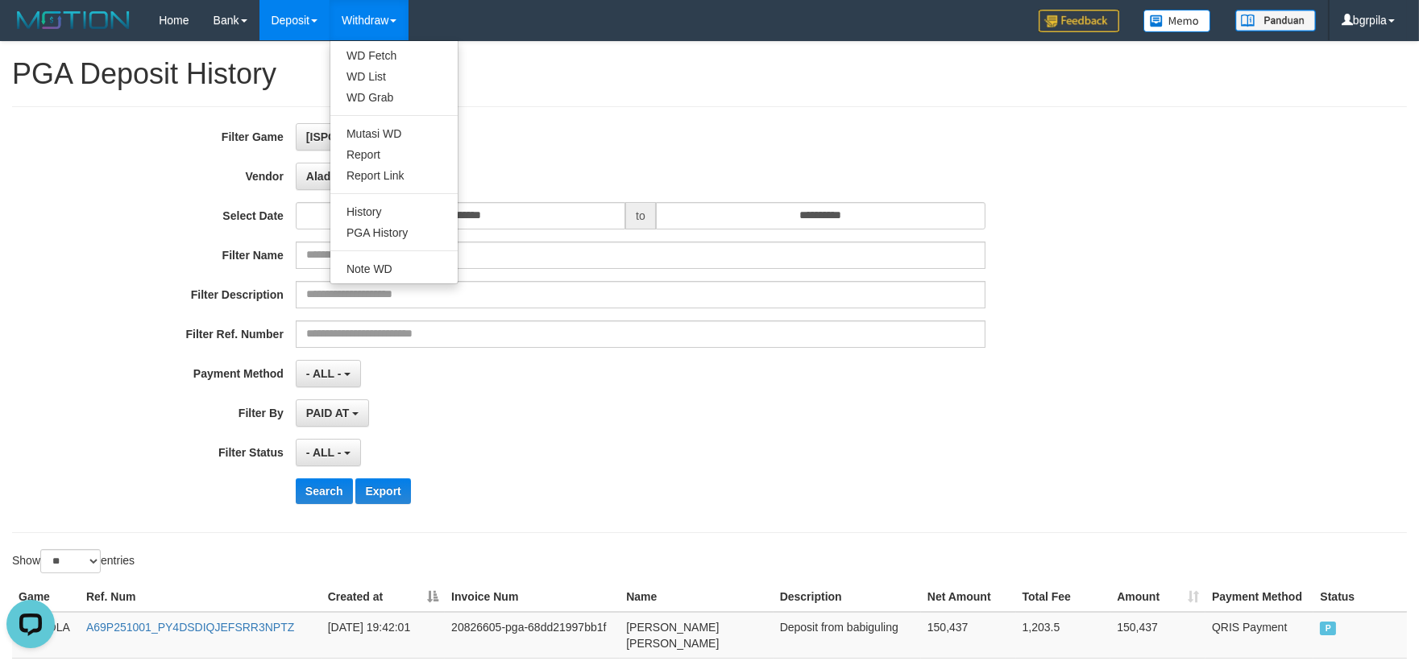
drag, startPoint x: 391, startPoint y: 70, endPoint x: 726, endPoint y: 106, distance: 337.1
click at [727, 115] on div "**********" at bounding box center [709, 319] width 1394 height 427
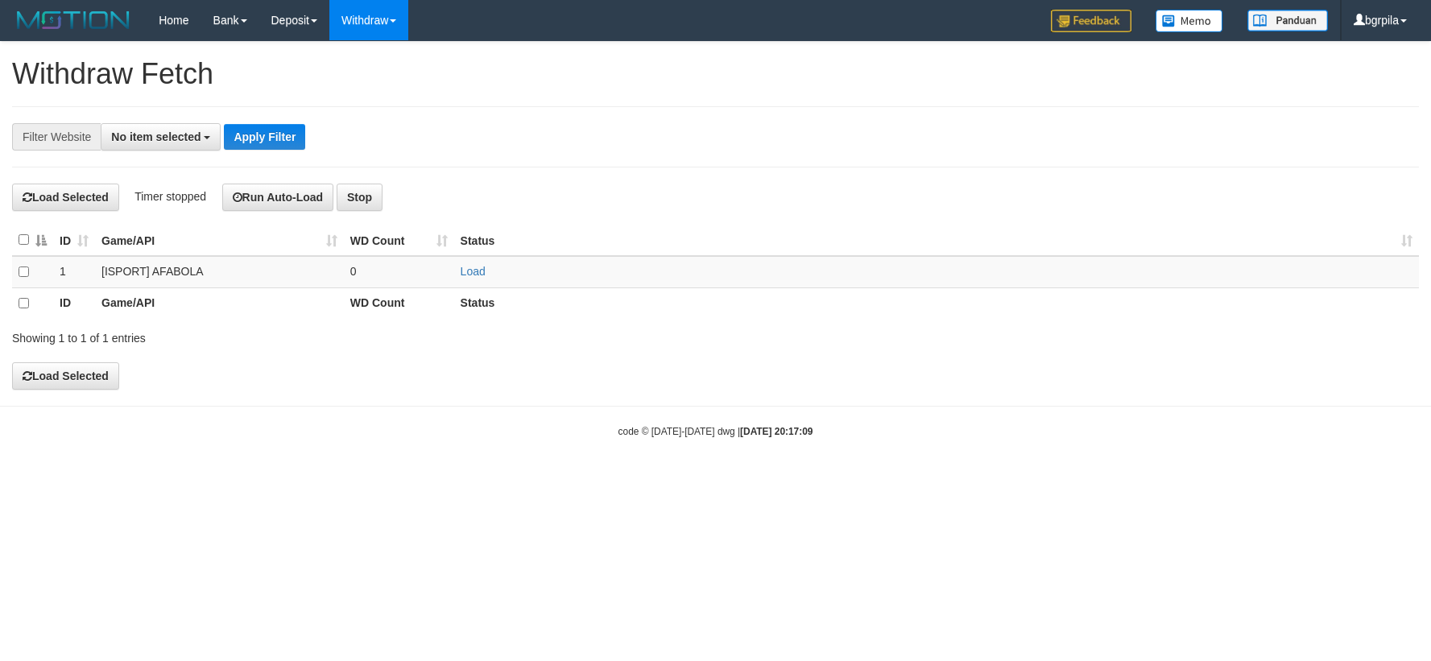
select select
